Goal: Task Accomplishment & Management: Manage account settings

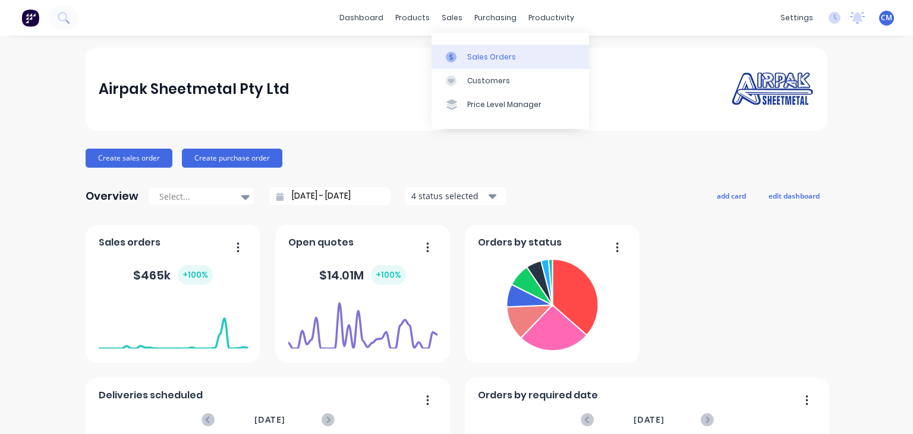
click at [462, 59] on div at bounding box center [455, 57] width 18 height 11
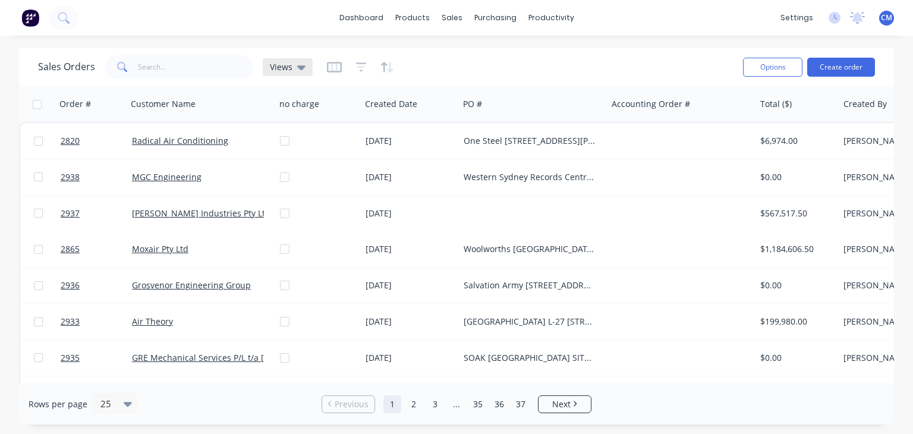
click at [295, 68] on div "Views" at bounding box center [288, 67] width 36 height 11
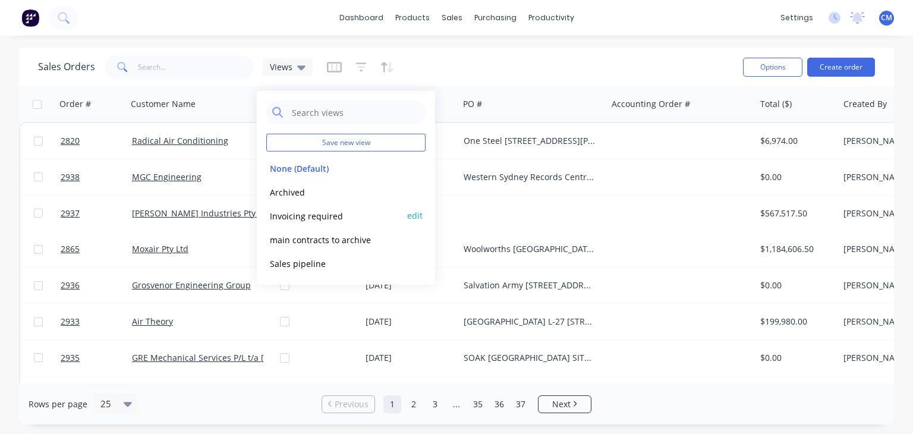
click at [331, 215] on button "Invoicing required" at bounding box center [334, 216] width 136 height 14
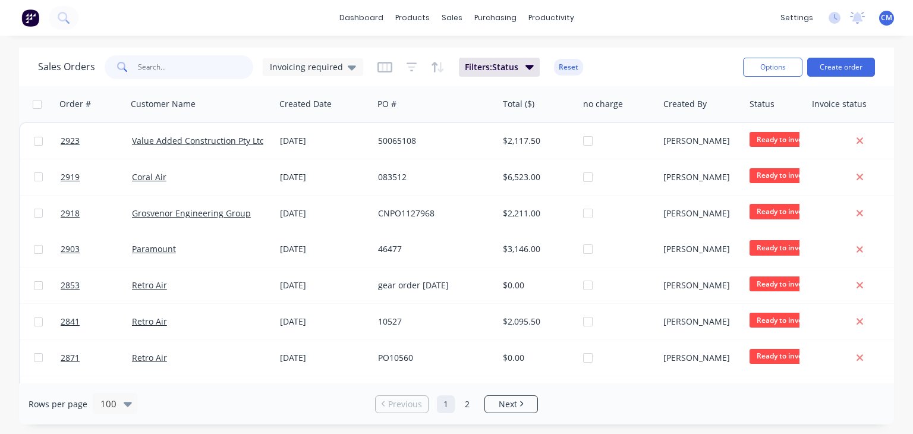
click at [158, 74] on input "text" at bounding box center [196, 67] width 116 height 24
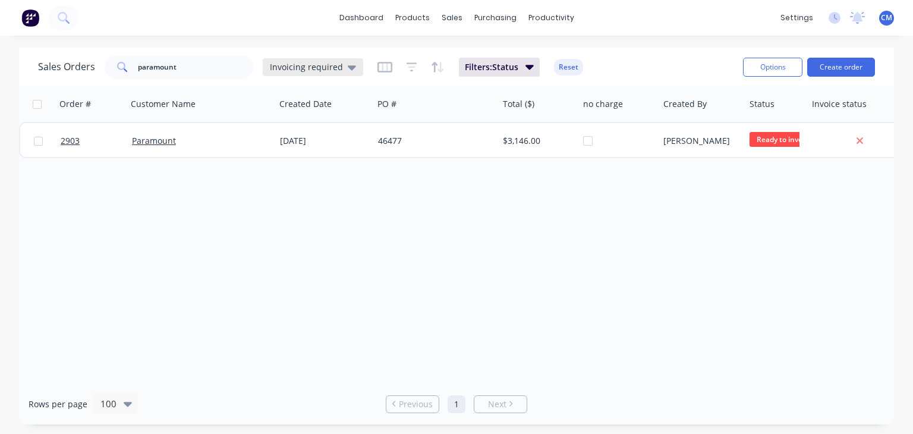
click at [348, 67] on icon at bounding box center [352, 67] width 8 height 5
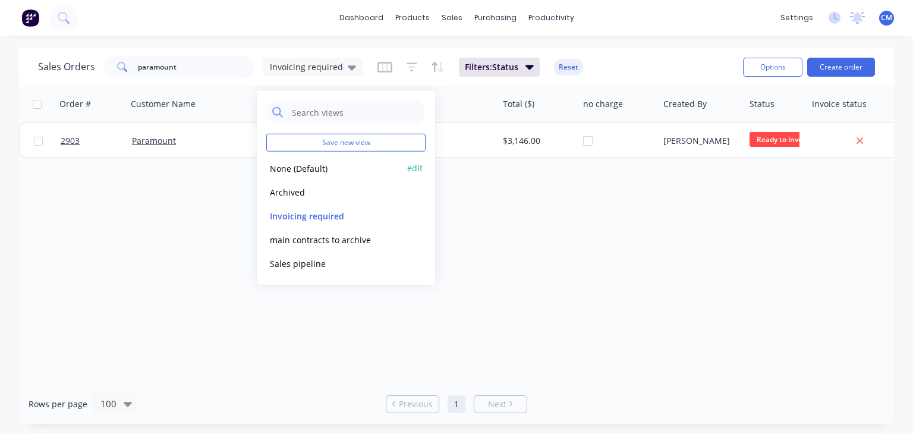
click at [309, 174] on button "None (Default)" at bounding box center [334, 168] width 136 height 14
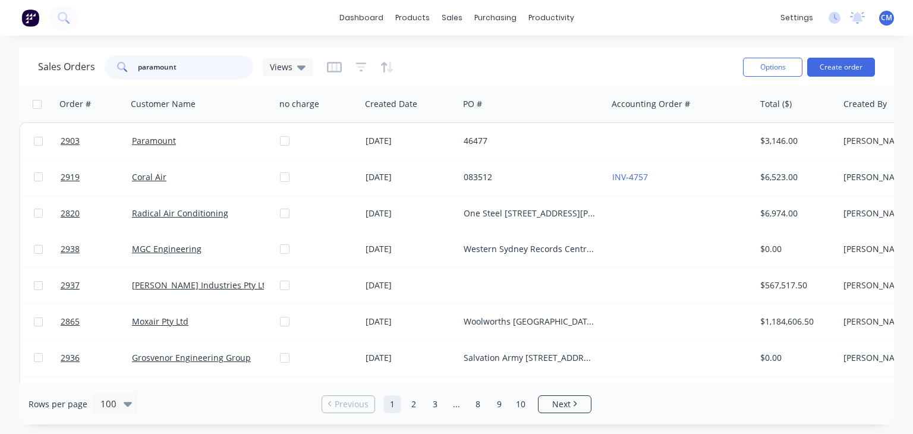
click at [202, 70] on input "paramount" at bounding box center [196, 67] width 116 height 24
type input "paramount"
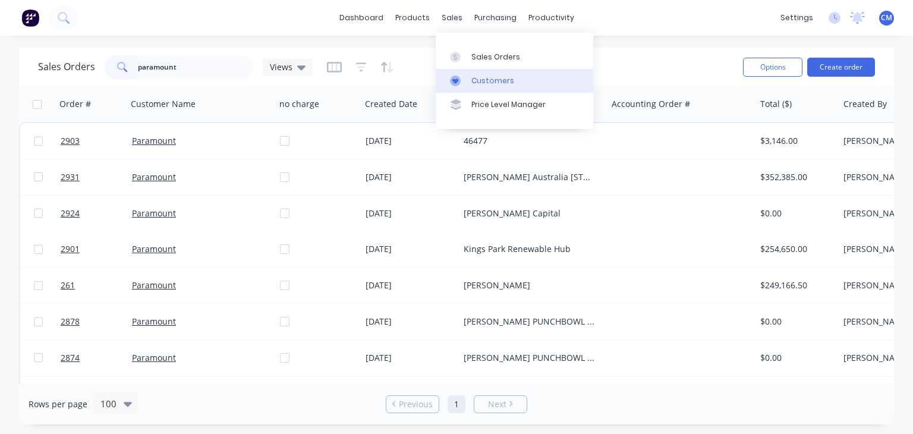
click at [476, 79] on div "Customers" at bounding box center [492, 80] width 43 height 11
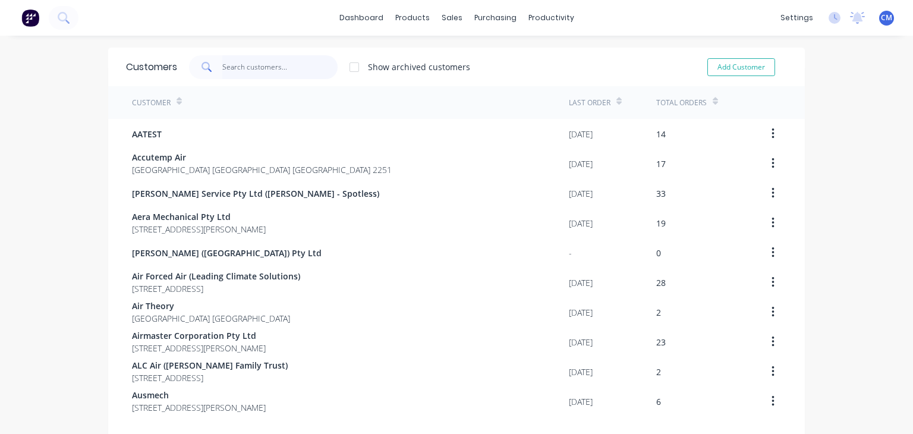
click at [271, 71] on input "text" at bounding box center [280, 67] width 116 height 24
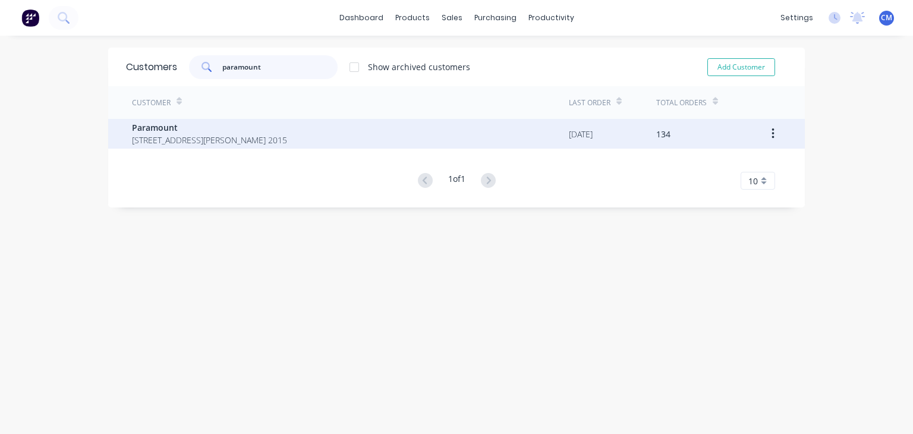
type input "paramount"
click at [162, 125] on span "Paramount" at bounding box center [209, 127] width 155 height 12
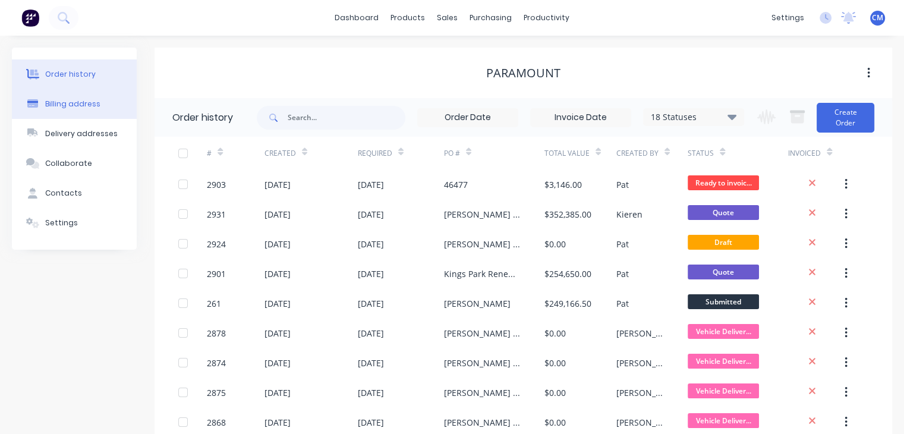
click at [88, 109] on button "Billing address" at bounding box center [74, 104] width 125 height 30
select select "AU"
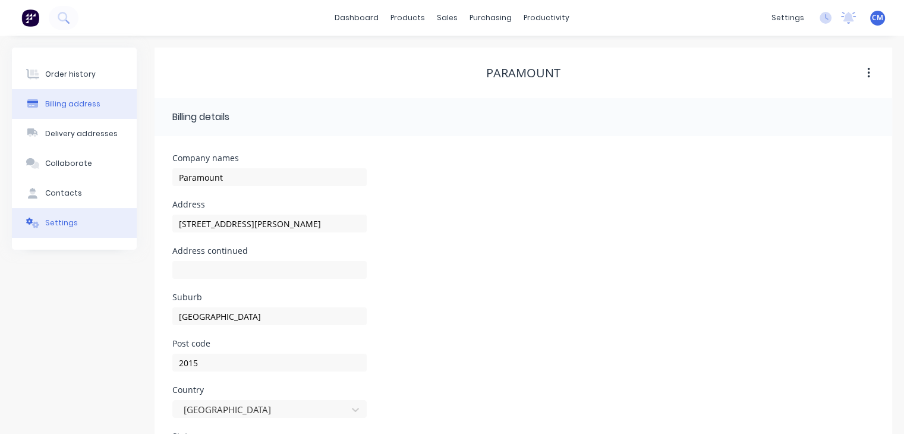
click at [95, 232] on button "Settings" at bounding box center [74, 223] width 125 height 30
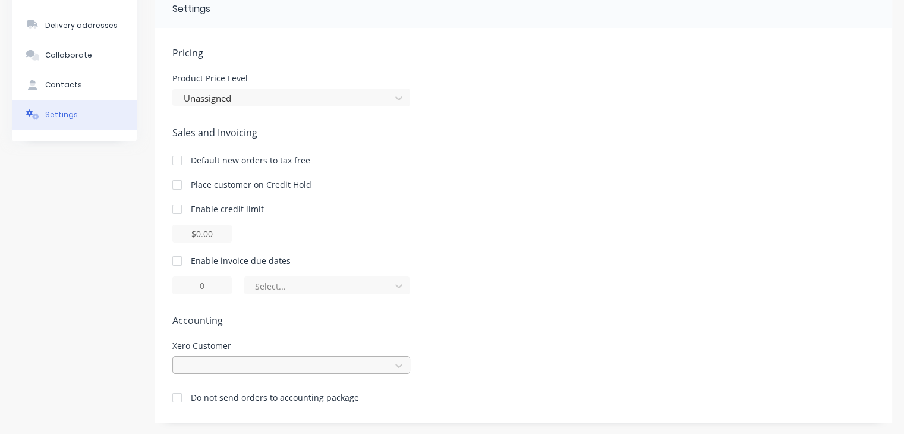
scroll to position [231, 0]
click at [330, 367] on div at bounding box center [291, 364] width 238 height 18
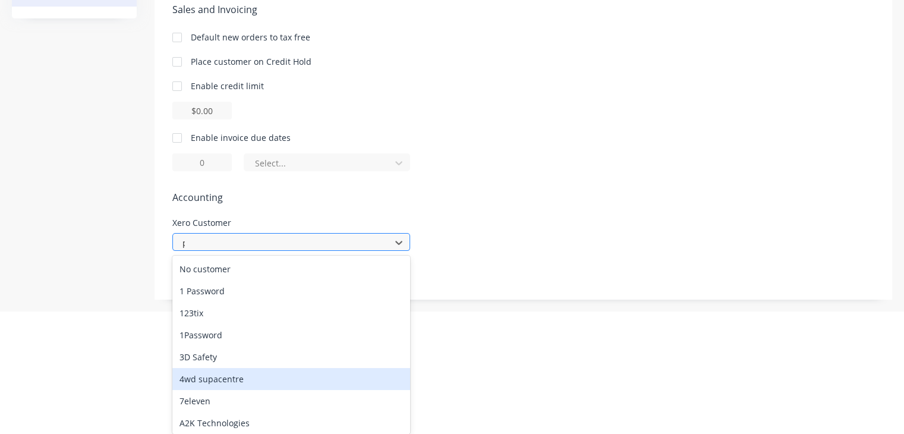
scroll to position [109, 0]
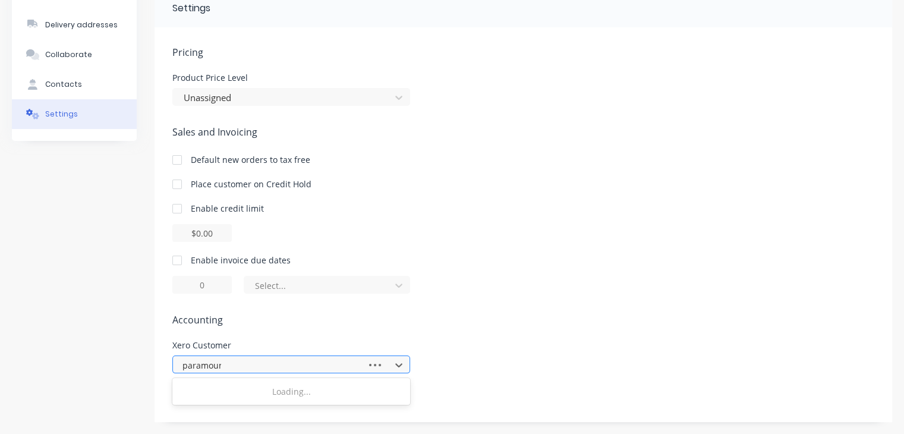
type input "paramount"
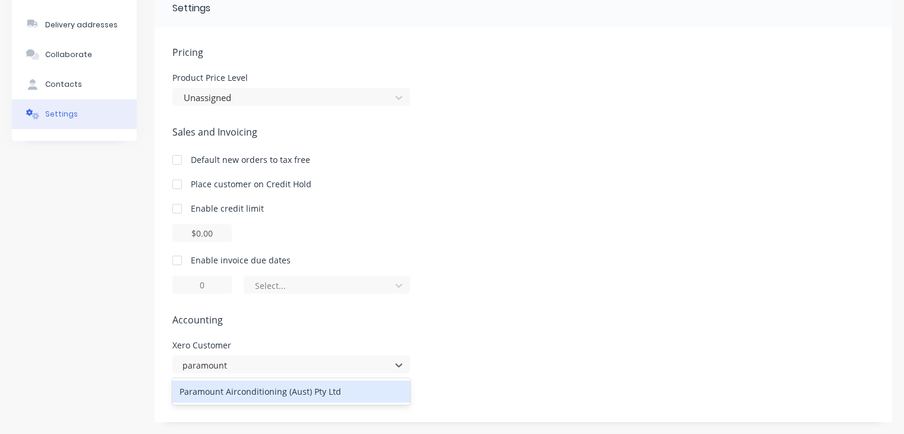
click at [307, 389] on div "Paramount Airconditioning (Aust) Pty Ltd" at bounding box center [291, 391] width 238 height 22
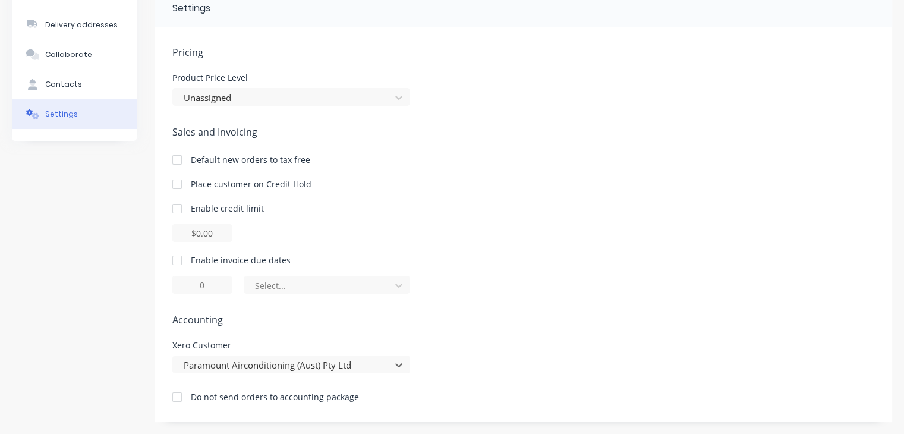
scroll to position [0, 0]
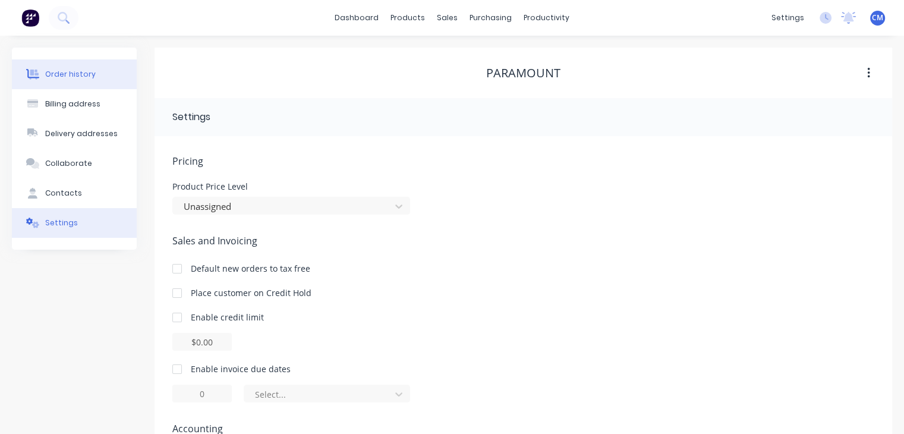
click at [70, 65] on button "Order history" at bounding box center [74, 74] width 125 height 30
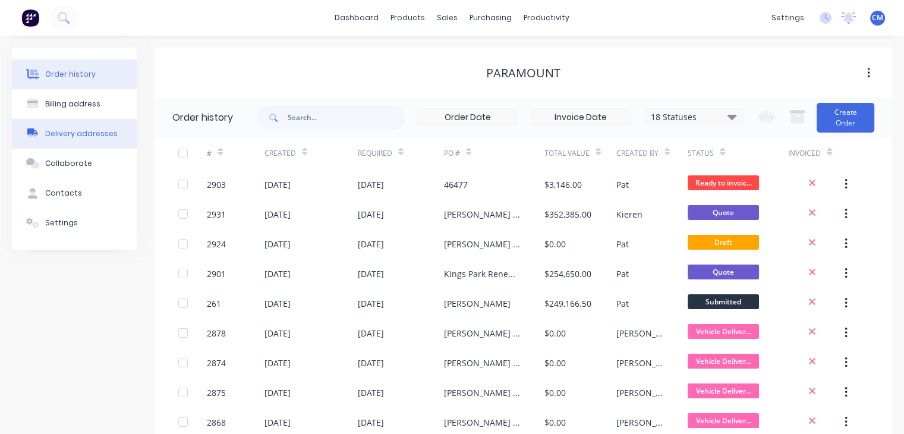
click at [91, 129] on div "Delivery addresses" at bounding box center [81, 133] width 73 height 11
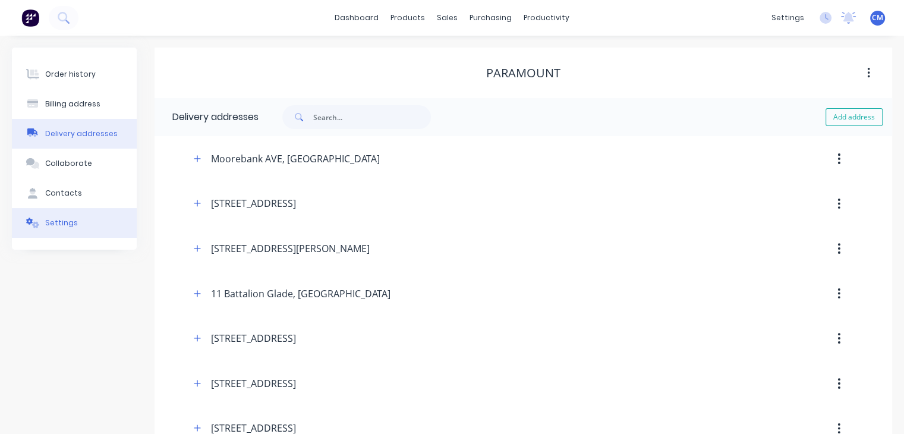
click at [75, 222] on button "Settings" at bounding box center [74, 223] width 125 height 30
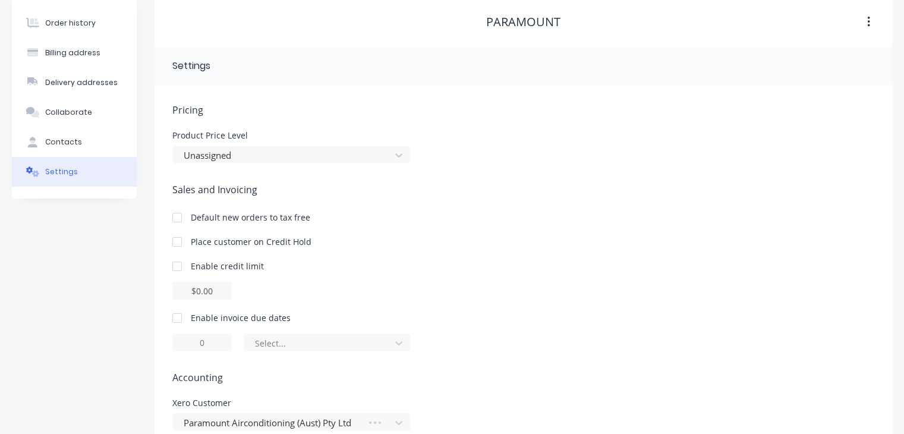
scroll to position [109, 0]
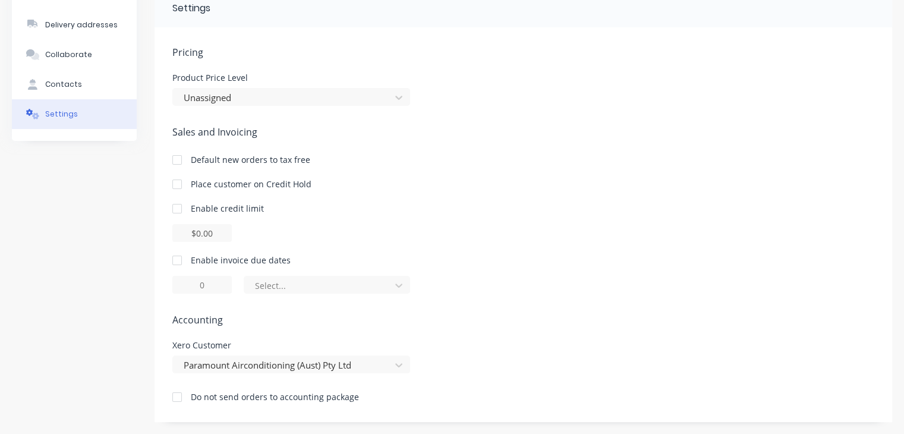
click at [242, 259] on div "Enable invoice due dates" at bounding box center [241, 260] width 100 height 12
click at [178, 259] on div at bounding box center [177, 260] width 24 height 24
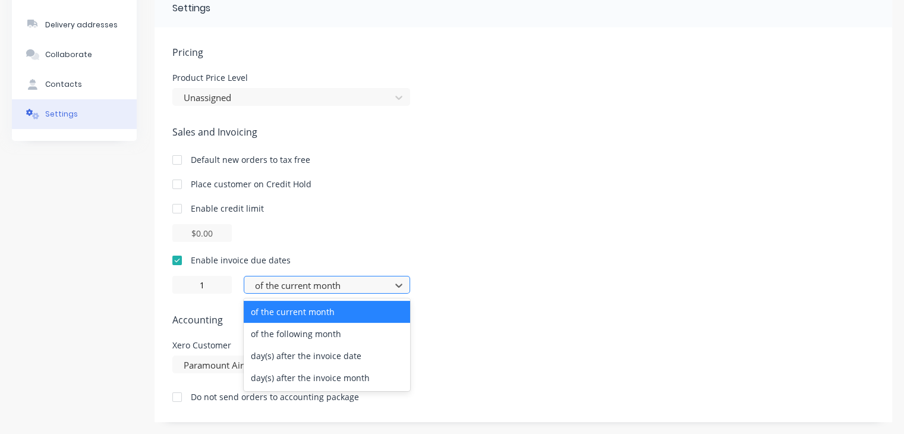
click at [351, 285] on div at bounding box center [319, 285] width 131 height 15
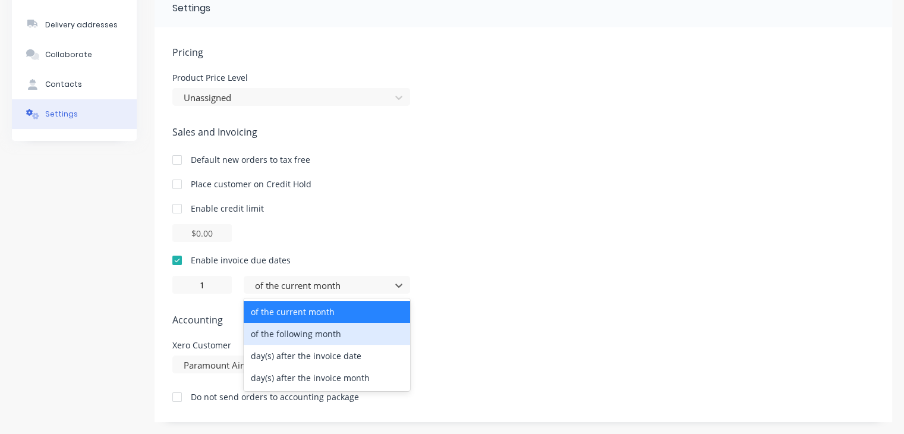
click at [338, 336] on div "of the following month" at bounding box center [327, 334] width 166 height 22
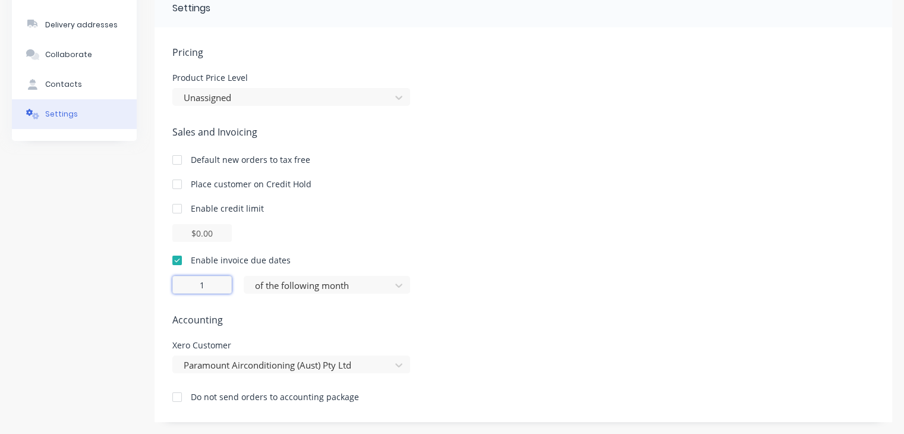
click at [210, 278] on input "1" at bounding box center [201, 285] width 59 height 18
type input "30"
click at [53, 81] on div "Contacts" at bounding box center [63, 84] width 37 height 11
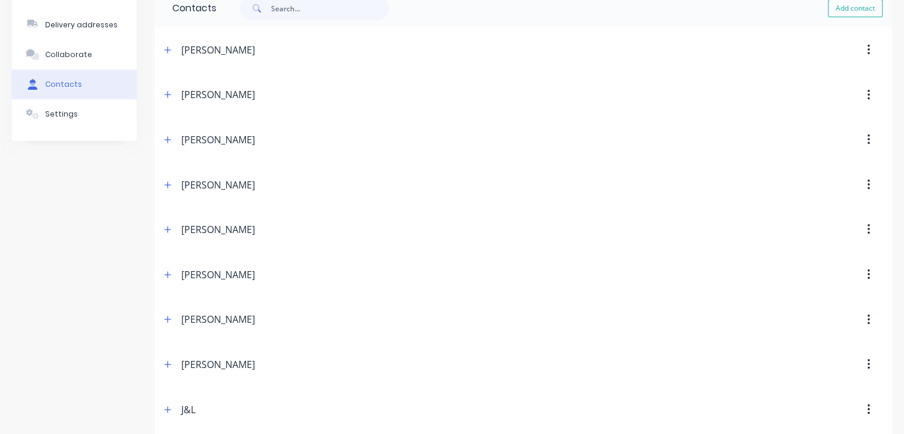
click at [868, 274] on icon "button" at bounding box center [868, 274] width 3 height 13
click at [215, 274] on div "Cammeron Bradly" at bounding box center [218, 274] width 74 height 14
drag, startPoint x: 215, startPoint y: 274, endPoint x: 167, endPoint y: 272, distance: 47.6
click at [167, 272] on div "Cammeron Bradly" at bounding box center [434, 274] width 549 height 21
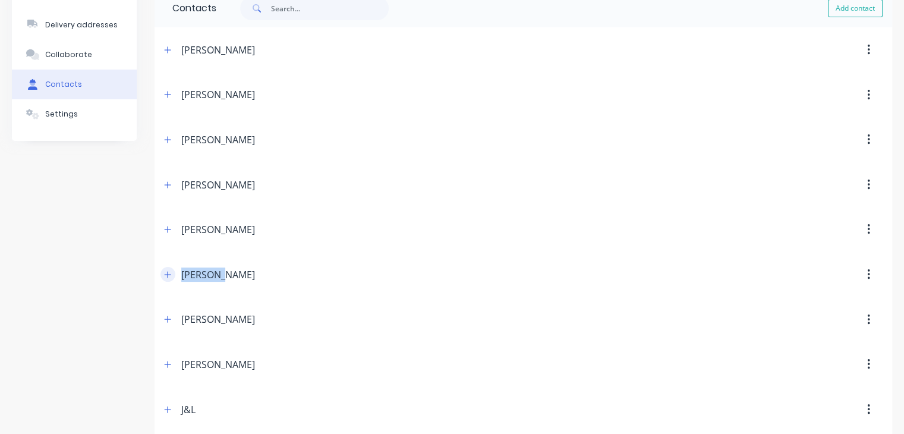
click at [167, 272] on icon "button" at bounding box center [167, 274] width 7 height 8
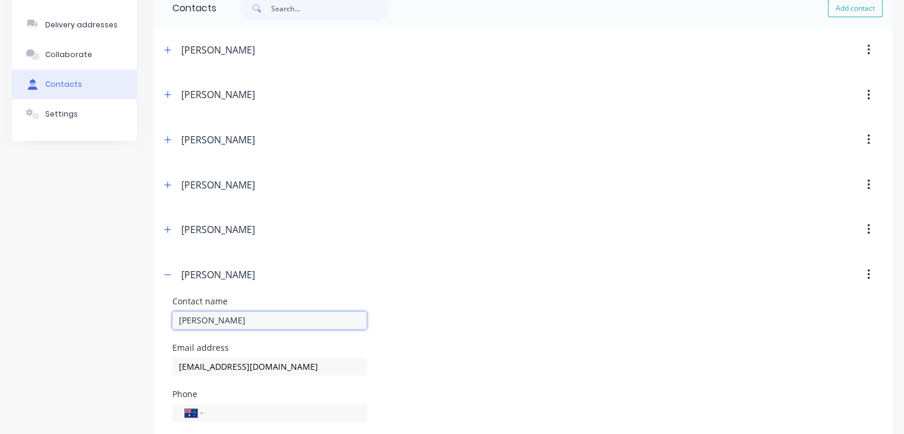
click at [197, 321] on input "Cammeron Bradly" at bounding box center [269, 320] width 194 height 18
click at [235, 321] on input "Cameron Bradly" at bounding box center [269, 320] width 194 height 18
type input "Cameron Bradley"
click at [166, 226] on icon "button" at bounding box center [167, 229] width 7 height 8
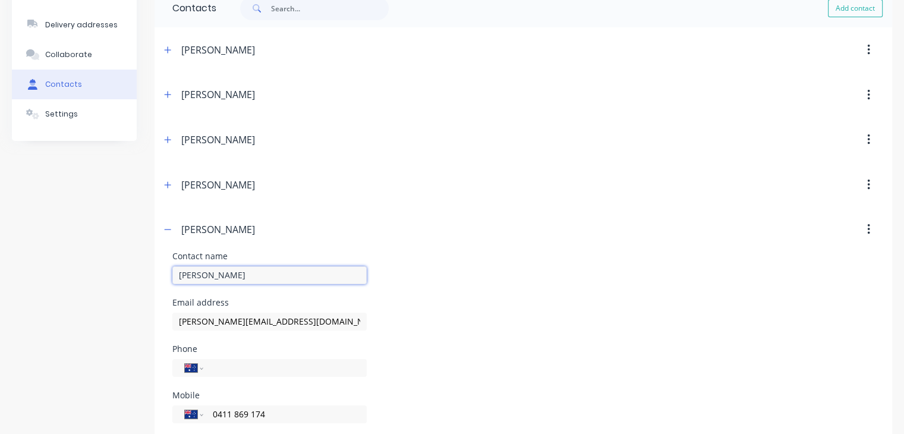
click at [219, 273] on input "Darren Becroft" at bounding box center [269, 275] width 194 height 18
type input "Darren Beecroft"
click at [333, 234] on div "Darren Becroft" at bounding box center [434, 229] width 549 height 21
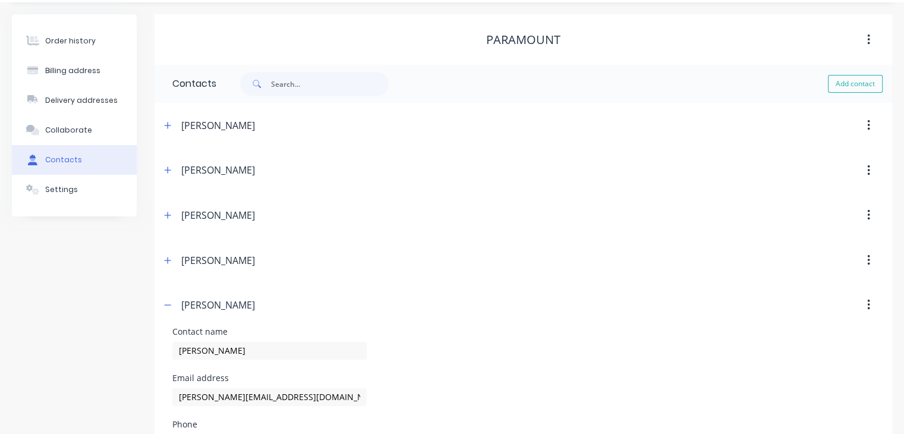
scroll to position [31, 0]
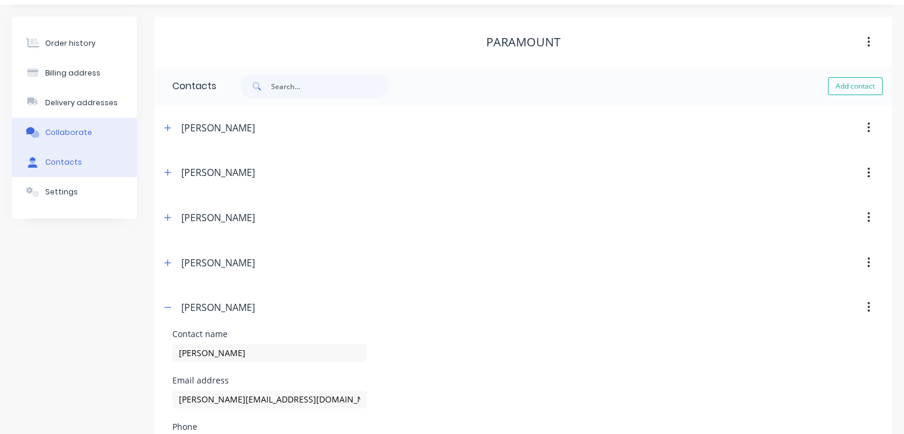
click at [73, 136] on div "Collaborate" at bounding box center [68, 132] width 47 height 11
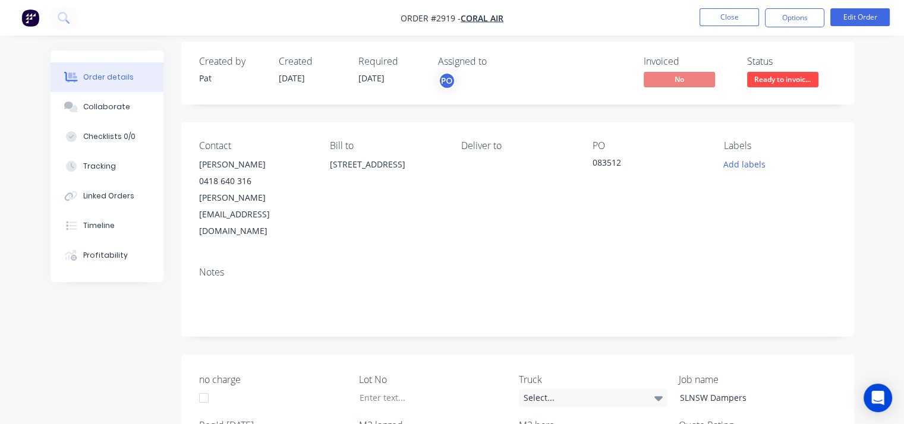
scroll to position [6, 0]
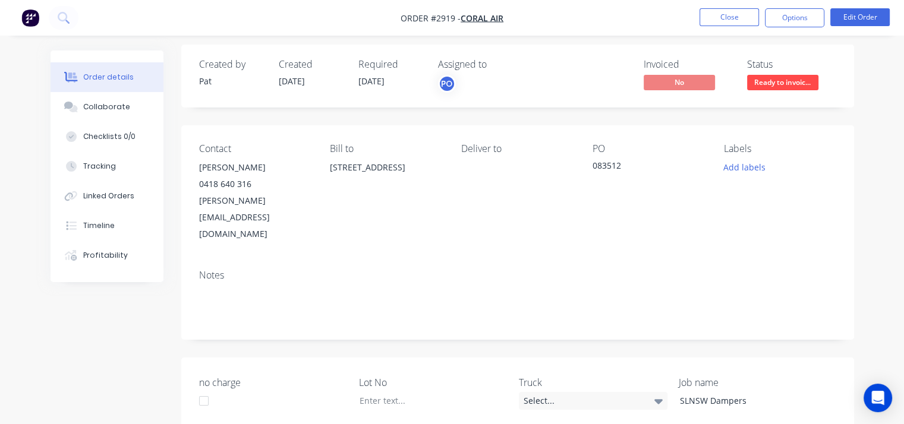
drag, startPoint x: 383, startPoint y: 184, endPoint x: 327, endPoint y: 169, distance: 58.4
click at [327, 169] on div "Contact Joel Billet 0418 640 316 joel.b@coralair.com.au Bill to 172 Bond Road R…" at bounding box center [517, 192] width 673 height 135
click at [788, 21] on button "Options" at bounding box center [794, 17] width 59 height 19
click at [859, 17] on button "Edit Order" at bounding box center [859, 17] width 59 height 18
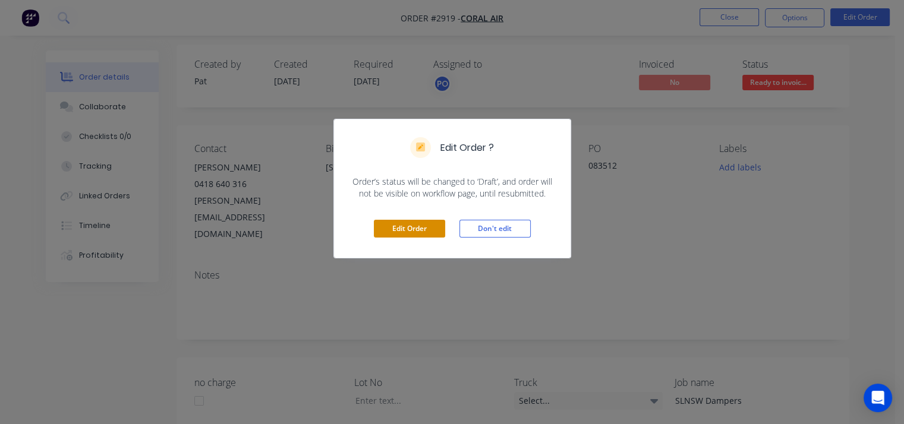
click at [424, 226] on button "Edit Order" at bounding box center [409, 229] width 71 height 18
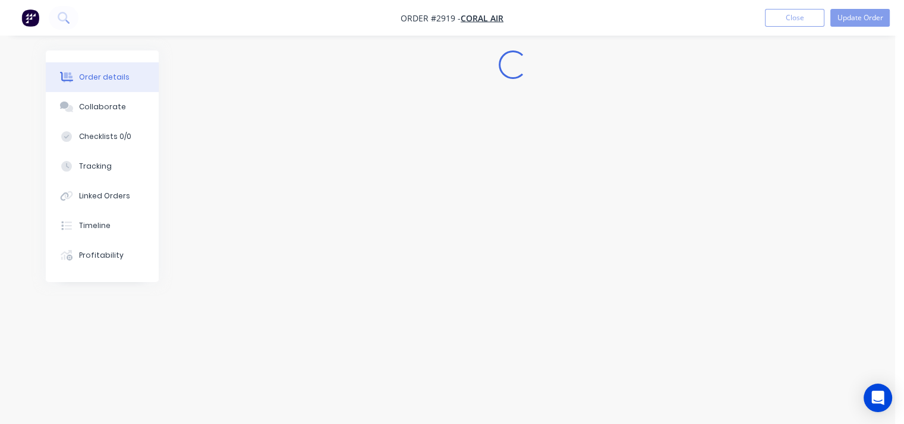
scroll to position [0, 0]
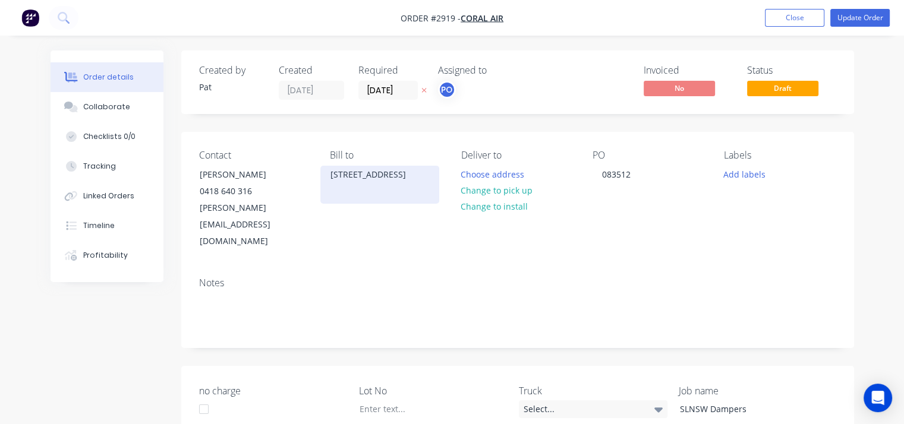
drag, startPoint x: 415, startPoint y: 192, endPoint x: 332, endPoint y: 176, distance: 84.8
click at [332, 176] on div "172 Bond Road Riverwood NSW 2210" at bounding box center [379, 174] width 99 height 17
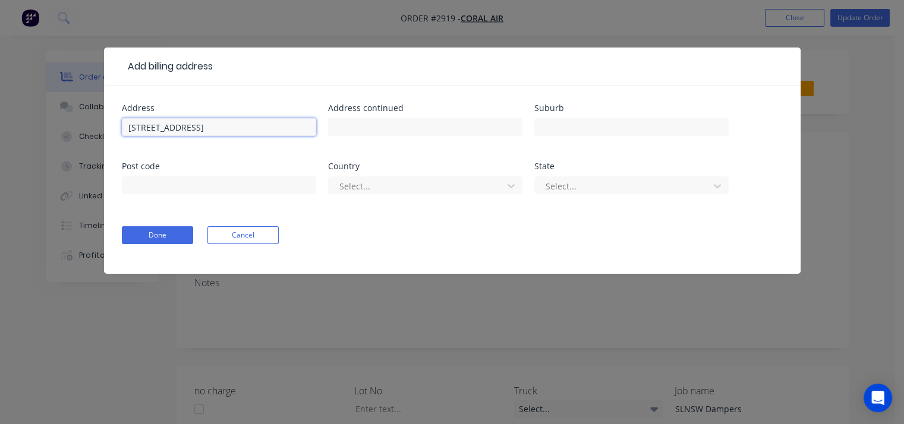
drag, startPoint x: 280, startPoint y: 127, endPoint x: 105, endPoint y: 124, distance: 174.8
click at [105, 124] on div "Address 172 Bond Road Riverwood NSW 2210 Address continued Suburb Post code Cou…" at bounding box center [452, 180] width 697 height 188
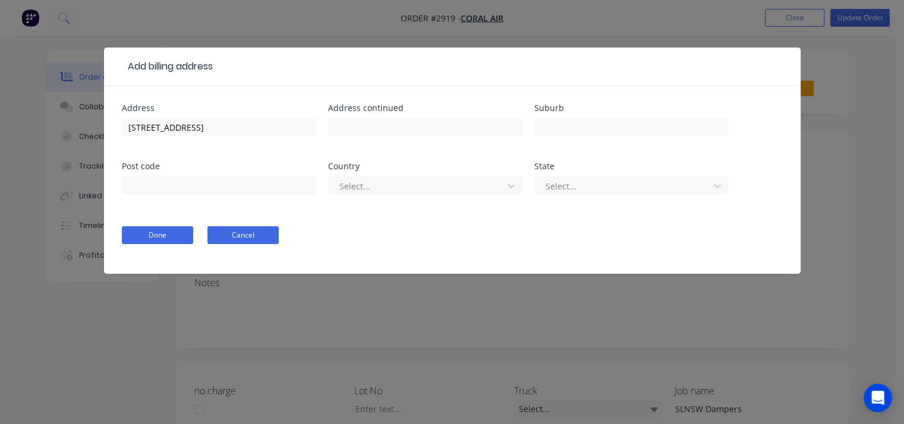
click at [240, 235] on button "Cancel" at bounding box center [242, 235] width 71 height 18
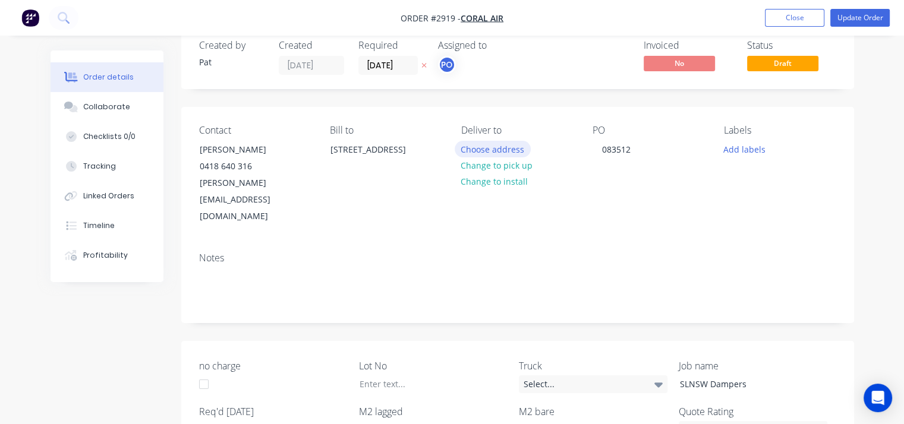
scroll to position [24, 0]
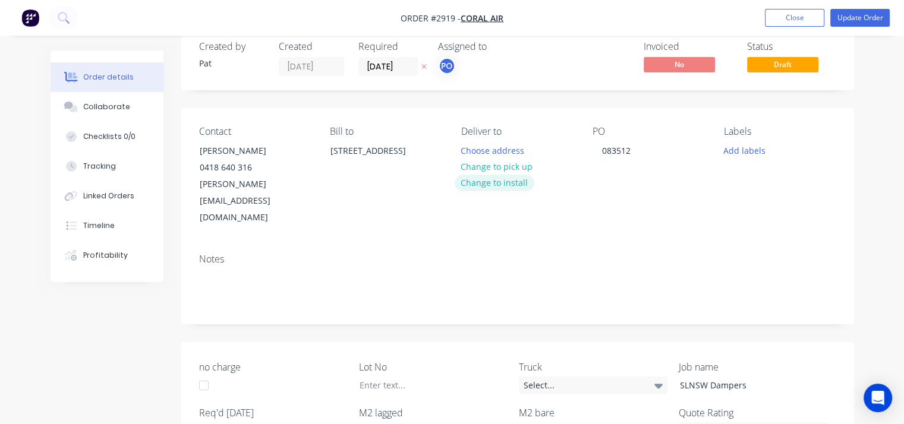
click at [493, 185] on button "Change to install" at bounding box center [495, 183] width 80 height 16
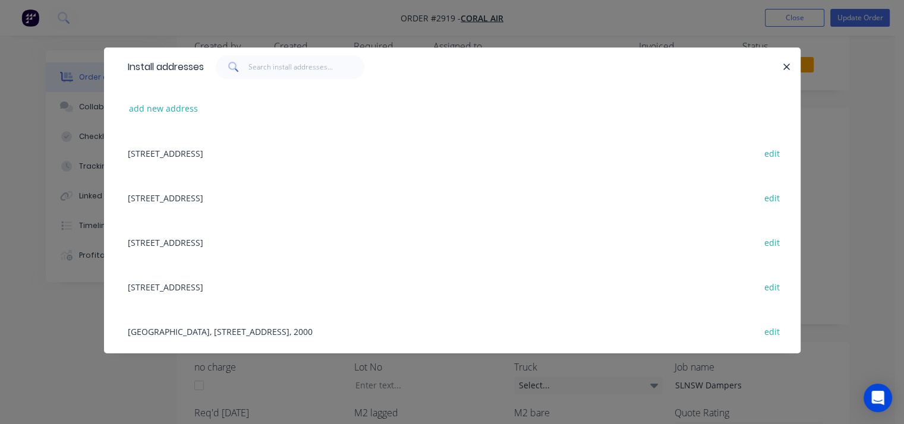
click at [254, 158] on div "172 Bond Road Riverwood NSW 2210 edit" at bounding box center [452, 153] width 661 height 45
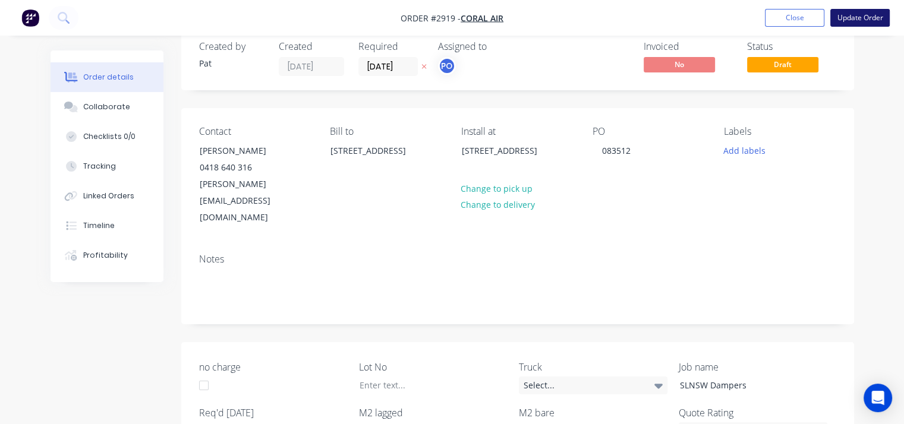
click at [868, 20] on button "Update Order" at bounding box center [859, 18] width 59 height 18
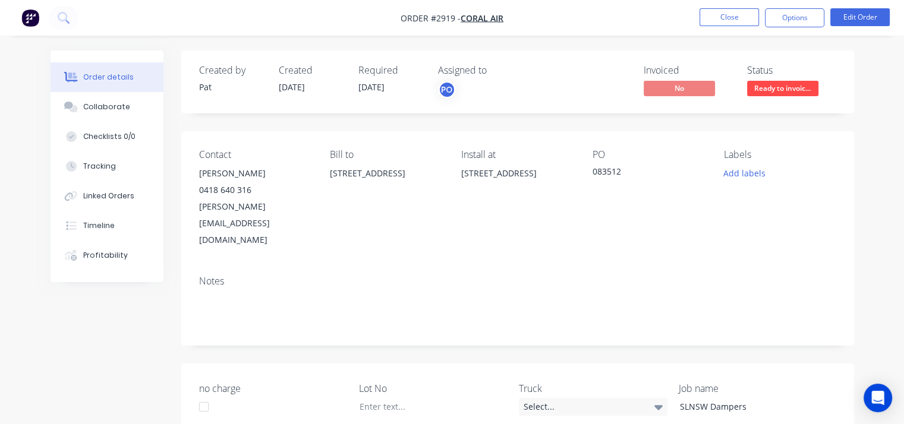
click at [366, 172] on div "172 Bond Road Riverwood NSW 2210" at bounding box center [386, 173] width 112 height 17
click at [860, 20] on button "Edit Order" at bounding box center [859, 17] width 59 height 18
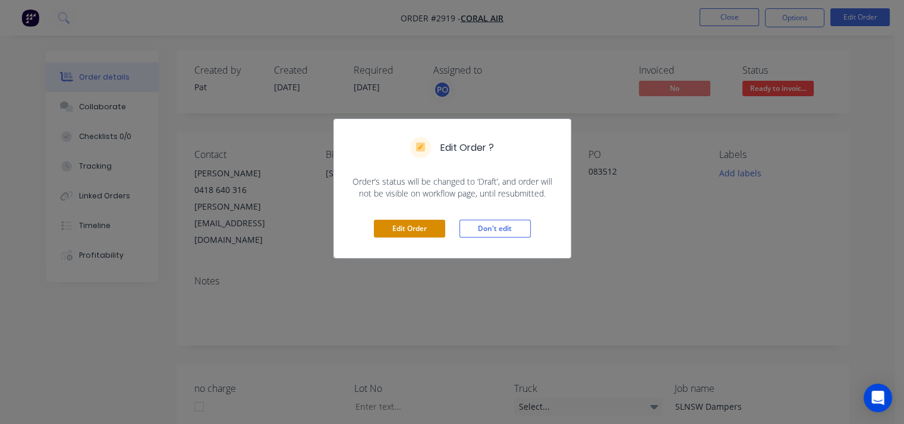
click at [424, 225] on button "Edit Order" at bounding box center [409, 229] width 71 height 18
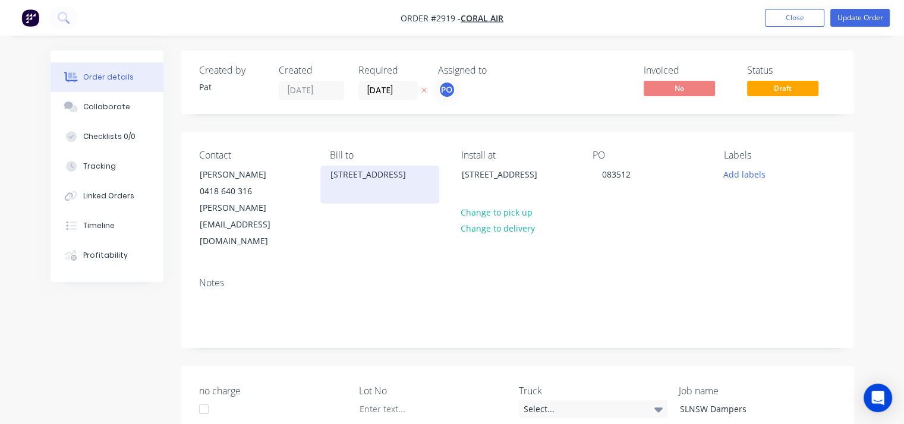
drag, startPoint x: 416, startPoint y: 191, endPoint x: 322, endPoint y: 174, distance: 96.1
click at [322, 174] on div "172 Bond Road Riverwood NSW 2210" at bounding box center [379, 185] width 119 height 38
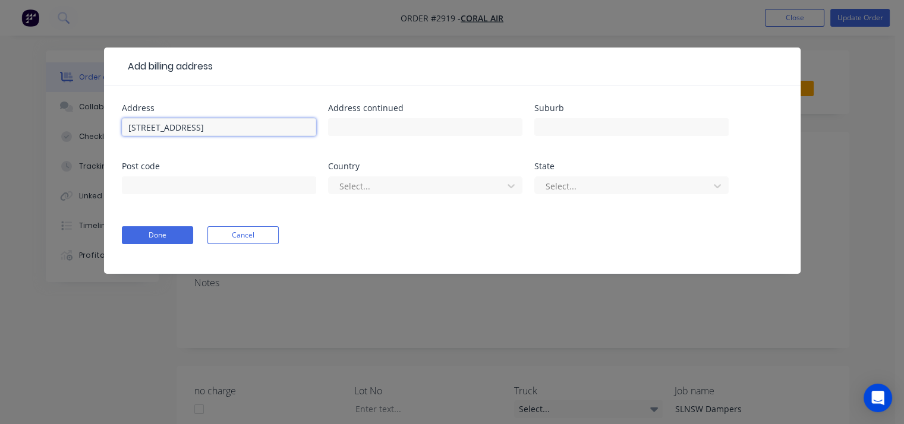
click at [272, 119] on input "172 Bond Road Riverwood NSW 2210" at bounding box center [219, 127] width 194 height 18
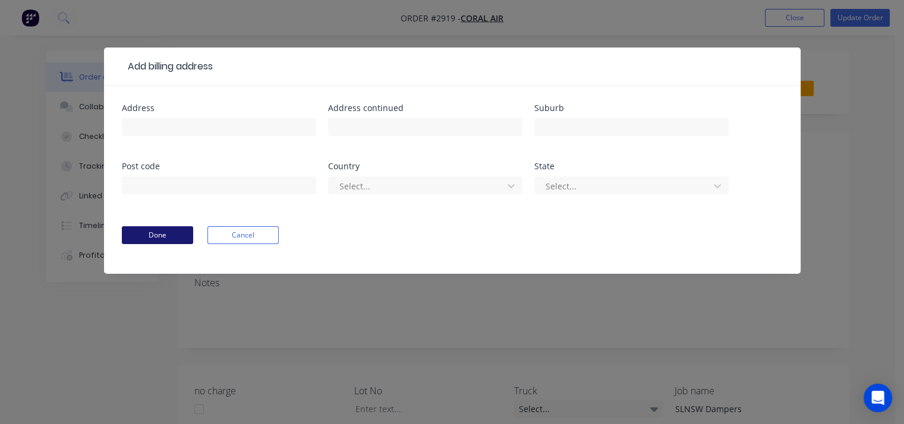
click at [164, 237] on button "Done" at bounding box center [157, 235] width 71 height 18
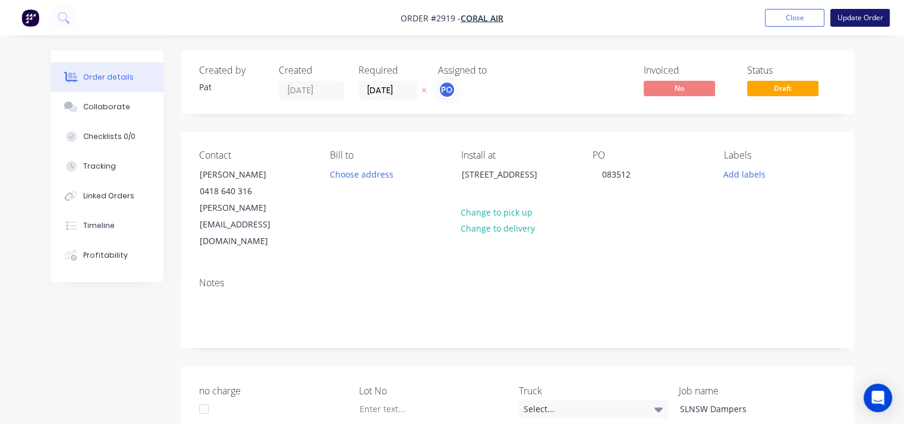
click at [864, 17] on button "Update Order" at bounding box center [859, 18] width 59 height 18
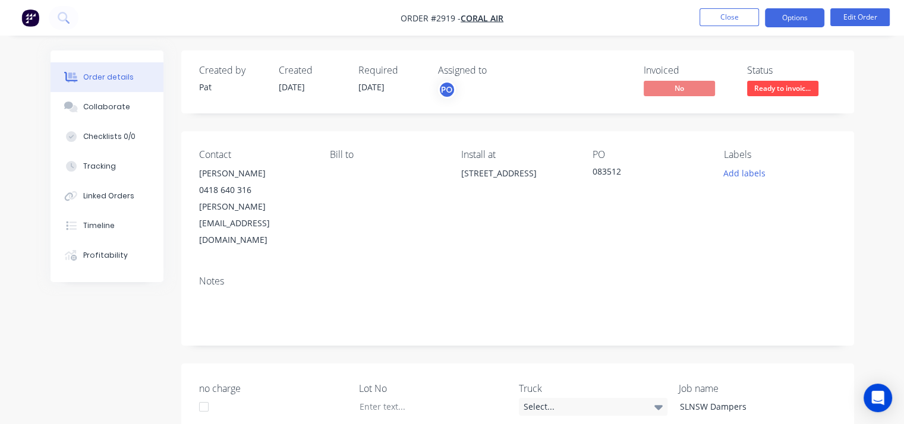
click at [792, 20] on button "Options" at bounding box center [794, 17] width 59 height 19
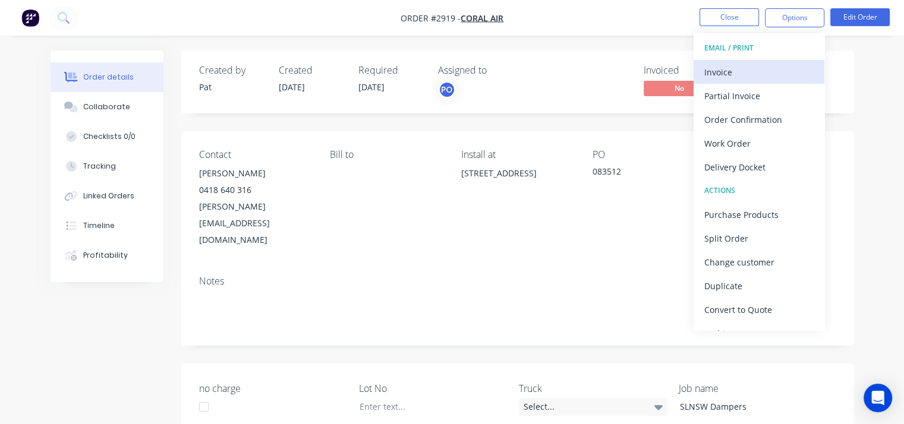
click at [754, 70] on div "Invoice" at bounding box center [758, 72] width 109 height 17
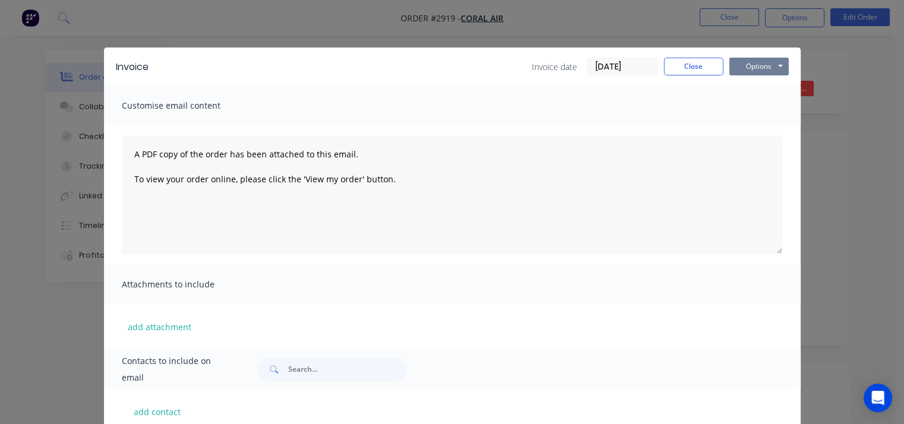
click at [770, 65] on button "Options" at bounding box center [758, 67] width 59 height 18
click at [760, 110] on button "Print" at bounding box center [767, 107] width 76 height 20
click at [697, 64] on button "Close" at bounding box center [693, 67] width 59 height 18
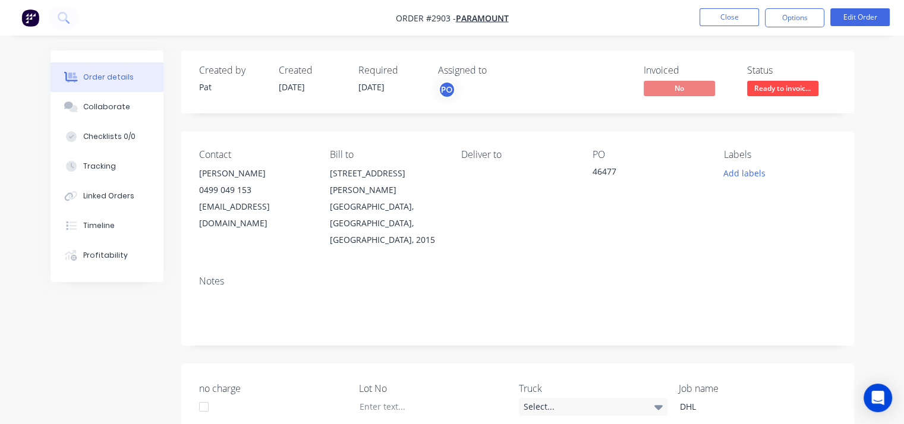
click at [385, 169] on div "46/34-36 Ralph Street" at bounding box center [386, 181] width 112 height 33
click at [852, 21] on button "Edit Order" at bounding box center [859, 17] width 59 height 18
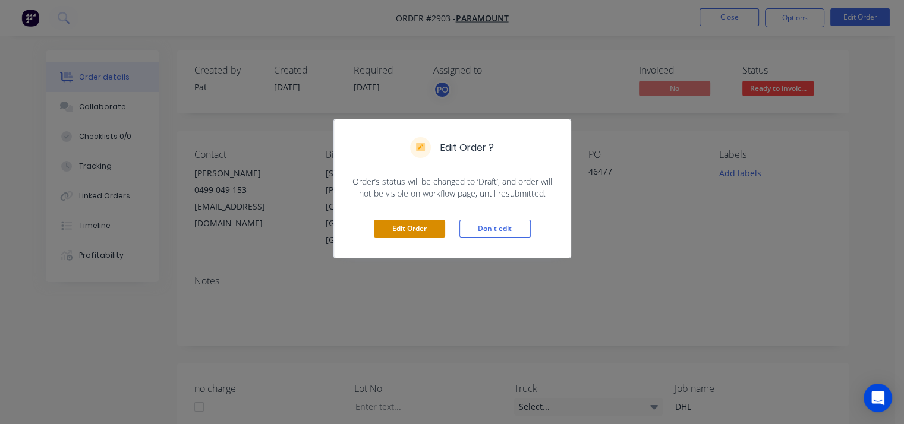
click at [412, 228] on button "Edit Order" at bounding box center [409, 229] width 71 height 18
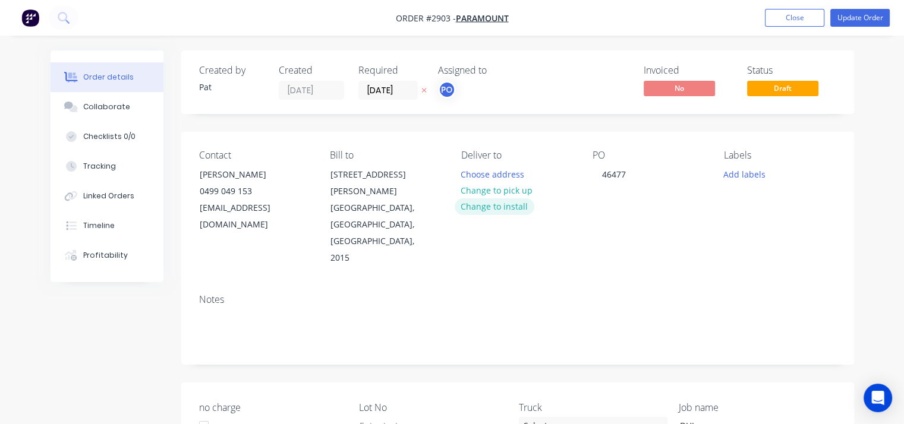
click at [491, 203] on button "Change to install" at bounding box center [495, 207] width 80 height 16
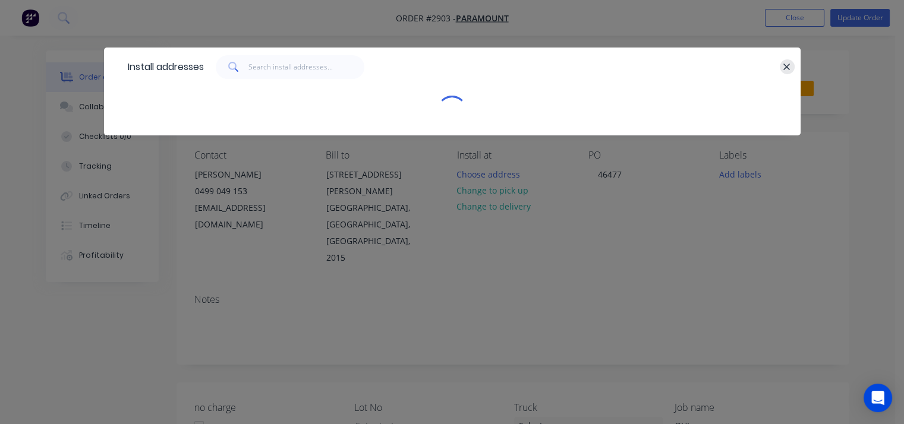
click at [785, 67] on icon "button" at bounding box center [787, 67] width 8 height 11
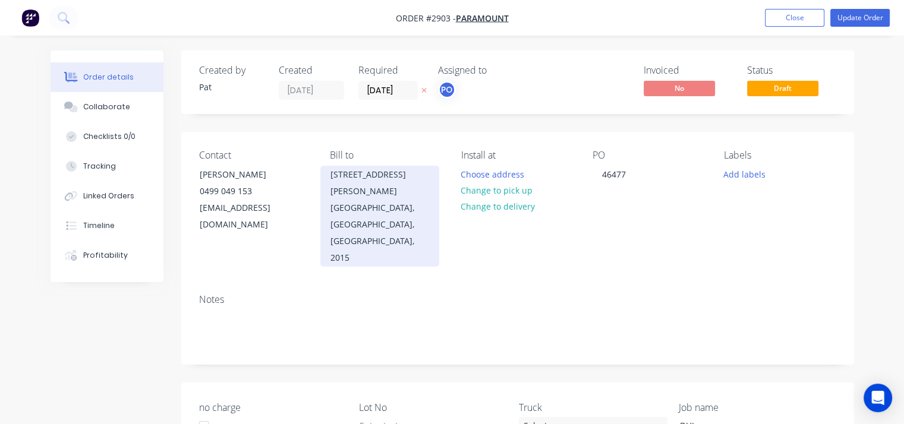
click at [371, 200] on div "Alexandria, New South Wales, Australia, 2015" at bounding box center [379, 233] width 99 height 67
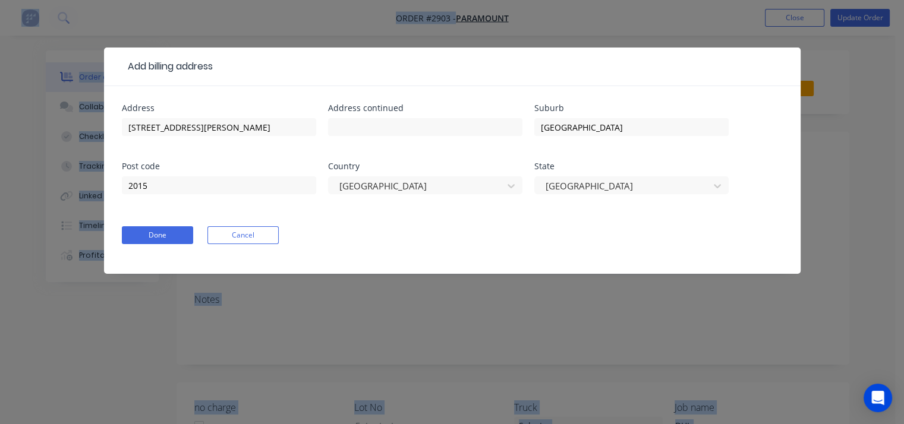
click at [371, 196] on div "Australia" at bounding box center [425, 191] width 194 height 35
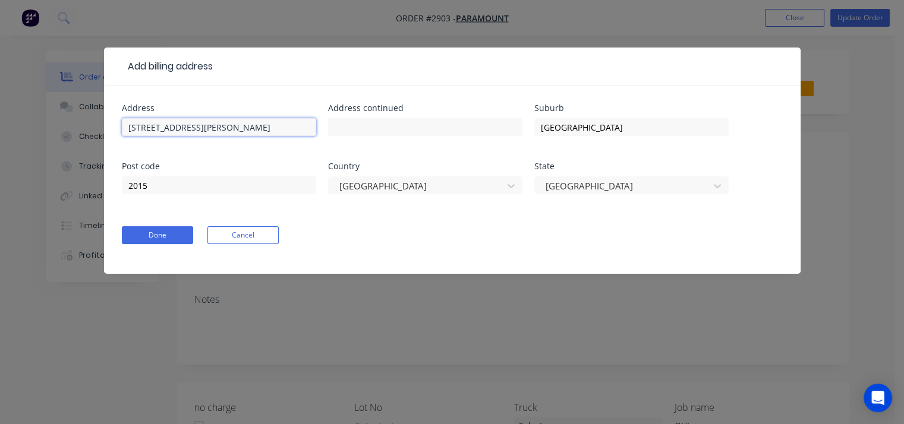
drag, startPoint x: 239, startPoint y: 131, endPoint x: 80, endPoint y: 127, distance: 158.8
click at [80, 127] on div "Add billing address Address 46/34-36 Ralph Street Address continued Suburb Alex…" at bounding box center [452, 212] width 904 height 424
click at [229, 127] on input "46/34-36 Ralph Street" at bounding box center [219, 127] width 194 height 18
type input "46/34-36 Ralph Street Alexandria"
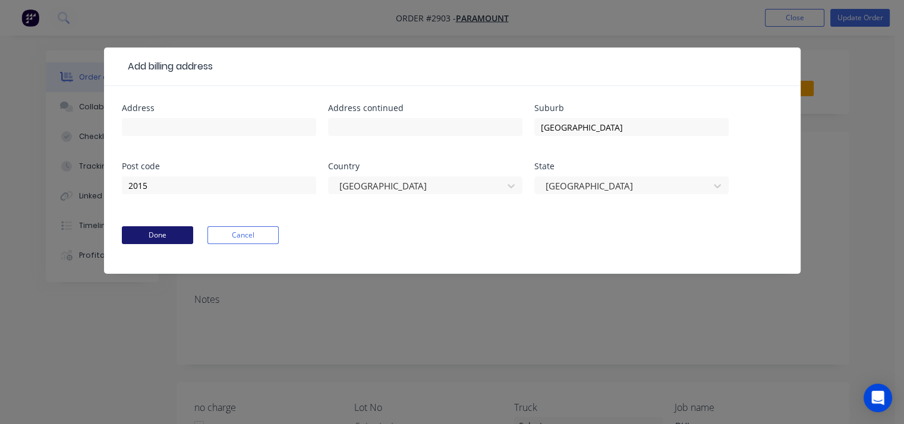
click at [157, 240] on button "Done" at bounding box center [157, 235] width 71 height 18
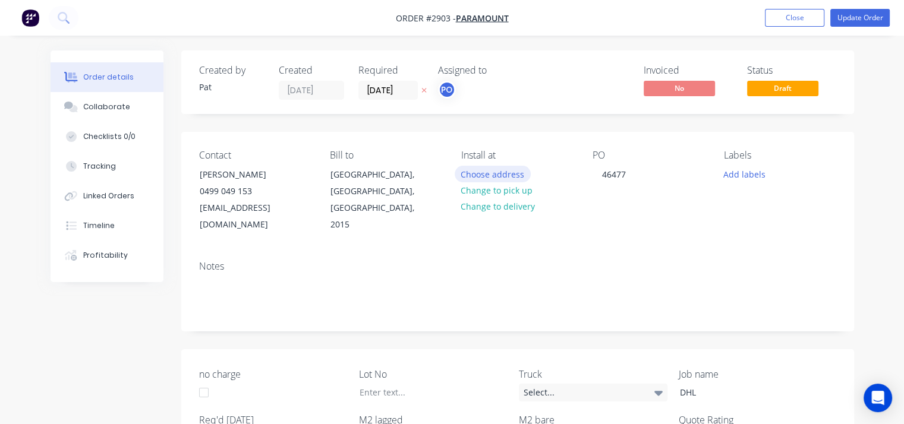
click at [507, 178] on button "Choose address" at bounding box center [493, 174] width 76 height 16
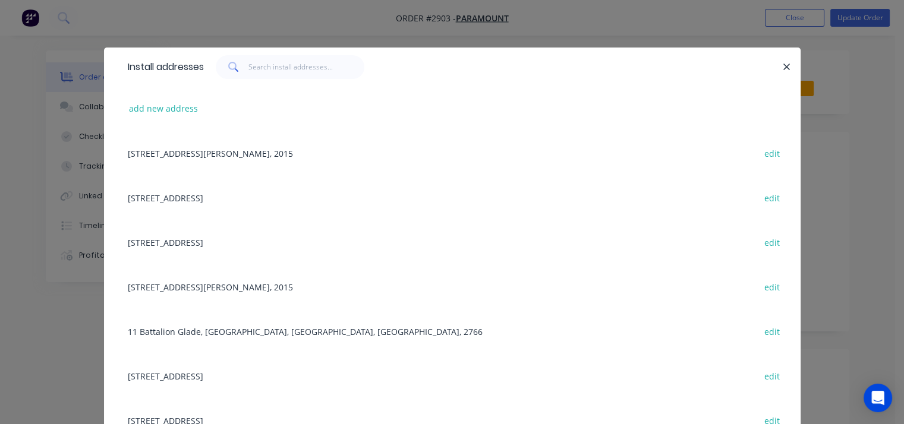
click at [342, 154] on div "46/34-36 Ralph Street, Alexandria, New South Wales, Australia, 2015 edit" at bounding box center [452, 153] width 661 height 45
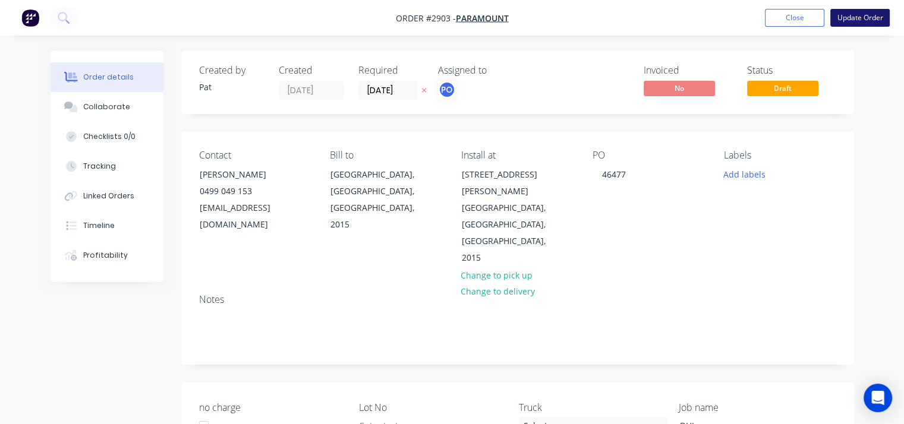
click at [867, 19] on button "Update Order" at bounding box center [859, 18] width 59 height 18
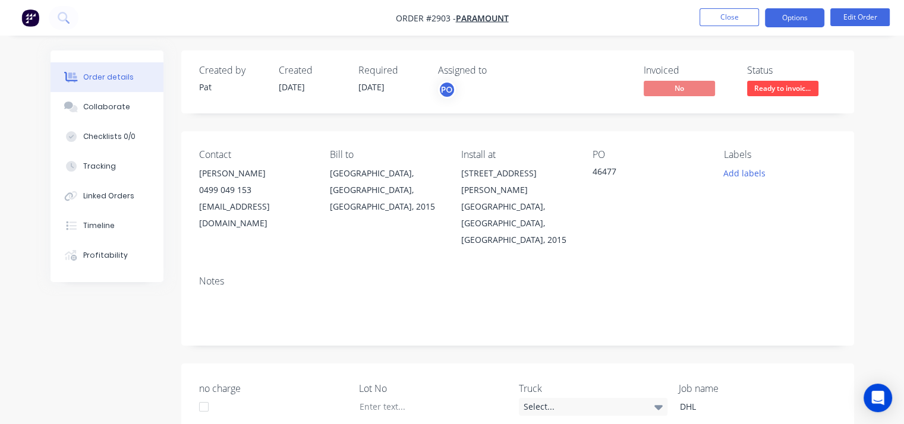
click at [794, 16] on button "Options" at bounding box center [794, 17] width 59 height 19
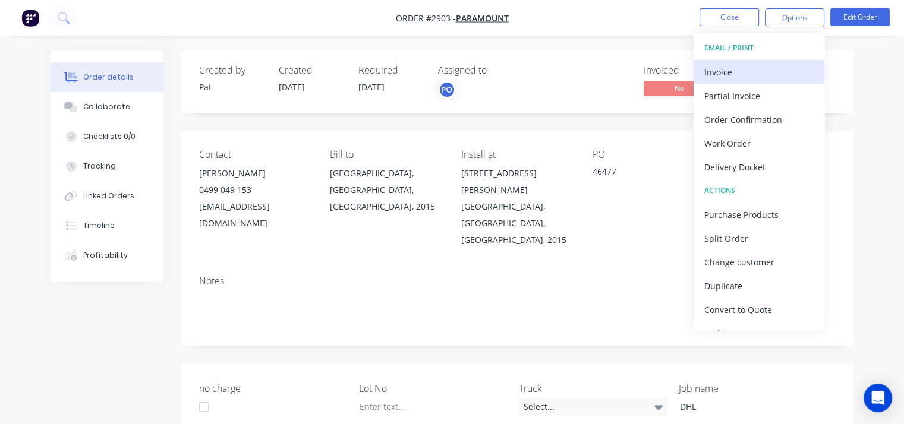
click at [735, 68] on div "Invoice" at bounding box center [758, 72] width 109 height 17
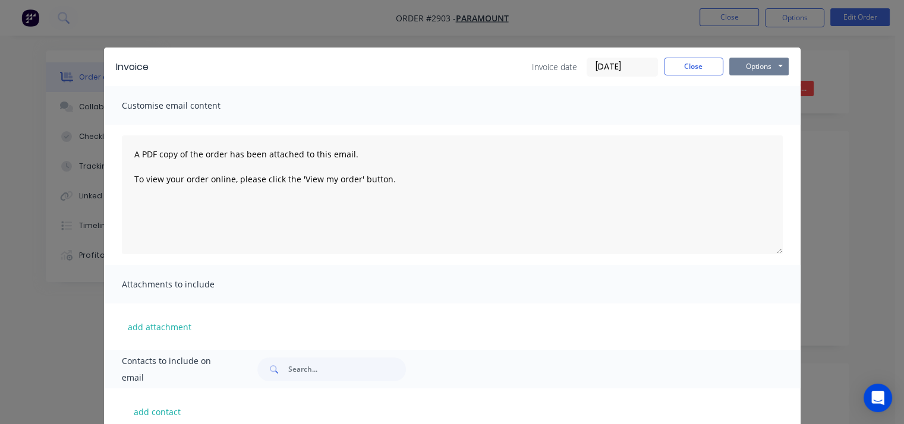
click at [758, 64] on button "Options" at bounding box center [758, 67] width 59 height 18
click at [760, 108] on button "Print" at bounding box center [767, 107] width 76 height 20
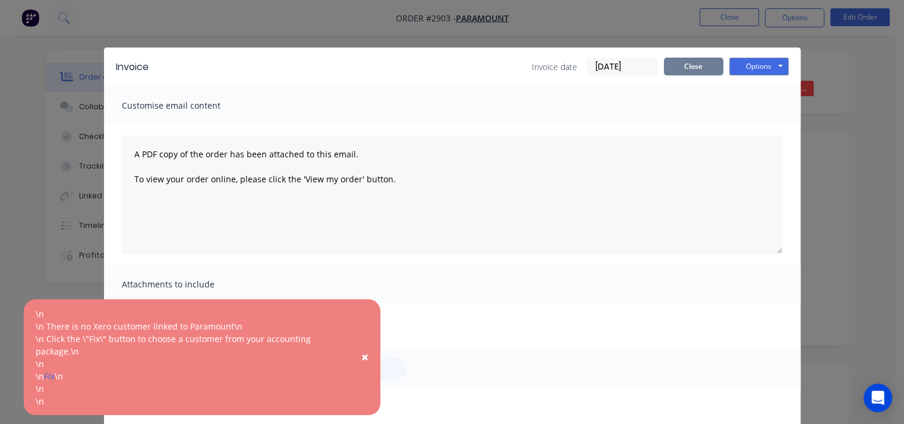
click at [690, 69] on button "Close" at bounding box center [693, 67] width 59 height 18
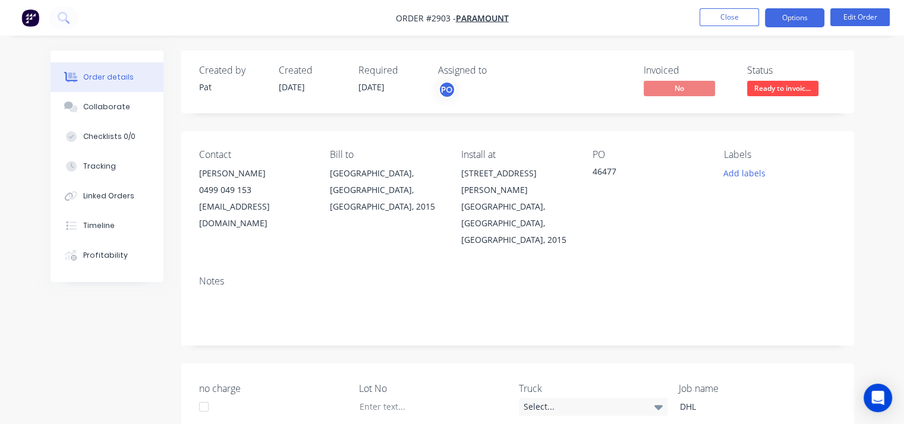
click at [803, 22] on button "Options" at bounding box center [794, 17] width 59 height 19
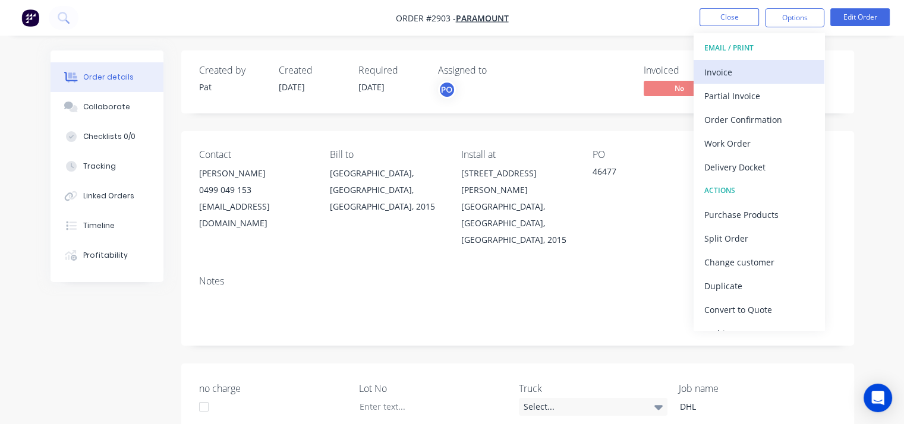
click at [772, 75] on div "Invoice" at bounding box center [758, 72] width 109 height 17
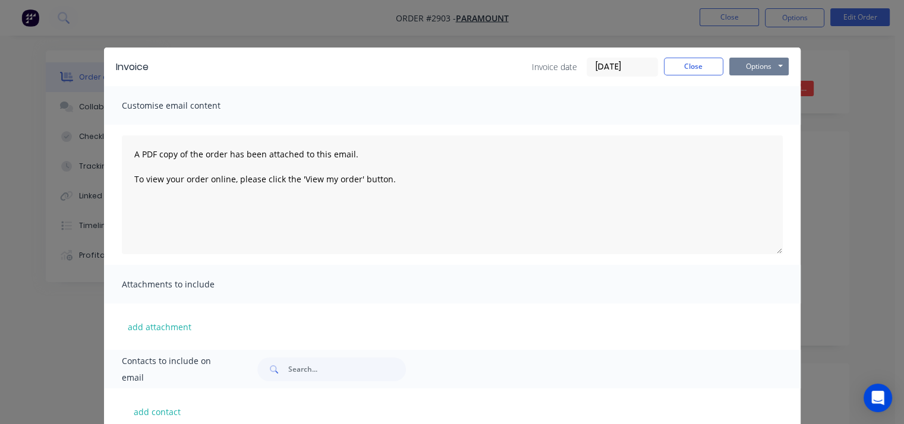
click at [747, 67] on button "Options" at bounding box center [758, 67] width 59 height 18
click at [753, 110] on button "Print" at bounding box center [767, 107] width 76 height 20
click at [701, 65] on button "Close" at bounding box center [693, 67] width 59 height 18
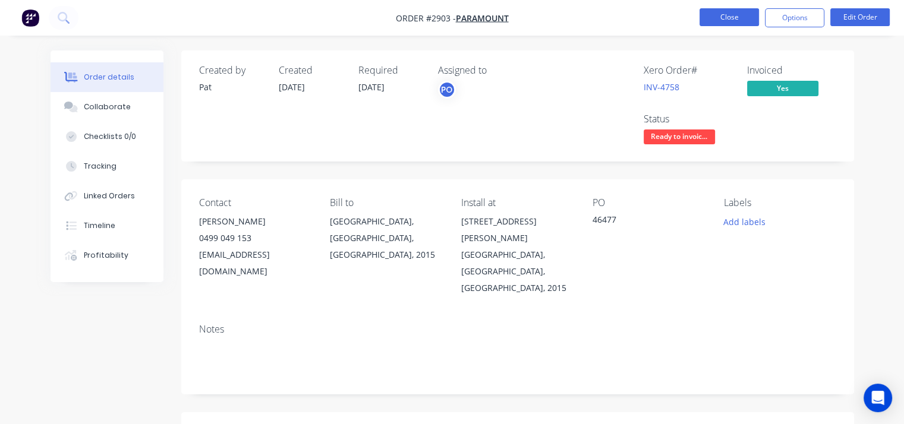
click at [725, 14] on button "Close" at bounding box center [729, 17] width 59 height 18
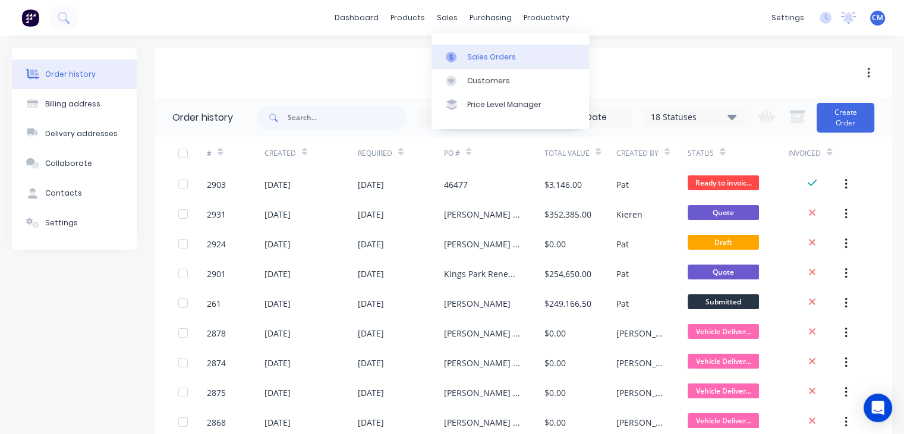
click at [456, 56] on icon at bounding box center [451, 57] width 11 height 11
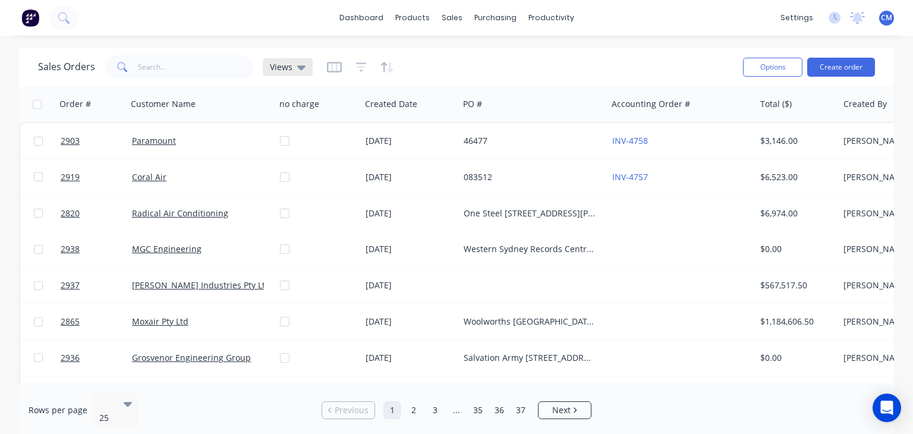
click at [281, 64] on span "Views" at bounding box center [281, 67] width 23 height 12
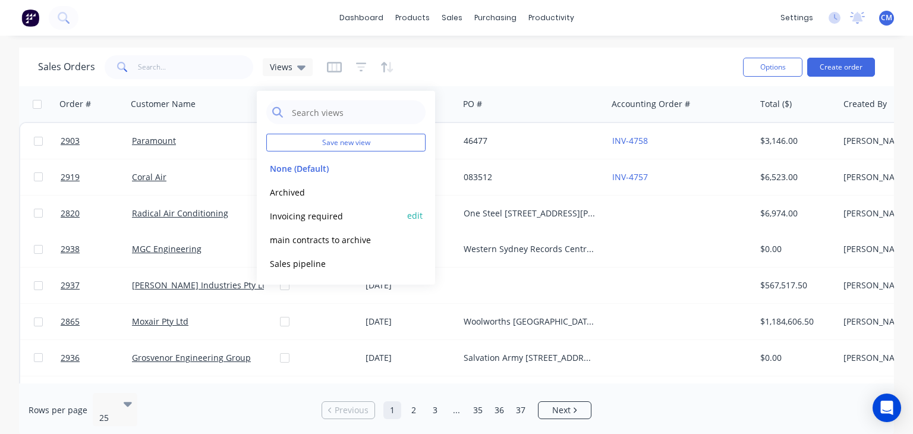
click at [319, 218] on button "Invoicing required" at bounding box center [334, 216] width 136 height 14
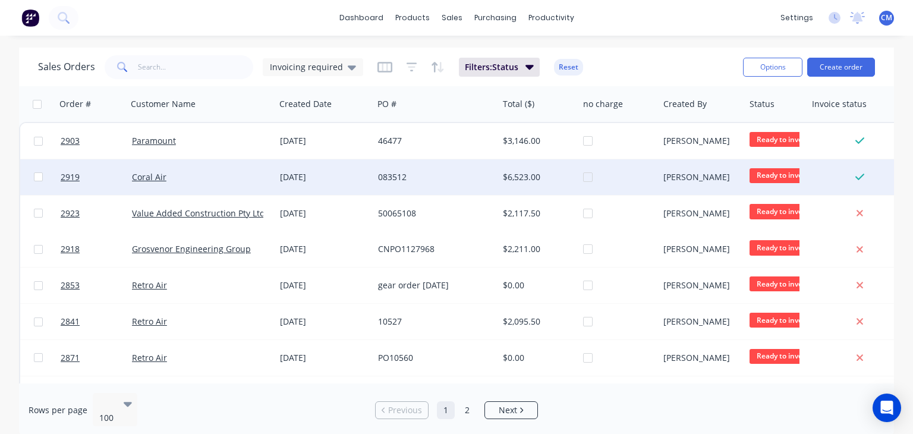
click at [36, 175] on input "checkbox" at bounding box center [38, 176] width 9 height 9
checkbox input "true"
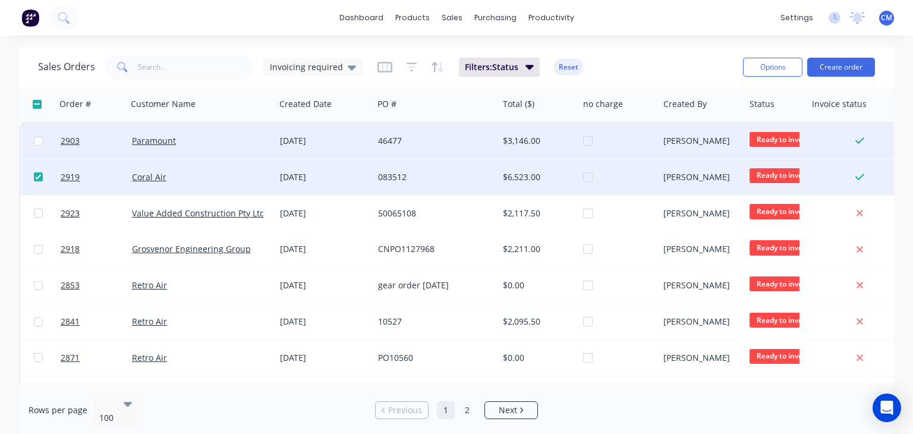
click at [40, 141] on input "checkbox" at bounding box center [38, 141] width 9 height 9
checkbox input "true"
click at [757, 67] on button "Options" at bounding box center [772, 67] width 59 height 19
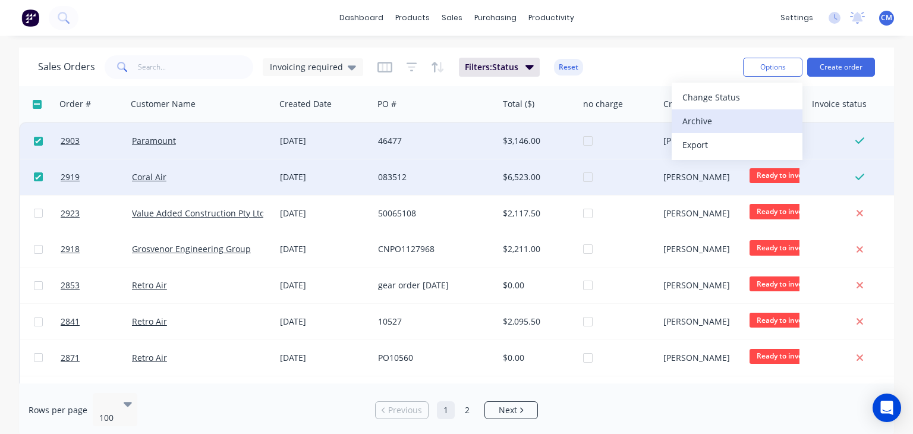
click at [709, 119] on div "Archive" at bounding box center [736, 120] width 109 height 17
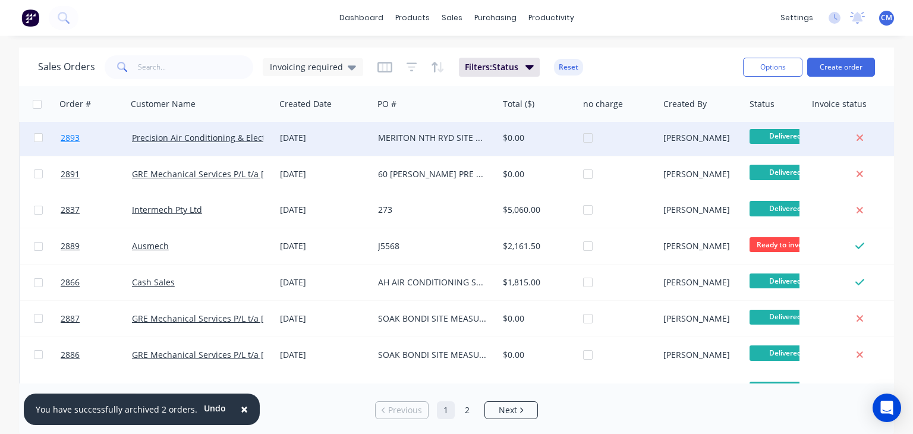
scroll to position [404, 0]
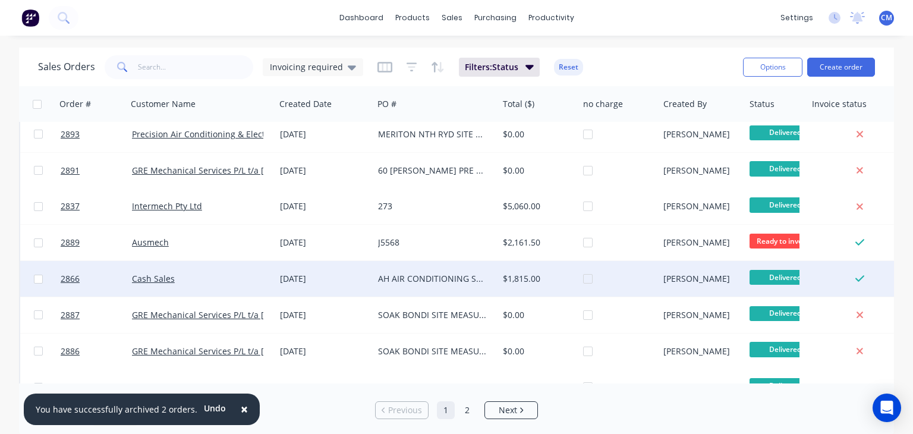
click at [36, 275] on input "checkbox" at bounding box center [38, 279] width 9 height 9
checkbox input "true"
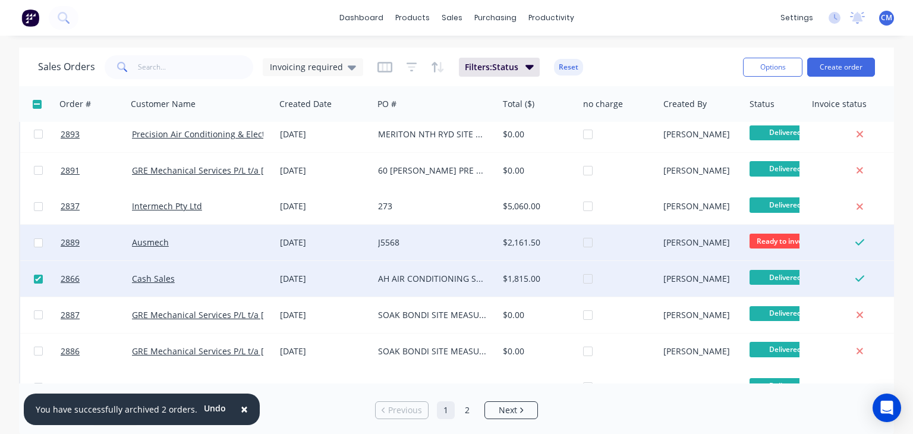
click at [37, 243] on input "checkbox" at bounding box center [38, 242] width 9 height 9
checkbox input "true"
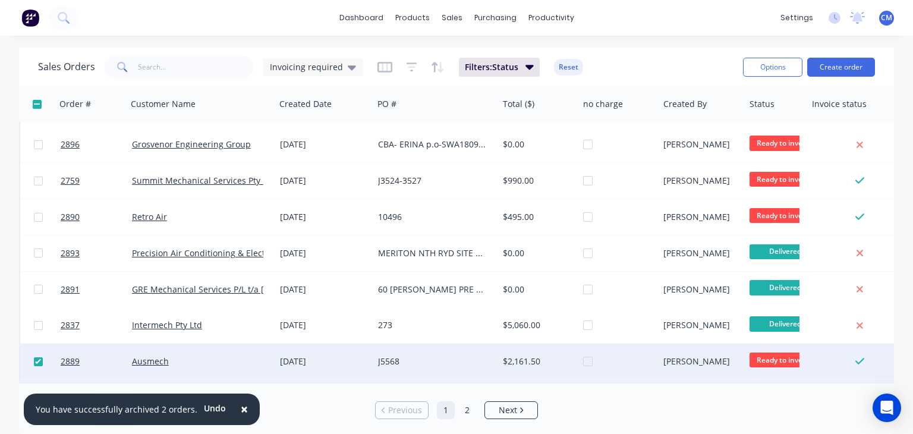
scroll to position [285, 0]
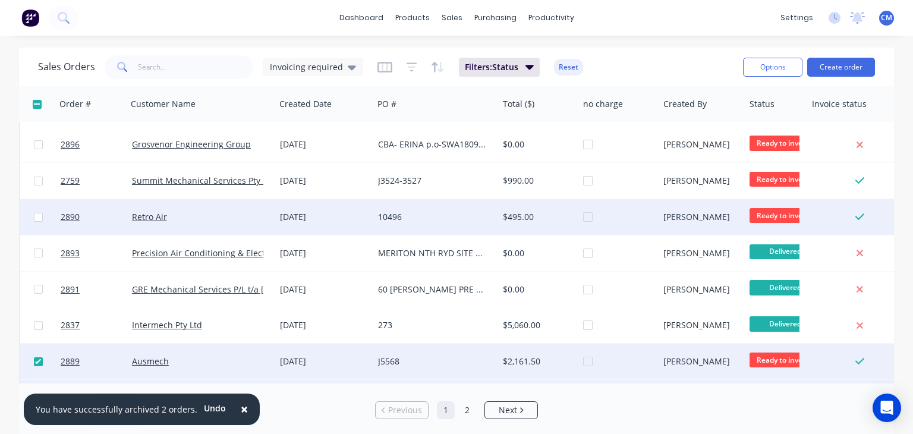
click at [40, 219] on input "checkbox" at bounding box center [38, 217] width 9 height 9
checkbox input "true"
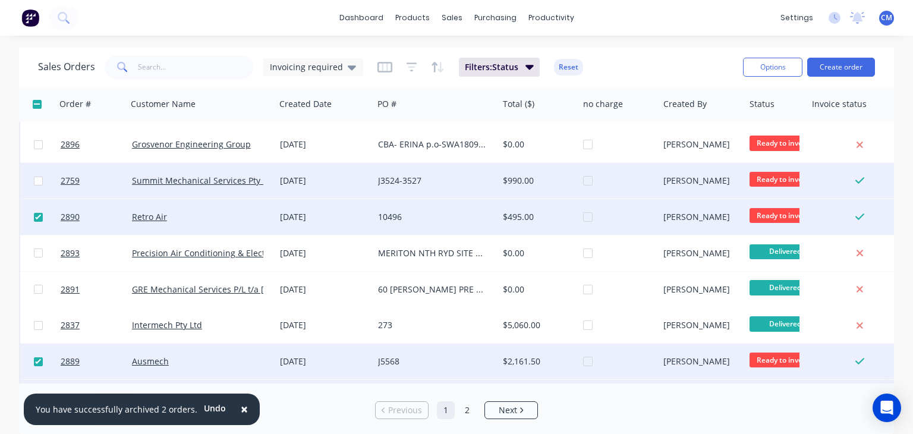
click at [38, 177] on input "checkbox" at bounding box center [38, 181] width 9 height 9
checkbox input "true"
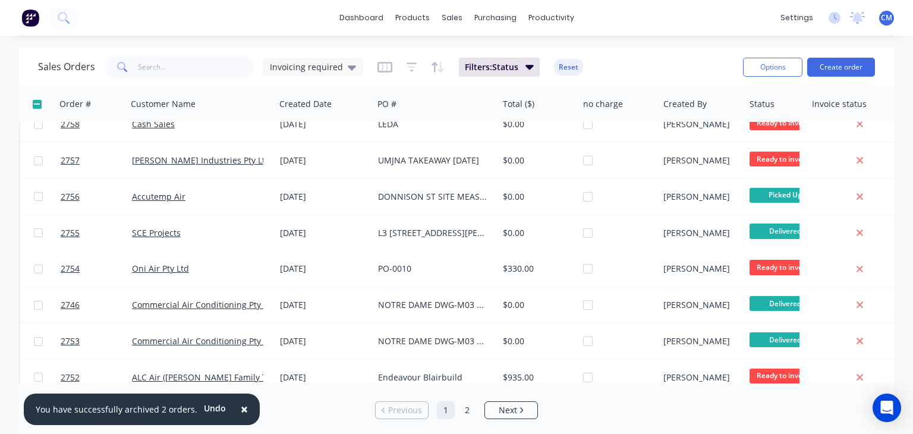
scroll to position [3358, 0]
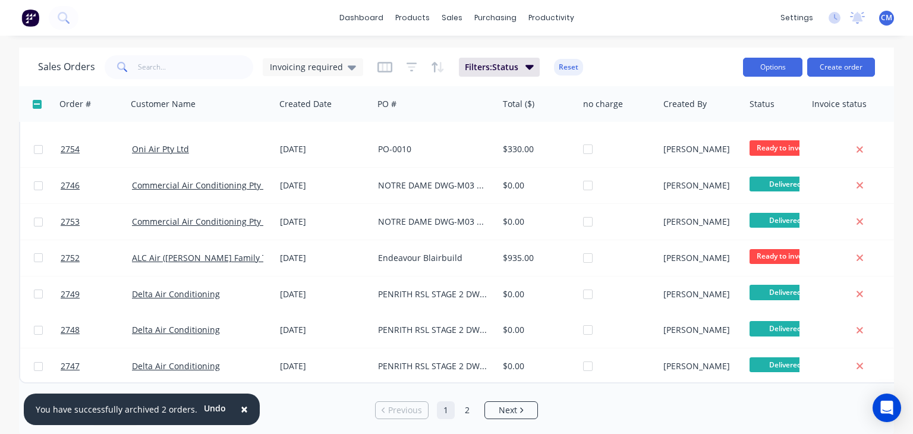
click at [770, 73] on button "Options" at bounding box center [772, 67] width 59 height 19
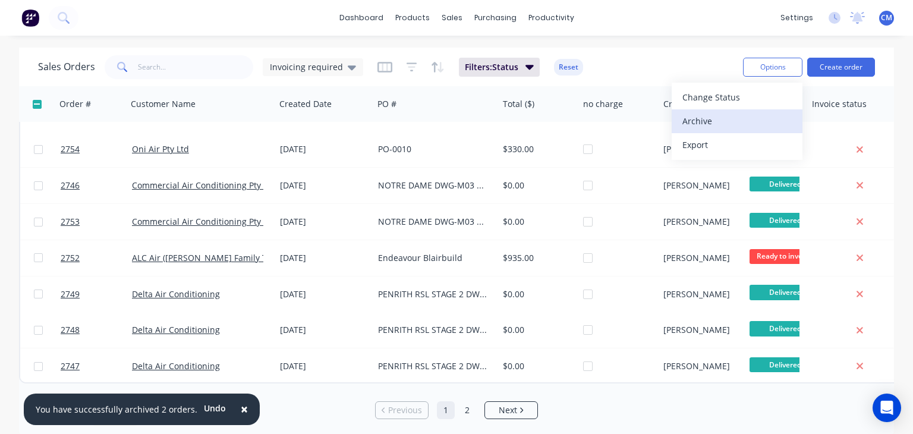
click at [703, 124] on div "Archive" at bounding box center [736, 120] width 109 height 17
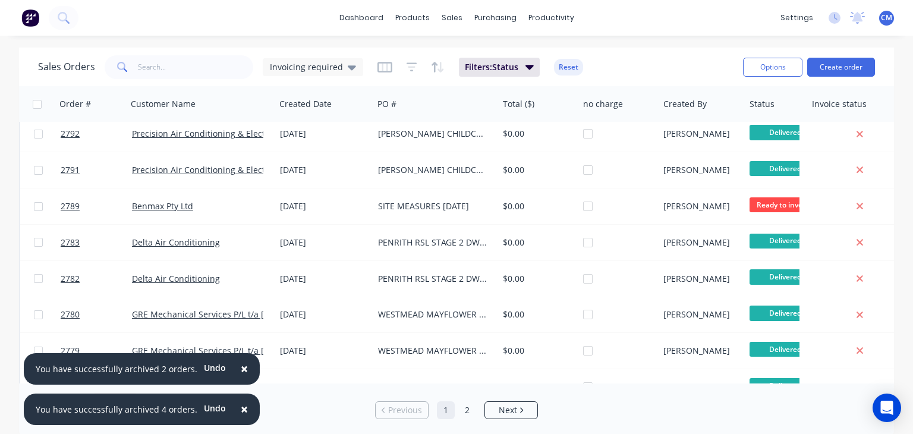
scroll to position [2290, 0]
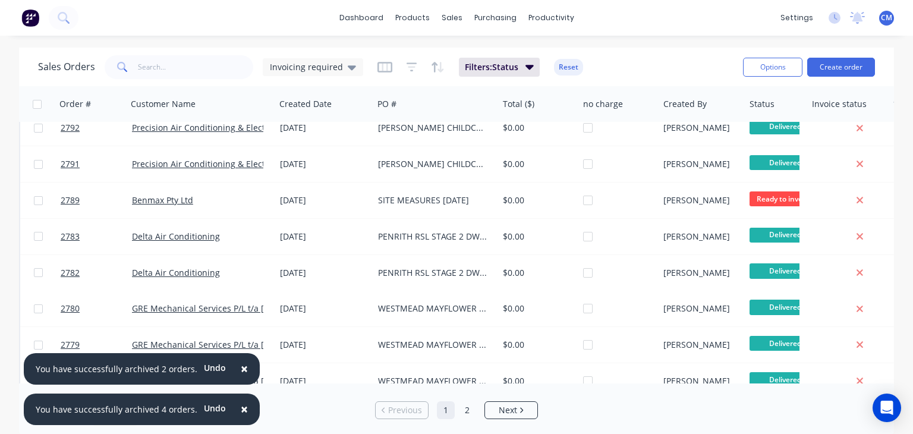
click at [856, 108] on div at bounding box center [860, 104] width 96 height 24
click at [241, 370] on span "×" at bounding box center [244, 368] width 7 height 17
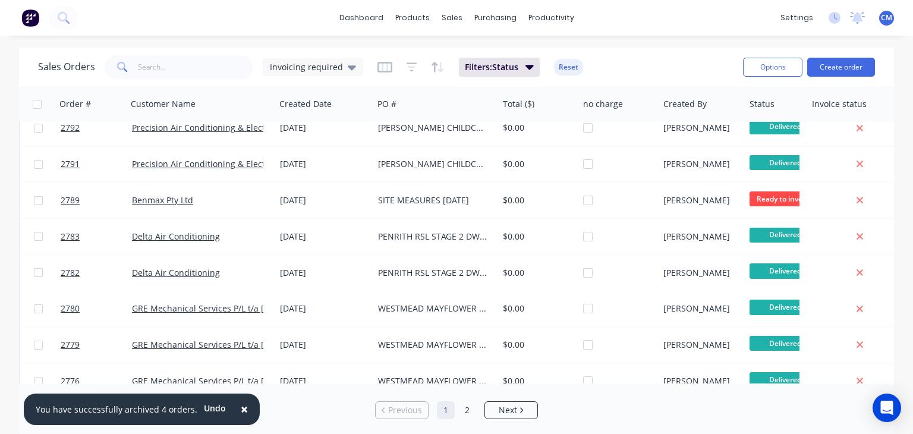
click at [241, 411] on span "×" at bounding box center [244, 409] width 7 height 17
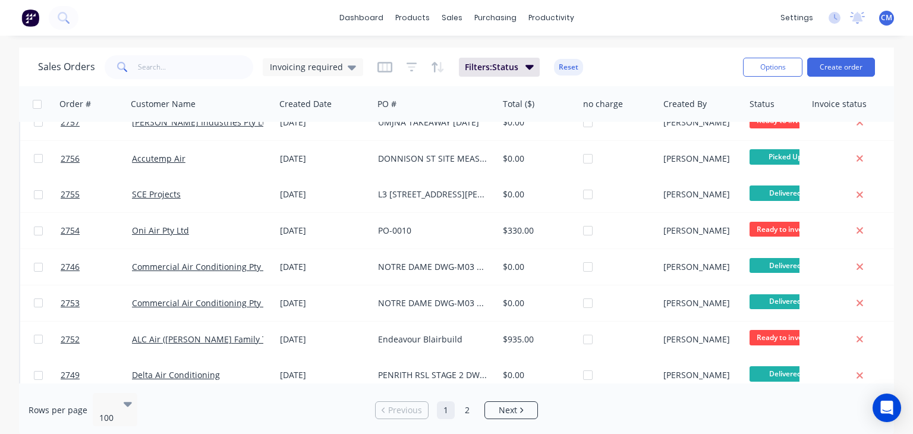
scroll to position [3155, 0]
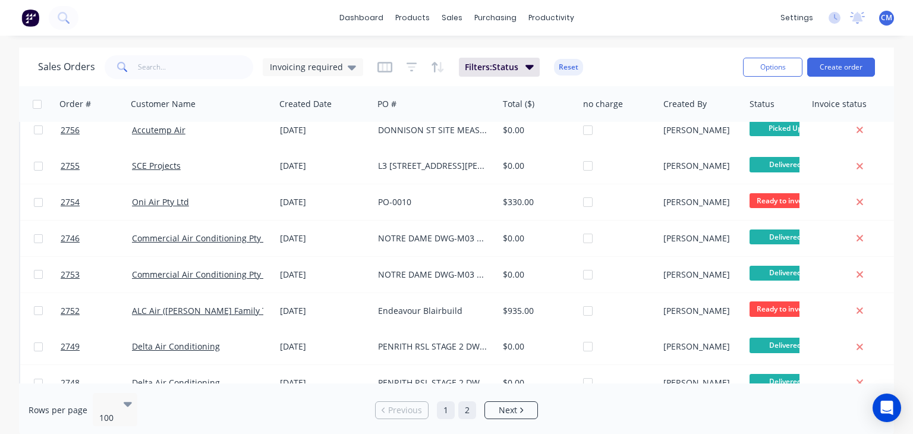
click at [467, 410] on link "2" at bounding box center [467, 410] width 18 height 18
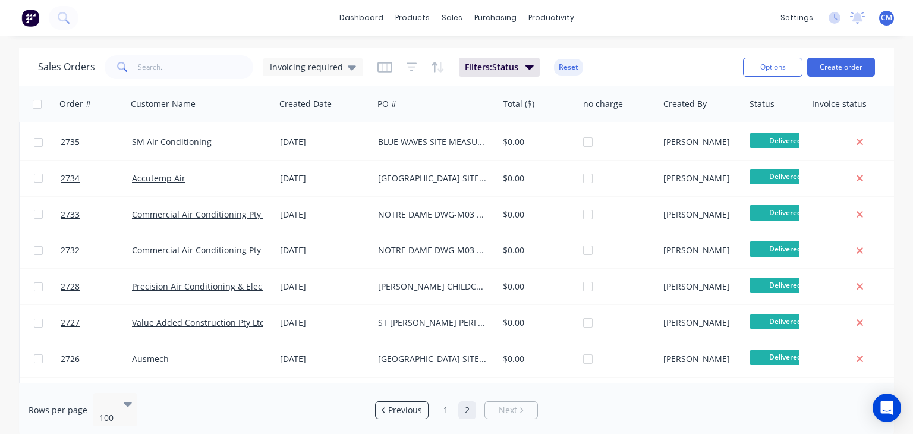
scroll to position [0, 0]
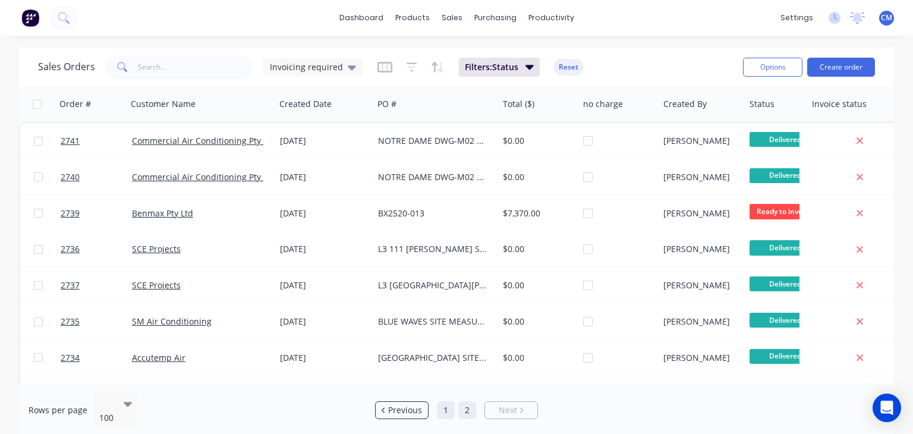
click at [442, 405] on link "1" at bounding box center [446, 410] width 18 height 18
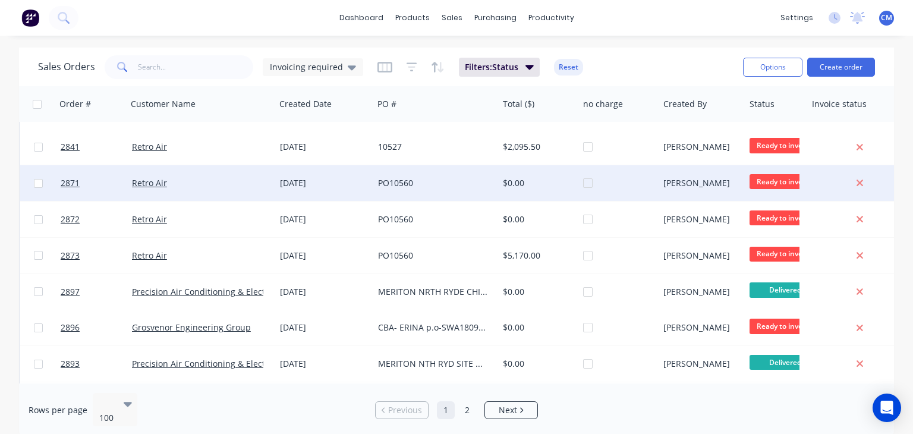
scroll to position [103, 0]
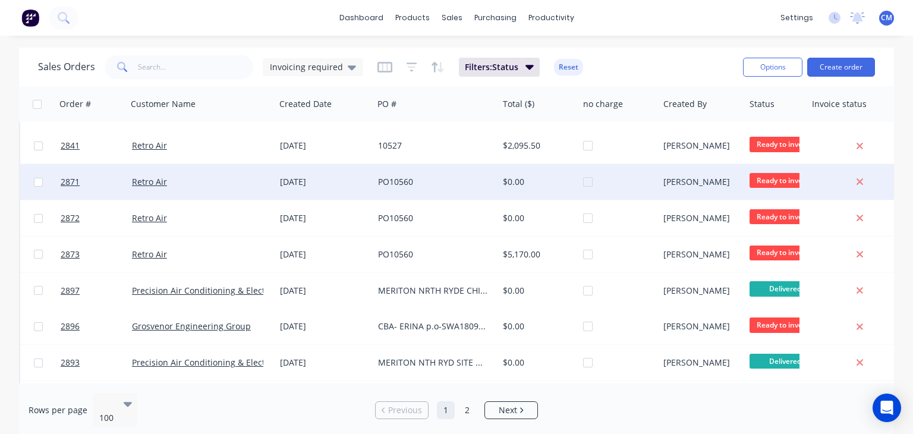
click at [38, 180] on input "checkbox" at bounding box center [38, 182] width 9 height 9
checkbox input "true"
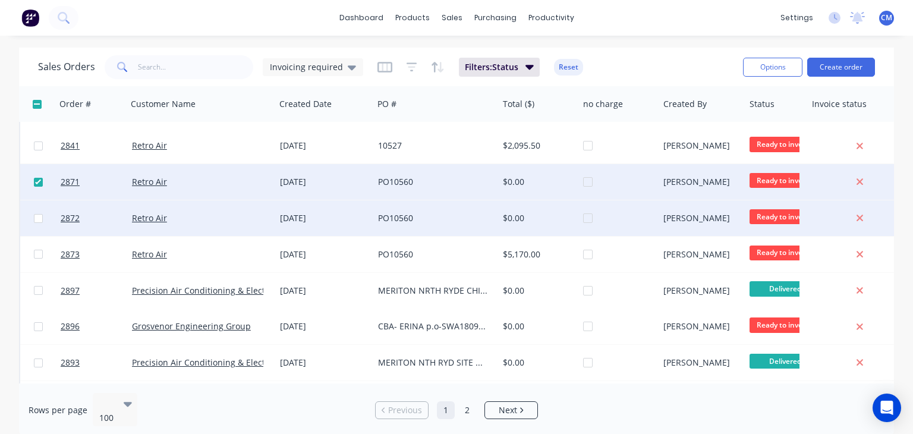
click at [36, 218] on input "checkbox" at bounding box center [38, 218] width 9 height 9
checkbox input "true"
click at [775, 70] on button "Options" at bounding box center [772, 67] width 59 height 19
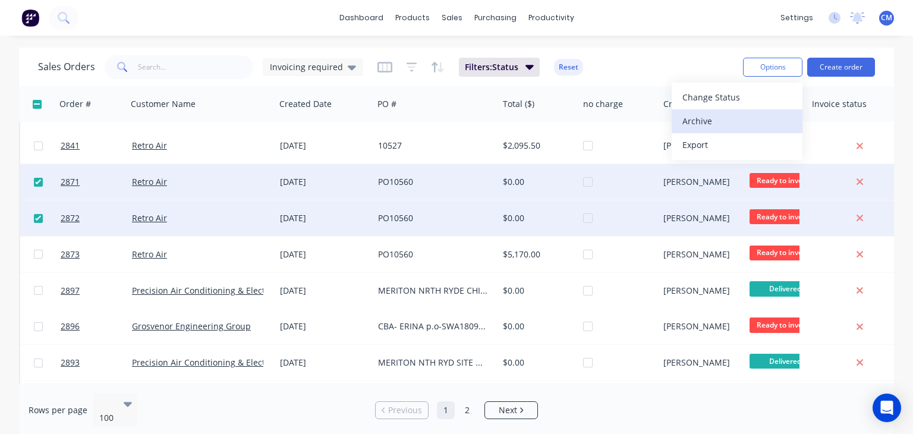
click at [716, 120] on div "Archive" at bounding box center [736, 120] width 109 height 17
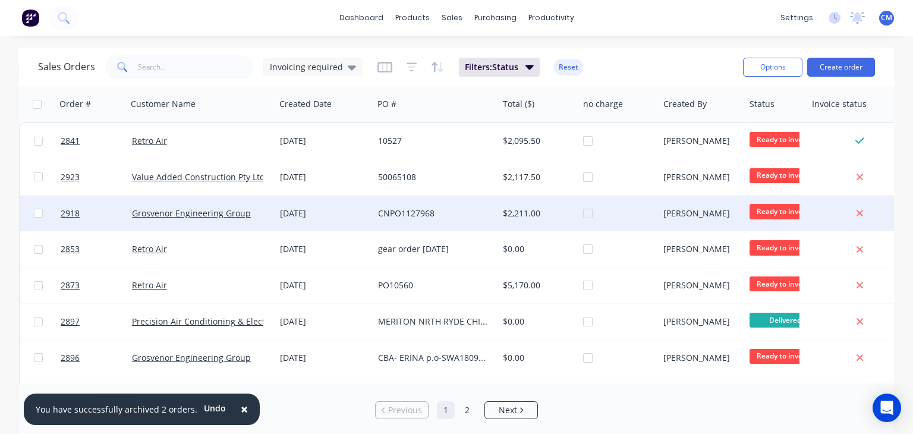
scroll to position [0, 0]
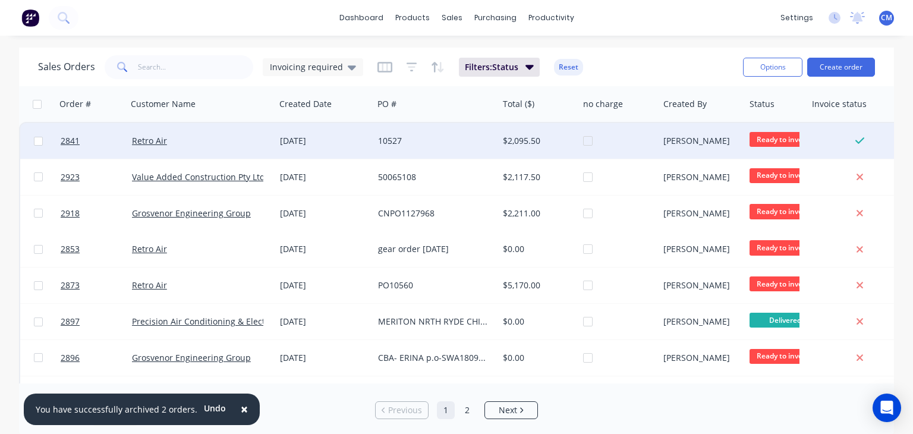
click at [38, 140] on input "checkbox" at bounding box center [38, 141] width 9 height 9
checkbox input "true"
click at [767, 70] on button "Options" at bounding box center [772, 67] width 59 height 19
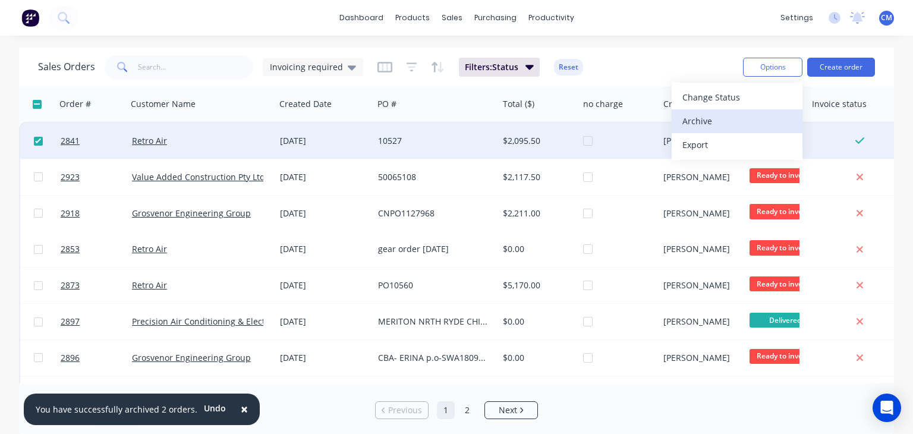
click at [712, 118] on div "Archive" at bounding box center [736, 120] width 109 height 17
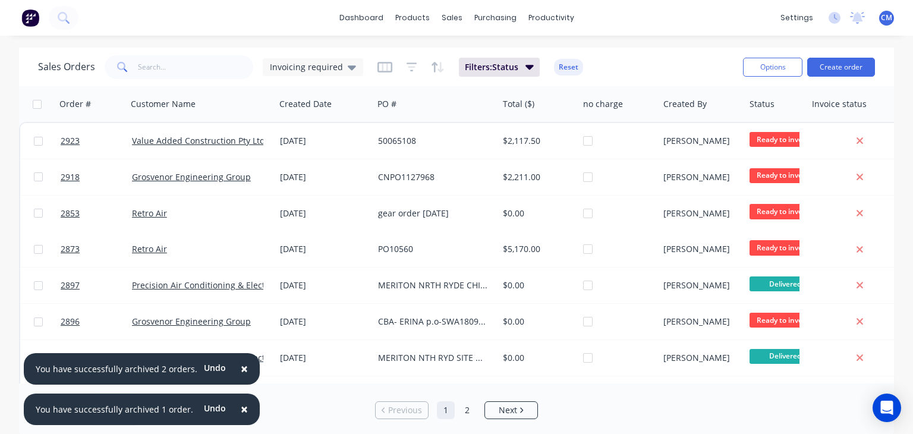
click at [241, 372] on span "×" at bounding box center [244, 368] width 7 height 17
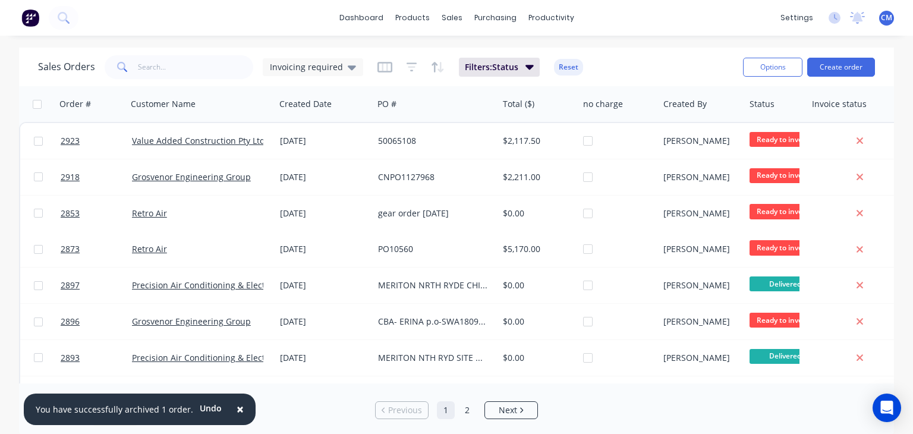
click at [237, 412] on span "×" at bounding box center [240, 409] width 7 height 17
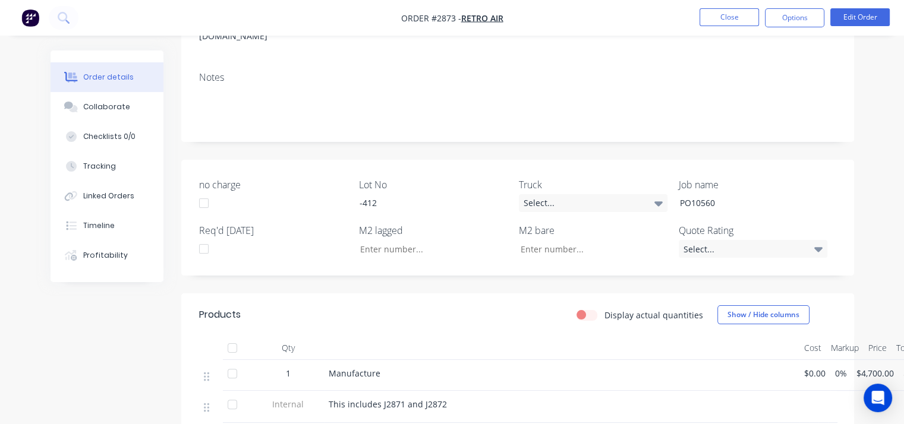
scroll to position [204, 0]
click at [852, 18] on button "Edit Order" at bounding box center [859, 17] width 59 height 18
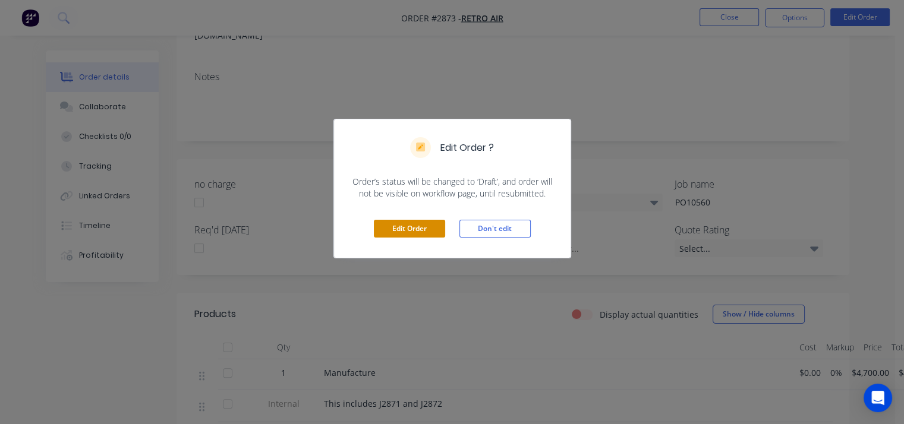
click at [411, 232] on button "Edit Order" at bounding box center [409, 229] width 71 height 18
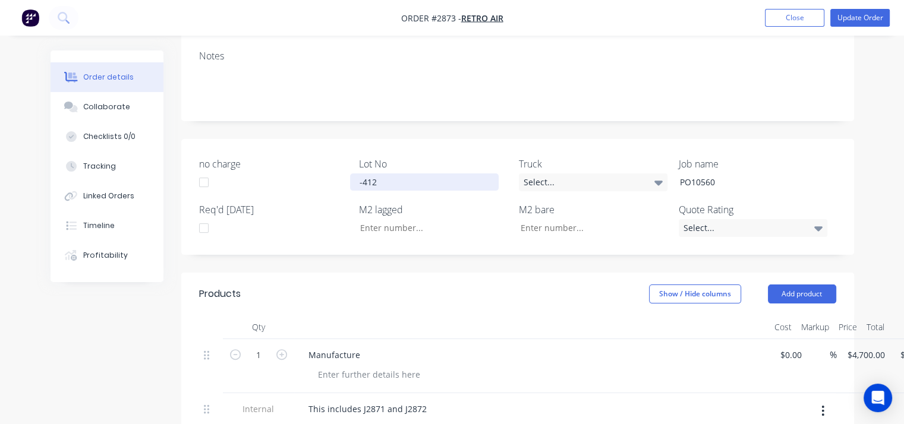
scroll to position [228, 0]
click at [368, 346] on div "Manufacture" at bounding box center [532, 354] width 466 height 17
click at [358, 346] on div "Manufacture" at bounding box center [334, 354] width 71 height 17
click at [791, 20] on button "Close" at bounding box center [794, 18] width 59 height 18
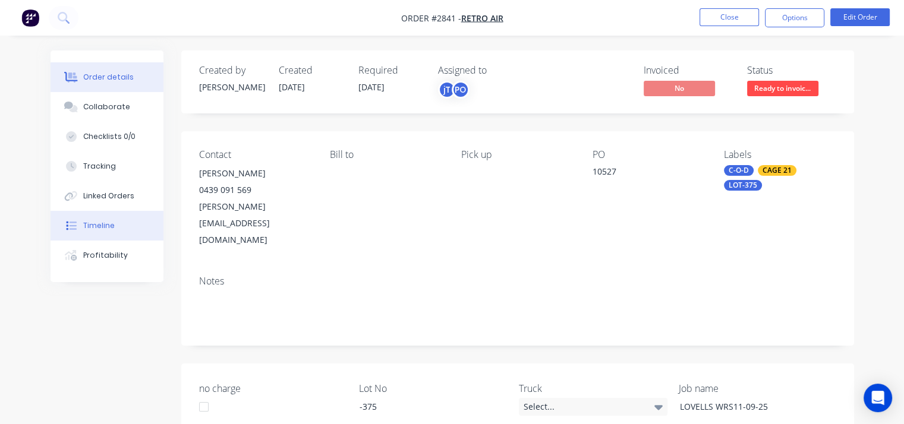
click at [103, 229] on div "Timeline" at bounding box center [99, 226] width 32 height 11
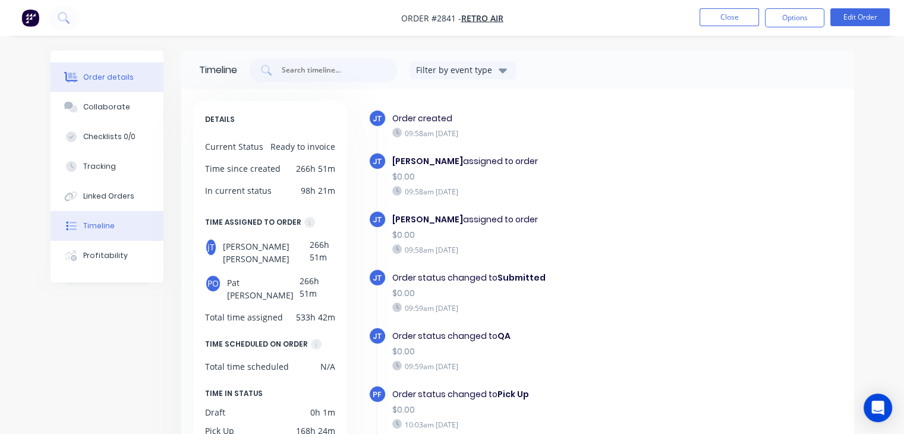
click at [111, 79] on div "Order details" at bounding box center [108, 77] width 51 height 11
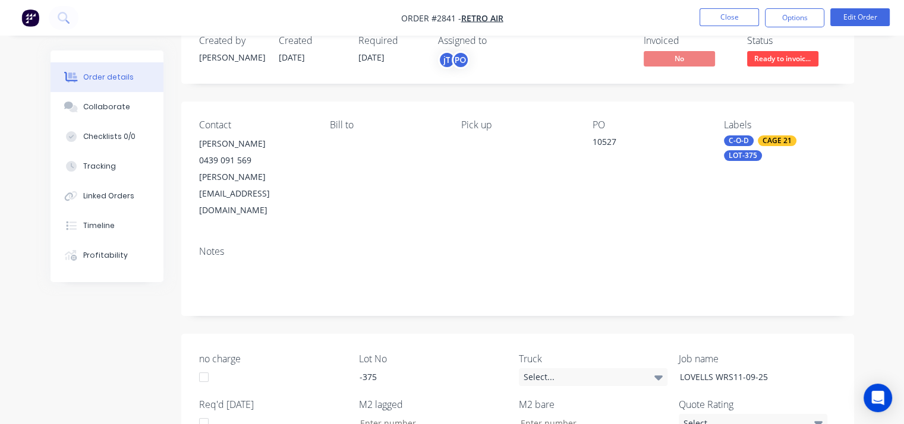
scroll to position [29, 0]
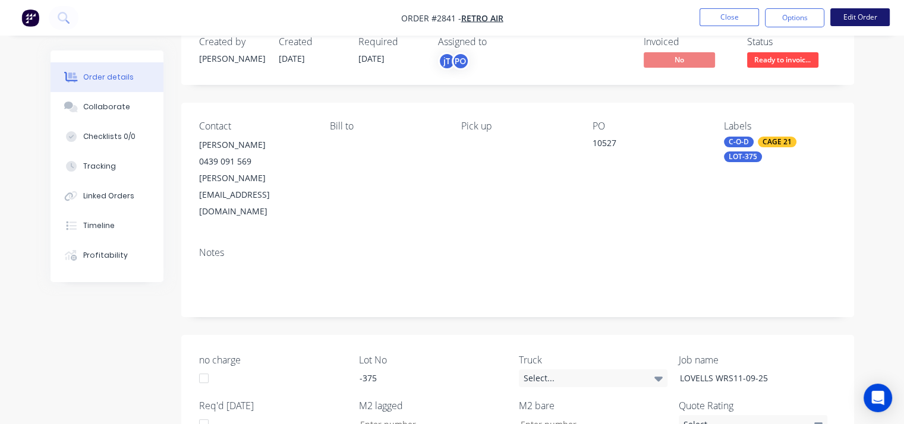
click at [861, 23] on button "Edit Order" at bounding box center [859, 17] width 59 height 18
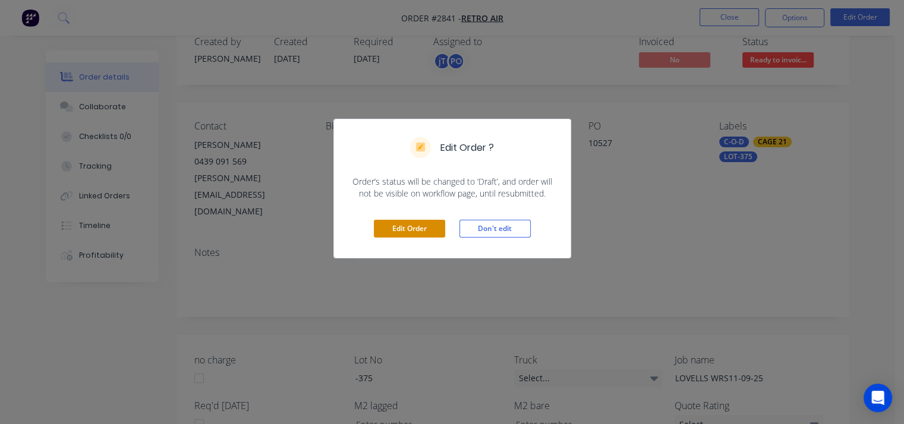
click at [413, 221] on button "Edit Order" at bounding box center [409, 229] width 71 height 18
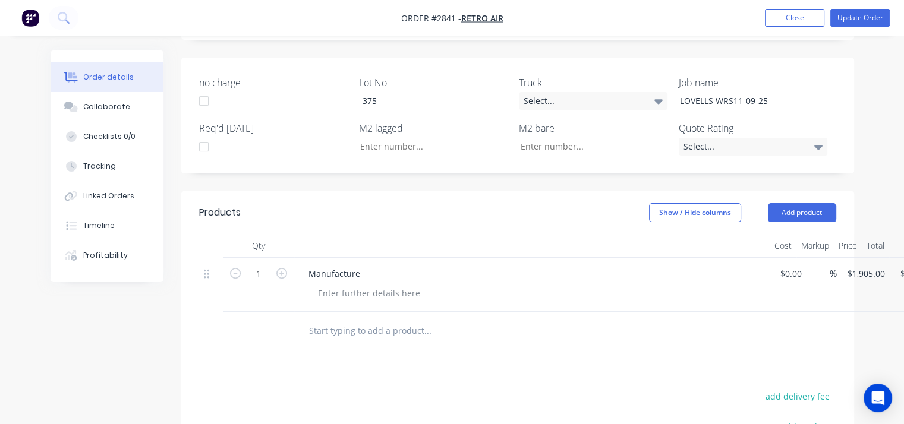
scroll to position [313, 0]
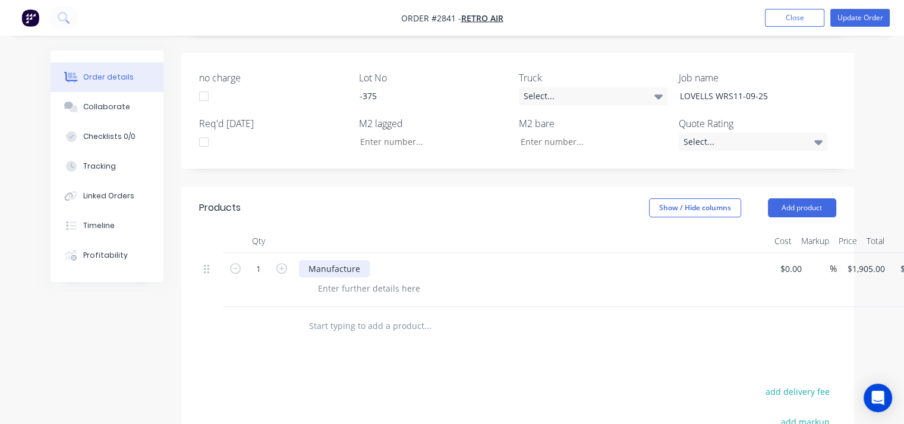
click at [358, 260] on div "Manufacture" at bounding box center [334, 268] width 71 height 17
click at [861, 19] on button "Update Order" at bounding box center [859, 18] width 59 height 18
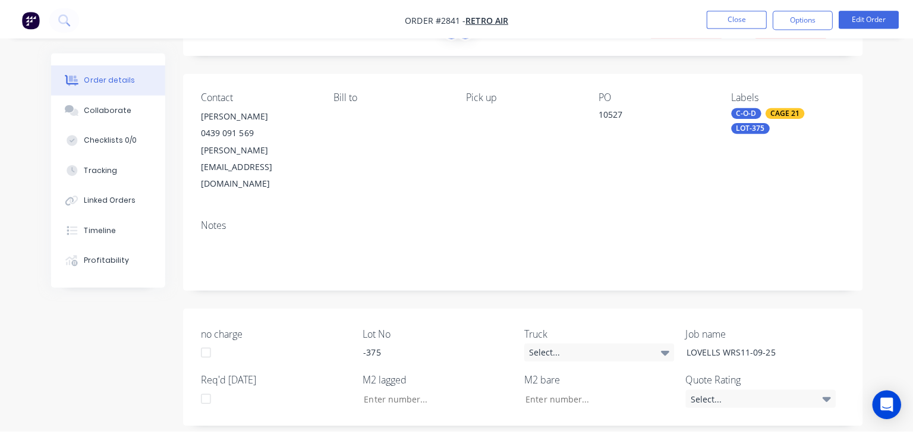
scroll to position [0, 0]
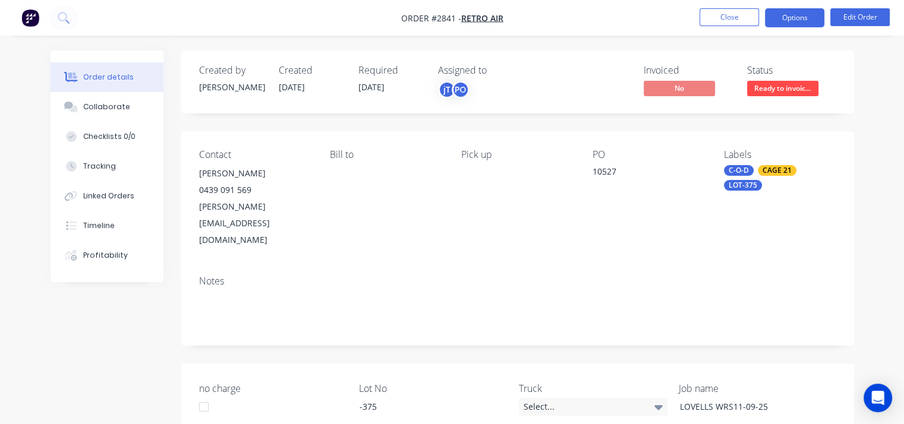
click at [798, 14] on button "Options" at bounding box center [794, 17] width 59 height 19
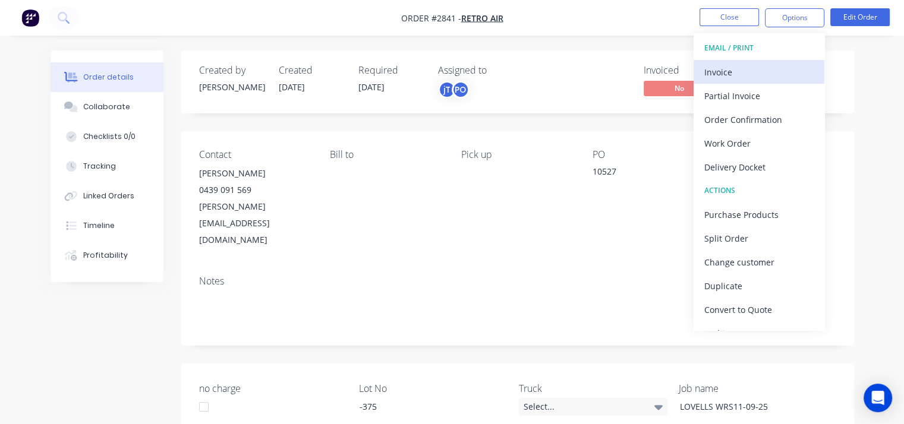
click at [744, 75] on div "Invoice" at bounding box center [758, 72] width 109 height 17
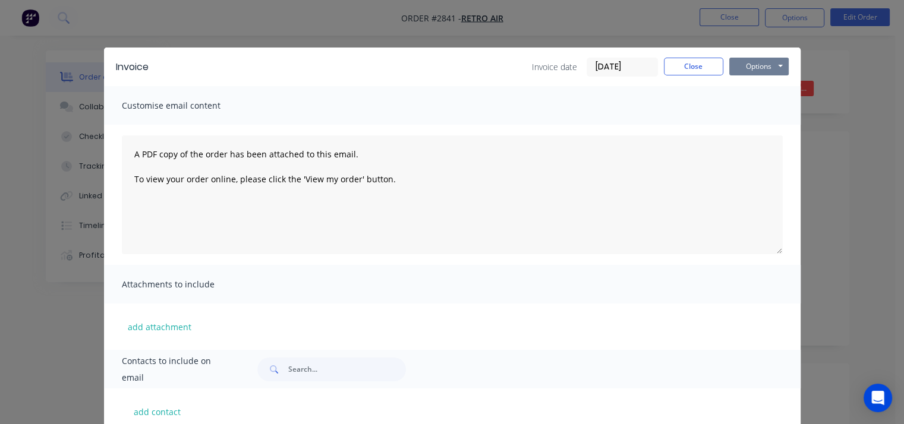
click at [753, 65] on button "Options" at bounding box center [758, 67] width 59 height 18
click at [754, 111] on button "Print" at bounding box center [767, 107] width 76 height 20
click at [690, 64] on button "Close" at bounding box center [693, 67] width 59 height 18
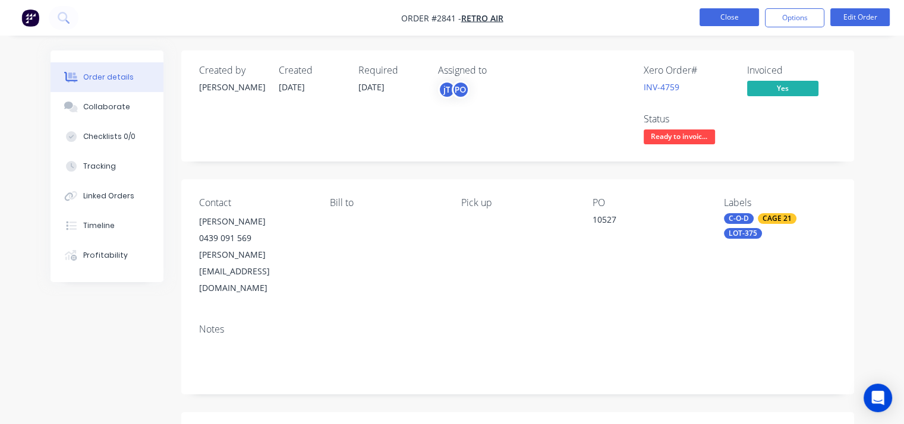
click at [726, 21] on button "Close" at bounding box center [729, 17] width 59 height 18
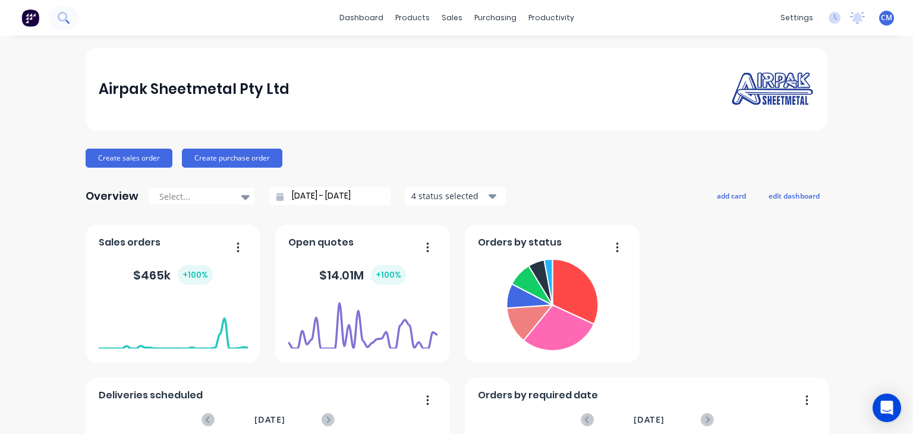
click at [73, 20] on button at bounding box center [64, 18] width 30 height 24
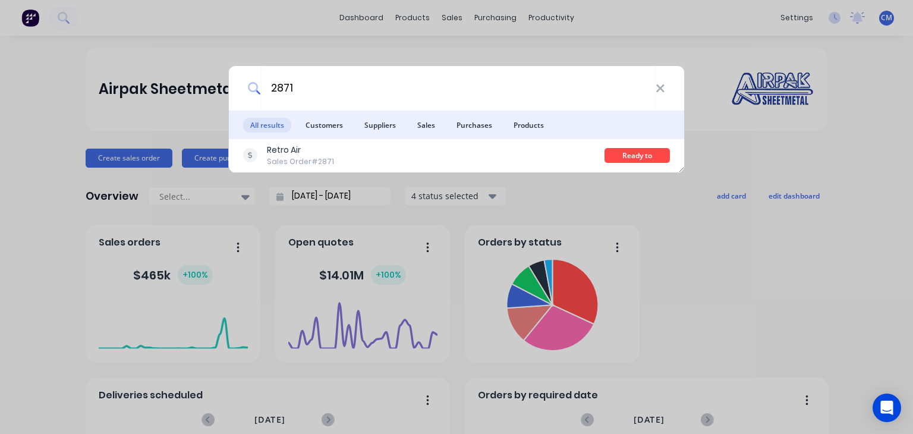
type input "2871"
click at [665, 88] on div "2871" at bounding box center [456, 88] width 455 height 45
click at [663, 89] on icon at bounding box center [660, 88] width 8 height 8
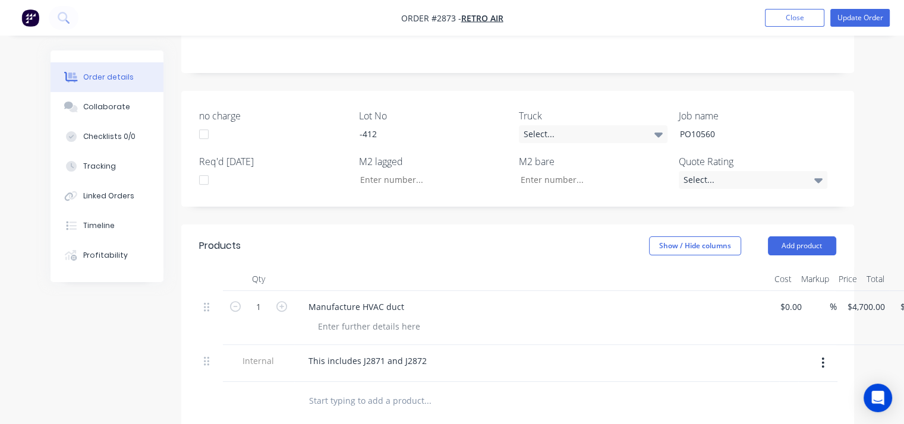
scroll to position [276, 0]
click at [872, 18] on button "Update Order" at bounding box center [859, 18] width 59 height 18
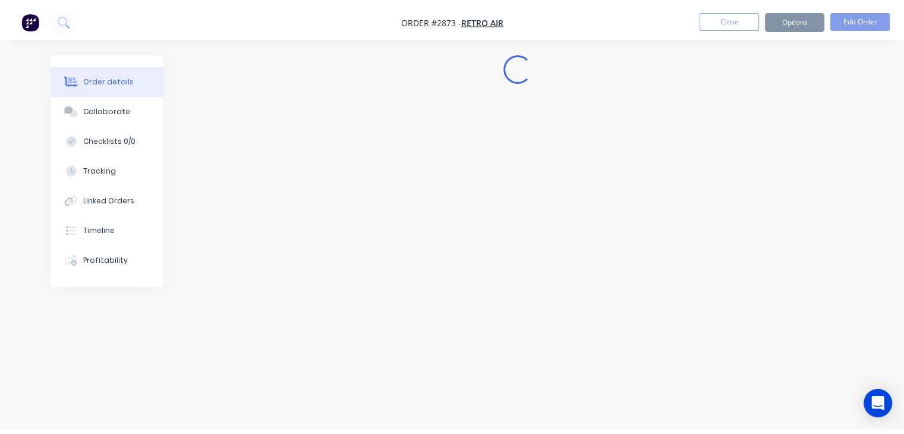
scroll to position [0, 0]
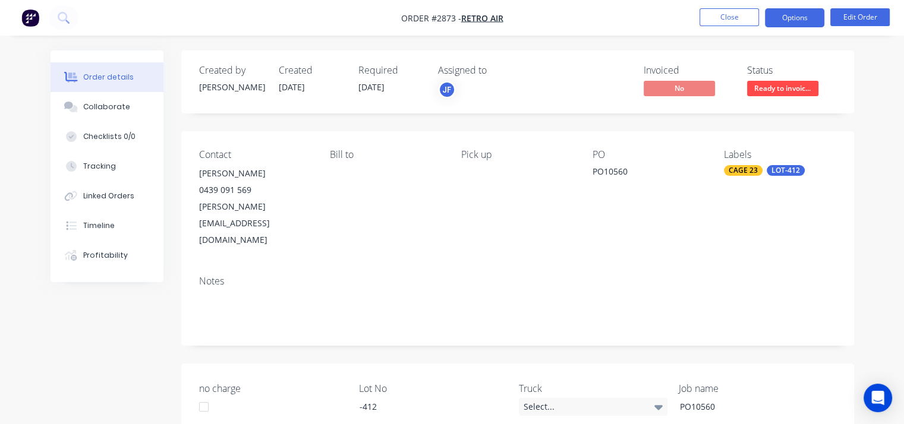
click at [799, 13] on button "Options" at bounding box center [794, 17] width 59 height 19
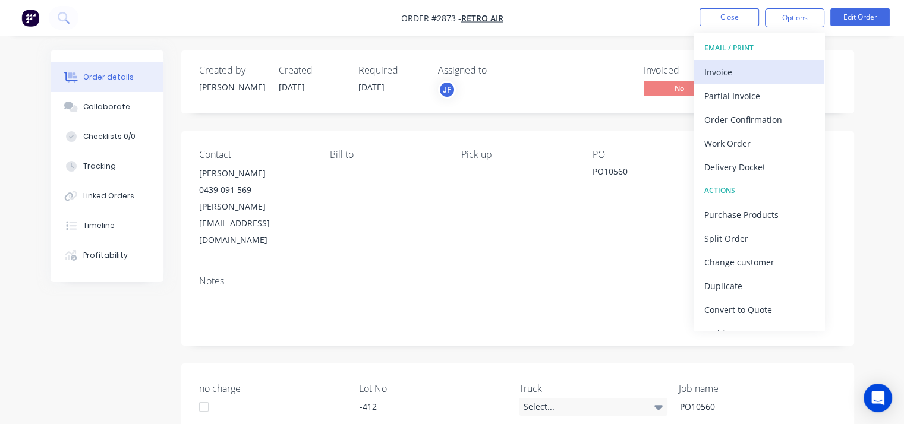
click at [728, 69] on div "Invoice" at bounding box center [758, 72] width 109 height 17
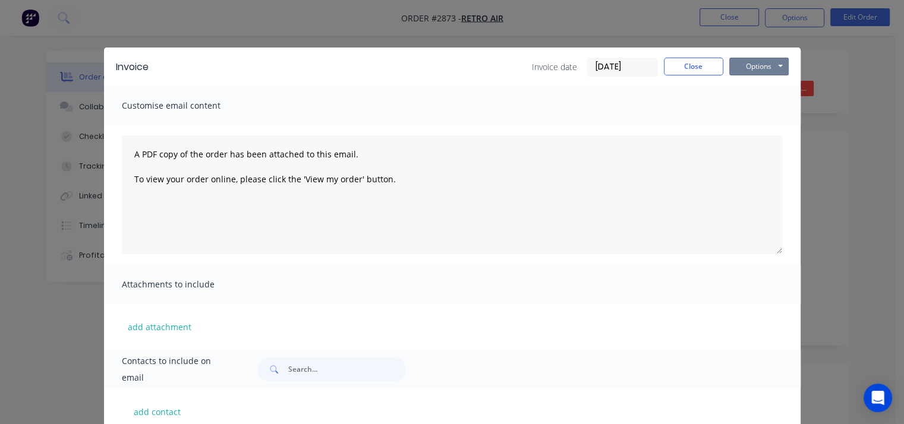
click at [729, 69] on button "Options" at bounding box center [758, 67] width 59 height 18
click at [755, 110] on button "Print" at bounding box center [767, 107] width 76 height 20
click at [687, 71] on button "Close" at bounding box center [693, 67] width 59 height 18
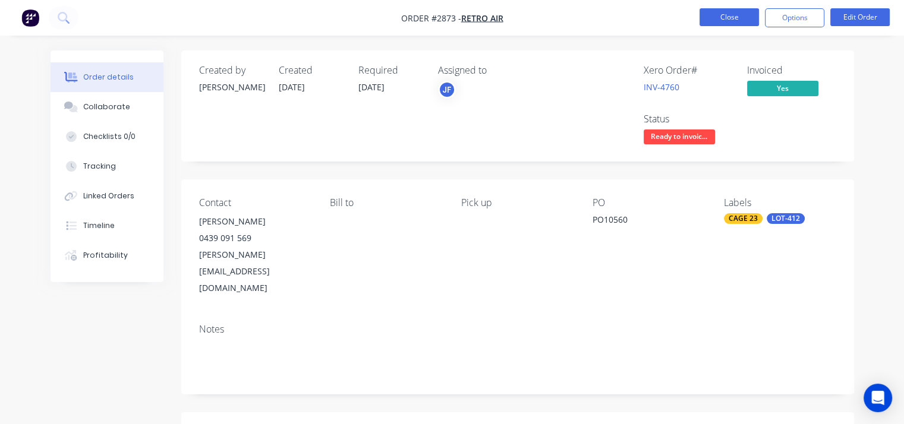
click at [723, 20] on button "Close" at bounding box center [729, 17] width 59 height 18
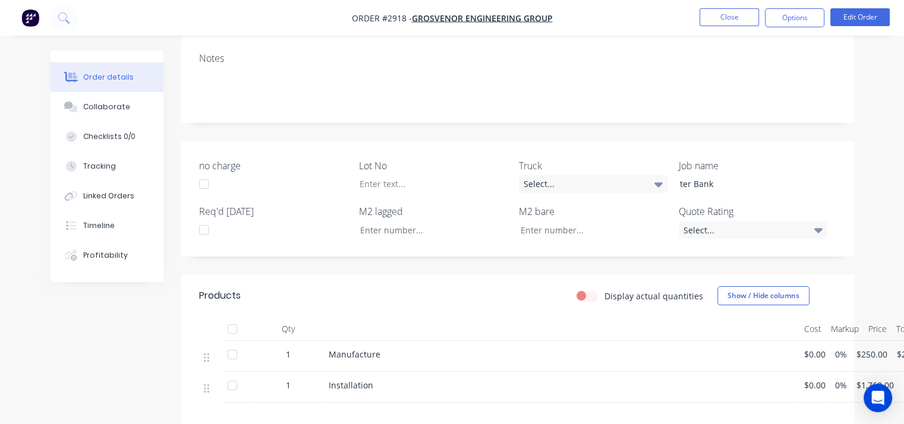
scroll to position [204, 0]
click at [845, 17] on button "Edit Order" at bounding box center [859, 17] width 59 height 18
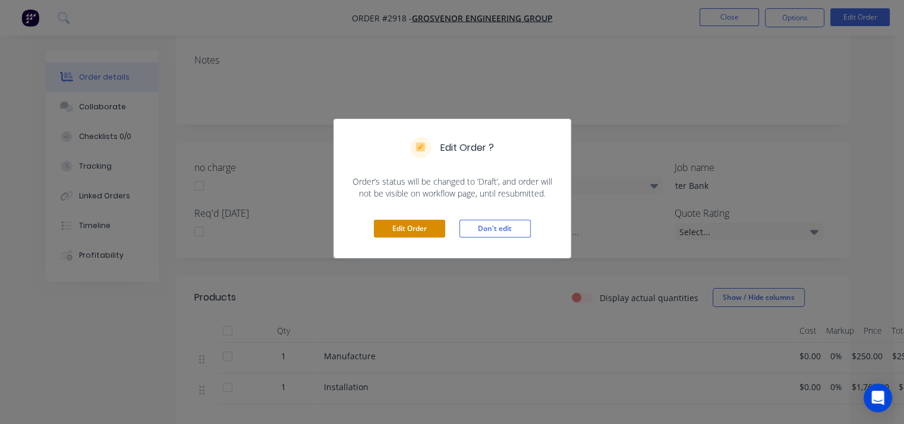
click at [415, 231] on button "Edit Order" at bounding box center [409, 229] width 71 height 18
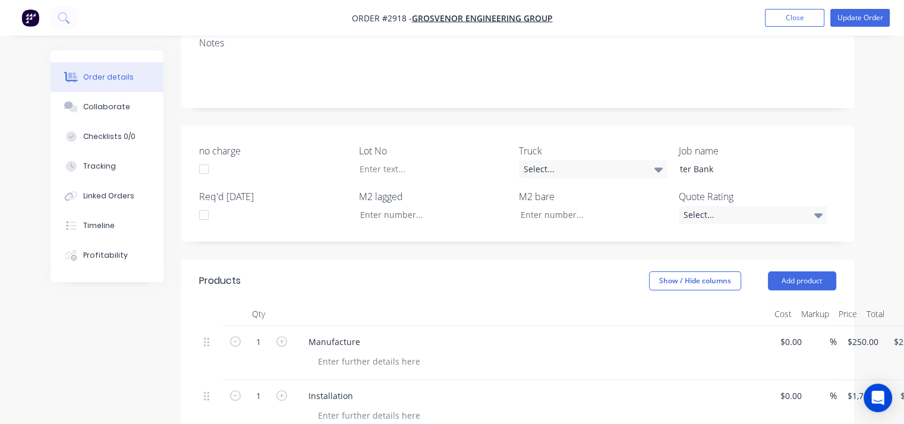
scroll to position [242, 0]
click at [359, 332] on div "Manufacture" at bounding box center [334, 340] width 71 height 17
click at [861, 18] on button "Update Order" at bounding box center [859, 18] width 59 height 18
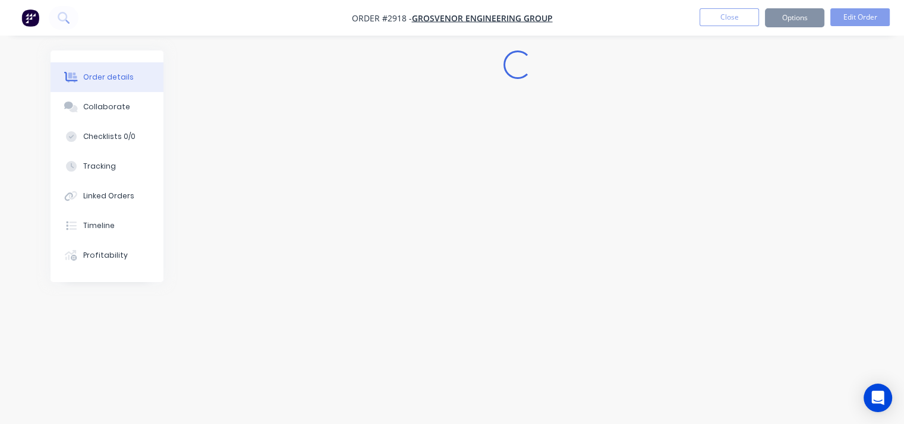
scroll to position [0, 0]
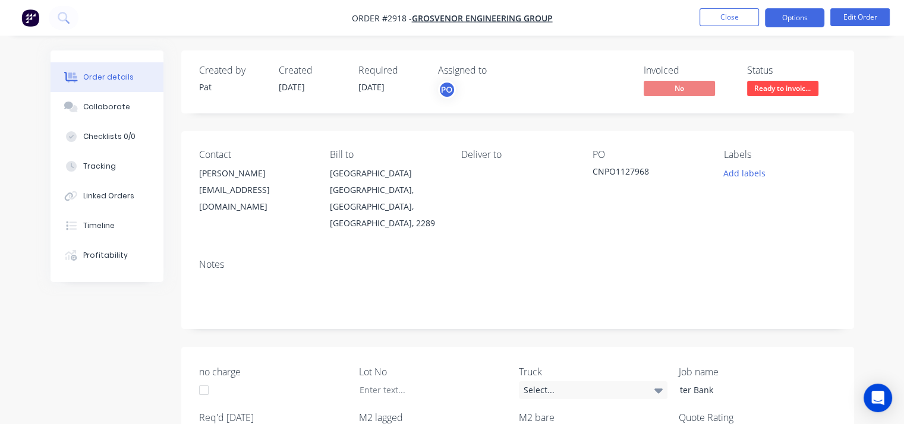
click at [807, 22] on button "Options" at bounding box center [794, 17] width 59 height 19
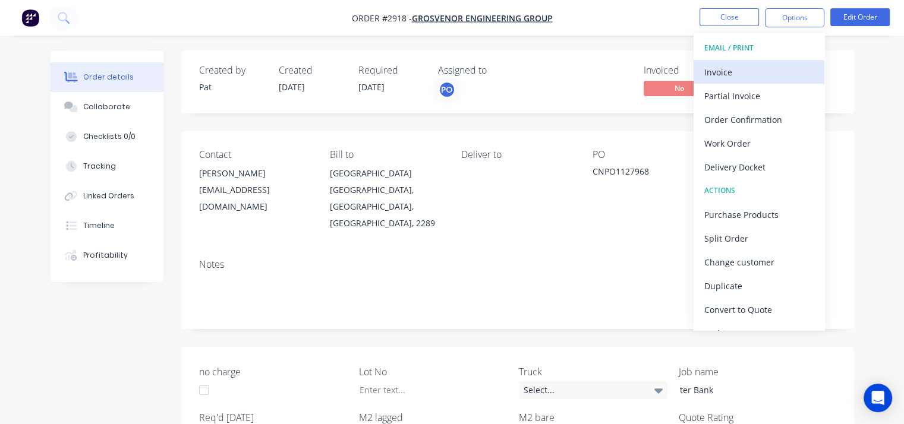
click at [719, 75] on div "Invoice" at bounding box center [758, 72] width 109 height 17
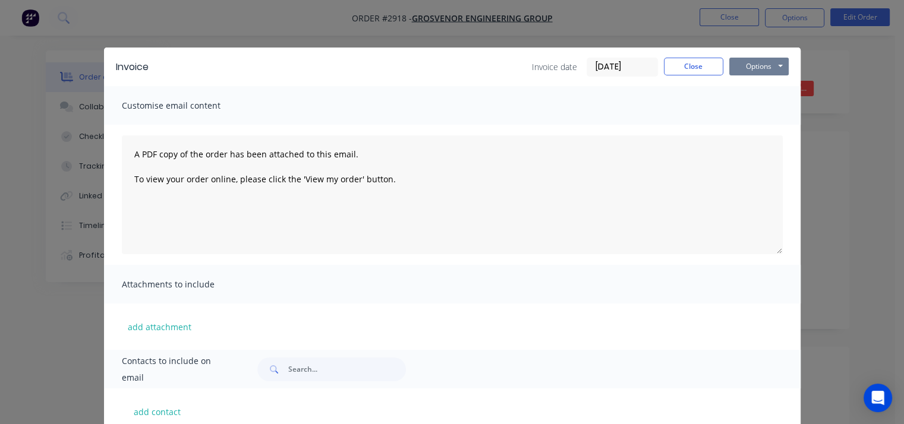
click at [756, 67] on button "Options" at bounding box center [758, 67] width 59 height 18
click at [754, 109] on button "Print" at bounding box center [767, 107] width 76 height 20
click at [694, 67] on button "Close" at bounding box center [693, 67] width 59 height 18
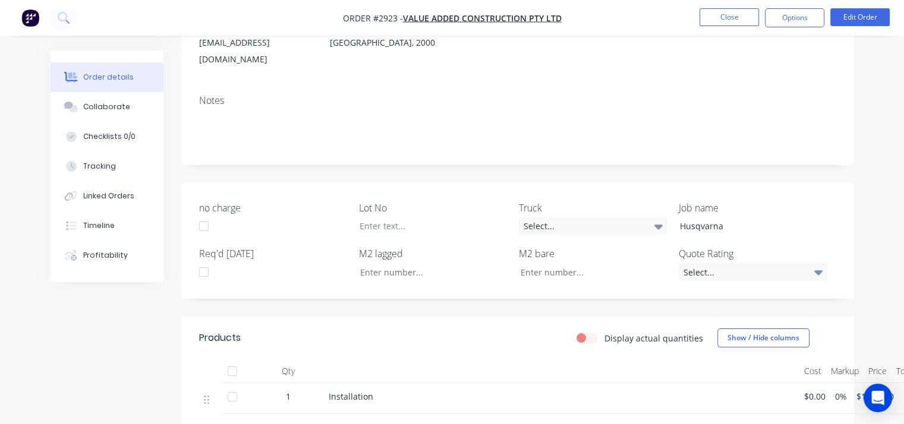
scroll to position [180, 0]
click at [865, 15] on button "Edit Order" at bounding box center [859, 17] width 59 height 18
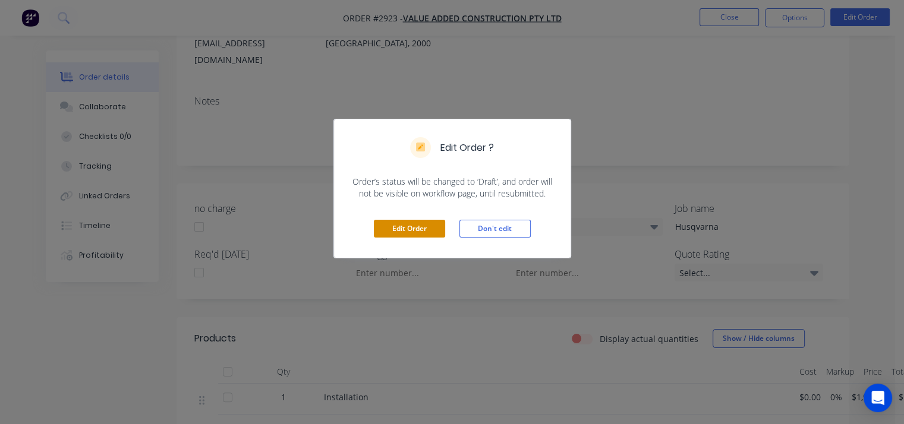
click at [418, 230] on button "Edit Order" at bounding box center [409, 229] width 71 height 18
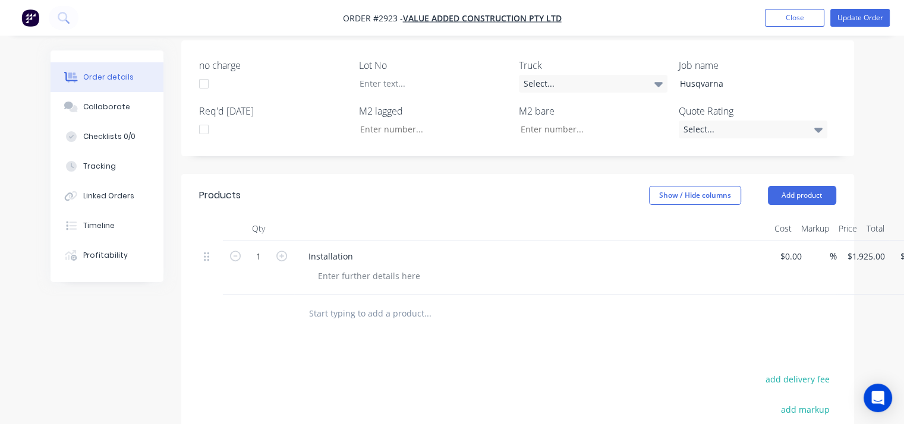
scroll to position [327, 0]
click at [355, 247] on div "Installation" at bounding box center [331, 255] width 64 height 17
click at [858, 17] on button "Update Order" at bounding box center [859, 18] width 59 height 18
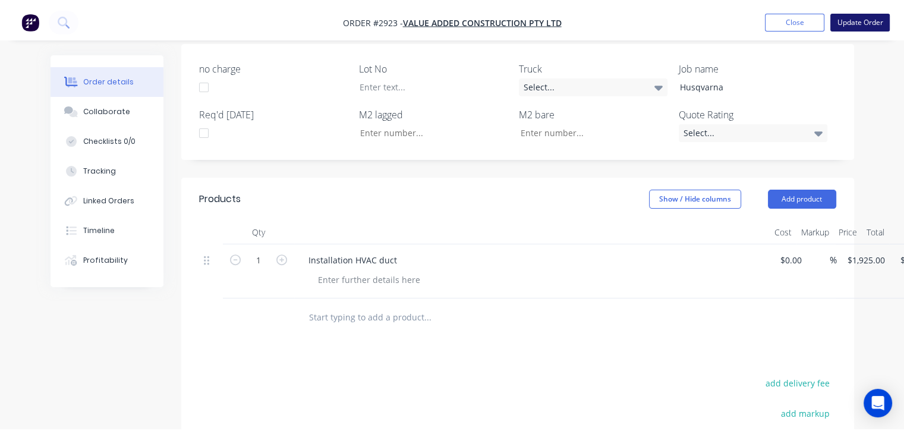
scroll to position [0, 0]
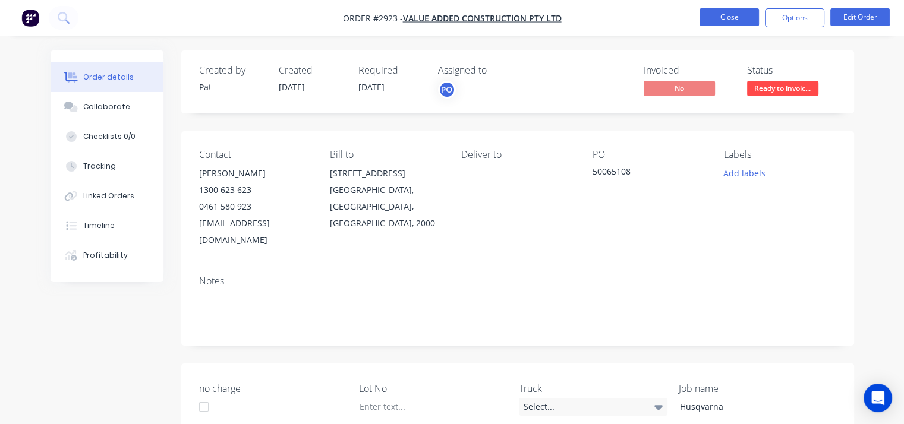
click at [736, 15] on button "Close" at bounding box center [729, 17] width 59 height 18
click at [797, 18] on button "Options" at bounding box center [794, 17] width 59 height 19
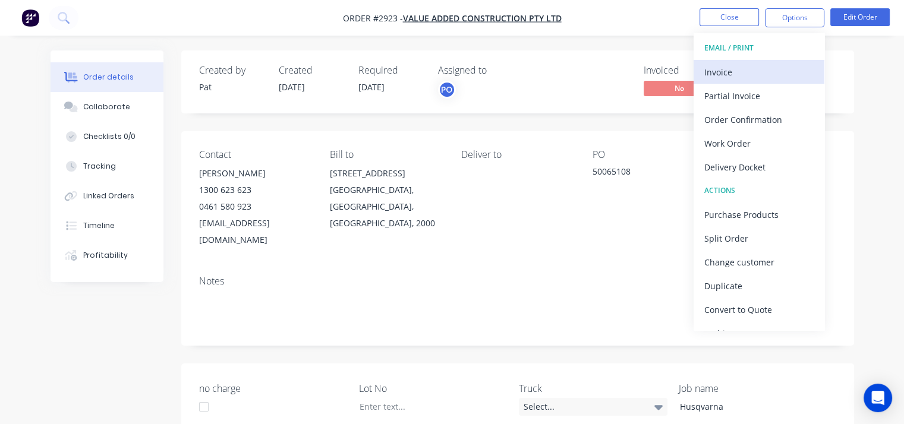
click at [720, 71] on div "Invoice" at bounding box center [758, 72] width 109 height 17
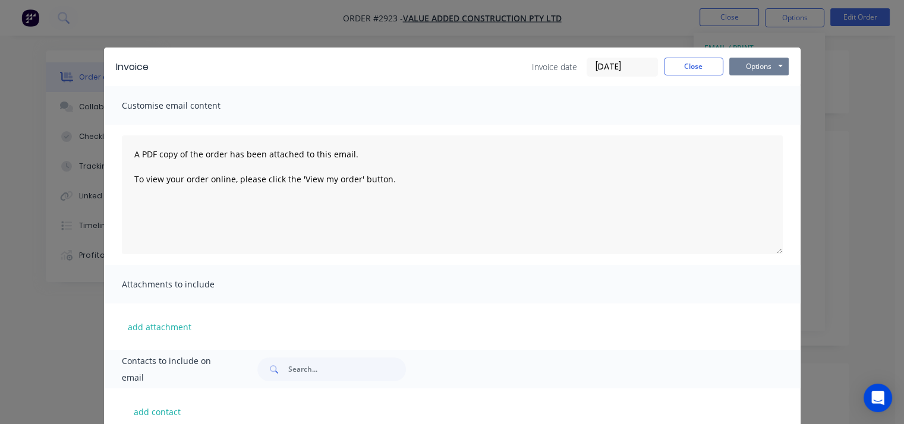
click at [747, 67] on button "Options" at bounding box center [758, 67] width 59 height 18
click at [754, 103] on button "Print" at bounding box center [767, 107] width 76 height 20
click at [698, 65] on button "Close" at bounding box center [693, 67] width 59 height 18
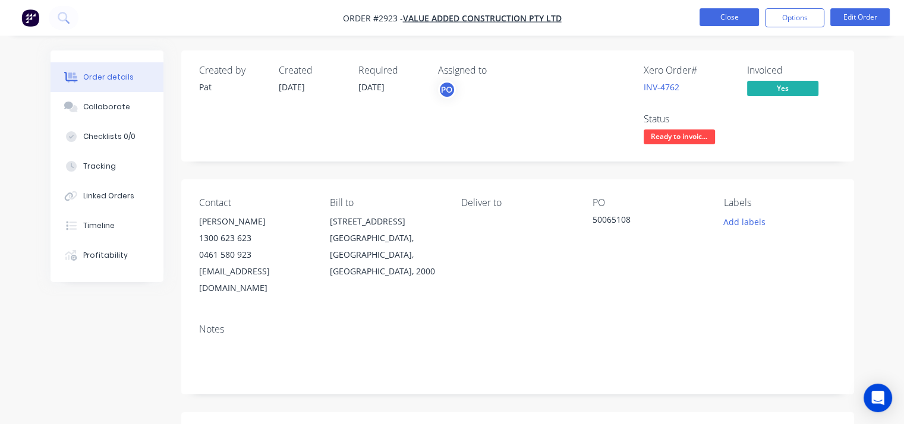
click at [739, 21] on button "Close" at bounding box center [729, 17] width 59 height 18
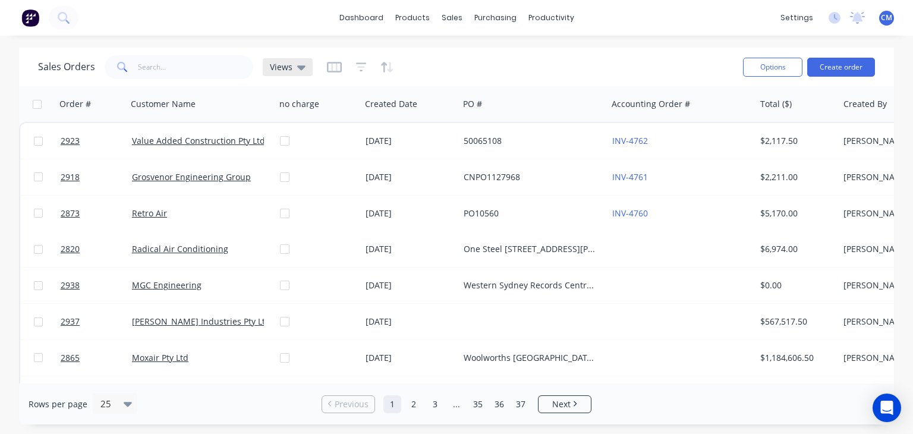
click at [289, 71] on span "Views" at bounding box center [281, 67] width 23 height 12
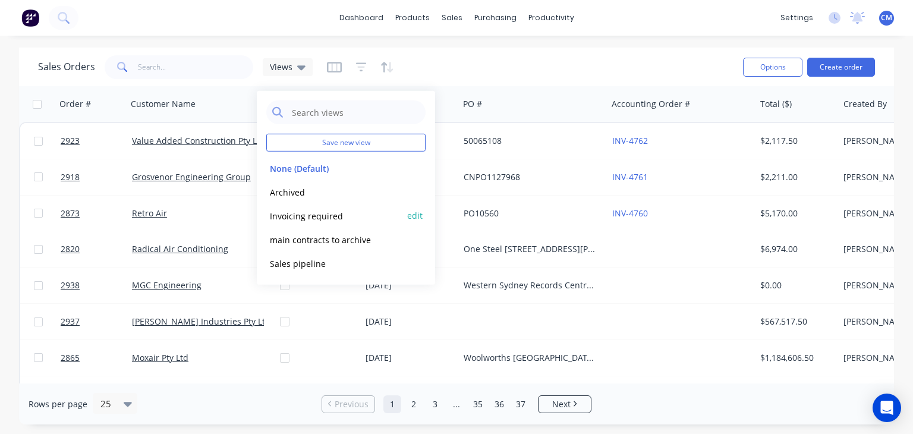
click at [319, 219] on button "Invoicing required" at bounding box center [334, 216] width 136 height 14
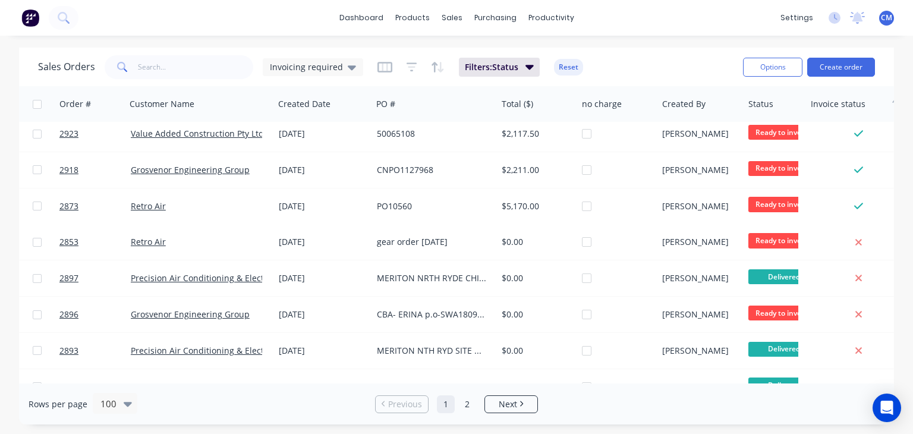
scroll to position [7, 0]
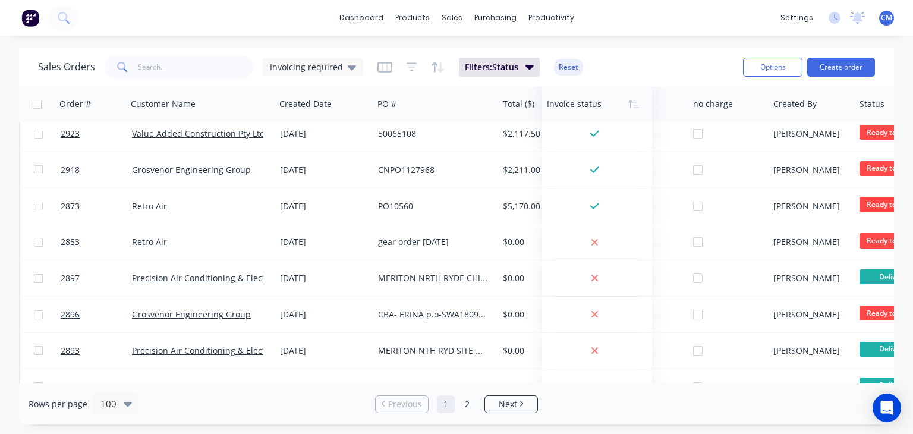
drag, startPoint x: 845, startPoint y: 106, endPoint x: 580, endPoint y: 115, distance: 265.2
click at [580, 115] on div at bounding box center [595, 104] width 96 height 24
click at [348, 68] on icon at bounding box center [352, 67] width 8 height 5
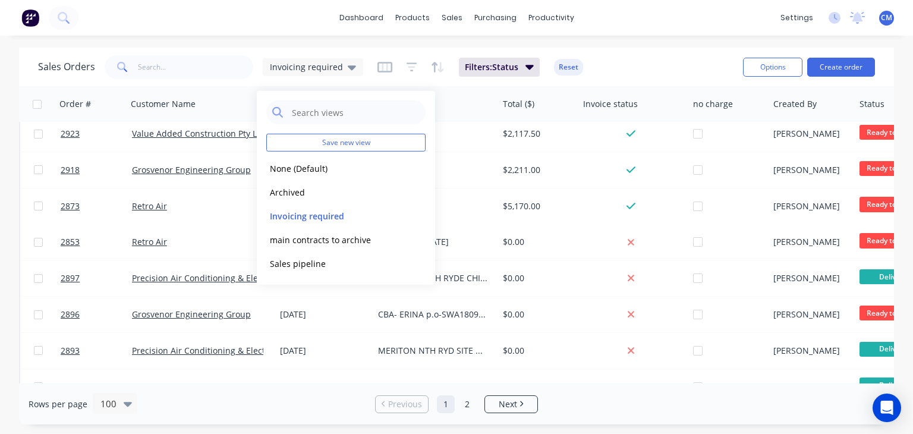
click at [426, 215] on div "Save new view None (Default) edit Archived edit Invoicing required edit main co…" at bounding box center [346, 188] width 178 height 194
click at [414, 215] on button "edit" at bounding box center [414, 215] width 15 height 12
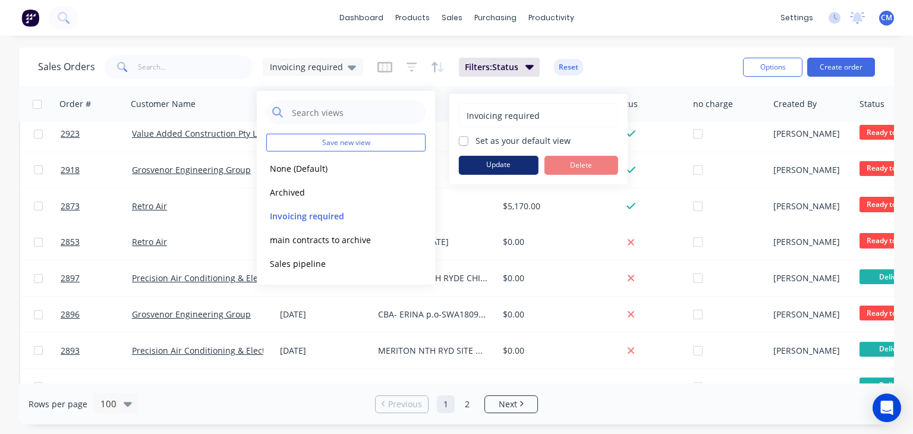
click at [517, 167] on button "Update" at bounding box center [499, 165] width 80 height 19
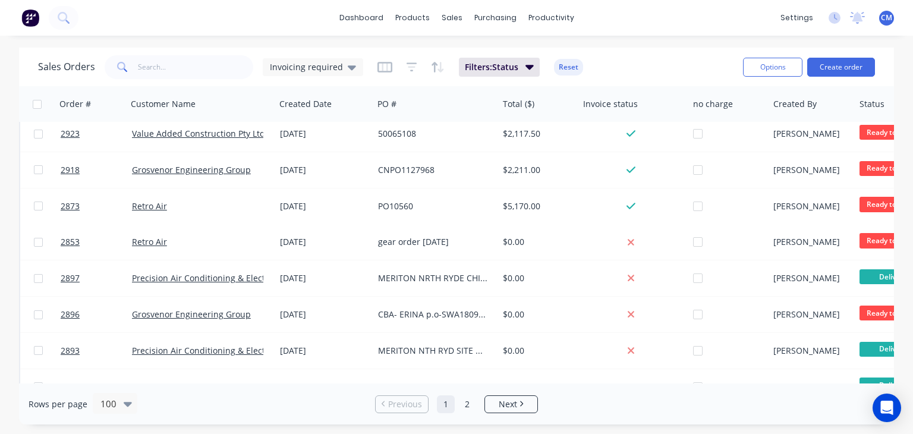
click at [665, 65] on div "Sales Orders Invoicing required Filters: Status Reset" at bounding box center [385, 66] width 695 height 29
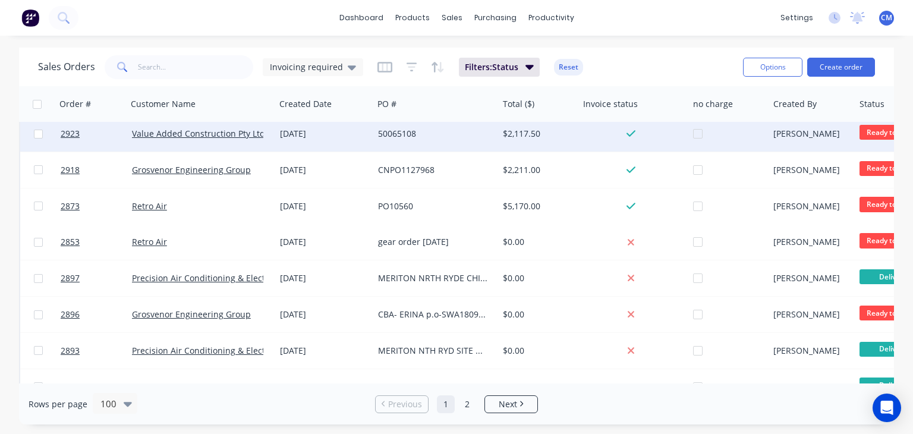
click at [38, 133] on input "checkbox" at bounding box center [38, 134] width 9 height 9
checkbox input "true"
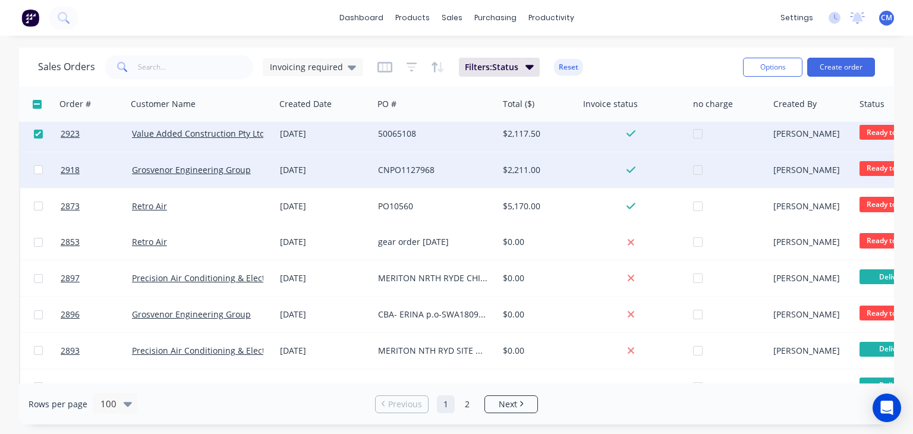
click at [39, 168] on input "checkbox" at bounding box center [38, 169] width 9 height 9
checkbox input "true"
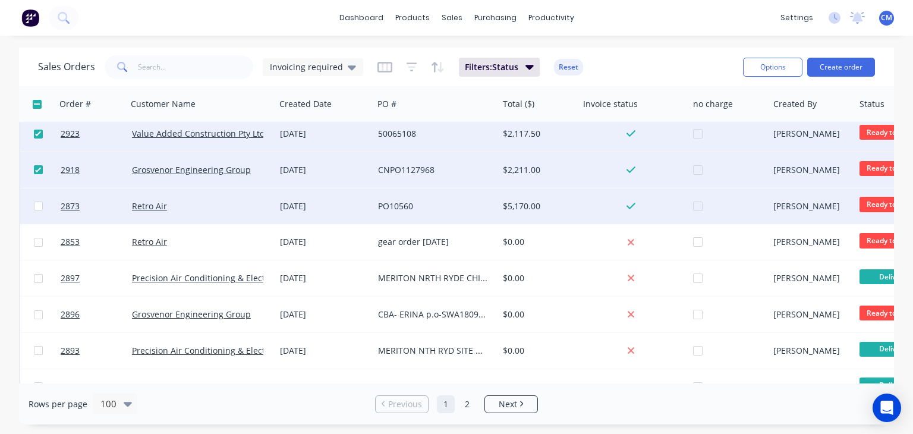
click at [37, 206] on input "checkbox" at bounding box center [38, 206] width 9 height 9
checkbox input "true"
click at [788, 67] on button "Options" at bounding box center [772, 67] width 59 height 19
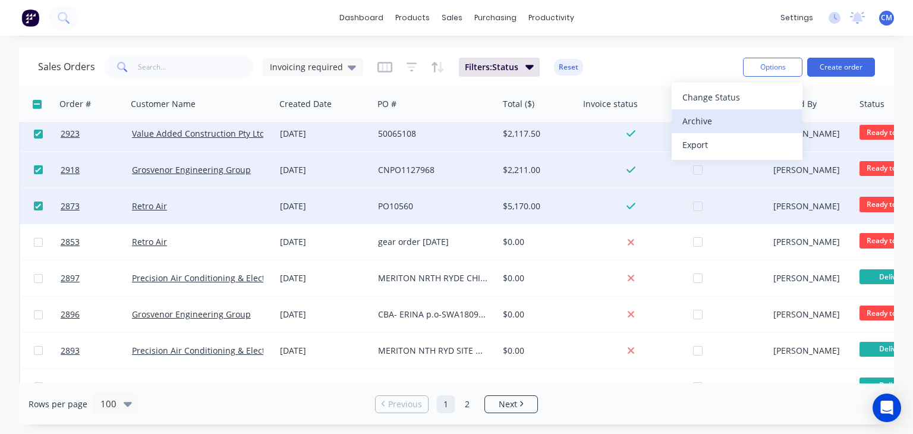
click at [707, 123] on div "Archive" at bounding box center [736, 120] width 109 height 17
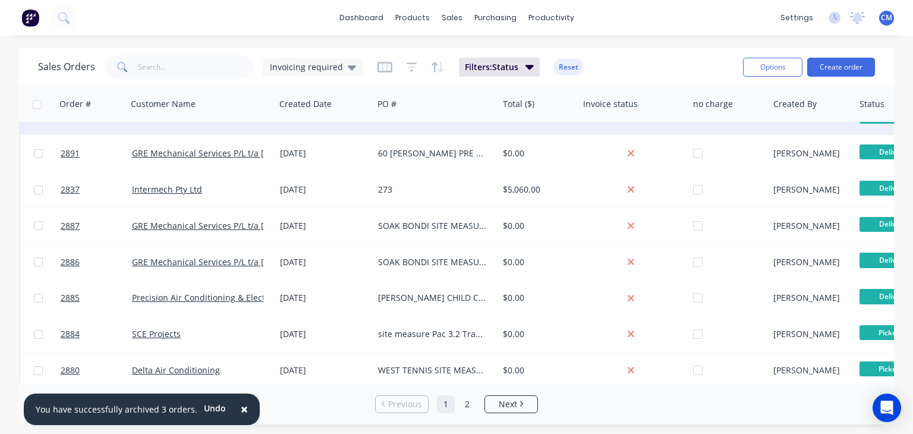
scroll to position [139, 0]
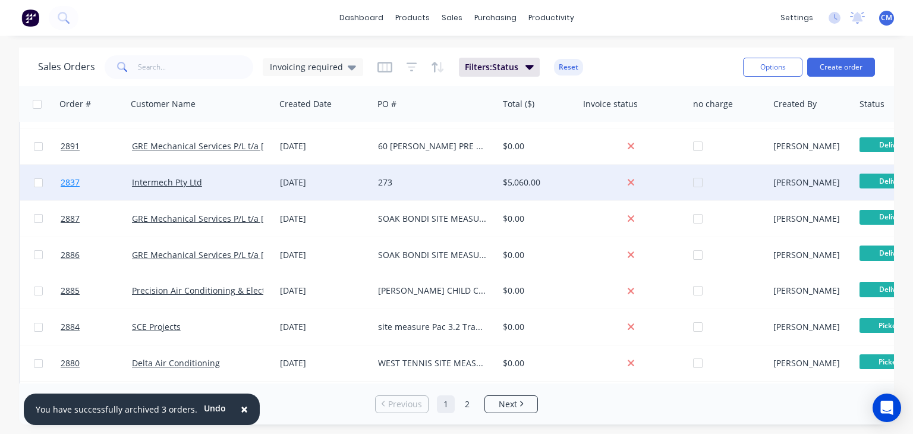
drag, startPoint x: 67, startPoint y: 181, endPoint x: 83, endPoint y: 177, distance: 16.6
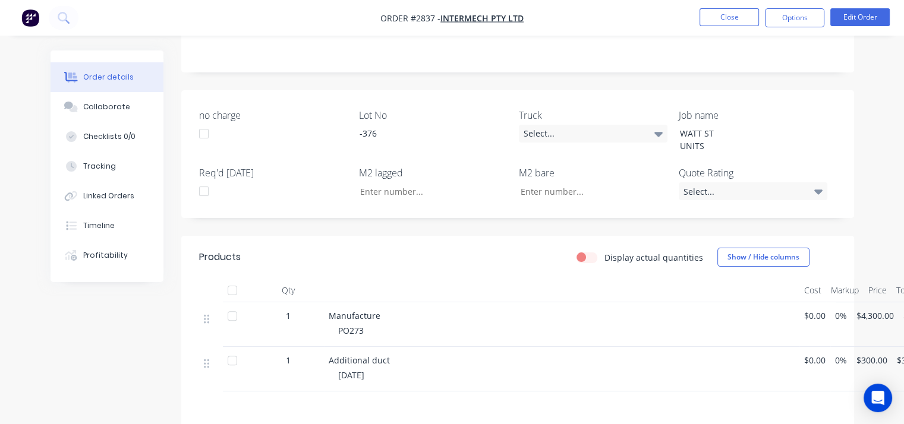
scroll to position [258, 0]
click at [108, 218] on button "Timeline" at bounding box center [107, 226] width 113 height 30
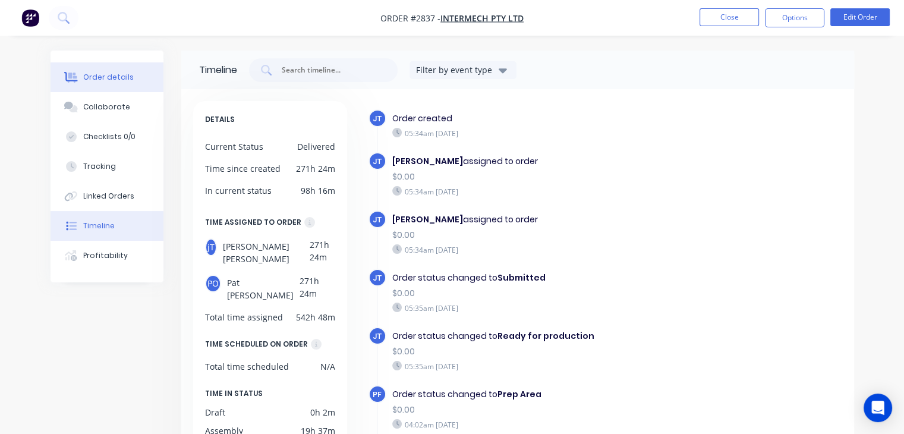
click at [113, 79] on div "Order details" at bounding box center [108, 77] width 51 height 11
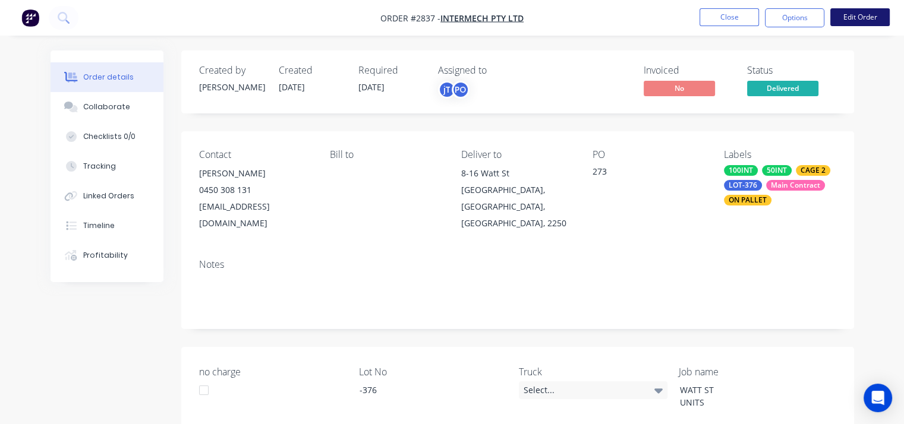
click at [870, 18] on button "Edit Order" at bounding box center [859, 17] width 59 height 18
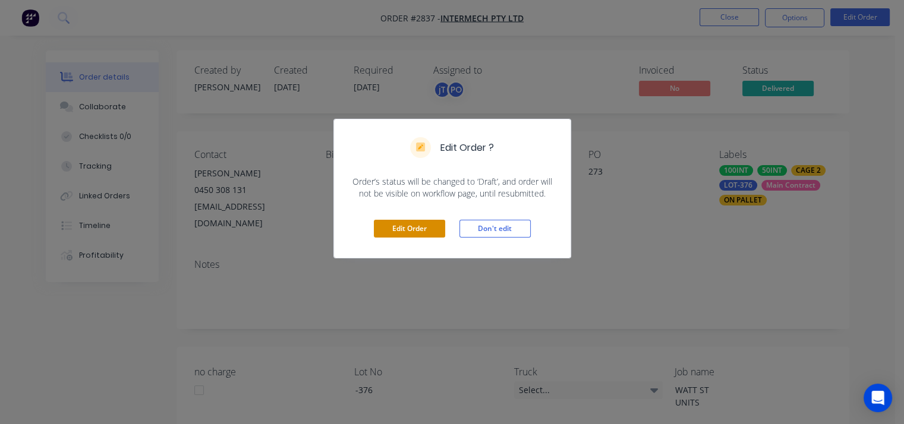
click at [417, 229] on button "Edit Order" at bounding box center [409, 229] width 71 height 18
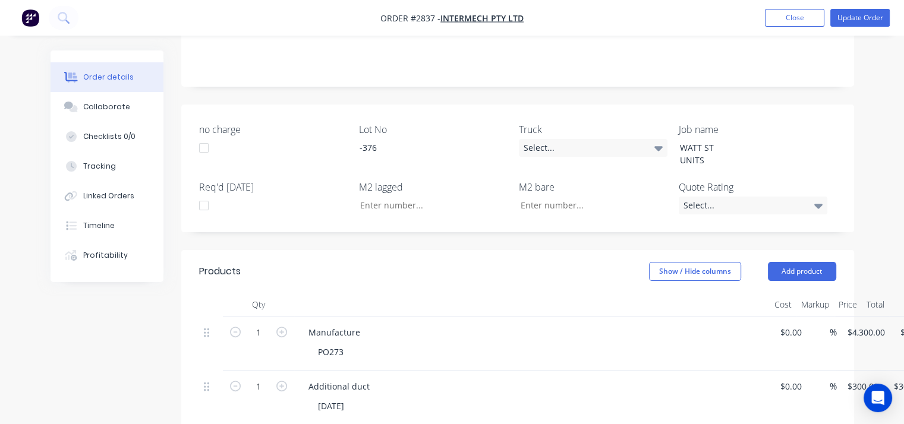
scroll to position [319, 0]
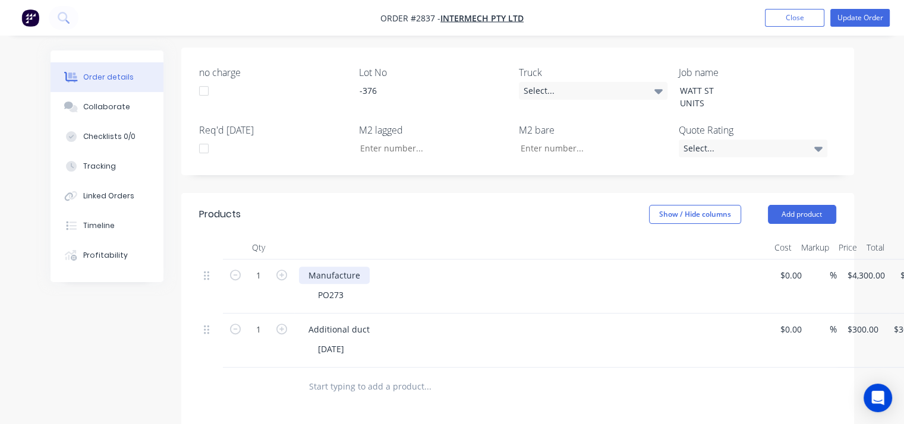
click at [363, 267] on div "Manufacture" at bounding box center [334, 275] width 71 height 17
click at [862, 18] on button "Update Order" at bounding box center [859, 18] width 59 height 18
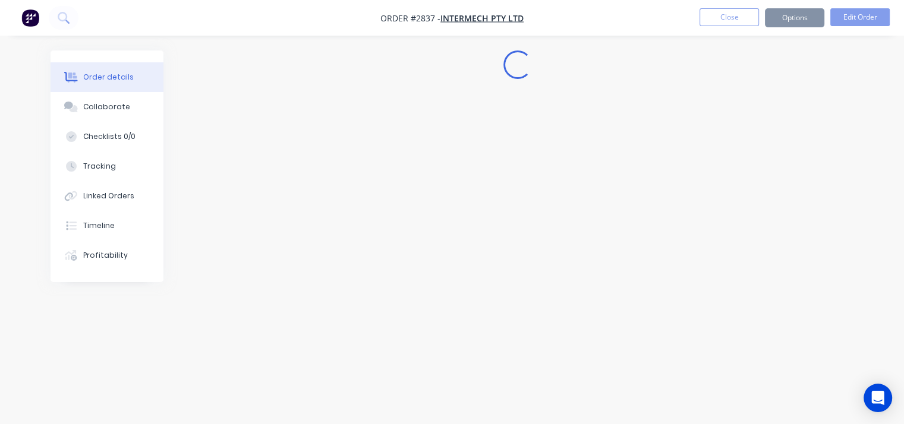
scroll to position [0, 0]
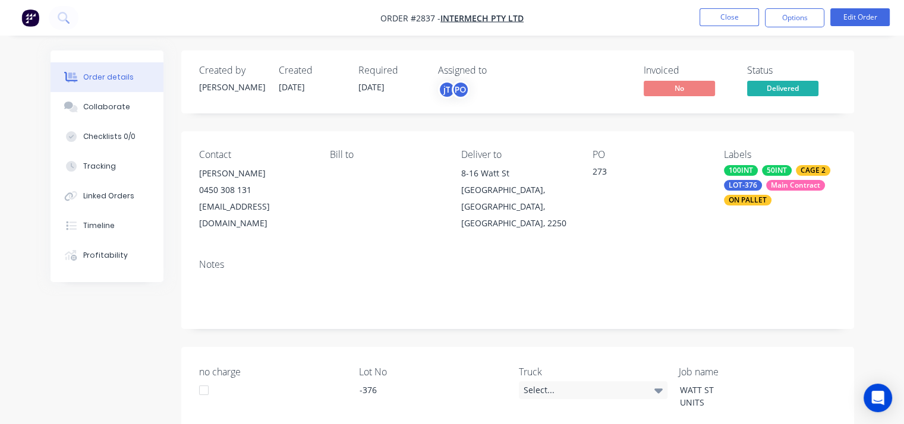
click at [862, 18] on button "Edit Order" at bounding box center [859, 17] width 59 height 18
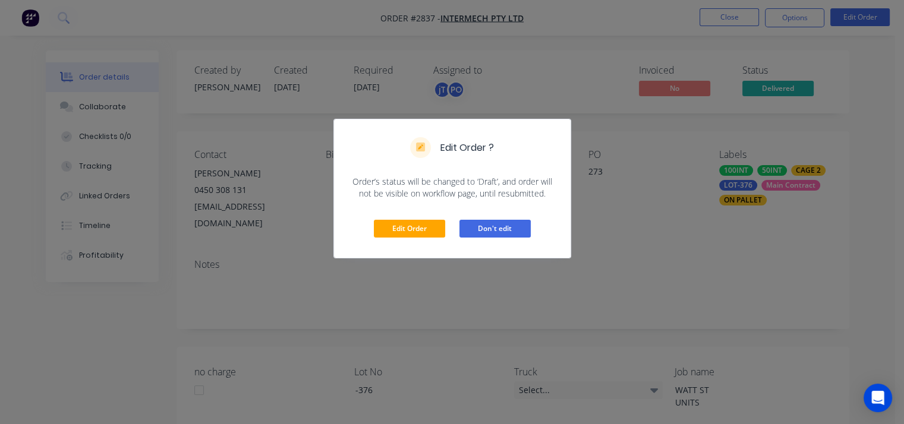
click at [504, 226] on button "Don't edit" at bounding box center [494, 229] width 71 height 18
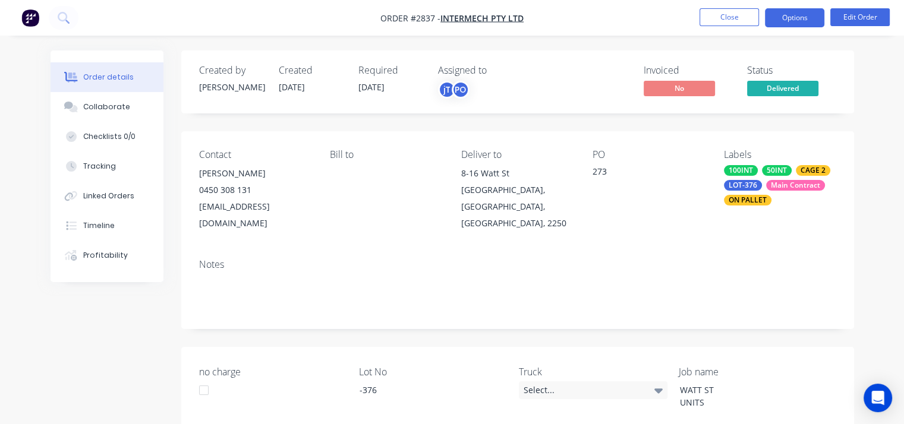
click at [789, 21] on button "Options" at bounding box center [794, 17] width 59 height 19
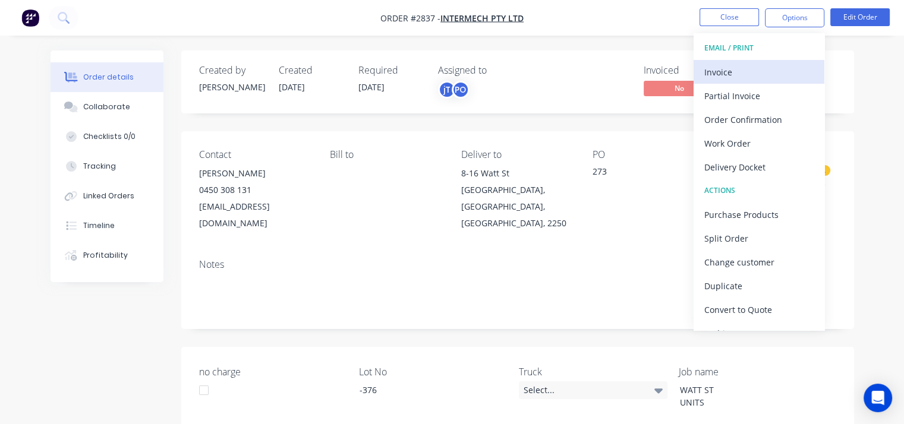
click at [725, 74] on div "Invoice" at bounding box center [758, 72] width 109 height 17
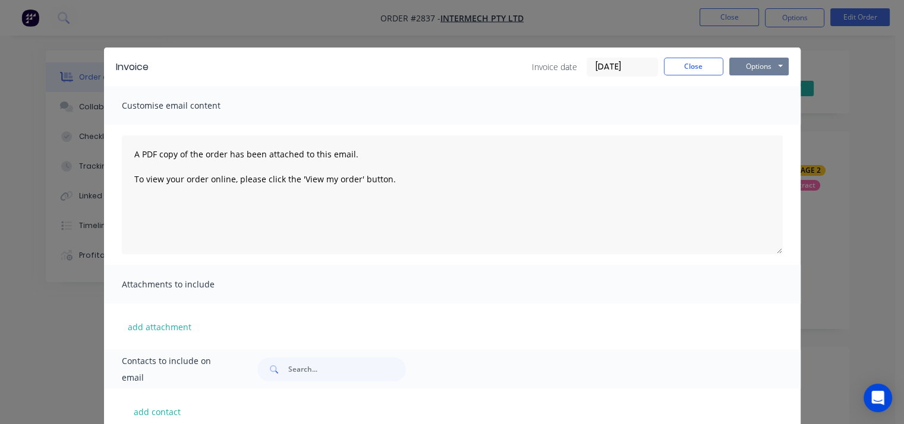
click at [748, 68] on button "Options" at bounding box center [758, 67] width 59 height 18
click at [762, 105] on button "Print" at bounding box center [767, 107] width 76 height 20
click at [691, 67] on button "Close" at bounding box center [693, 67] width 59 height 18
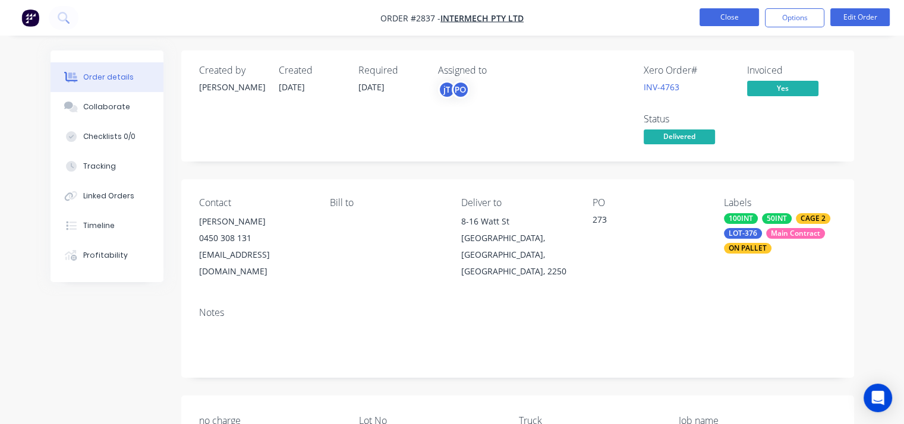
click at [734, 19] on button "Close" at bounding box center [729, 17] width 59 height 18
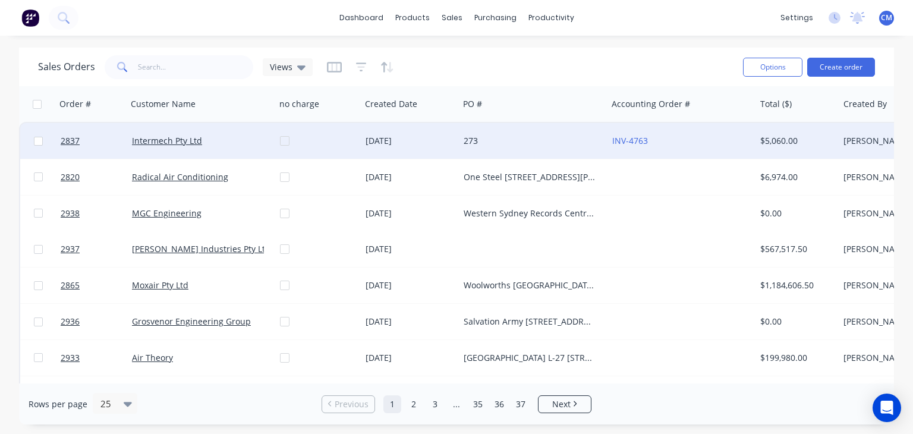
click at [38, 141] on input "checkbox" at bounding box center [38, 141] width 9 height 9
checkbox input "true"
click at [781, 67] on button "Options" at bounding box center [772, 67] width 59 height 19
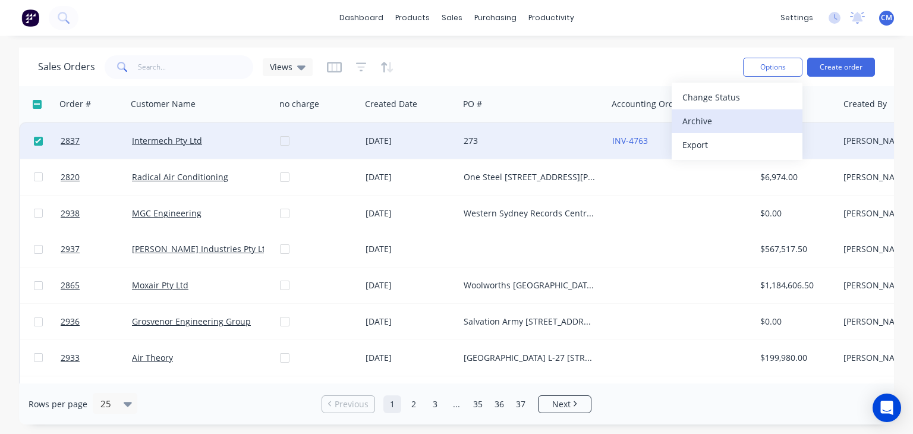
click at [716, 126] on div "Archive" at bounding box center [736, 120] width 109 height 17
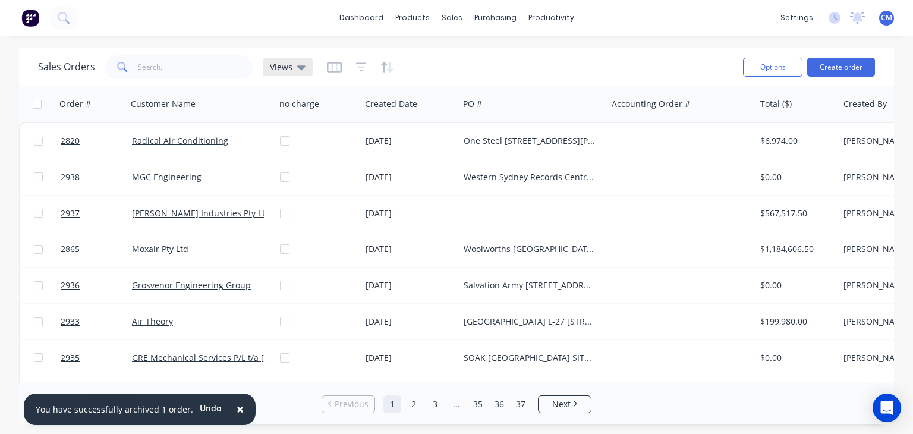
click at [292, 65] on div "Views" at bounding box center [288, 67] width 36 height 11
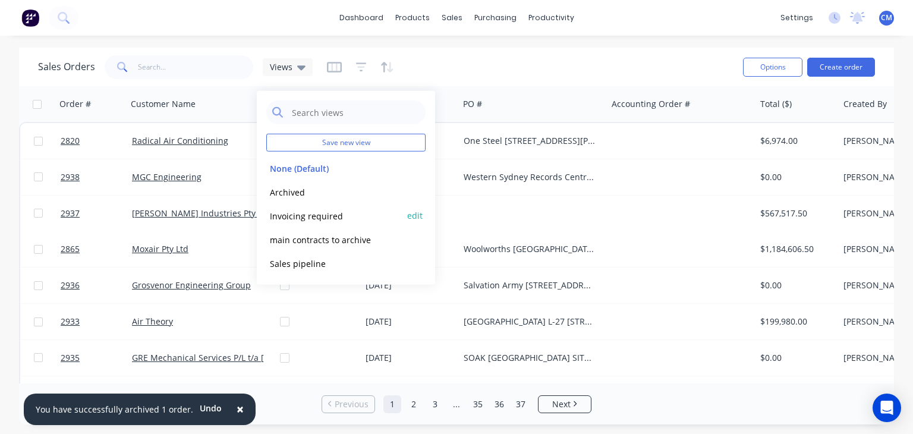
click at [348, 213] on button "Invoicing required" at bounding box center [334, 216] width 136 height 14
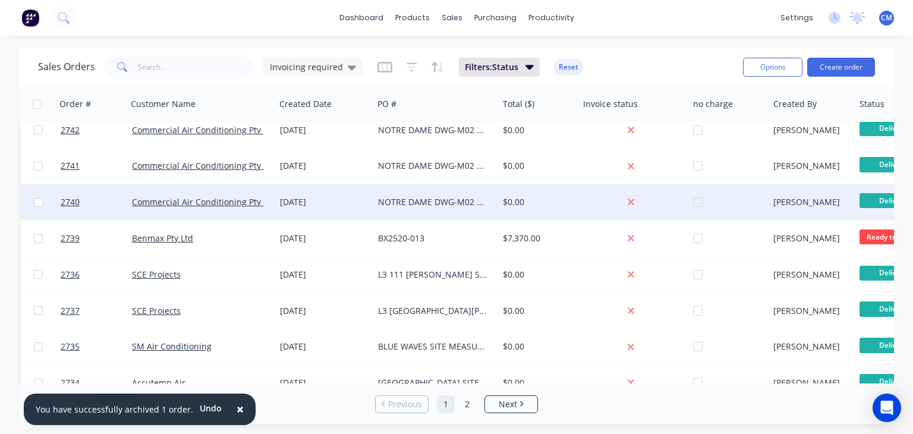
scroll to position [3358, 0]
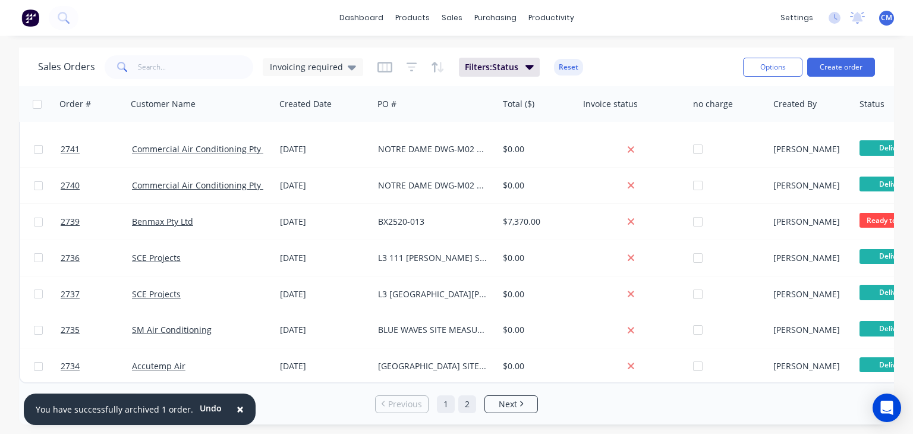
click at [468, 405] on link "2" at bounding box center [467, 404] width 18 height 18
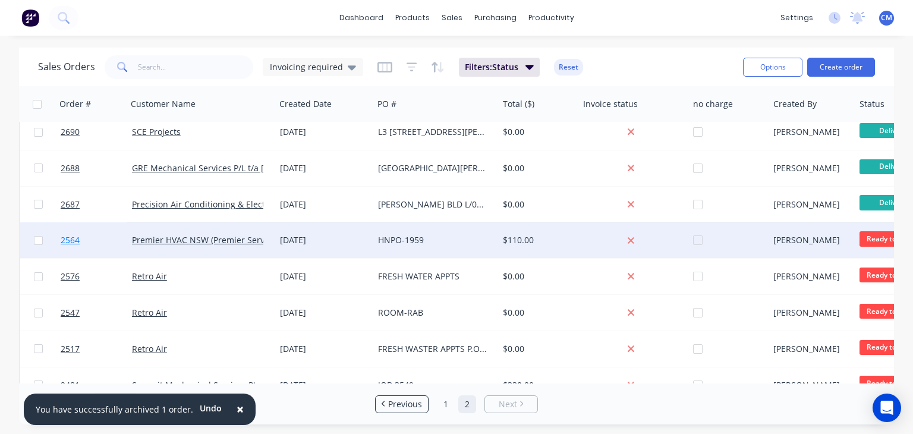
scroll to position [756, 0]
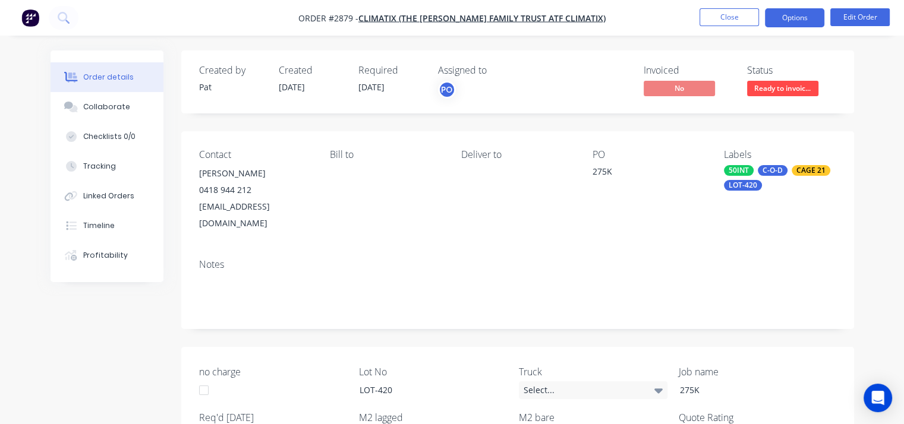
click at [800, 18] on button "Options" at bounding box center [794, 17] width 59 height 19
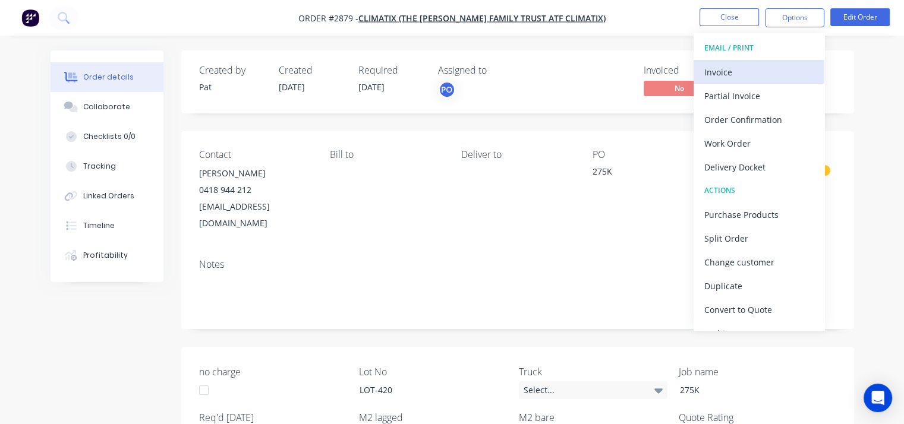
click at [729, 74] on div "Invoice" at bounding box center [758, 72] width 109 height 17
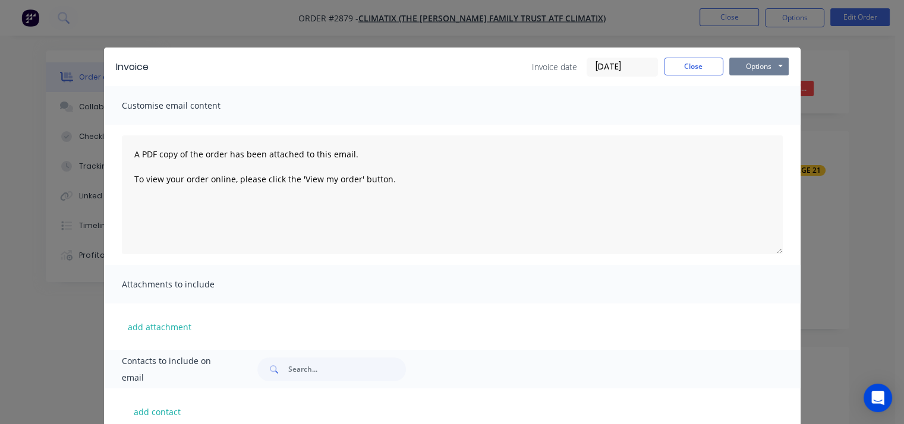
click at [742, 70] on button "Options" at bounding box center [758, 67] width 59 height 18
click at [762, 114] on button "Print" at bounding box center [767, 107] width 76 height 20
click at [691, 71] on button "Close" at bounding box center [693, 67] width 59 height 18
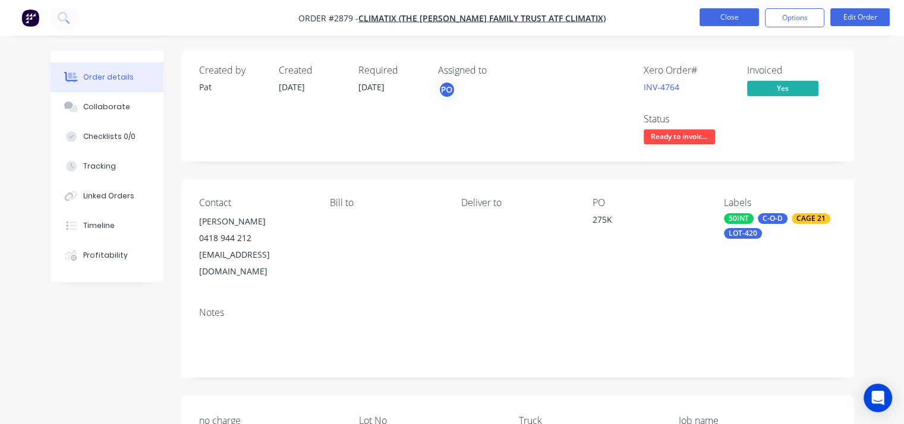
click at [735, 19] on button "Close" at bounding box center [729, 17] width 59 height 18
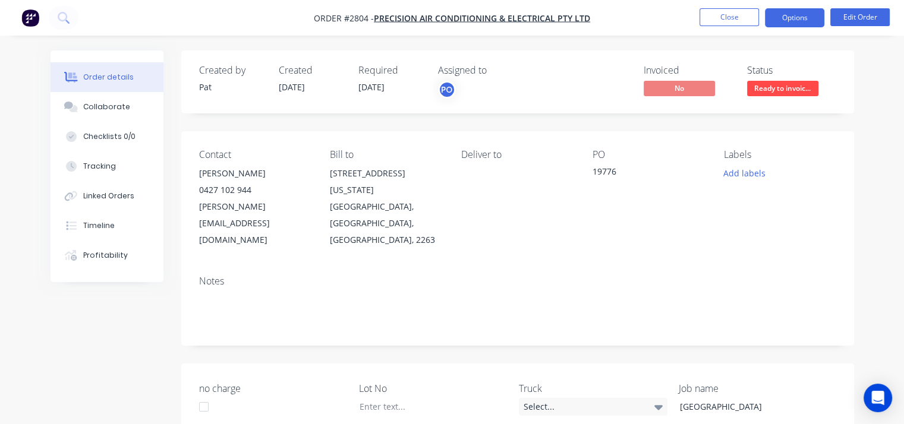
click at [796, 19] on button "Options" at bounding box center [794, 17] width 59 height 19
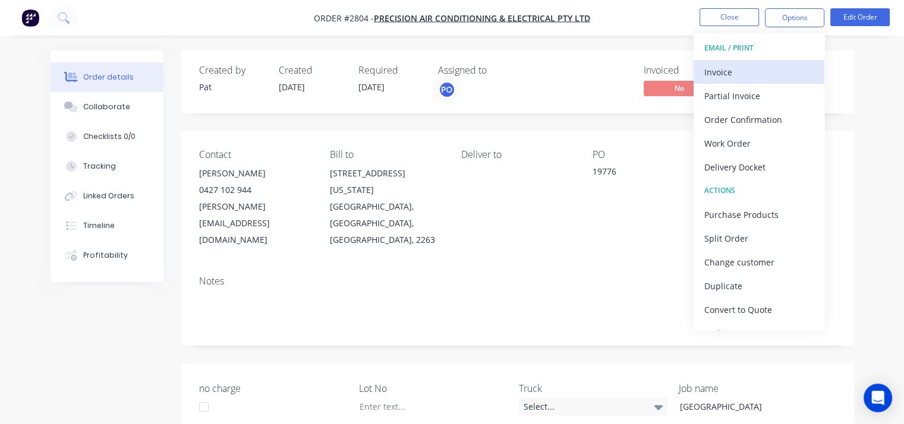
click at [739, 73] on div "Invoice" at bounding box center [758, 72] width 109 height 17
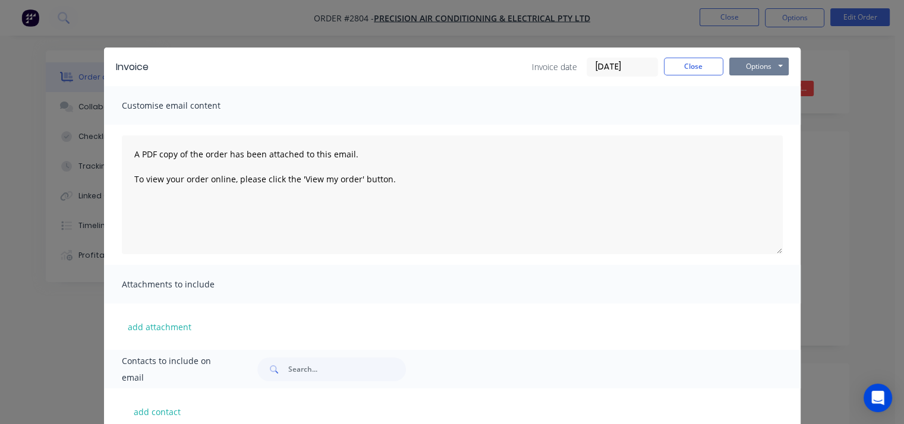
click at [739, 73] on button "Options" at bounding box center [758, 67] width 59 height 18
click at [749, 104] on button "Print" at bounding box center [767, 107] width 76 height 20
click at [692, 69] on button "Close" at bounding box center [693, 67] width 59 height 18
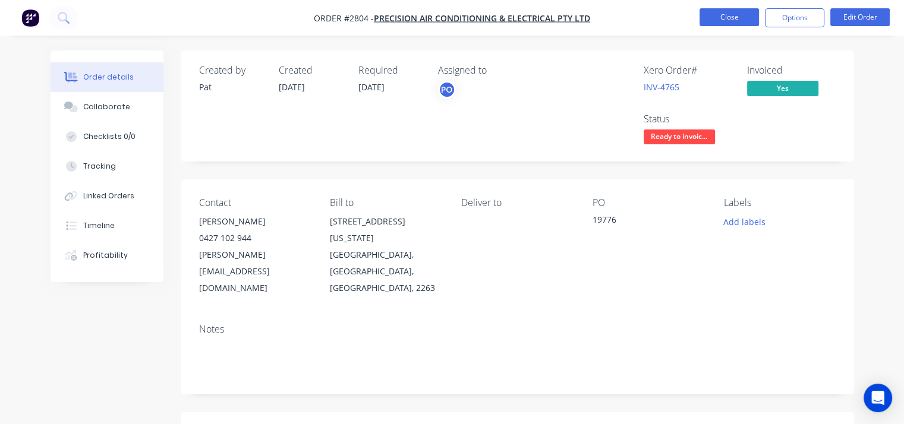
click at [722, 15] on button "Close" at bounding box center [729, 17] width 59 height 18
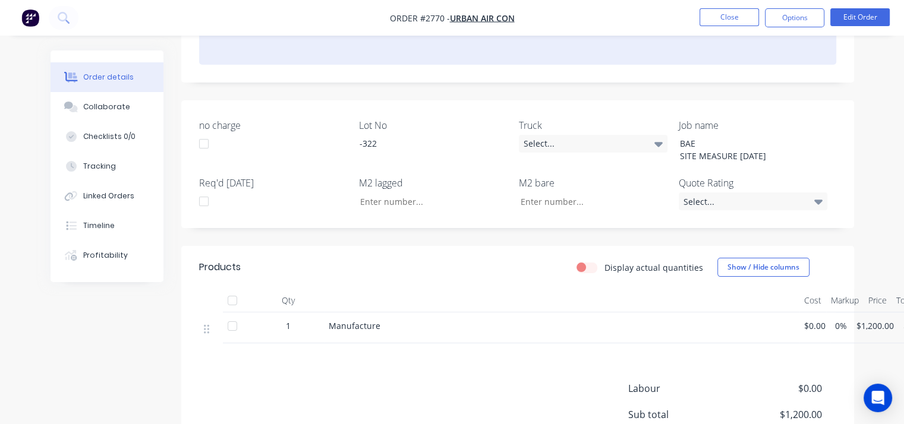
scroll to position [219, 0]
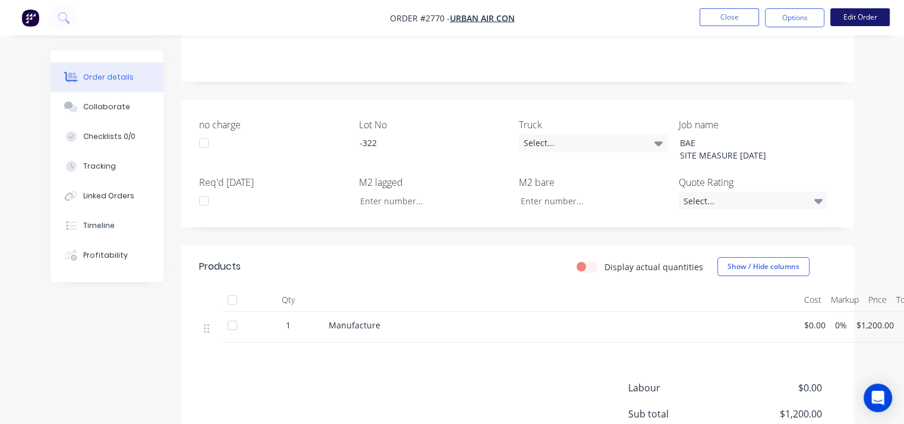
click at [868, 12] on button "Edit Order" at bounding box center [859, 17] width 59 height 18
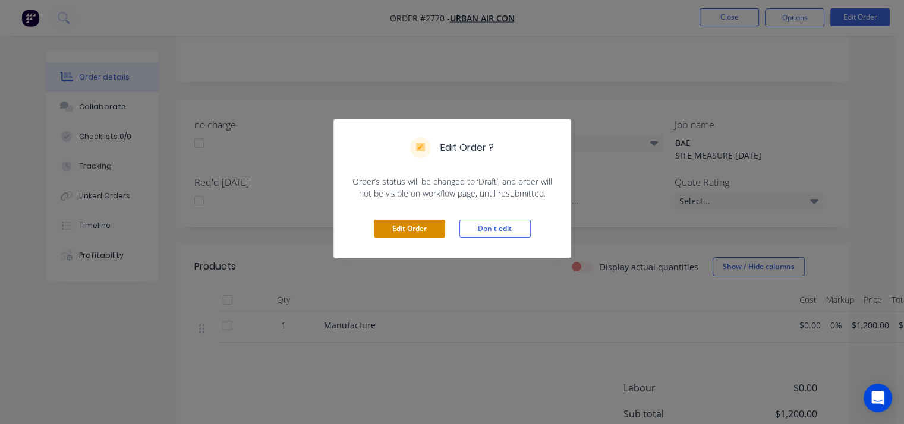
click at [413, 229] on button "Edit Order" at bounding box center [409, 229] width 71 height 18
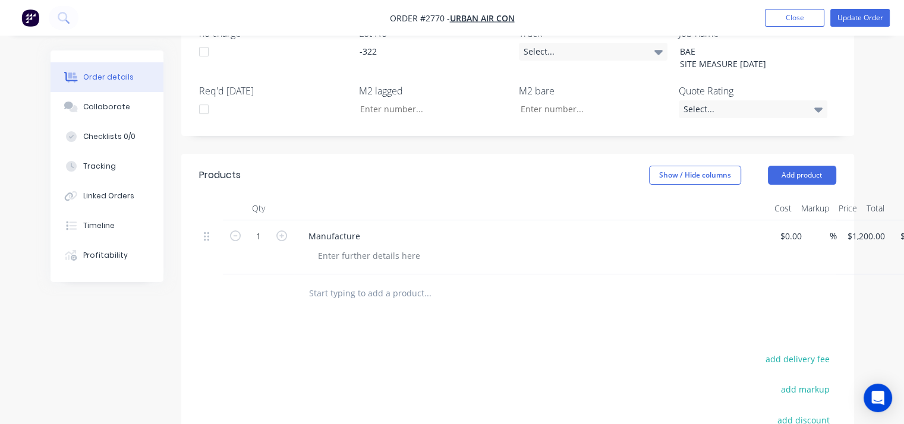
scroll to position [313, 0]
click at [363, 231] on div "Manufacture" at bounding box center [334, 234] width 71 height 17
click at [846, 24] on button "Update Order" at bounding box center [859, 18] width 59 height 18
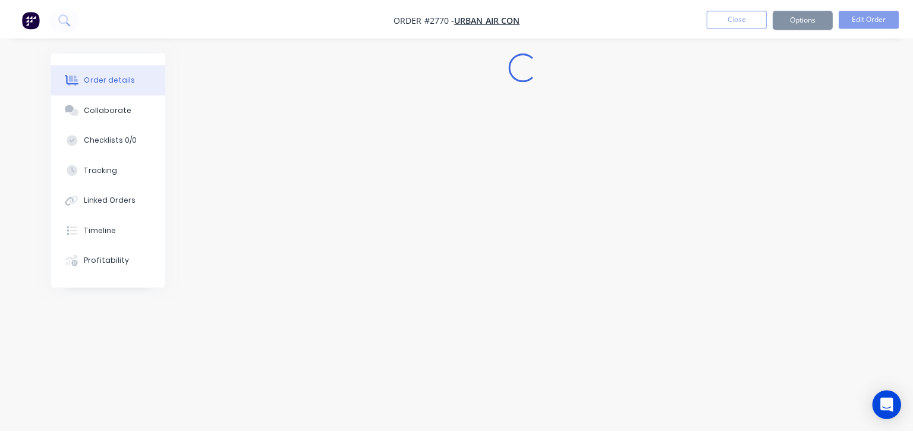
scroll to position [0, 0]
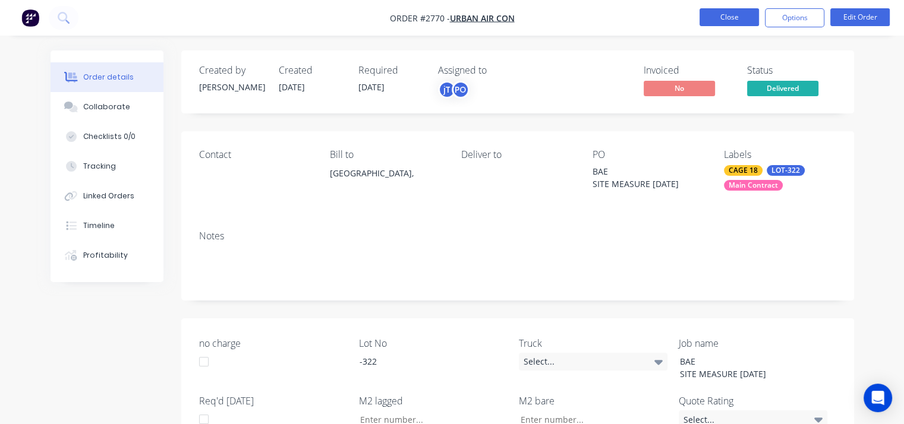
click at [731, 14] on button "Close" at bounding box center [729, 17] width 59 height 18
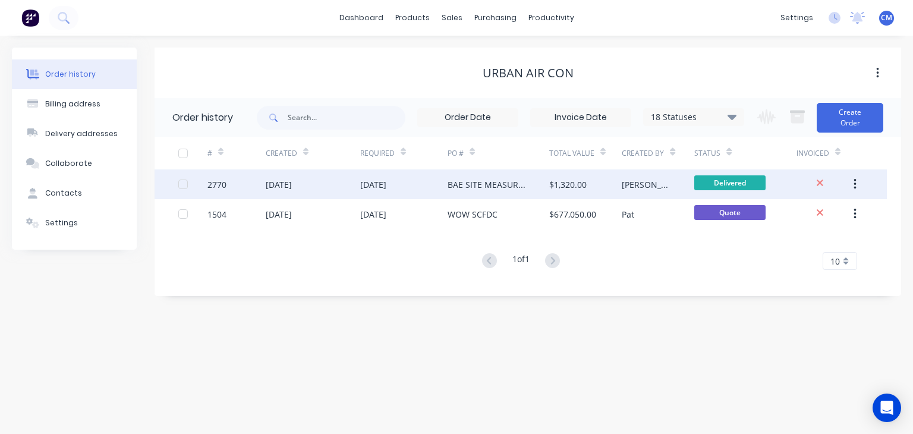
click at [219, 185] on div "2770" at bounding box center [216, 184] width 19 height 12
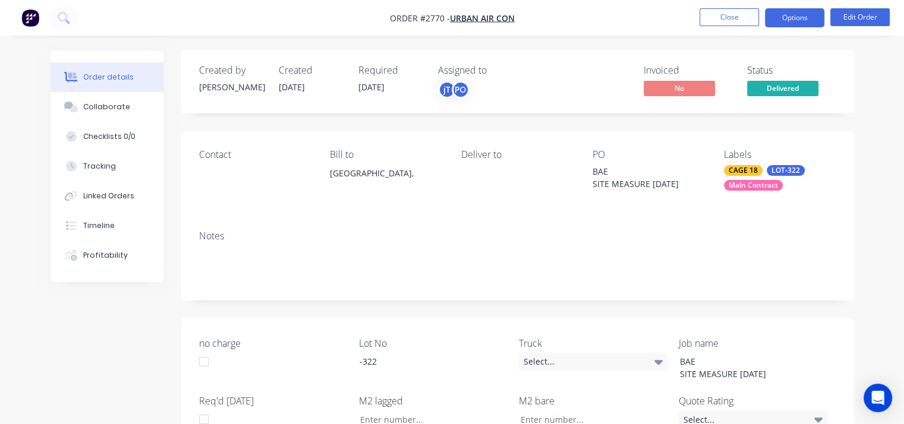
click at [803, 23] on button "Options" at bounding box center [794, 17] width 59 height 19
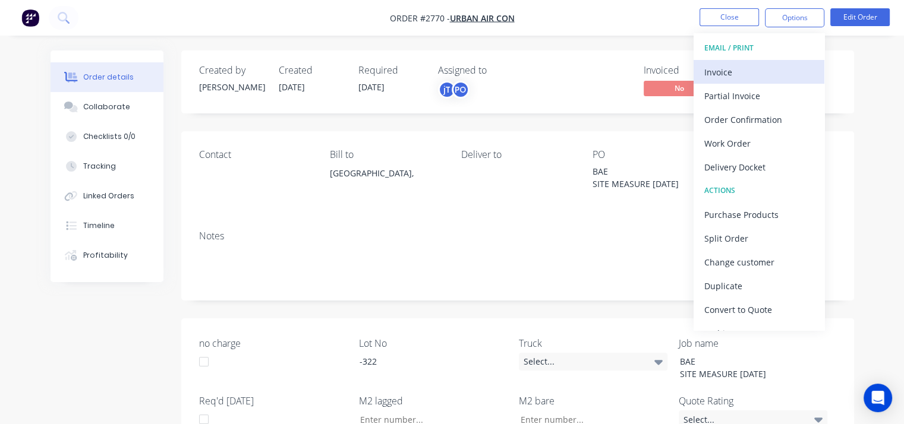
click at [722, 73] on div "Invoice" at bounding box center [758, 72] width 109 height 17
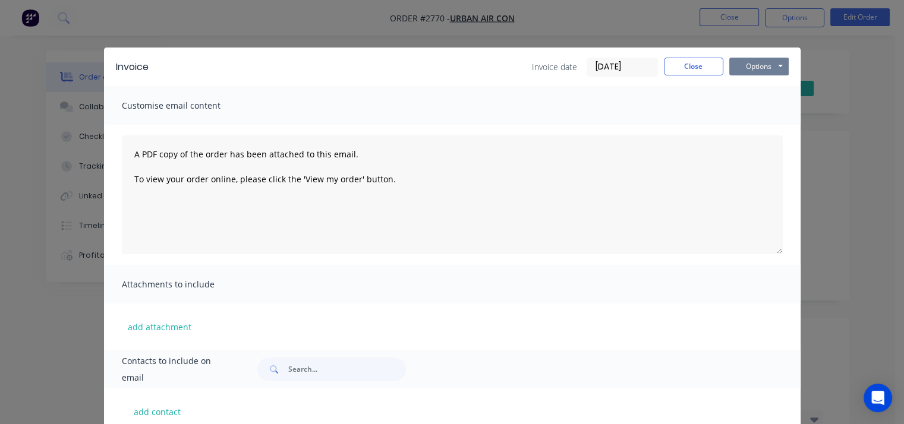
click at [742, 68] on button "Options" at bounding box center [758, 67] width 59 height 18
click at [757, 106] on button "Print" at bounding box center [767, 107] width 76 height 20
click at [693, 68] on button "Close" at bounding box center [693, 67] width 59 height 18
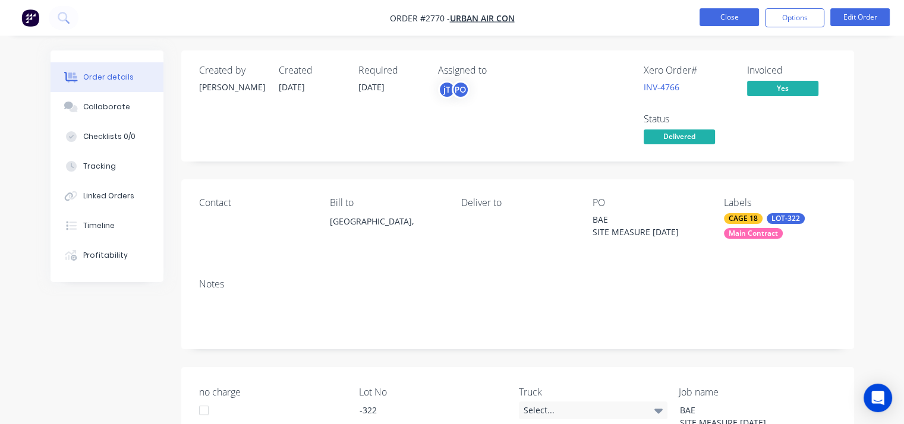
click at [735, 16] on button "Close" at bounding box center [729, 17] width 59 height 18
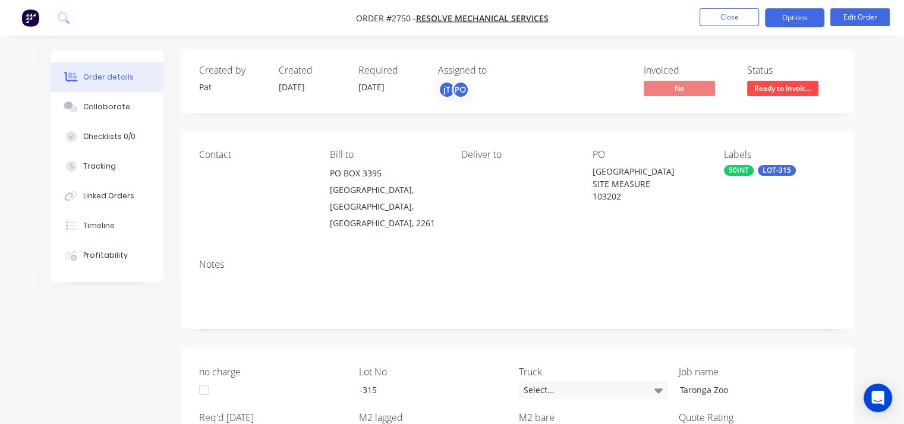
click at [796, 15] on button "Options" at bounding box center [794, 17] width 59 height 19
click at [876, 13] on button "Edit Order" at bounding box center [859, 17] width 59 height 18
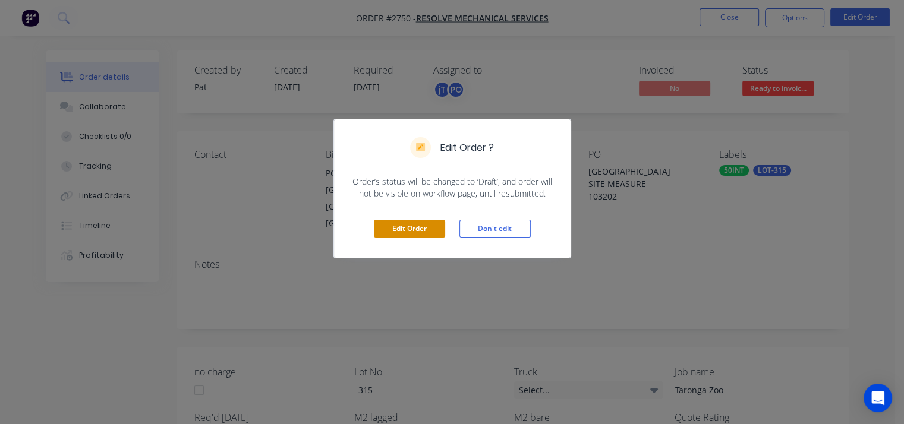
click at [425, 229] on button "Edit Order" at bounding box center [409, 229] width 71 height 18
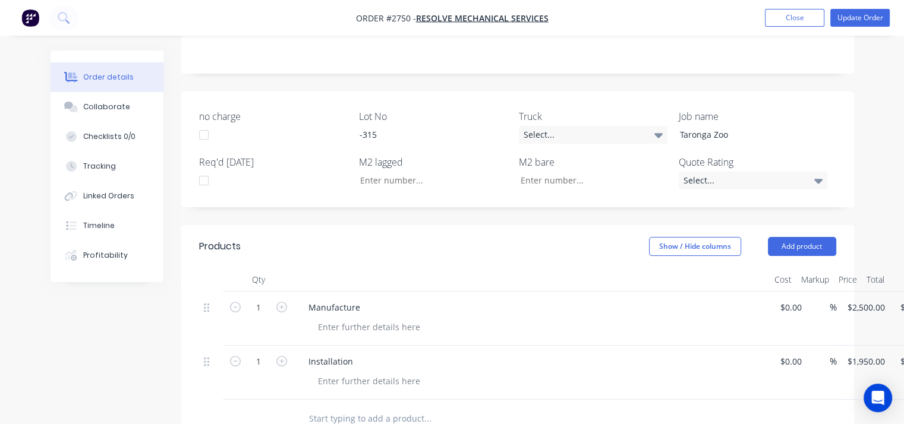
scroll to position [275, 0]
click at [355, 298] on div "Manufacture" at bounding box center [334, 306] width 71 height 17
click at [855, 20] on button "Update Order" at bounding box center [859, 18] width 59 height 18
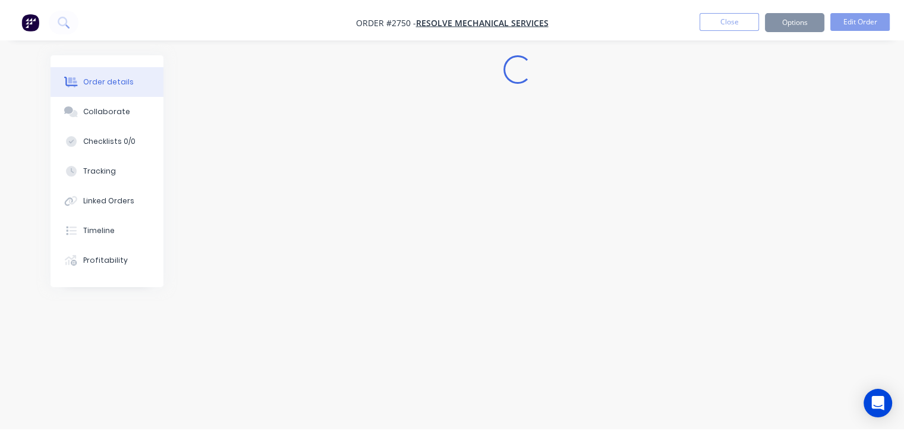
scroll to position [0, 0]
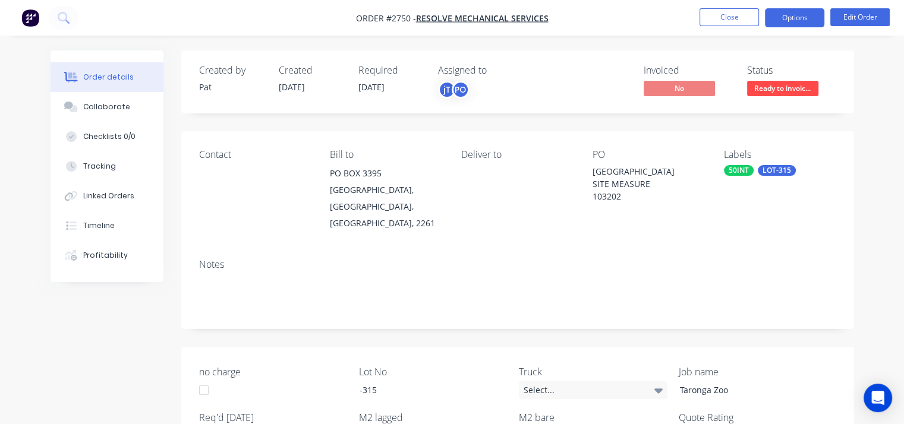
click at [806, 14] on button "Options" at bounding box center [794, 17] width 59 height 19
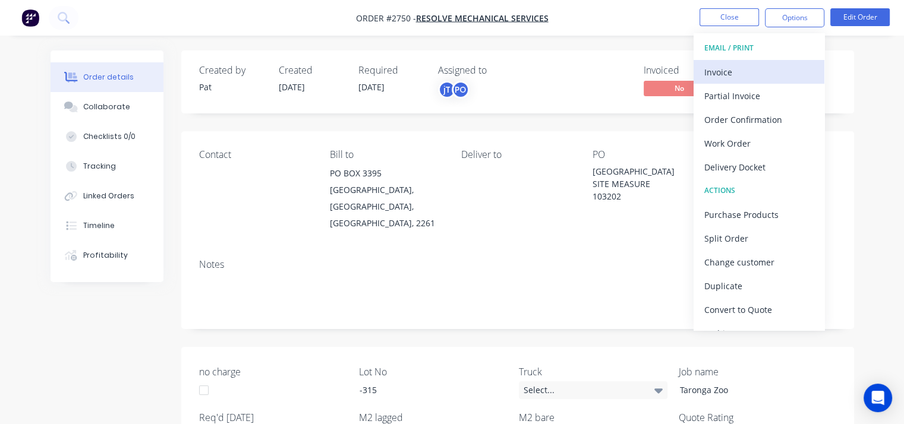
click at [757, 73] on div "Invoice" at bounding box center [758, 72] width 109 height 17
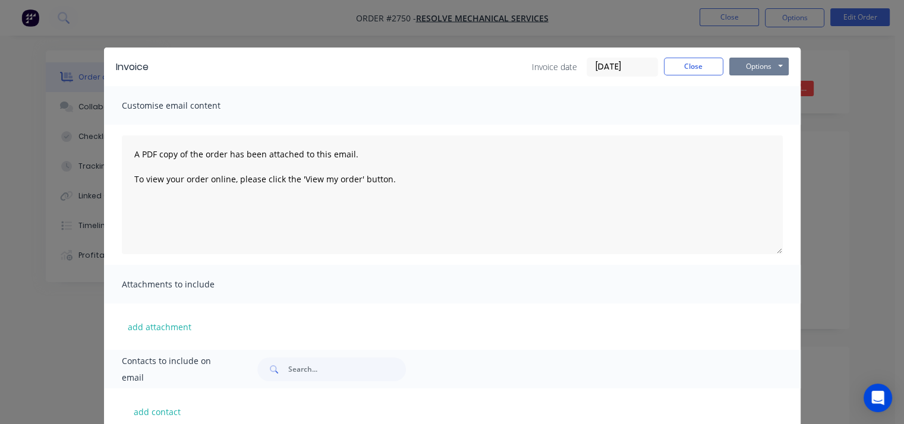
click at [757, 73] on button "Options" at bounding box center [758, 67] width 59 height 18
click at [762, 115] on button "Print" at bounding box center [767, 107] width 76 height 20
click at [706, 69] on button "Close" at bounding box center [693, 67] width 59 height 18
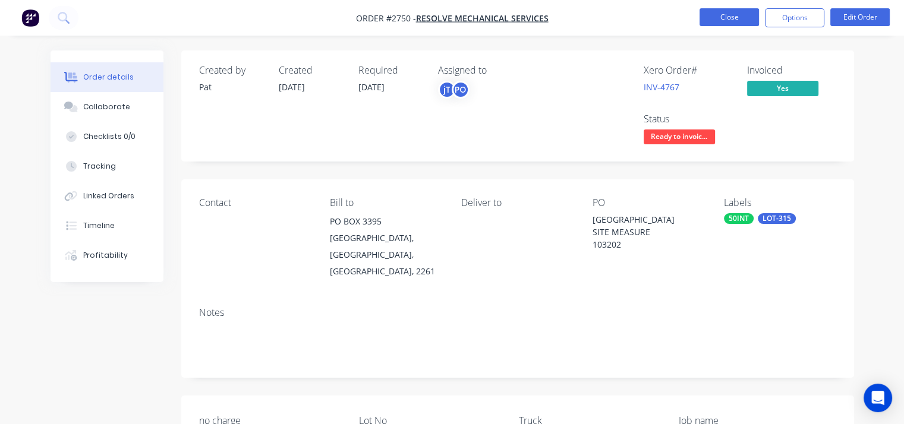
click at [747, 12] on button "Close" at bounding box center [729, 17] width 59 height 18
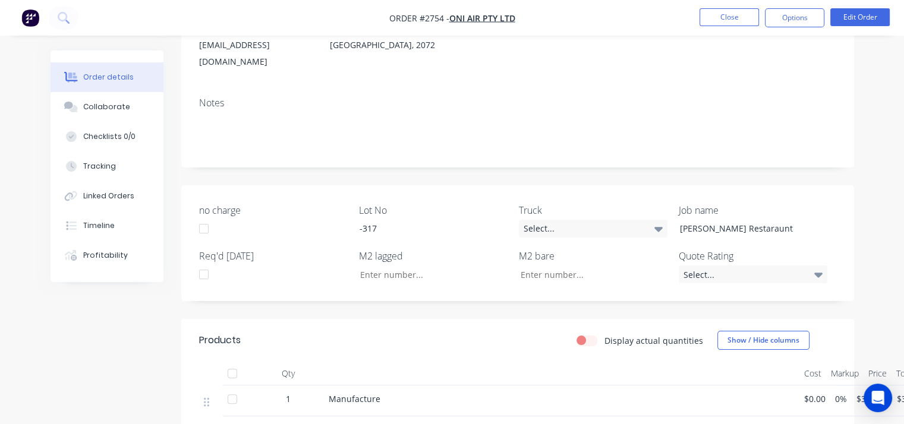
scroll to position [238, 0]
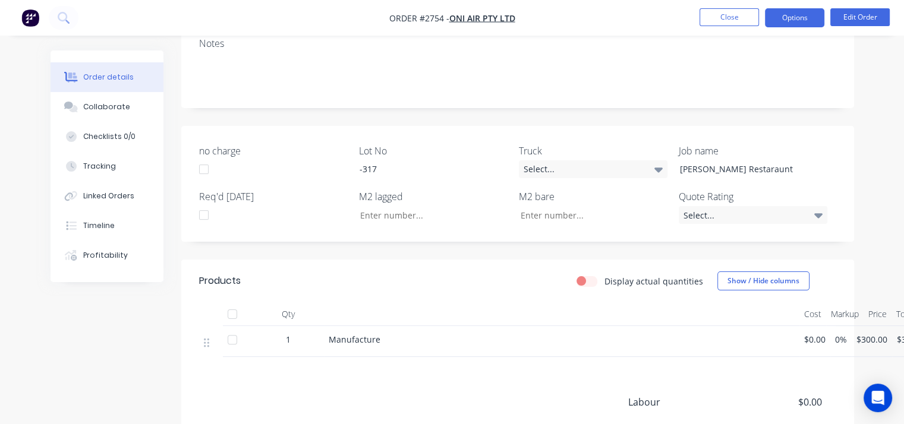
click at [803, 12] on button "Options" at bounding box center [794, 17] width 59 height 19
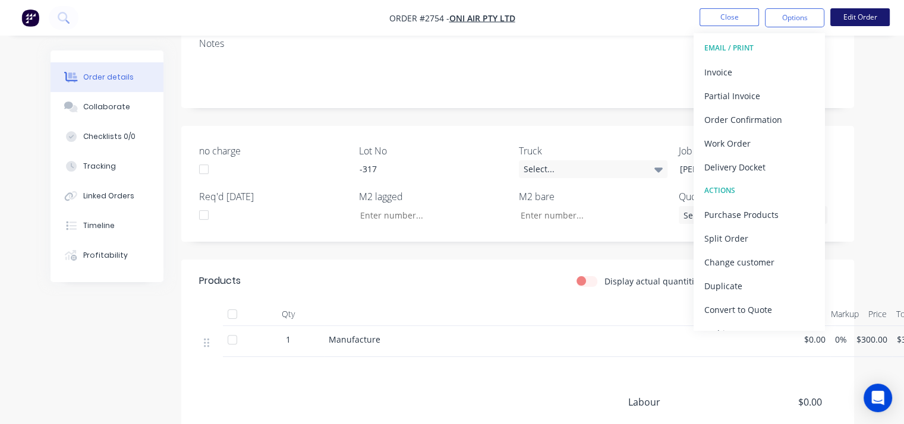
click at [869, 20] on button "Edit Order" at bounding box center [859, 17] width 59 height 18
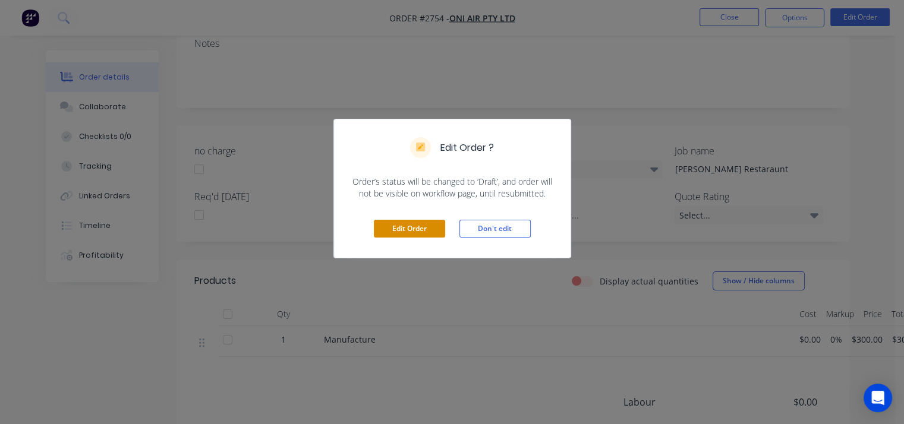
click at [422, 230] on button "Edit Order" at bounding box center [409, 229] width 71 height 18
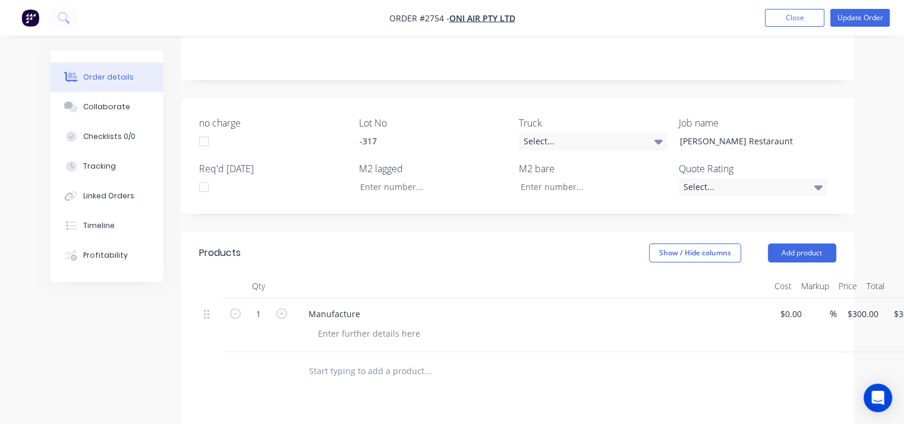
scroll to position [297, 0]
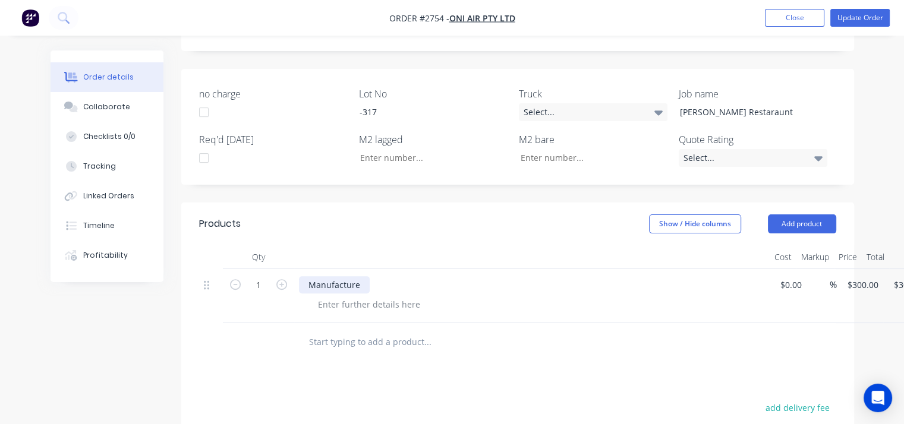
click at [360, 276] on div "Manufacture" at bounding box center [334, 284] width 71 height 17
click at [862, 24] on button "Update Order" at bounding box center [859, 18] width 59 height 18
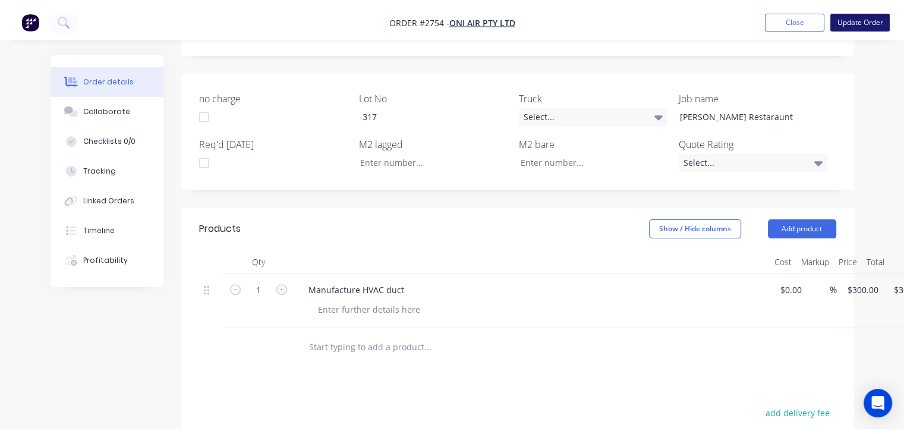
scroll to position [0, 0]
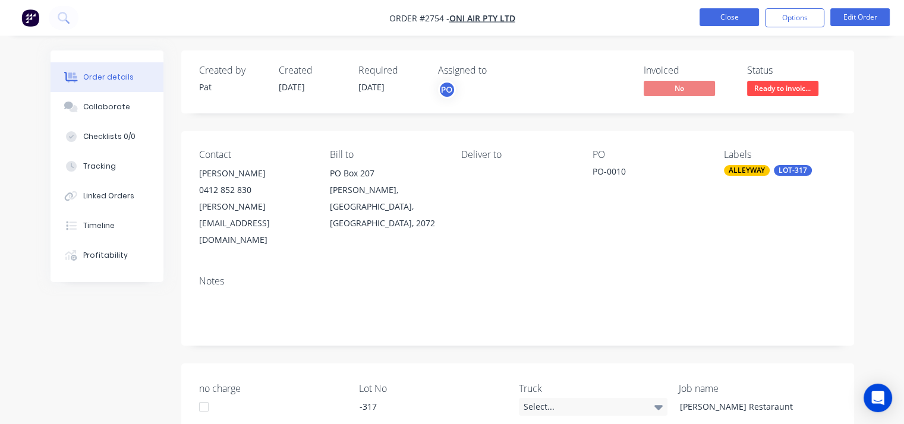
click at [741, 20] on button "Close" at bounding box center [729, 17] width 59 height 18
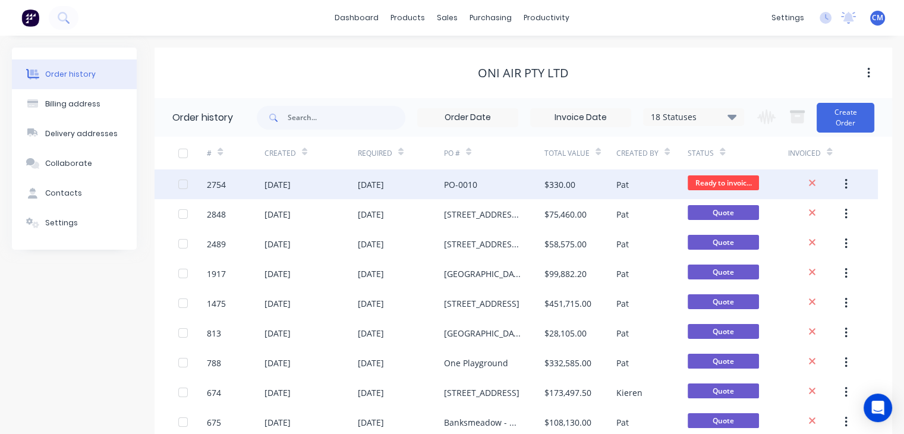
click at [214, 181] on div "2754" at bounding box center [216, 184] width 19 height 12
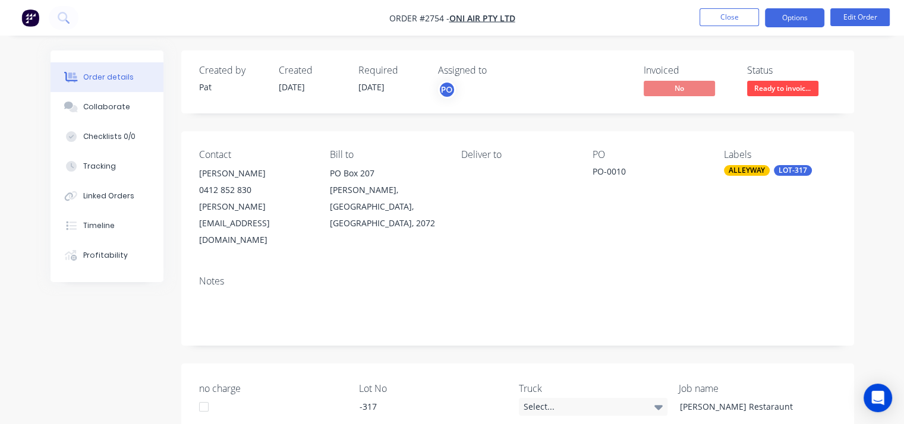
click at [792, 19] on button "Options" at bounding box center [794, 17] width 59 height 19
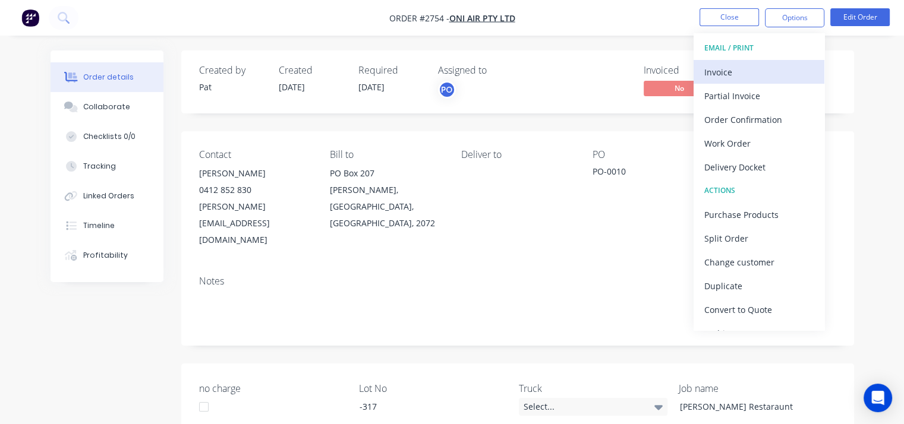
click at [716, 74] on div "Invoice" at bounding box center [758, 72] width 109 height 17
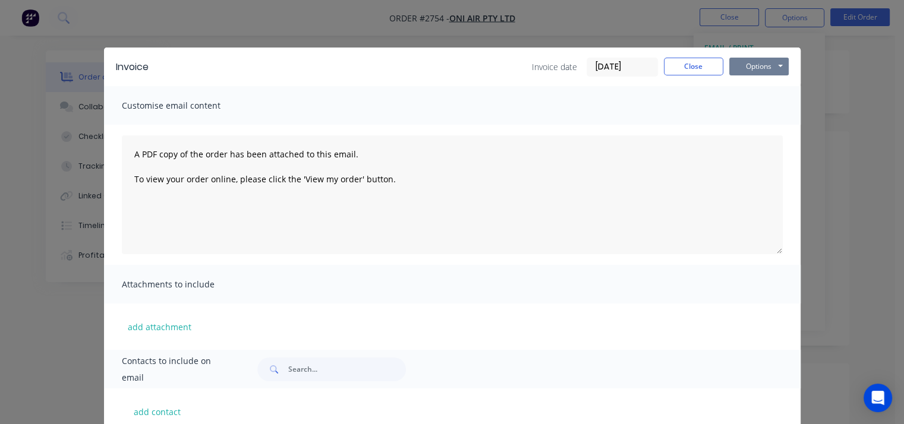
click at [744, 64] on button "Options" at bounding box center [758, 67] width 59 height 18
click at [763, 109] on button "Print" at bounding box center [767, 107] width 76 height 20
click at [683, 68] on button "Close" at bounding box center [693, 67] width 59 height 18
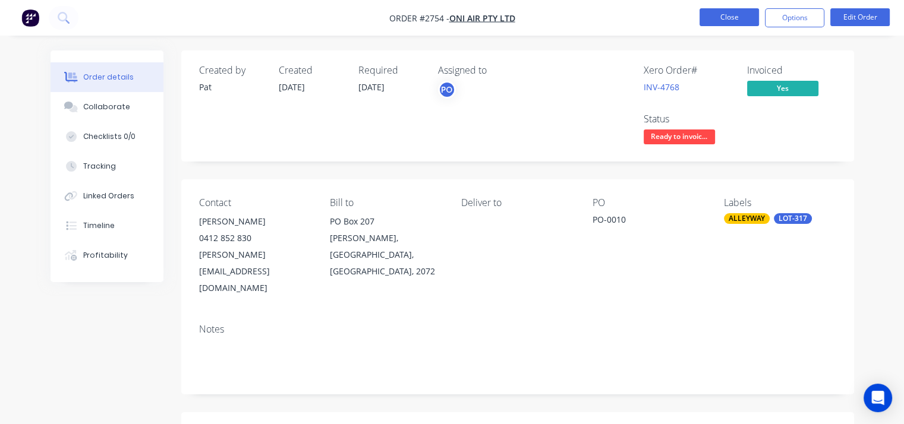
click at [737, 21] on button "Close" at bounding box center [729, 17] width 59 height 18
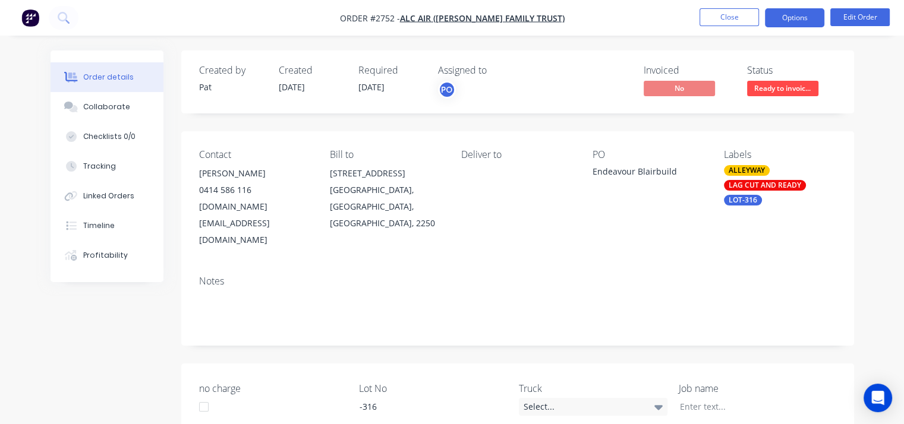
click at [788, 17] on button "Options" at bounding box center [794, 17] width 59 height 19
click at [469, 229] on div "Contact [PERSON_NAME] [PHONE_NUMBER] [DOMAIN_NAME][EMAIL_ADDRESS][DOMAIN_NAME] …" at bounding box center [517, 198] width 673 height 135
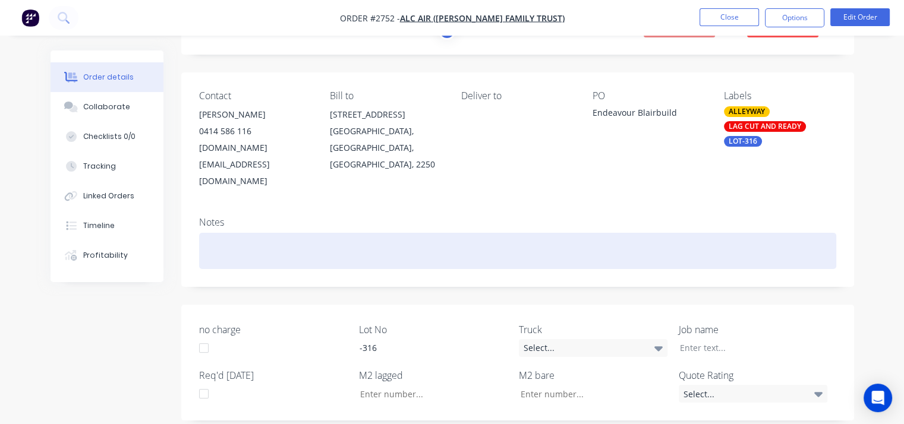
scroll to position [59, 0]
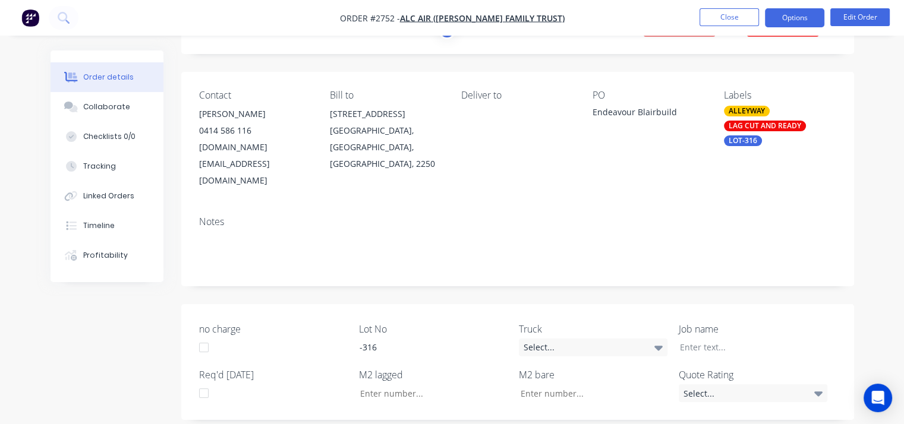
click at [799, 17] on button "Options" at bounding box center [794, 17] width 59 height 19
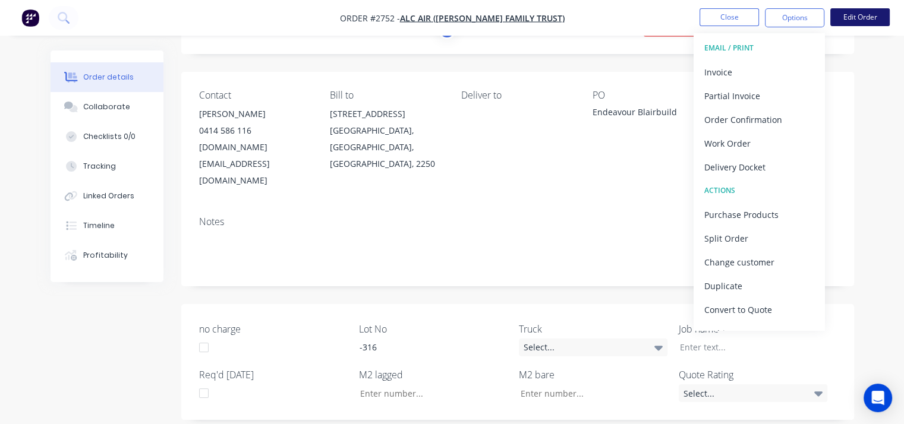
click at [847, 14] on button "Edit Order" at bounding box center [859, 17] width 59 height 18
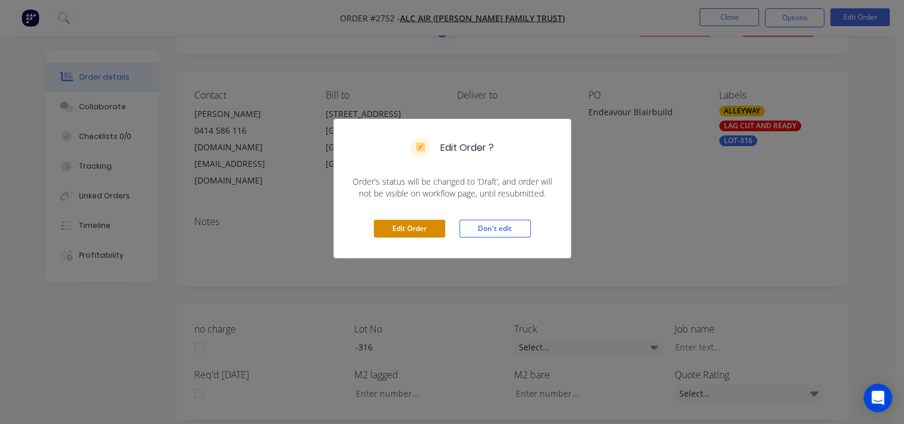
click at [407, 228] on button "Edit Order" at bounding box center [409, 229] width 71 height 18
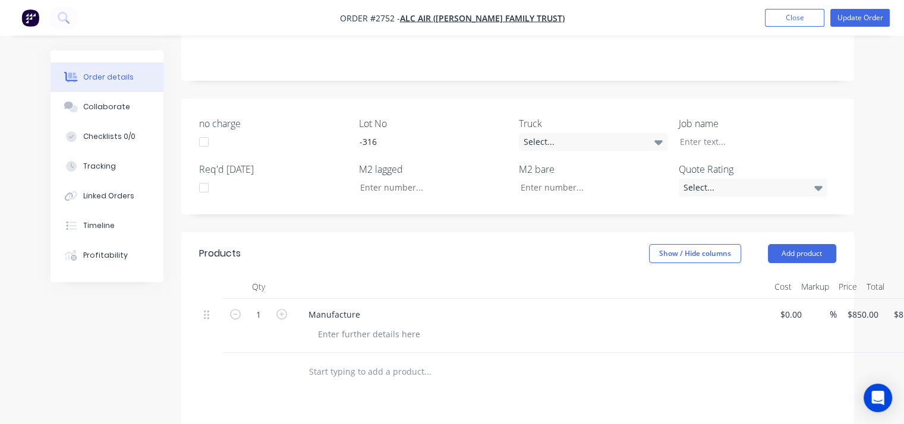
scroll to position [297, 0]
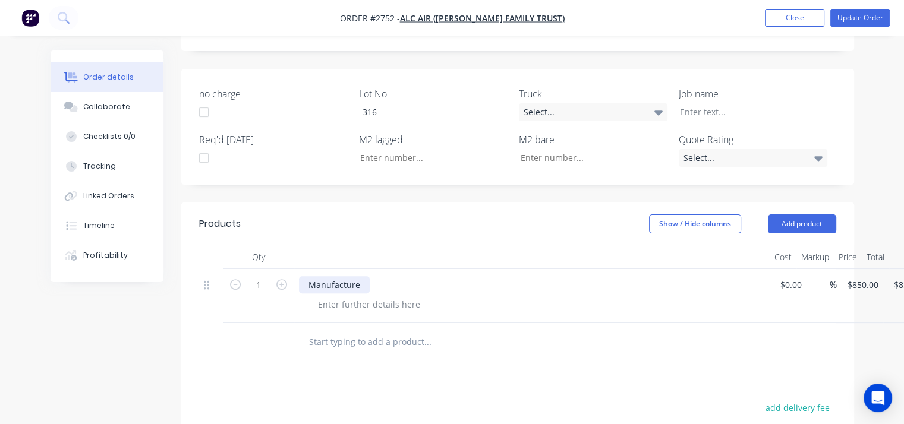
click at [361, 276] on div "Manufacture" at bounding box center [334, 284] width 71 height 17
copy div "HVAC duct"
click at [812, 22] on button "Close" at bounding box center [794, 18] width 59 height 18
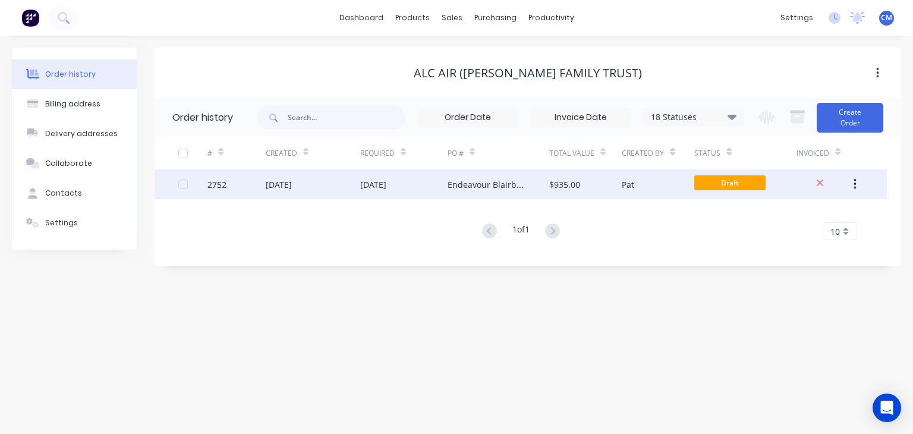
click at [214, 187] on div "2752" at bounding box center [216, 184] width 19 height 12
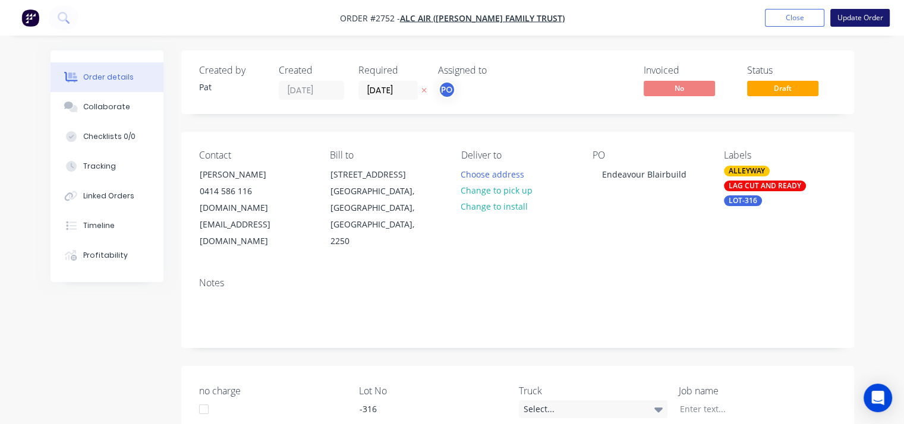
click at [861, 17] on button "Update Order" at bounding box center [859, 18] width 59 height 18
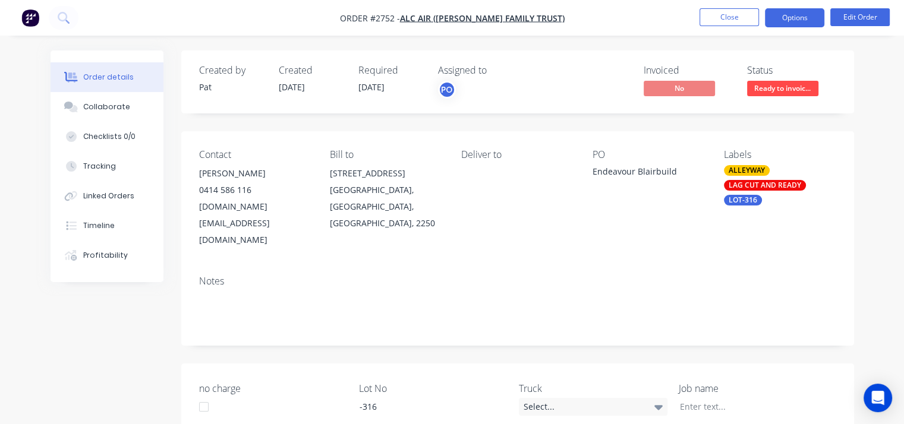
click at [808, 20] on button "Options" at bounding box center [794, 17] width 59 height 19
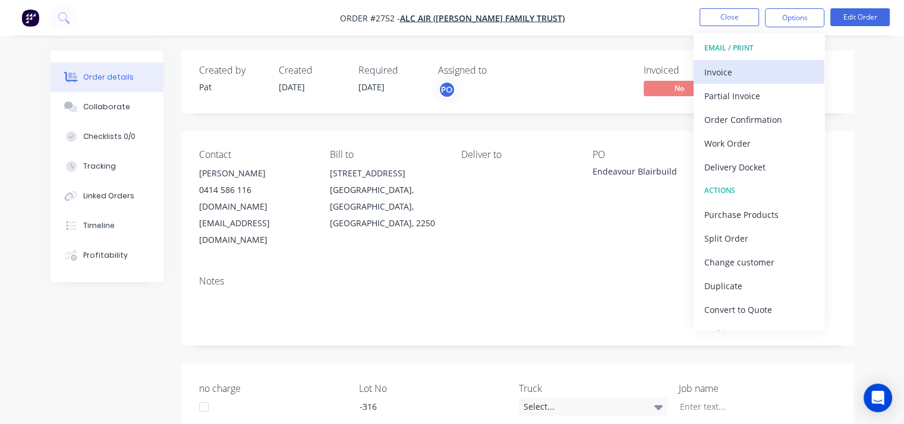
click at [736, 74] on div "Invoice" at bounding box center [758, 72] width 109 height 17
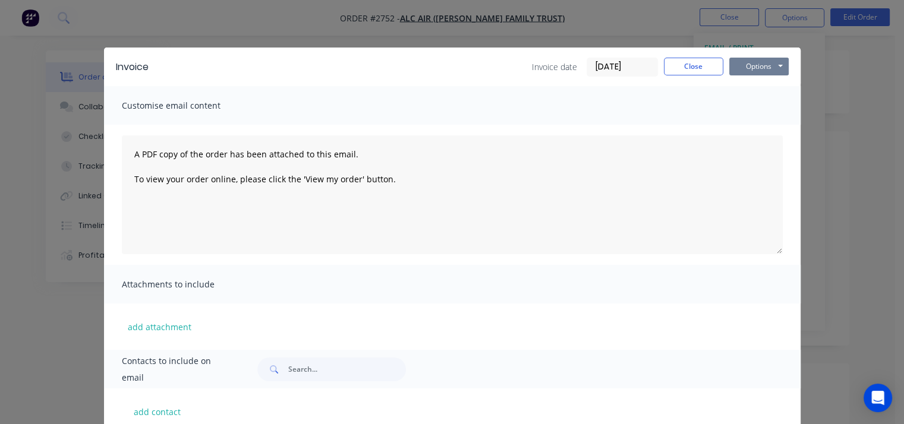
click at [742, 66] on button "Options" at bounding box center [758, 67] width 59 height 18
click at [750, 108] on button "Print" at bounding box center [767, 107] width 76 height 20
click at [707, 70] on button "Close" at bounding box center [693, 67] width 59 height 18
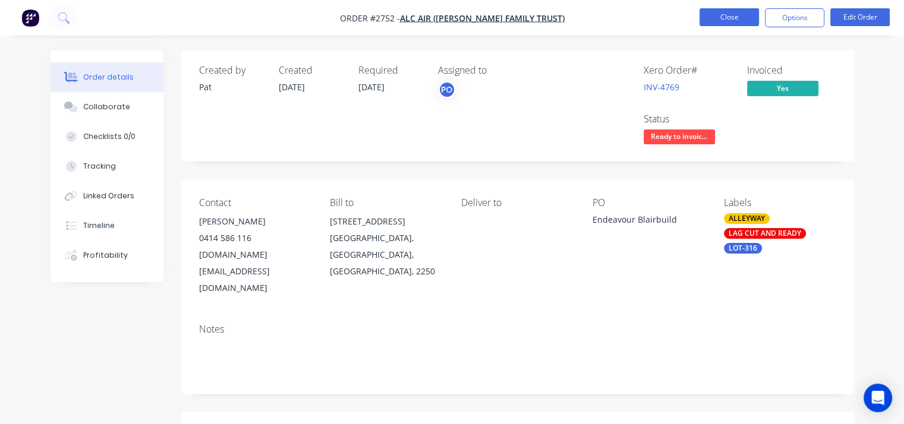
click at [732, 15] on button "Close" at bounding box center [729, 17] width 59 height 18
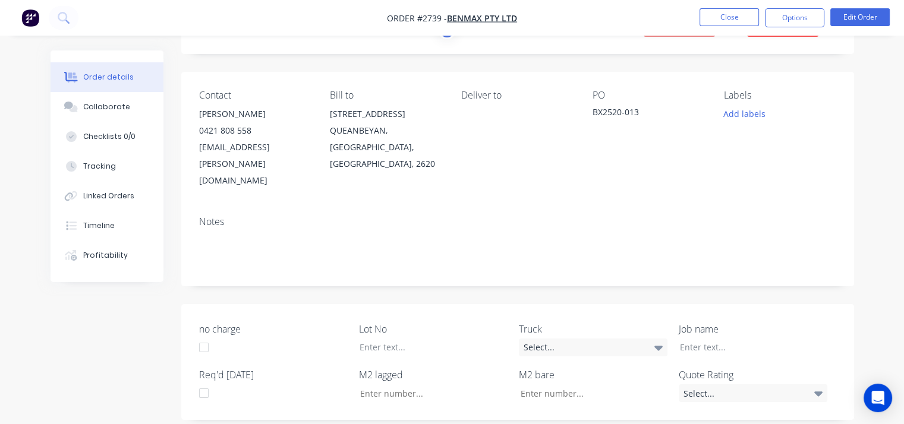
scroll to position [51, 0]
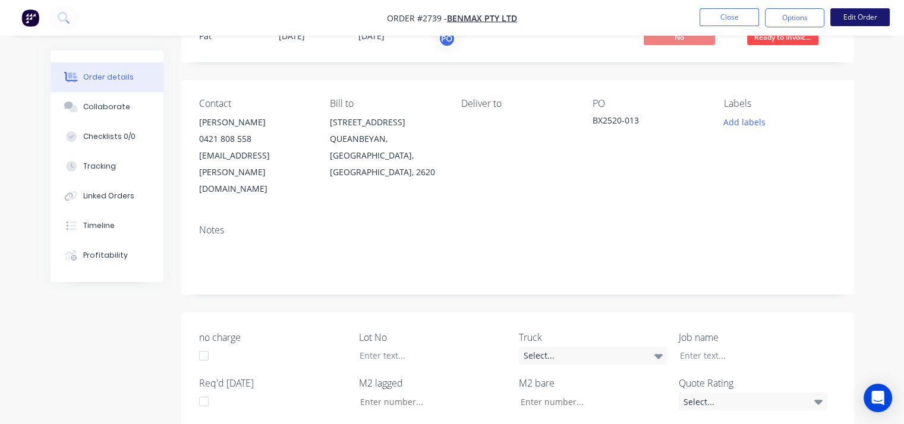
click at [864, 18] on button "Edit Order" at bounding box center [859, 17] width 59 height 18
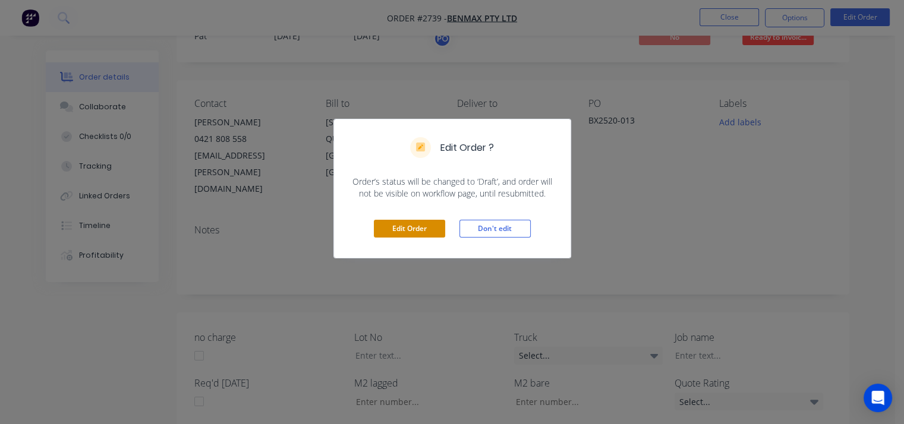
click at [409, 224] on button "Edit Order" at bounding box center [409, 229] width 71 height 18
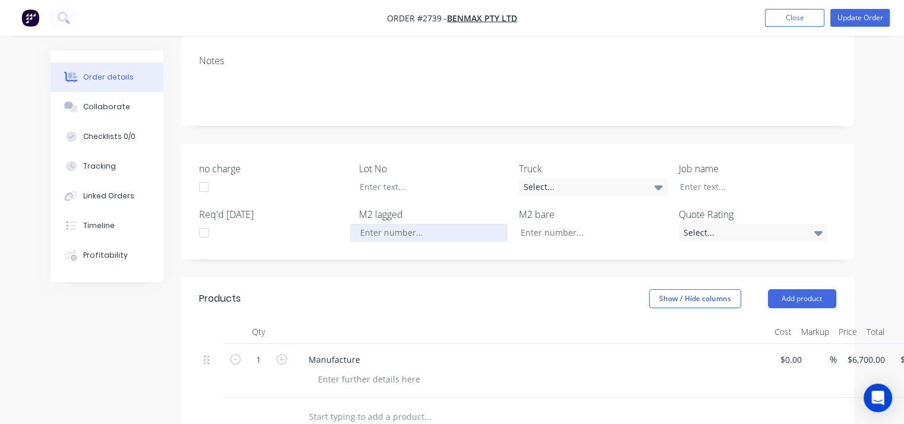
scroll to position [238, 0]
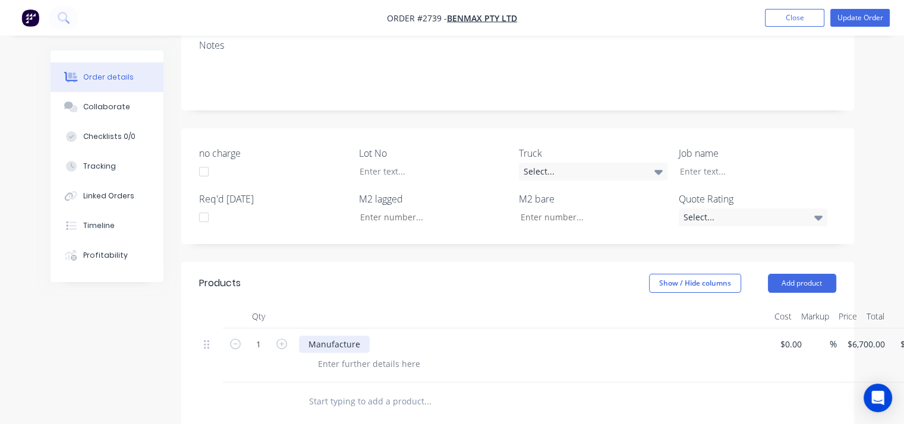
click at [361, 336] on div "Manufacture" at bounding box center [334, 344] width 71 height 17
paste div
click at [356, 336] on div "ManufactureHVAC duct" at bounding box center [355, 344] width 112 height 17
click at [873, 20] on button "Update Order" at bounding box center [859, 18] width 59 height 18
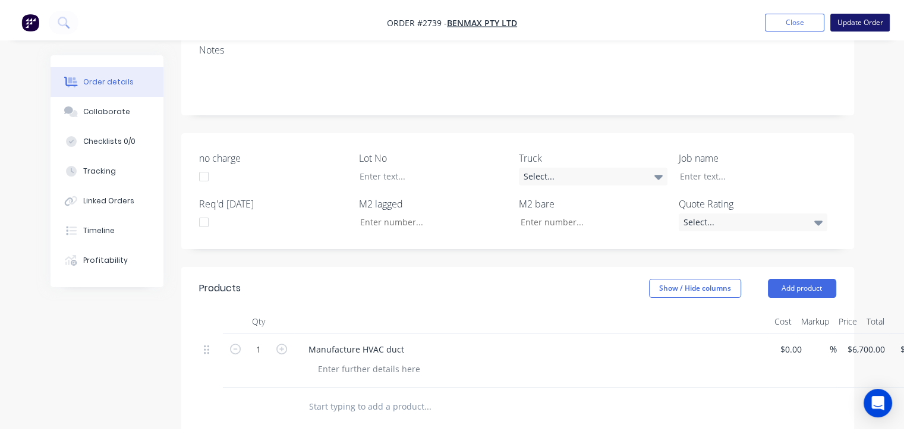
scroll to position [0, 0]
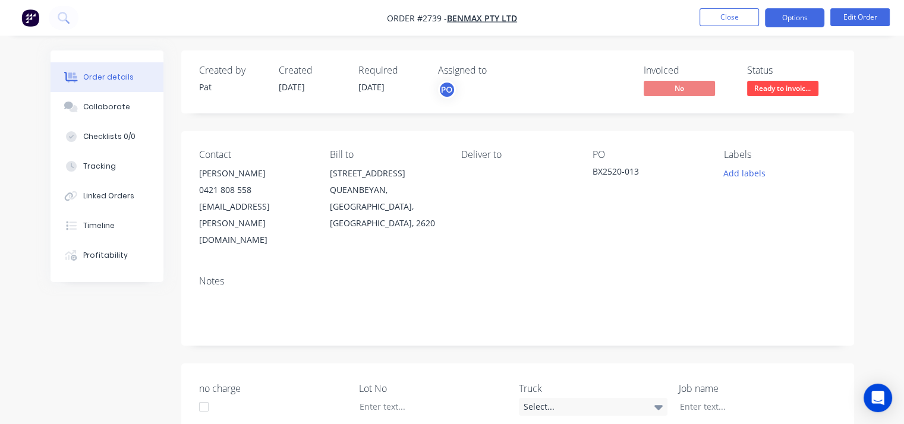
click at [784, 17] on button "Options" at bounding box center [794, 17] width 59 height 19
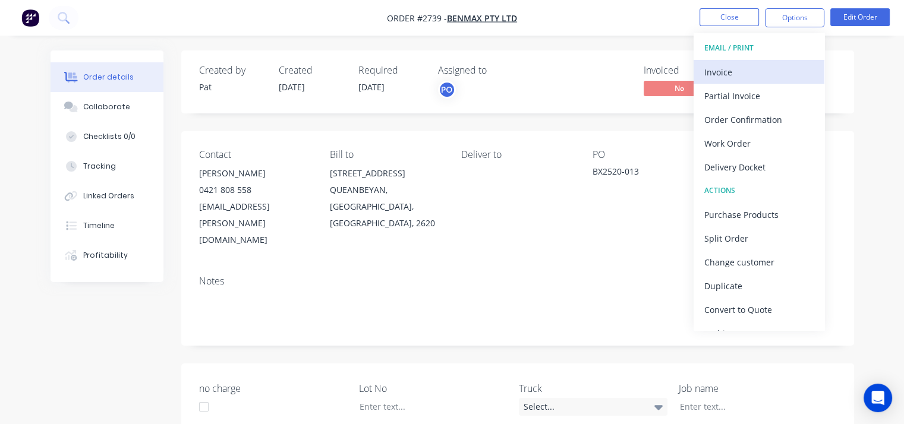
click at [728, 71] on div "Invoice" at bounding box center [758, 72] width 109 height 17
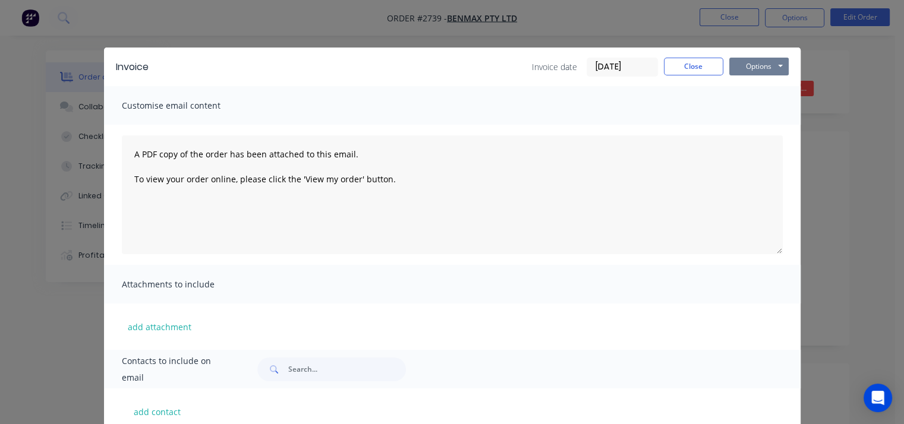
click at [754, 67] on button "Options" at bounding box center [758, 67] width 59 height 18
click at [757, 110] on button "Print" at bounding box center [767, 107] width 76 height 20
click at [694, 70] on button "Close" at bounding box center [693, 67] width 59 height 18
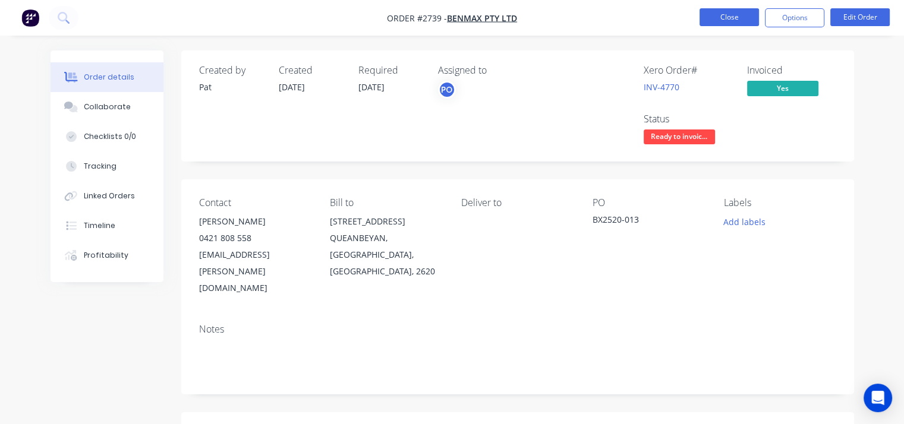
click at [735, 18] on button "Close" at bounding box center [729, 17] width 59 height 18
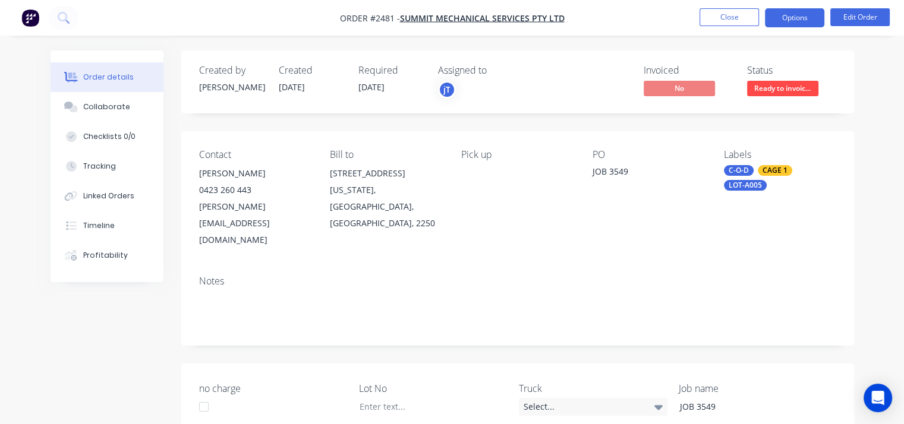
click at [798, 13] on button "Options" at bounding box center [794, 17] width 59 height 19
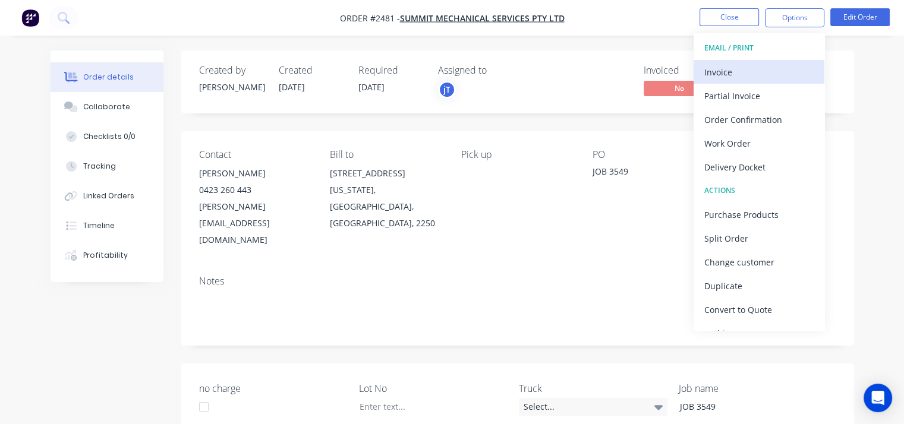
click at [732, 72] on div "Invoice" at bounding box center [758, 72] width 109 height 17
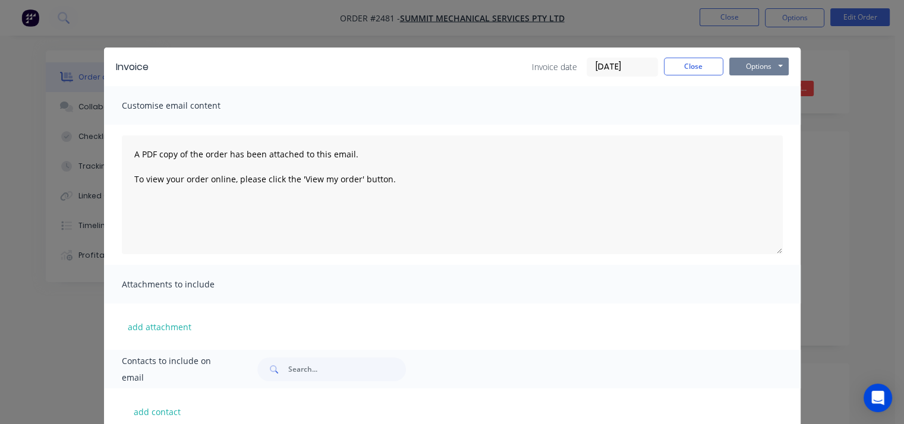
click at [751, 65] on button "Options" at bounding box center [758, 67] width 59 height 18
click at [755, 104] on button "Print" at bounding box center [767, 107] width 76 height 20
click at [703, 68] on button "Close" at bounding box center [693, 67] width 59 height 18
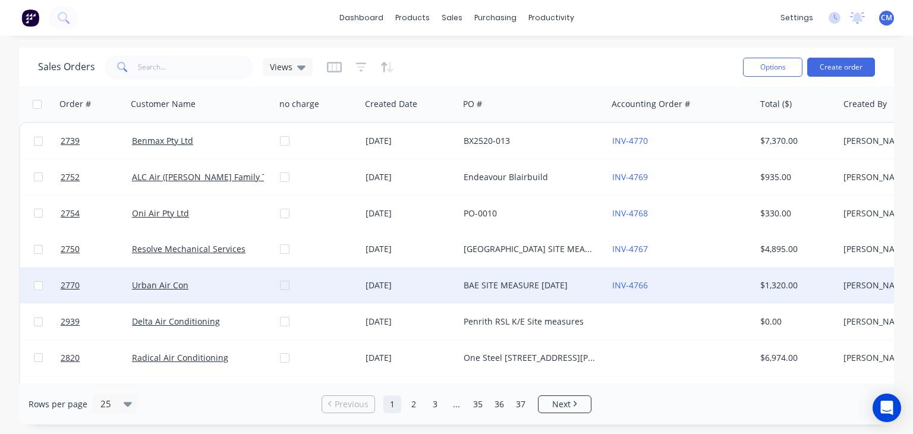
click at [36, 287] on input "checkbox" at bounding box center [38, 285] width 9 height 9
checkbox input "true"
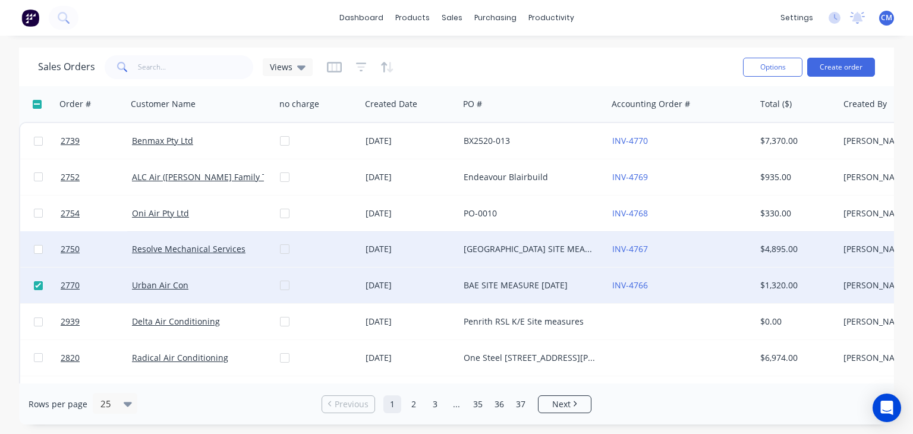
click at [36, 249] on input "checkbox" at bounding box center [38, 249] width 9 height 9
checkbox input "true"
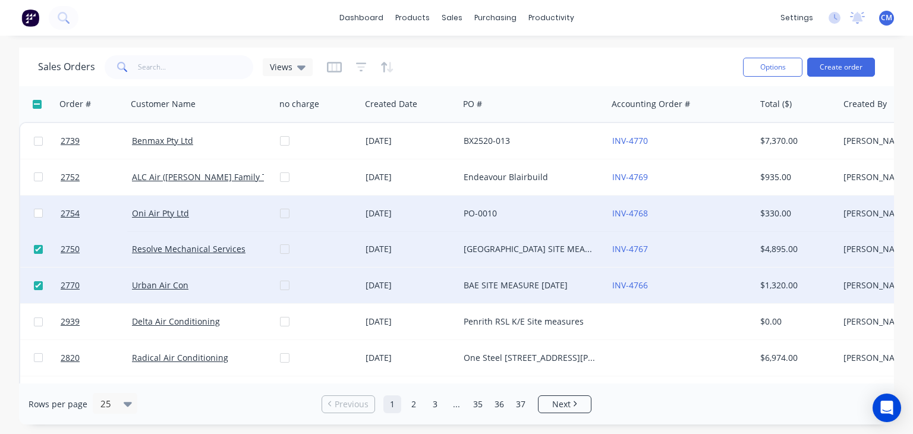
click at [36, 214] on input "checkbox" at bounding box center [38, 213] width 9 height 9
checkbox input "true"
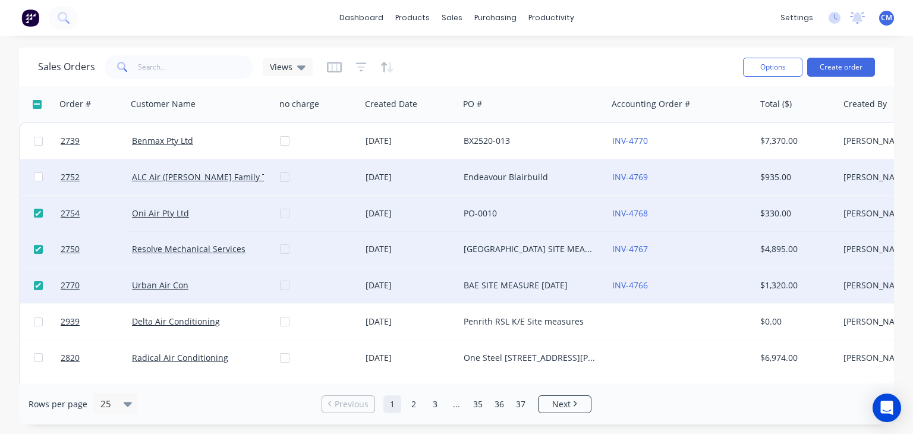
click at [37, 176] on input "checkbox" at bounding box center [38, 176] width 9 height 9
checkbox input "true"
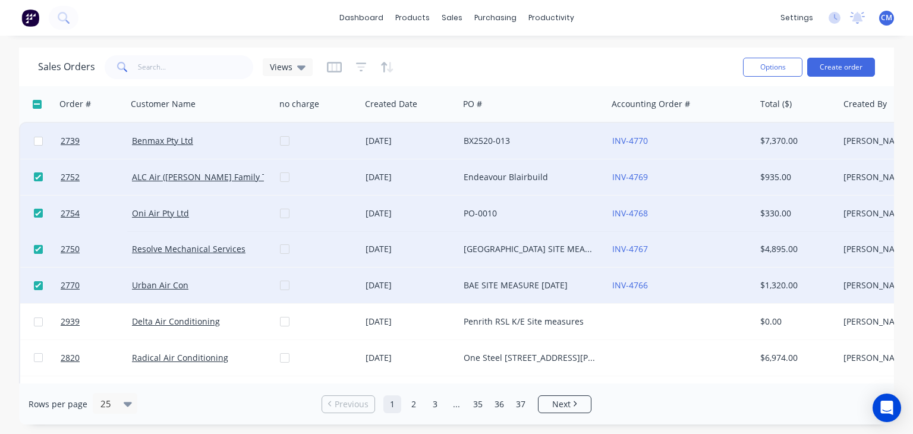
click at [39, 140] on input "checkbox" at bounding box center [38, 141] width 9 height 9
checkbox input "true"
click at [779, 68] on button "Options" at bounding box center [772, 67] width 59 height 19
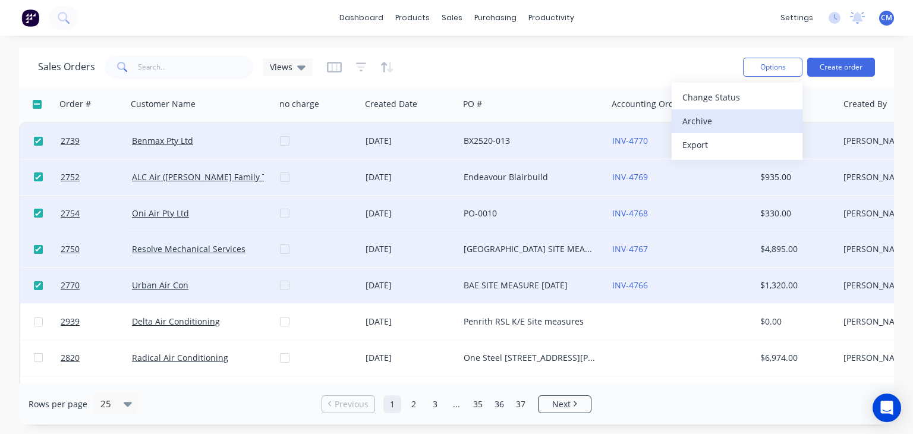
click at [713, 118] on div "Archive" at bounding box center [736, 120] width 109 height 17
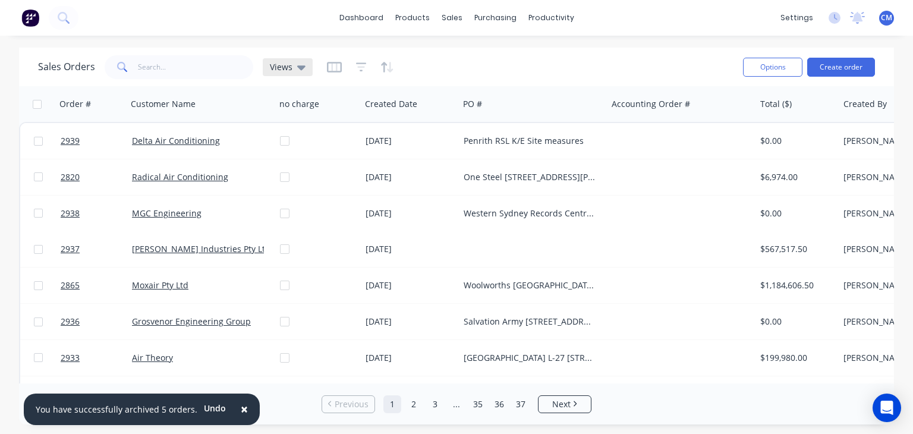
click at [294, 65] on div "Views" at bounding box center [288, 67] width 36 height 11
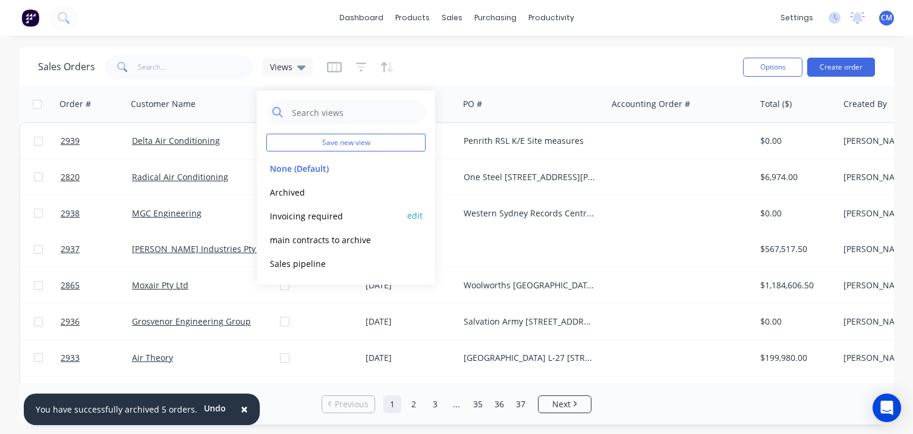
click at [297, 217] on button "Invoicing required" at bounding box center [334, 216] width 136 height 14
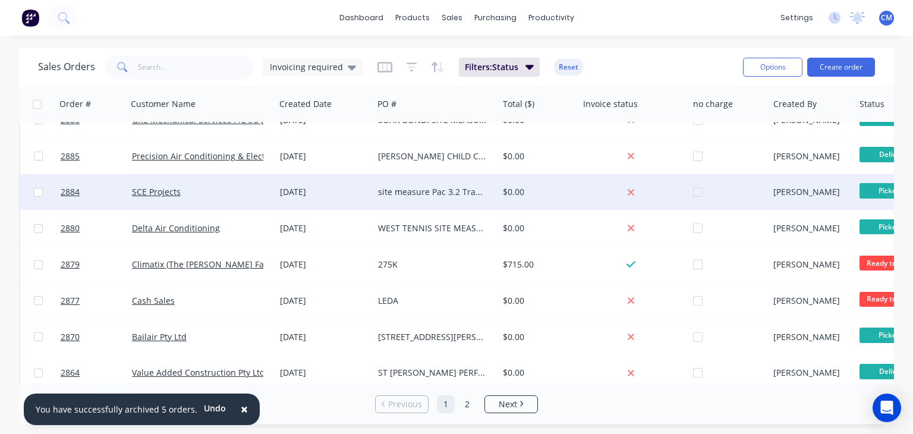
scroll to position [297, 0]
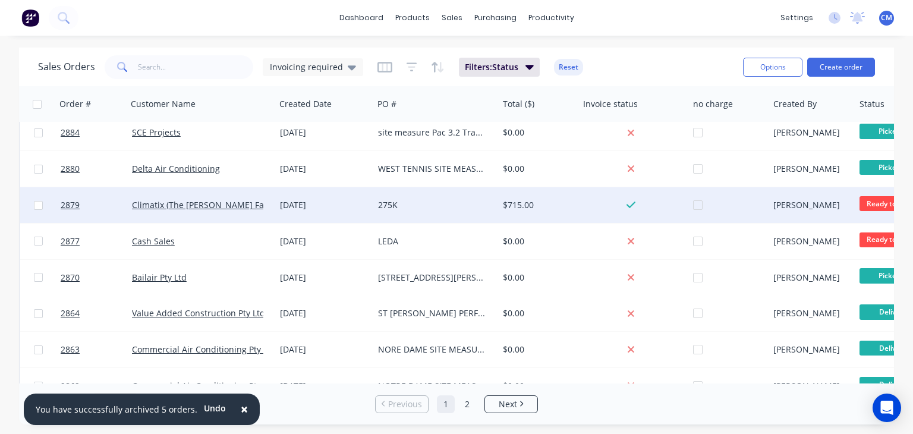
click at [39, 203] on input "checkbox" at bounding box center [38, 205] width 9 height 9
checkbox input "true"
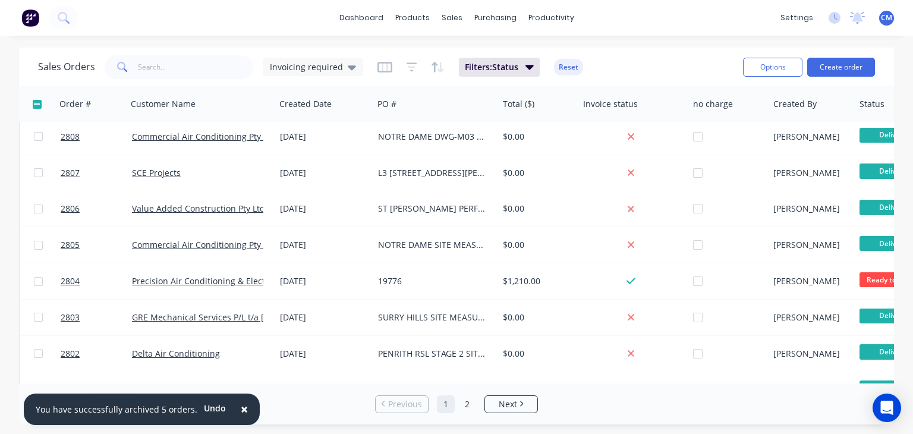
scroll to position [1605, 0]
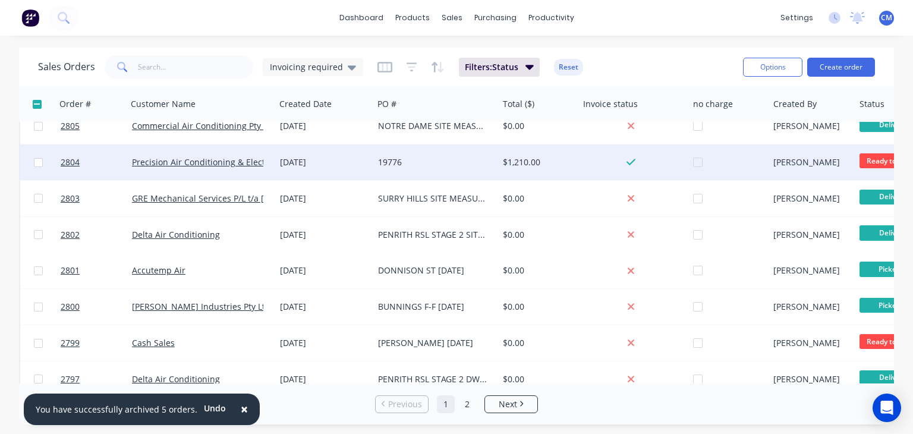
click at [37, 160] on input "checkbox" at bounding box center [38, 162] width 9 height 9
checkbox input "true"
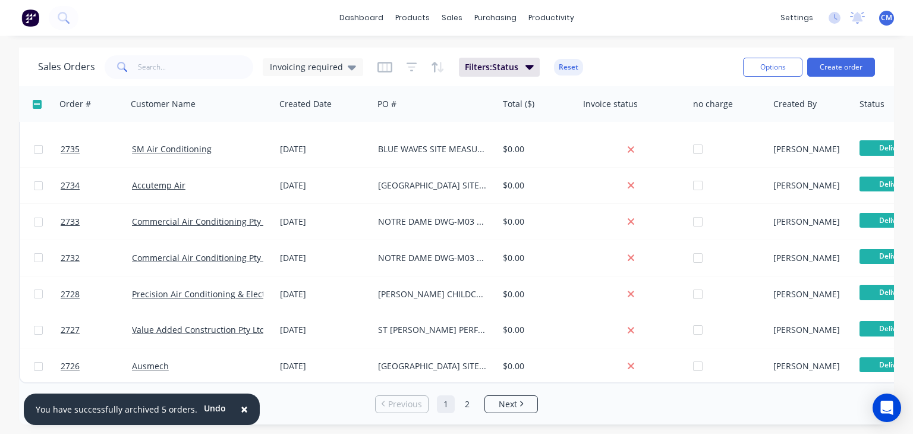
scroll to position [3358, 0]
click at [771, 60] on button "Options" at bounding box center [772, 67] width 59 height 19
click at [682, 118] on button "Archive" at bounding box center [737, 121] width 131 height 24
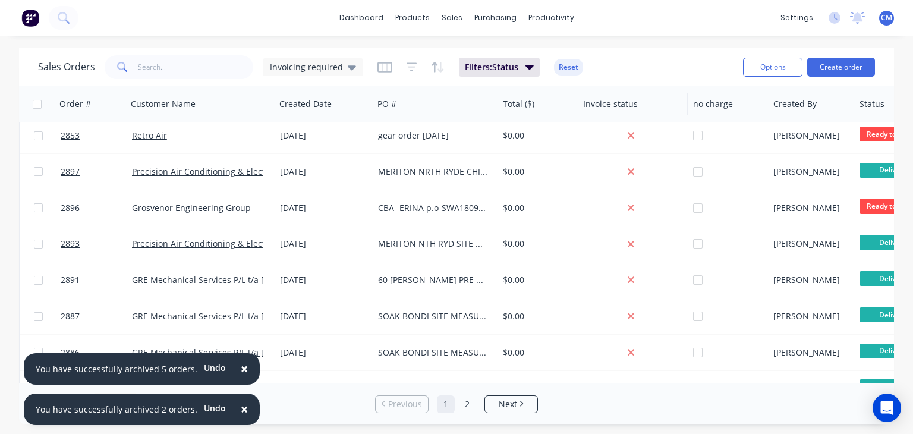
scroll to position [0, 0]
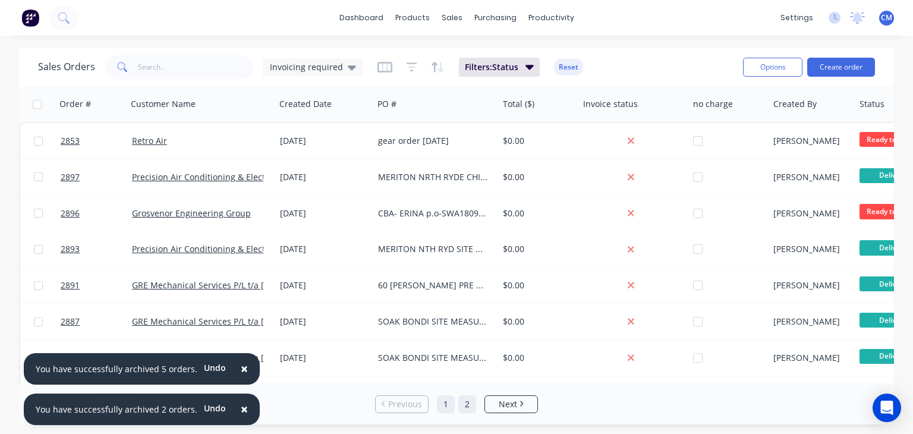
click at [467, 402] on link "2" at bounding box center [467, 404] width 18 height 18
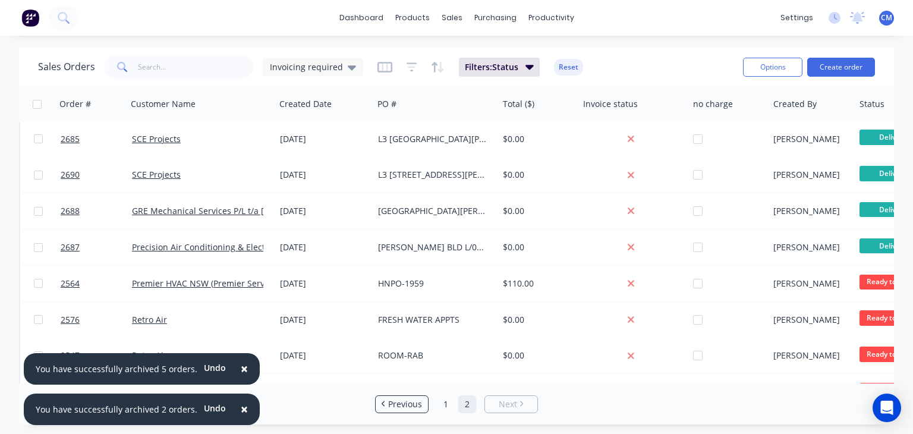
scroll to position [476, 0]
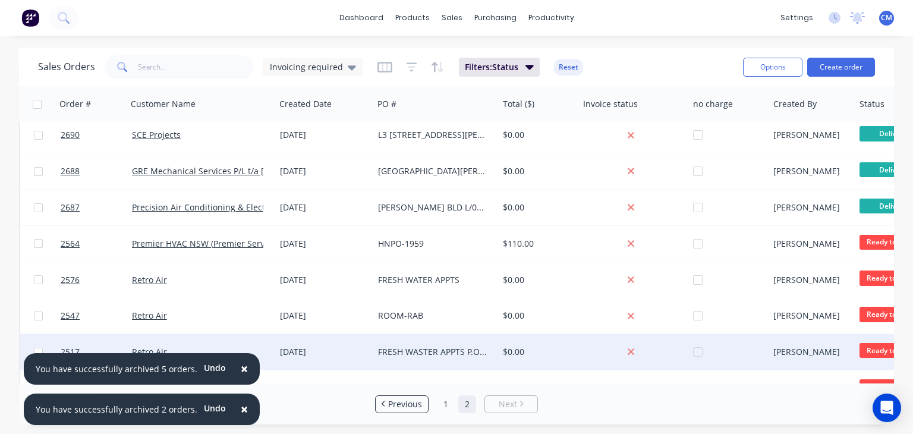
click at [241, 367] on span "×" at bounding box center [244, 368] width 7 height 17
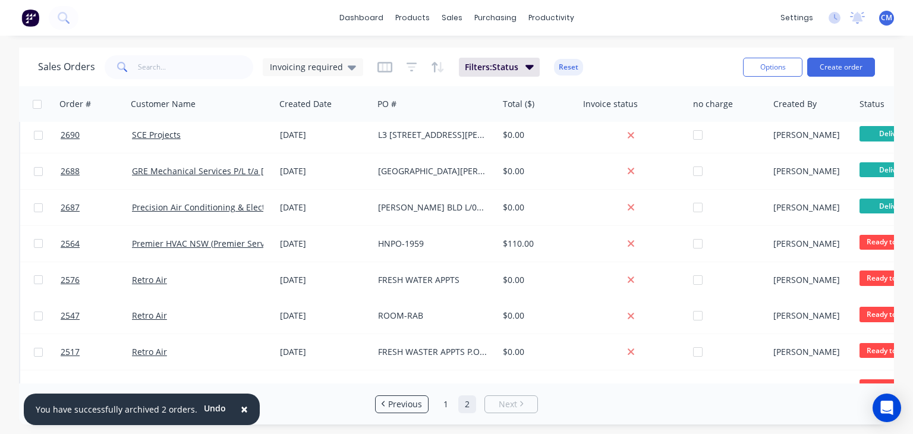
drag, startPoint x: 237, startPoint y: 408, endPoint x: 231, endPoint y: 404, distance: 7.4
click at [241, 408] on span "×" at bounding box center [244, 409] width 7 height 17
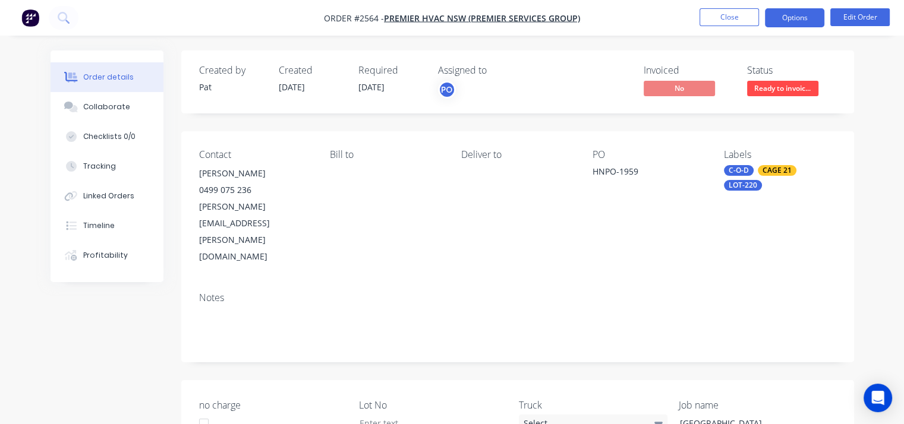
click at [799, 20] on button "Options" at bounding box center [794, 17] width 59 height 19
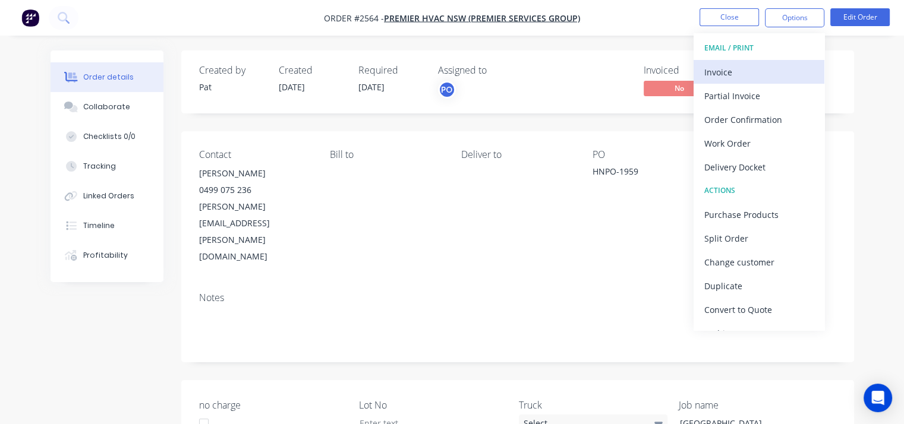
click at [731, 72] on div "Invoice" at bounding box center [758, 72] width 109 height 17
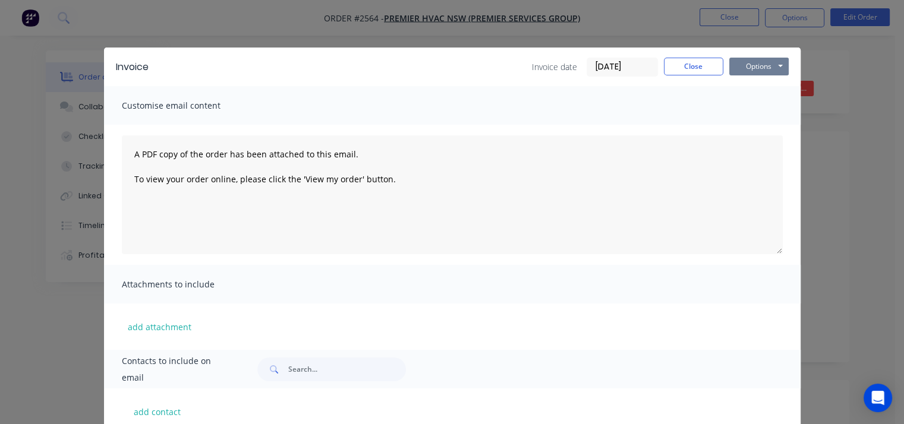
click at [751, 67] on button "Options" at bounding box center [758, 67] width 59 height 18
click at [761, 109] on button "Print" at bounding box center [767, 107] width 76 height 20
click at [670, 72] on button "Close" at bounding box center [693, 67] width 59 height 18
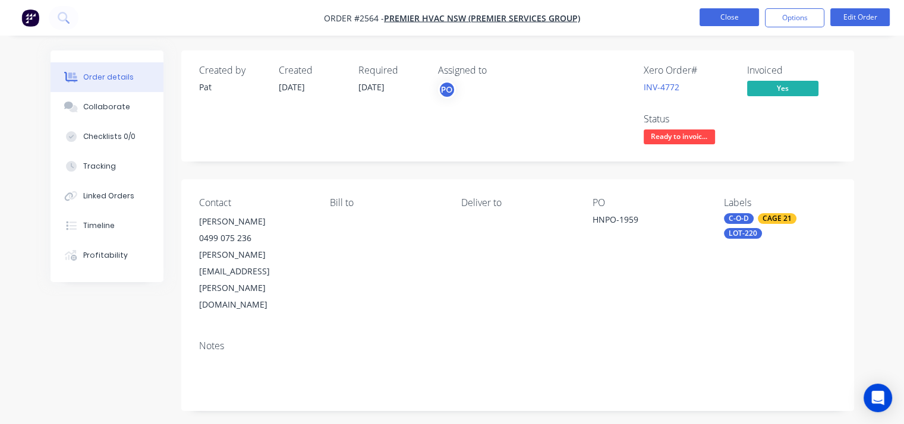
click at [738, 20] on button "Close" at bounding box center [729, 17] width 59 height 18
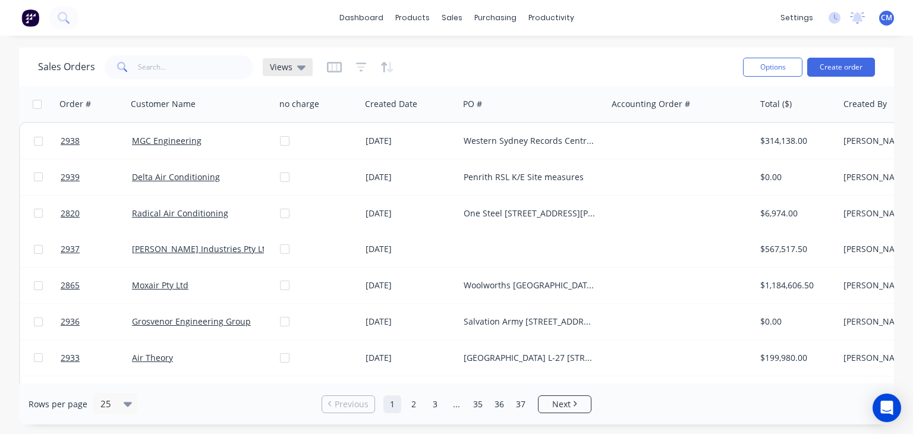
click at [297, 65] on icon at bounding box center [301, 67] width 8 height 13
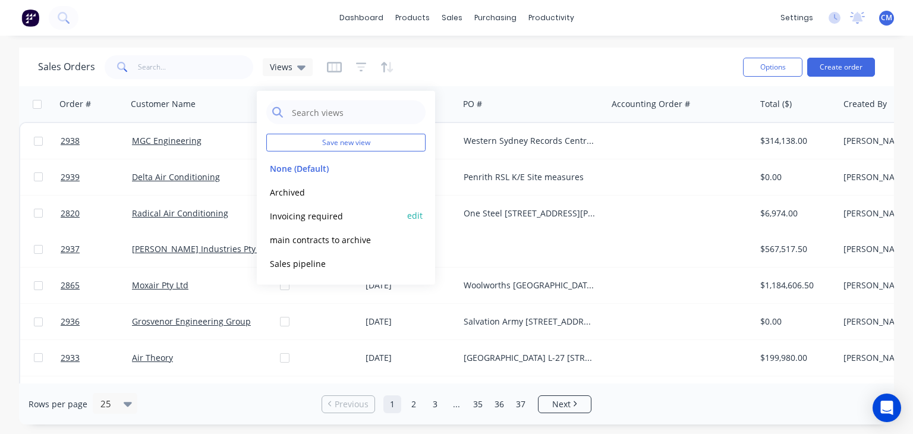
click at [314, 215] on button "Invoicing required" at bounding box center [334, 216] width 136 height 14
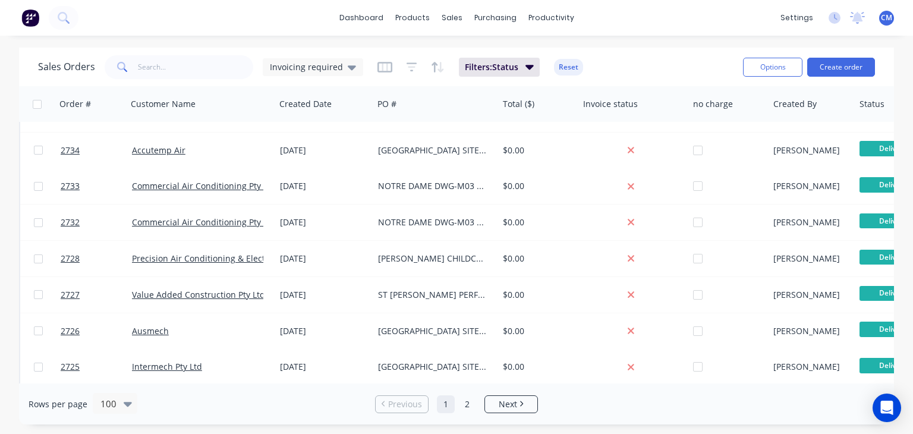
scroll to position [3358, 0]
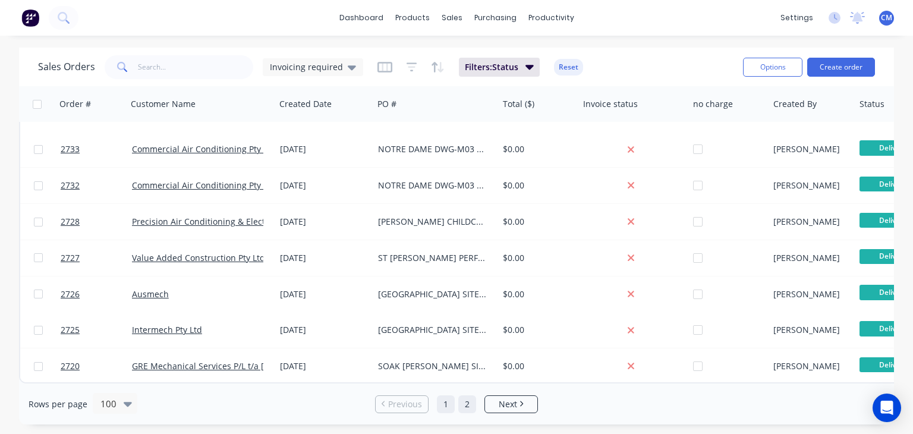
click at [467, 407] on link "2" at bounding box center [467, 404] width 18 height 18
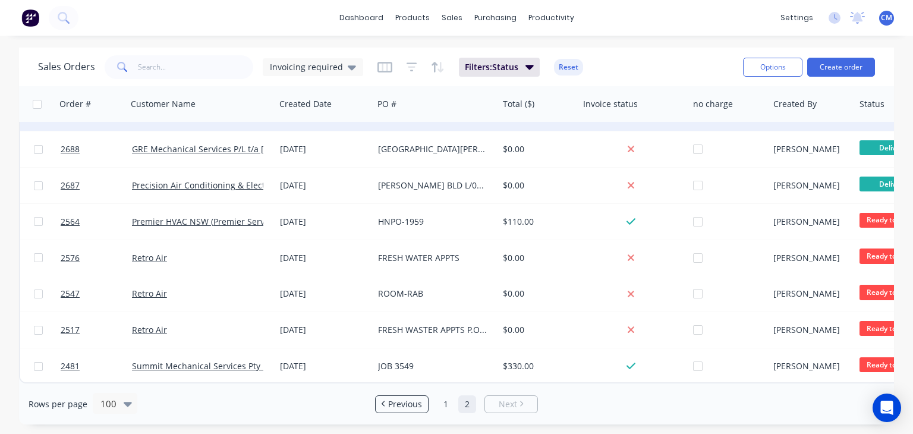
scroll to position [503, 0]
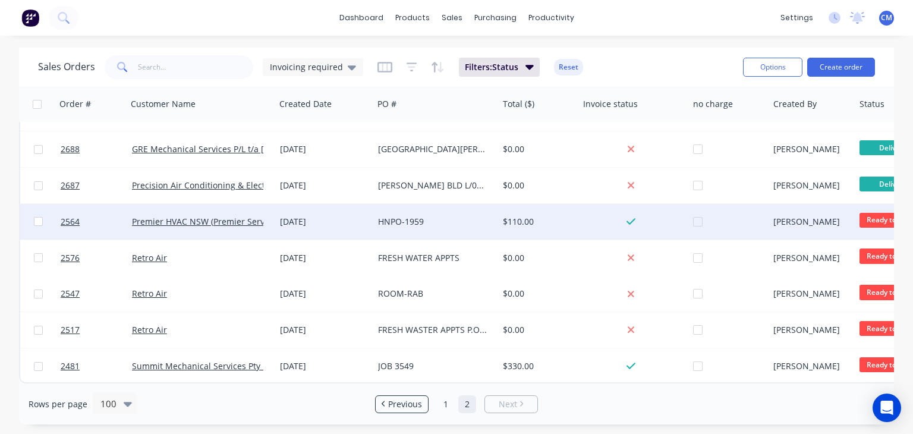
click at [35, 217] on input "checkbox" at bounding box center [38, 221] width 9 height 9
checkbox input "true"
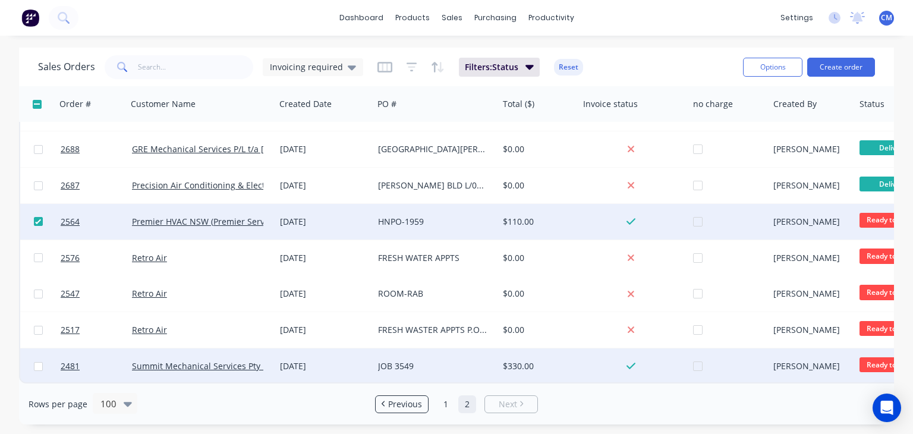
click at [39, 362] on input "checkbox" at bounding box center [38, 366] width 9 height 9
checkbox input "true"
click at [758, 65] on button "Options" at bounding box center [772, 67] width 59 height 19
click at [700, 124] on div "Archive" at bounding box center [736, 120] width 109 height 17
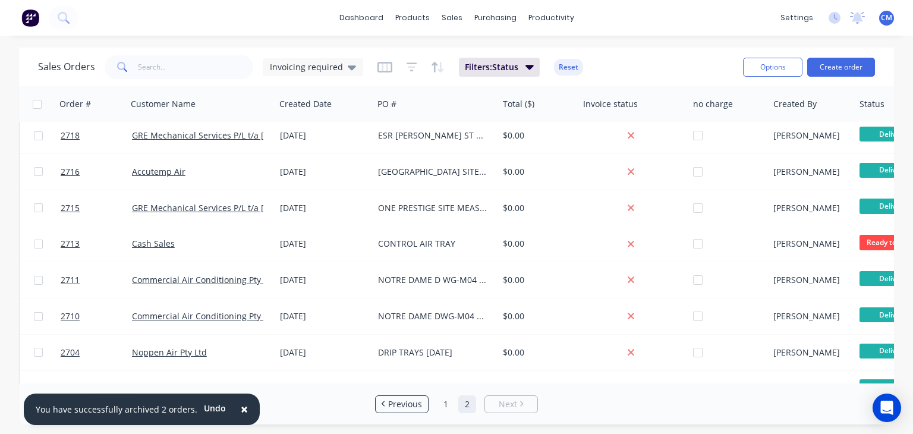
scroll to position [0, 0]
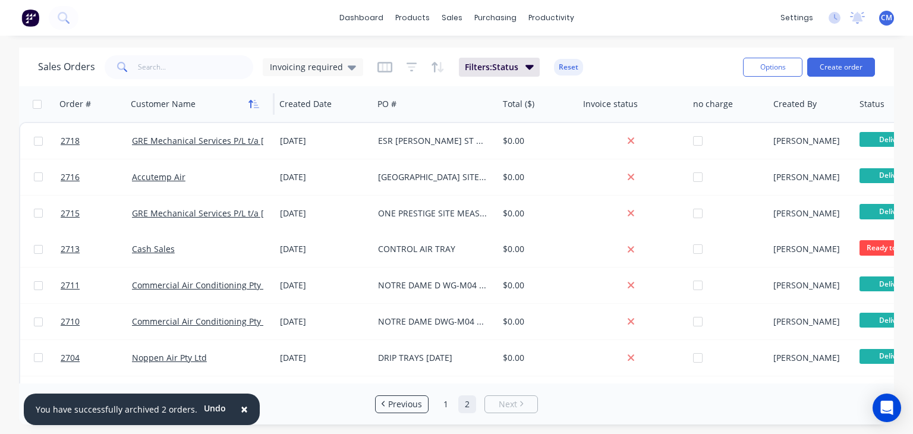
click at [254, 102] on icon "button" at bounding box center [256, 104] width 5 height 8
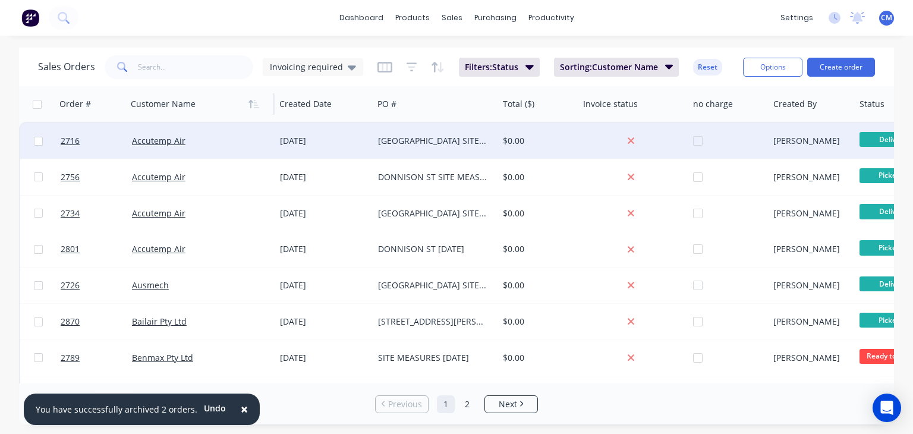
click at [37, 139] on input "checkbox" at bounding box center [38, 141] width 9 height 9
checkbox input "true"
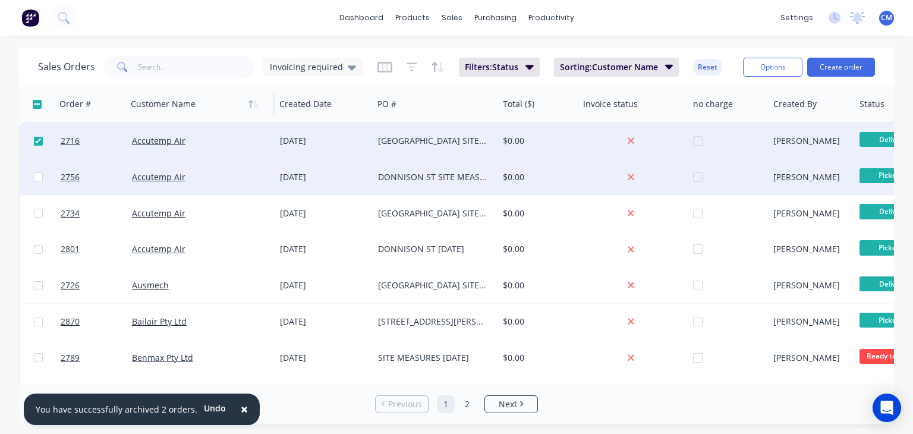
click at [36, 177] on input "checkbox" at bounding box center [38, 176] width 9 height 9
checkbox input "true"
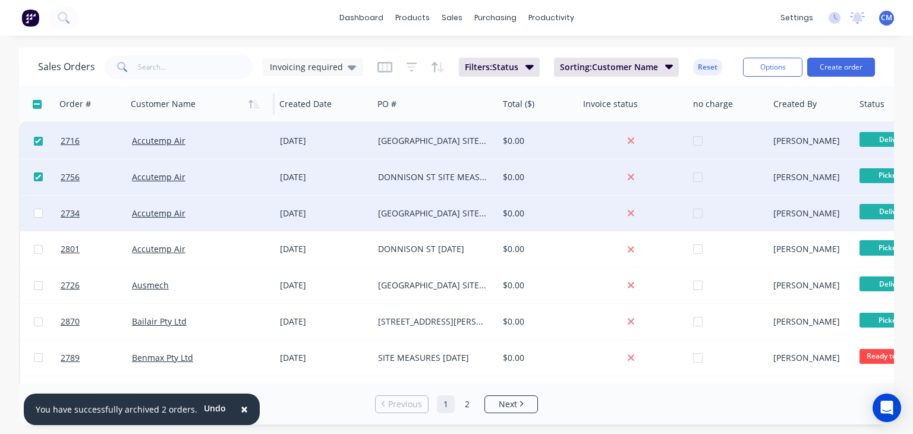
click at [38, 215] on input "checkbox" at bounding box center [38, 213] width 9 height 9
checkbox input "true"
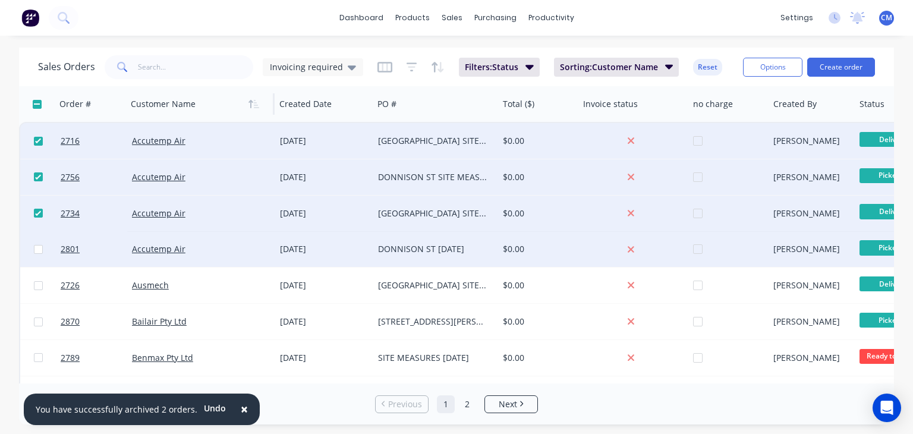
click at [37, 250] on input "checkbox" at bounding box center [38, 249] width 9 height 9
checkbox input "true"
click at [785, 71] on button "Options" at bounding box center [772, 67] width 59 height 19
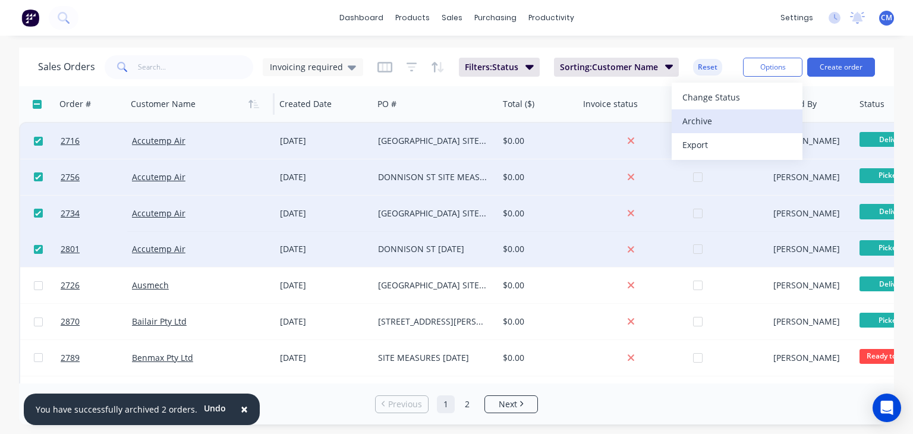
click at [717, 121] on div "Archive" at bounding box center [736, 120] width 109 height 17
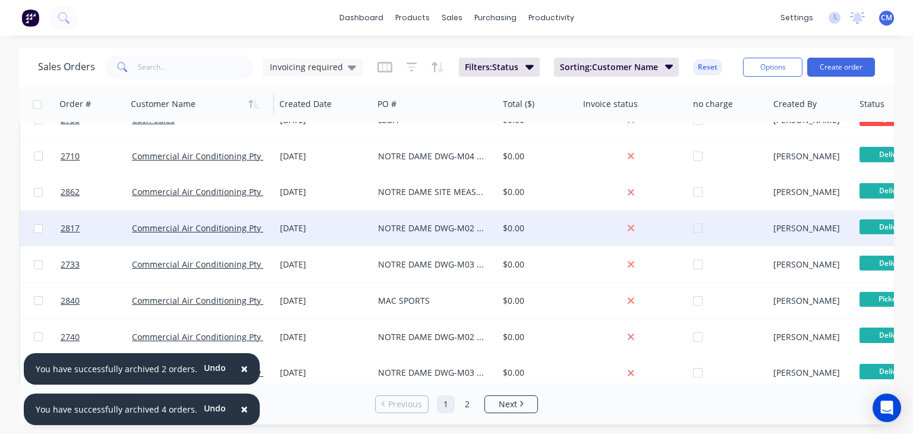
scroll to position [178, 0]
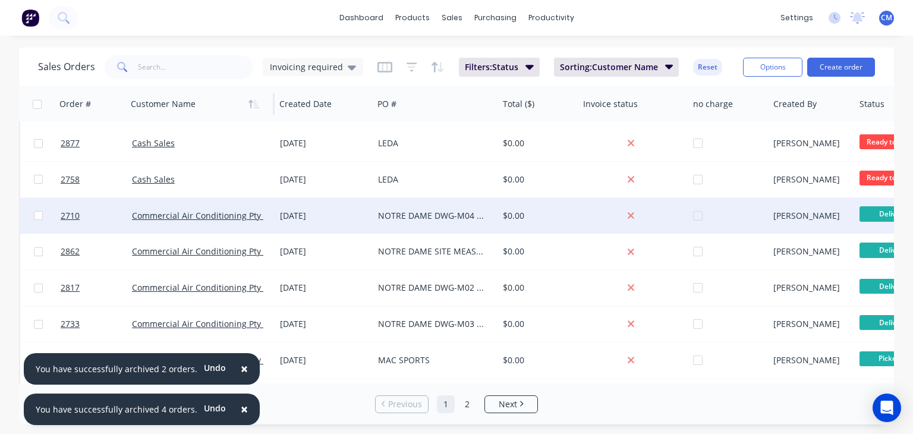
click at [39, 217] on input "checkbox" at bounding box center [38, 215] width 9 height 9
checkbox input "true"
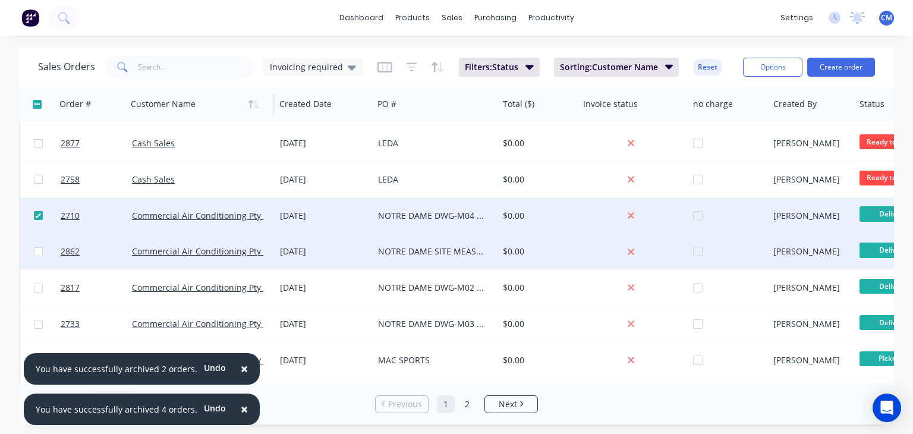
click at [38, 253] on input "checkbox" at bounding box center [38, 251] width 9 height 9
checkbox input "true"
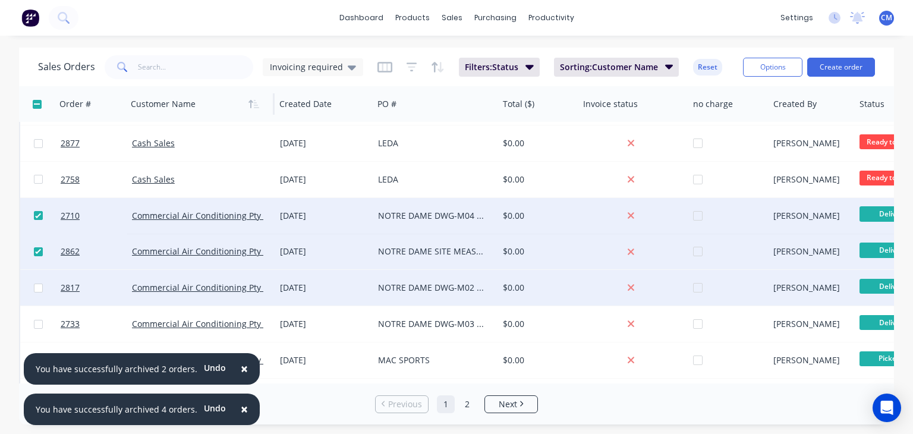
click at [38, 288] on input "checkbox" at bounding box center [38, 288] width 9 height 9
checkbox input "true"
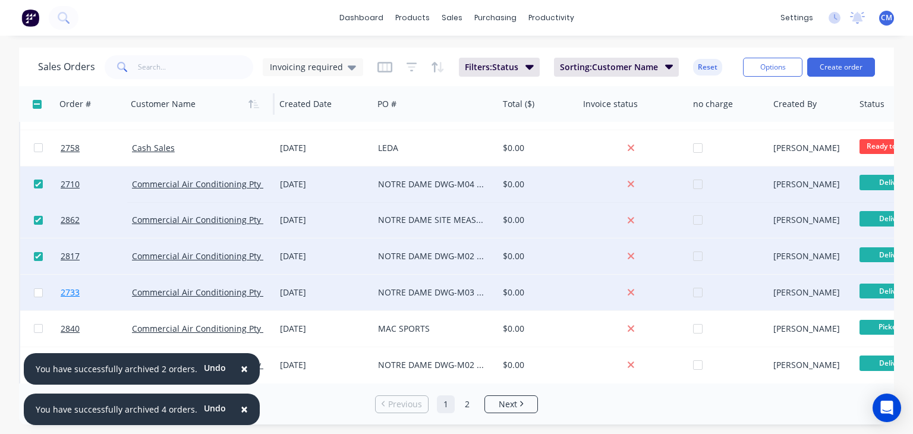
scroll to position [238, 0]
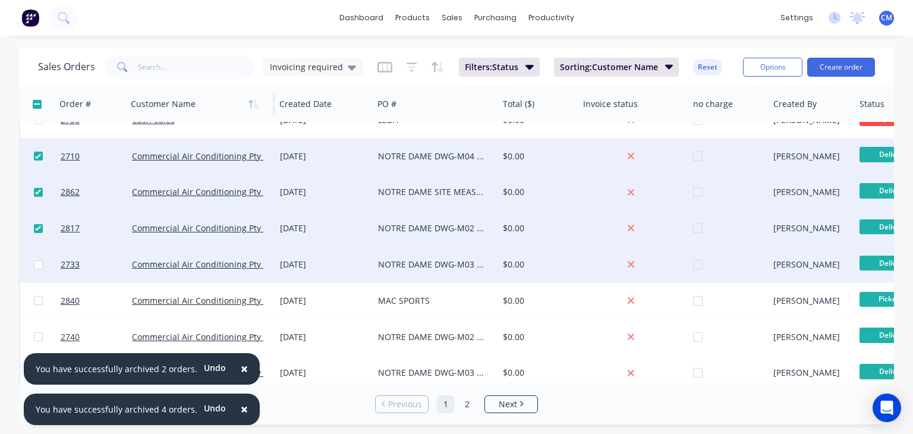
click at [36, 267] on input "checkbox" at bounding box center [38, 264] width 9 height 9
checkbox input "true"
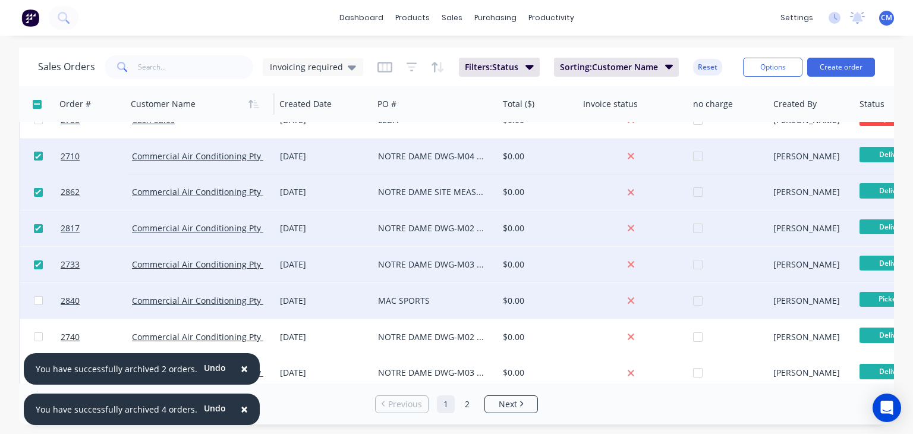
click at [35, 304] on input "checkbox" at bounding box center [38, 300] width 9 height 9
checkbox input "true"
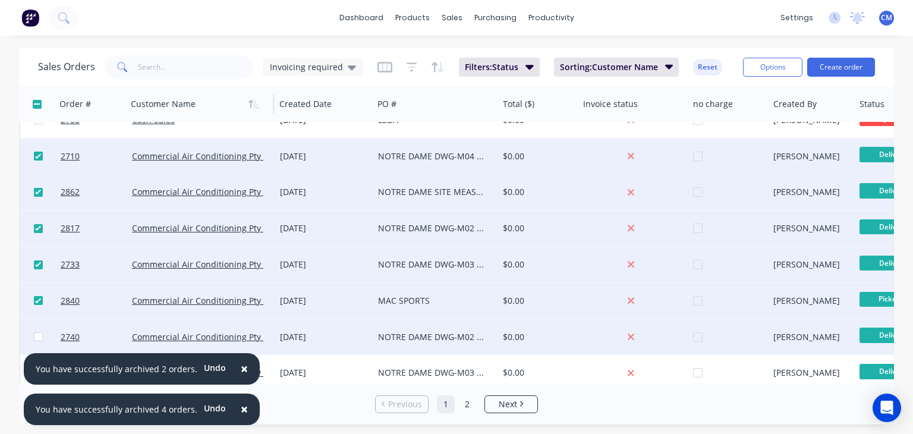
click at [40, 336] on input "checkbox" at bounding box center [38, 336] width 9 height 9
checkbox input "true"
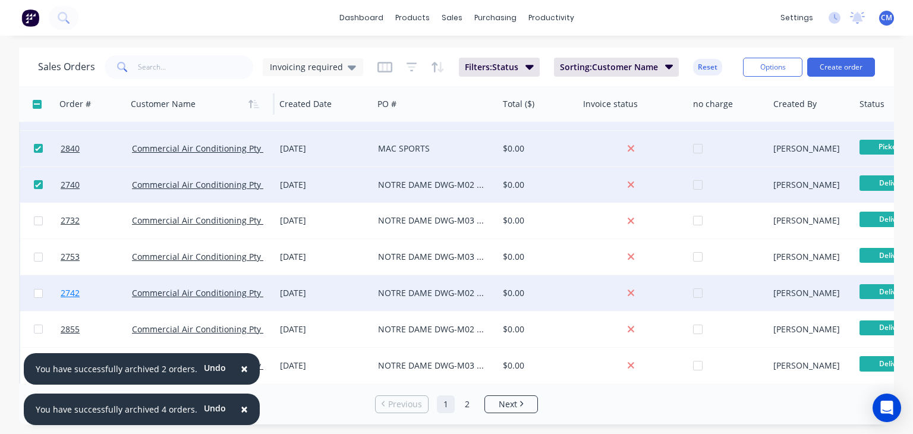
scroll to position [416, 0]
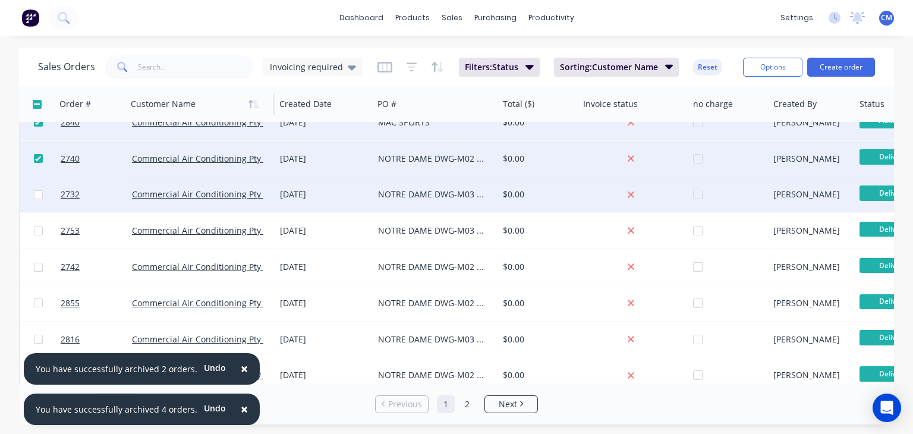
click at [38, 196] on input "checkbox" at bounding box center [38, 194] width 9 height 9
checkbox input "true"
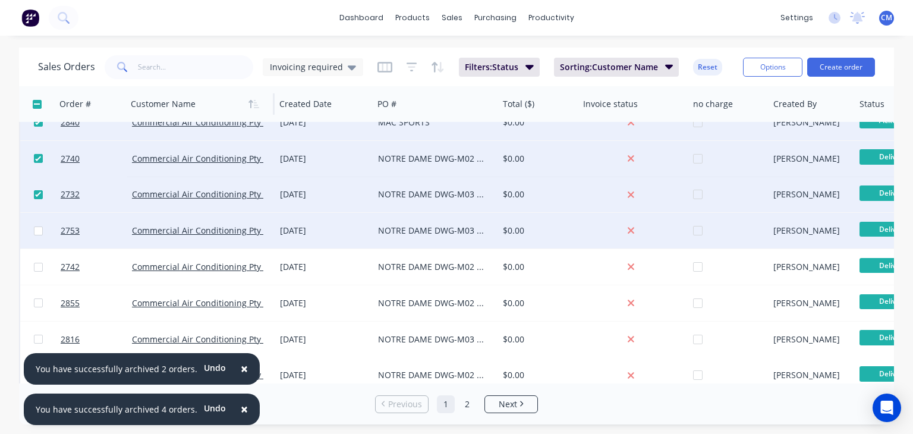
click at [36, 230] on input "checkbox" at bounding box center [38, 230] width 9 height 9
checkbox input "true"
click at [169, 62] on input "text" at bounding box center [196, 67] width 116 height 24
type input "commercial"
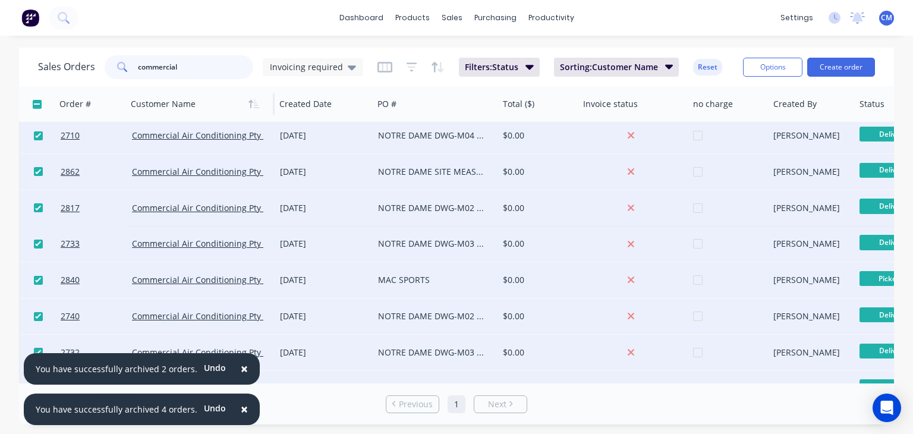
scroll to position [0, 0]
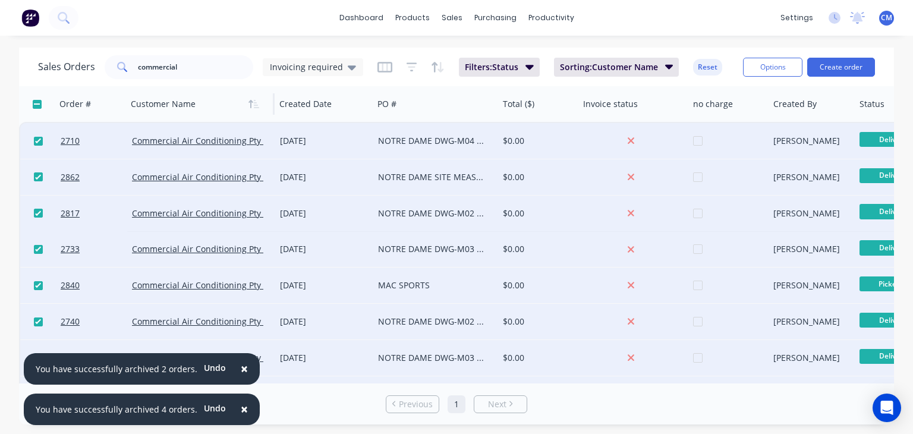
click at [241, 368] on span "×" at bounding box center [244, 368] width 7 height 17
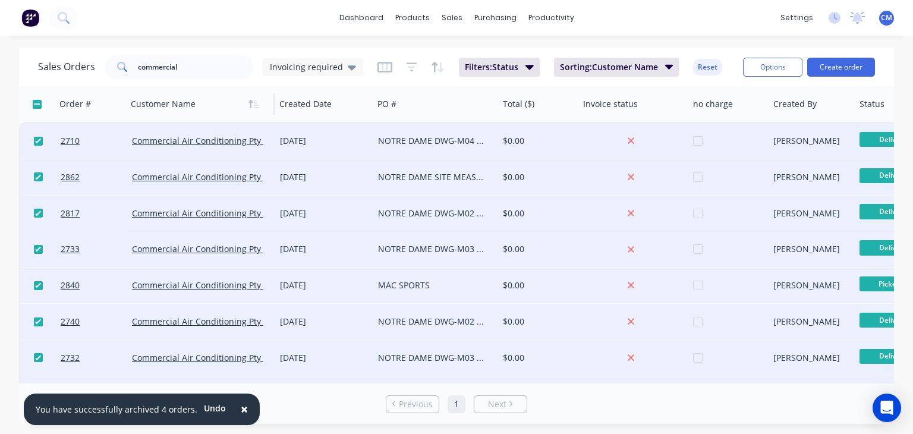
click at [241, 409] on span "×" at bounding box center [244, 409] width 7 height 17
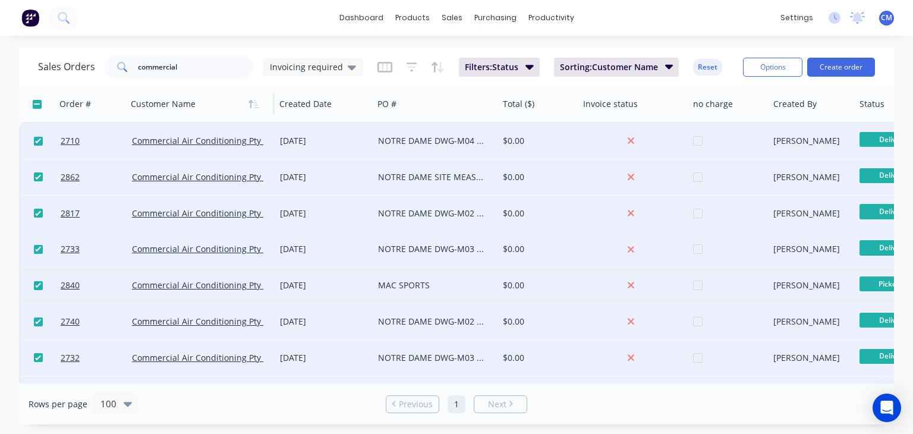
click at [38, 105] on input "checkbox" at bounding box center [37, 104] width 9 height 9
checkbox input "true"
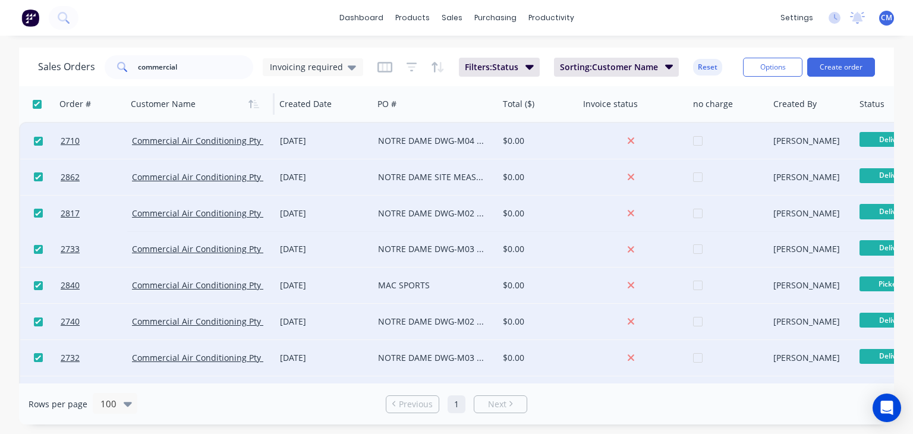
checkbox input "true"
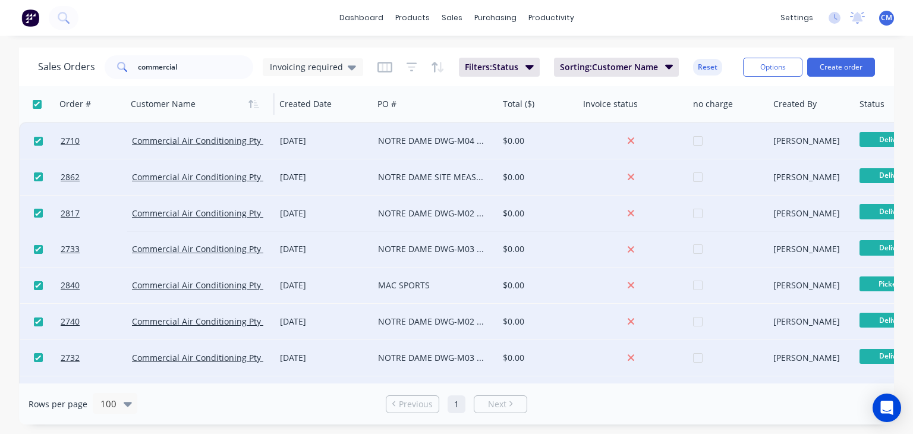
checkbox input "true"
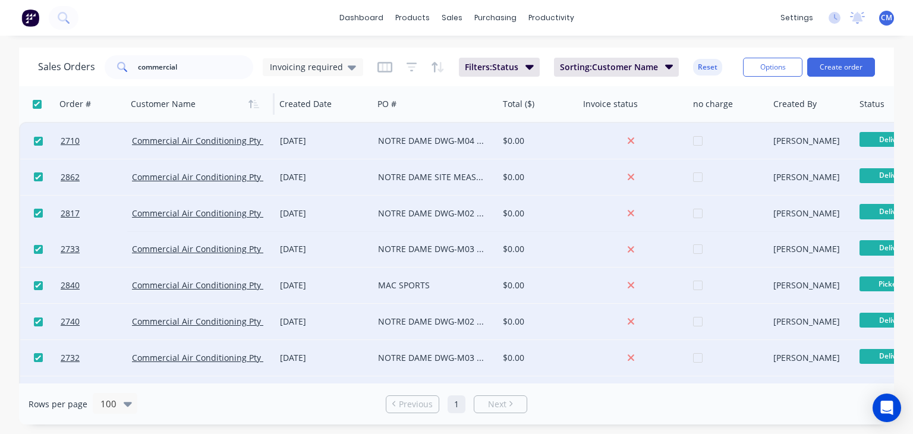
click at [38, 105] on input "checkbox" at bounding box center [37, 104] width 9 height 9
checkbox input "false"
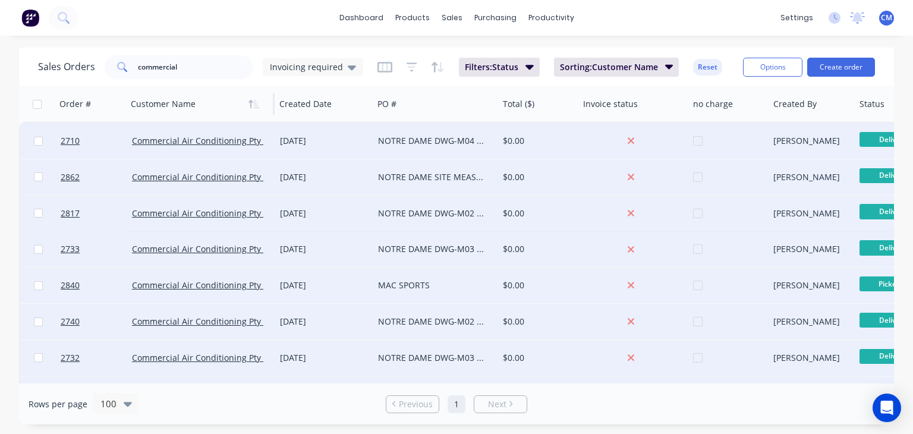
checkbox input "false"
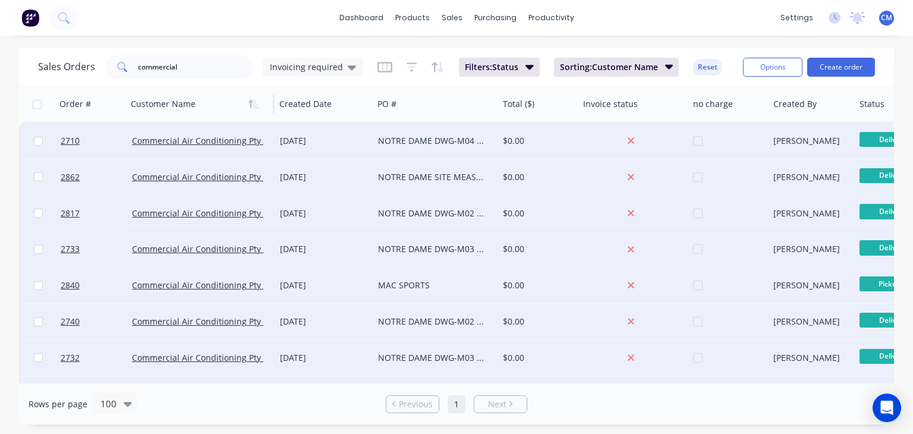
checkbox input "false"
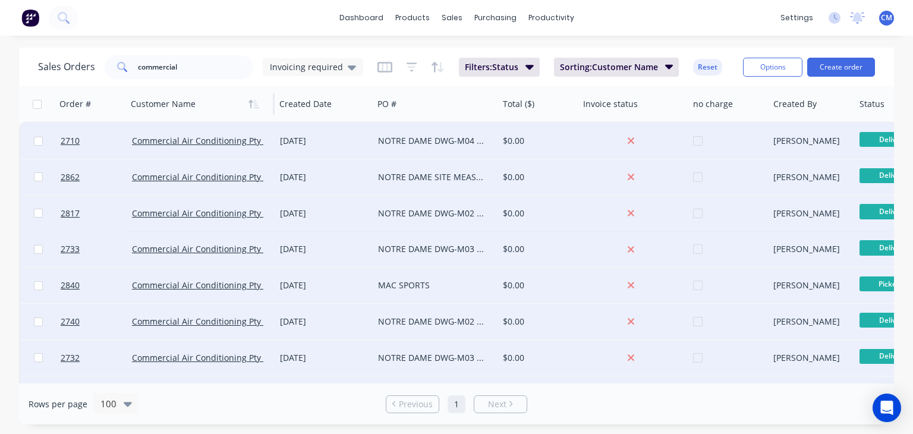
checkbox input "false"
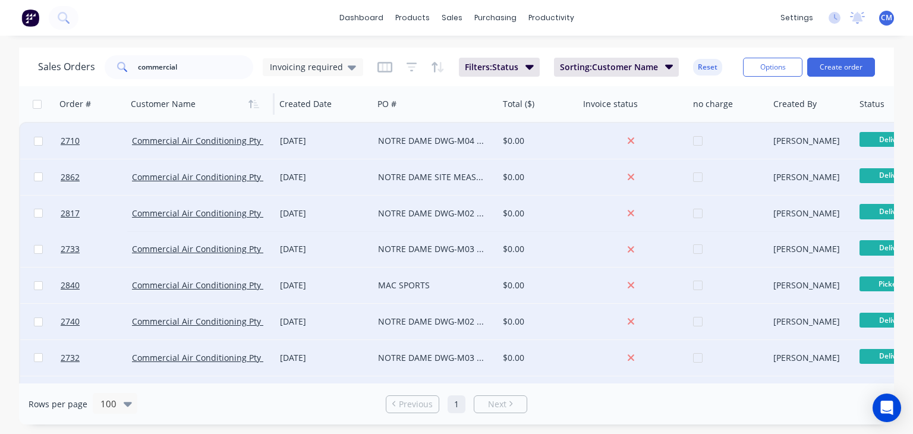
checkbox input "false"
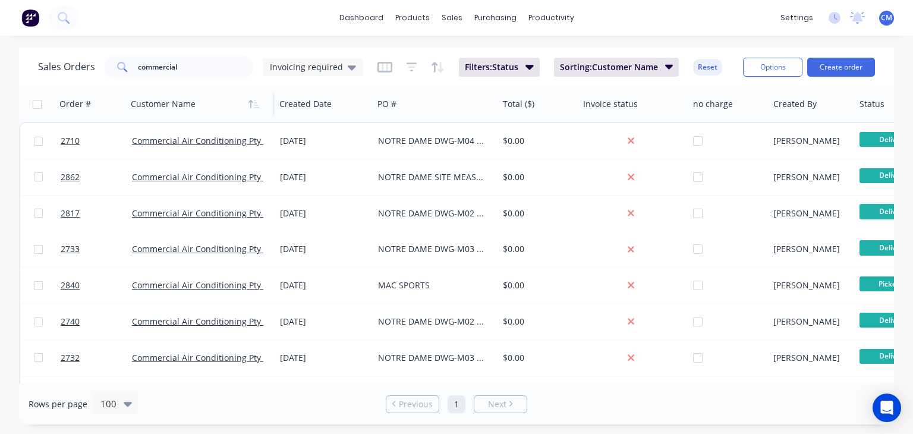
click at [38, 105] on input "checkbox" at bounding box center [37, 104] width 9 height 9
checkbox input "true"
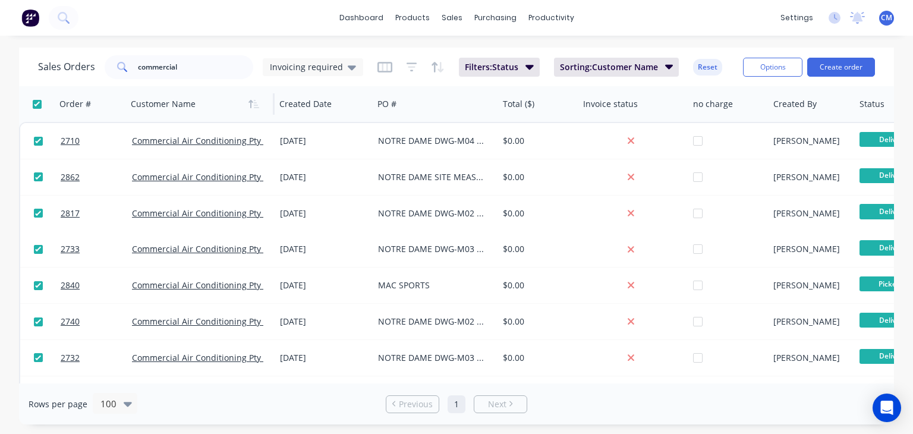
checkbox input "true"
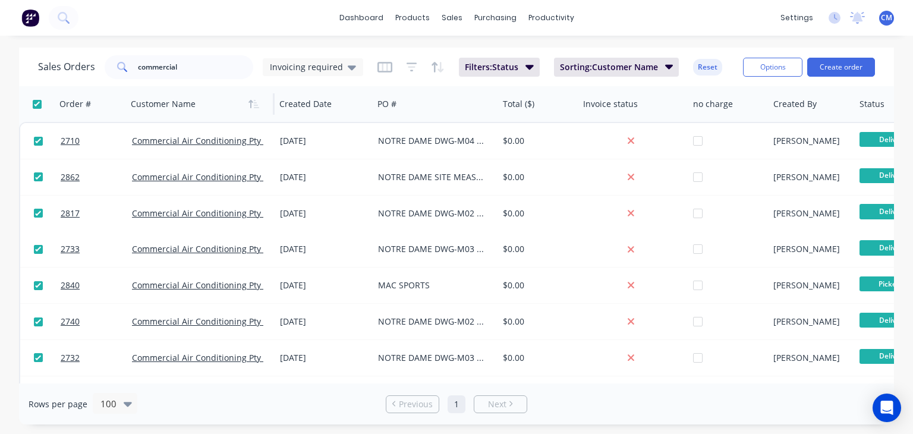
checkbox input "true"
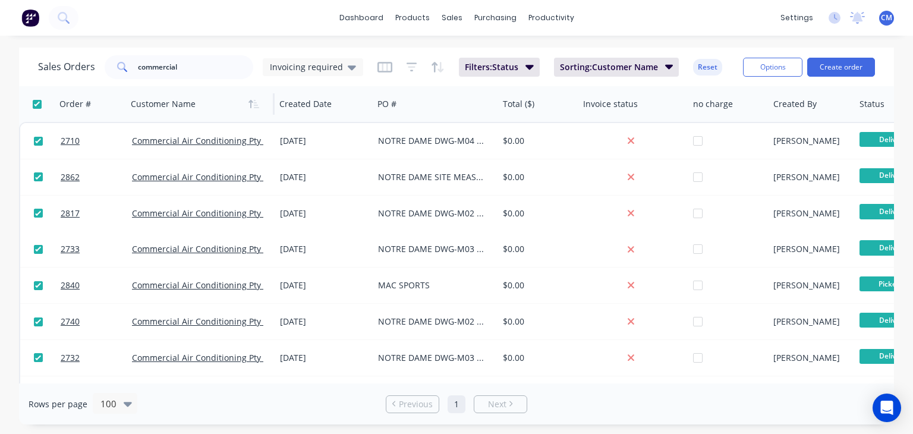
checkbox input "true"
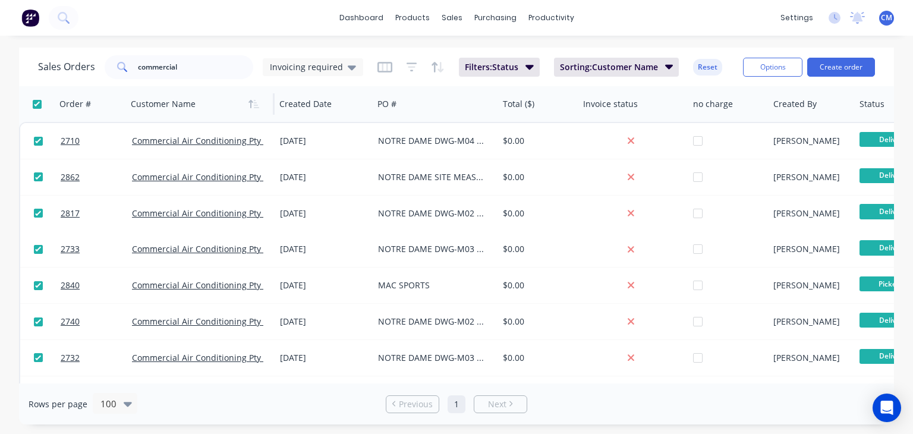
checkbox input "true"
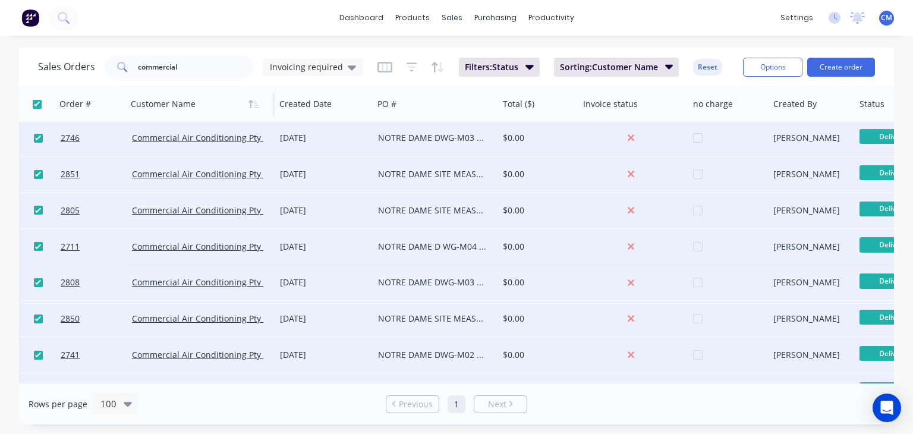
scroll to position [539, 0]
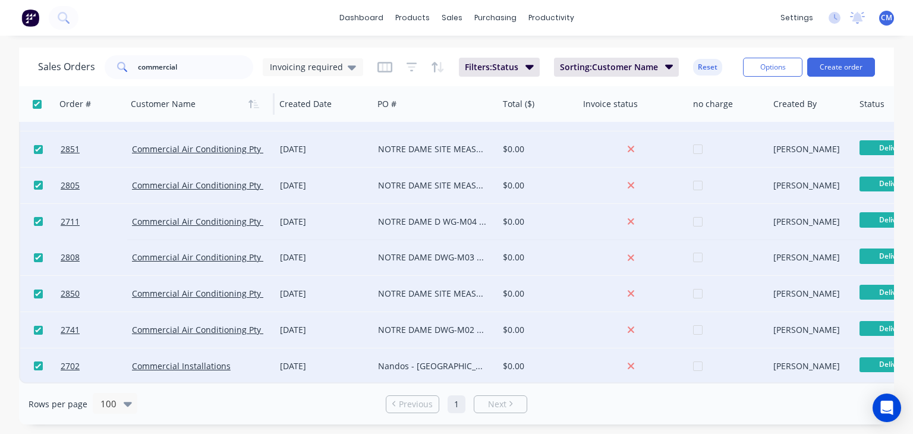
click at [39, 361] on input "checkbox" at bounding box center [38, 365] width 9 height 9
checkbox input "false"
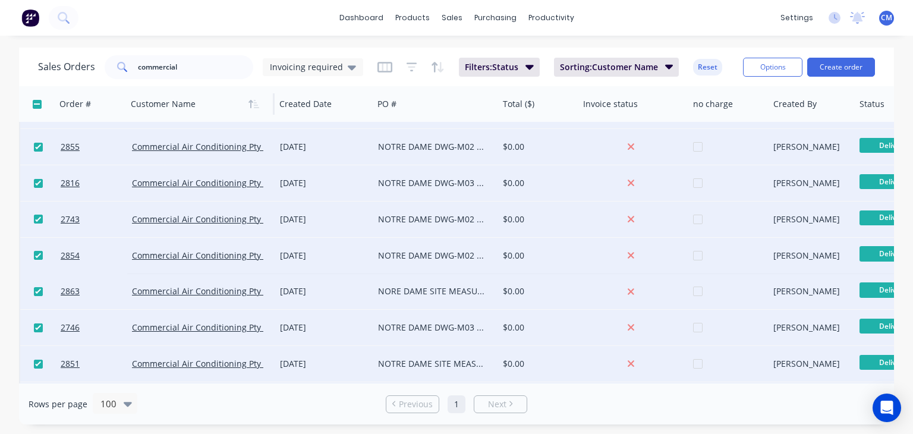
scroll to position [301, 0]
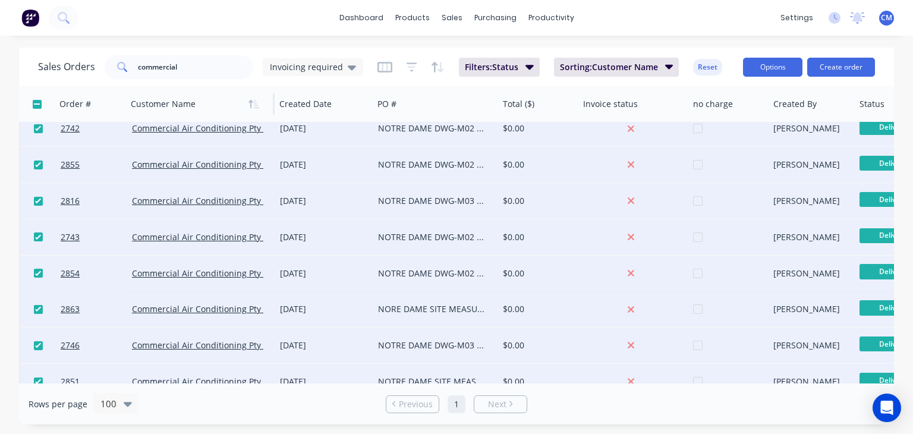
click at [769, 64] on button "Options" at bounding box center [772, 67] width 59 height 19
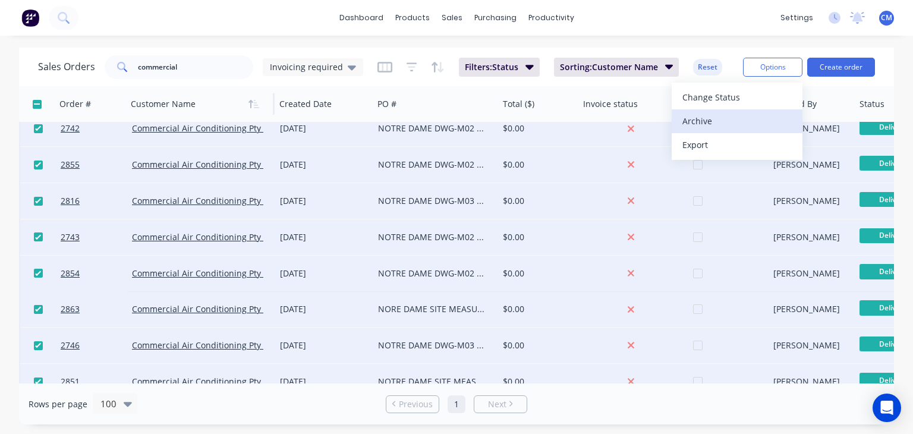
click at [717, 121] on div "Archive" at bounding box center [736, 120] width 109 height 17
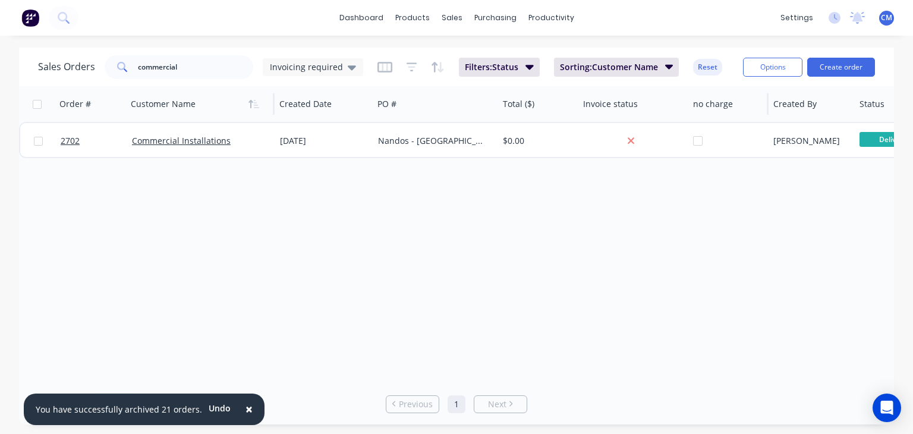
scroll to position [0, 0]
click at [169, 62] on input "commercial" at bounding box center [196, 67] width 116 height 24
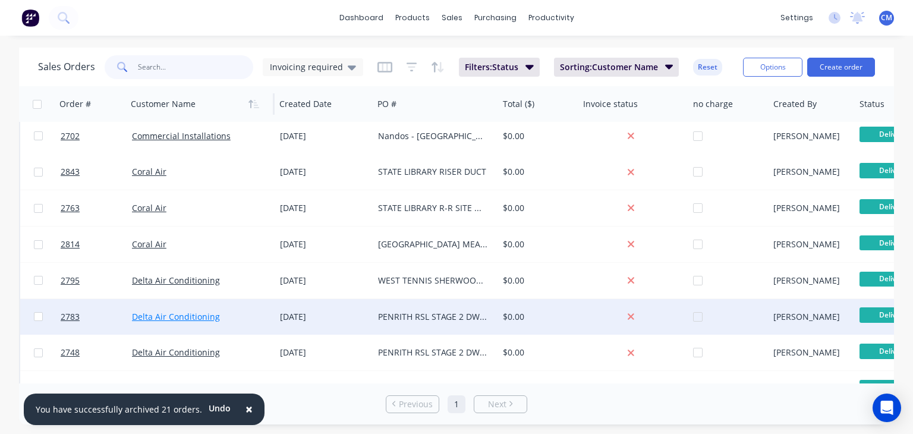
scroll to position [238, 0]
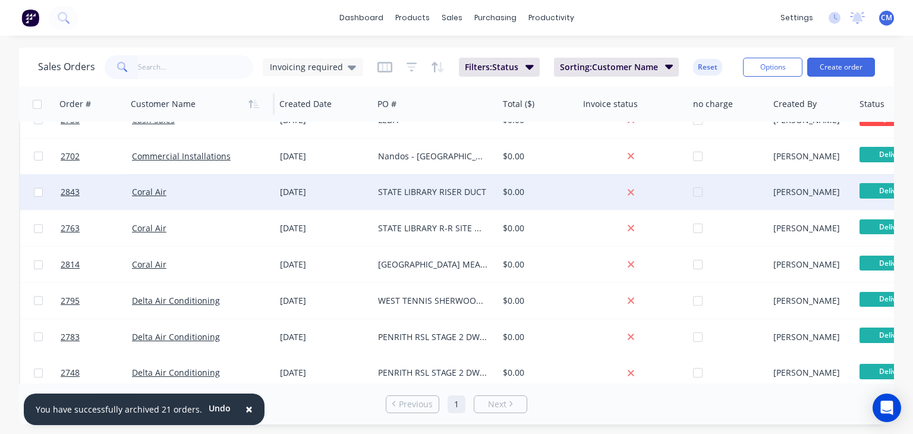
click at [37, 190] on input "checkbox" at bounding box center [38, 192] width 9 height 9
checkbox input "true"
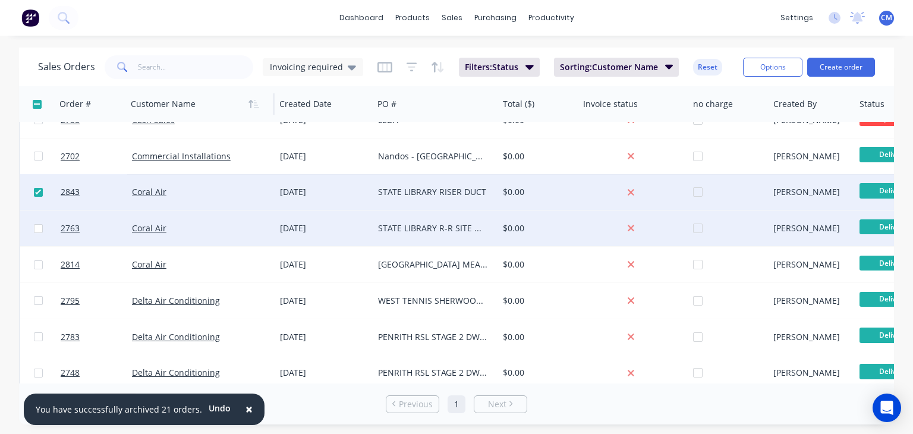
click at [38, 228] on input "checkbox" at bounding box center [38, 228] width 9 height 9
checkbox input "true"
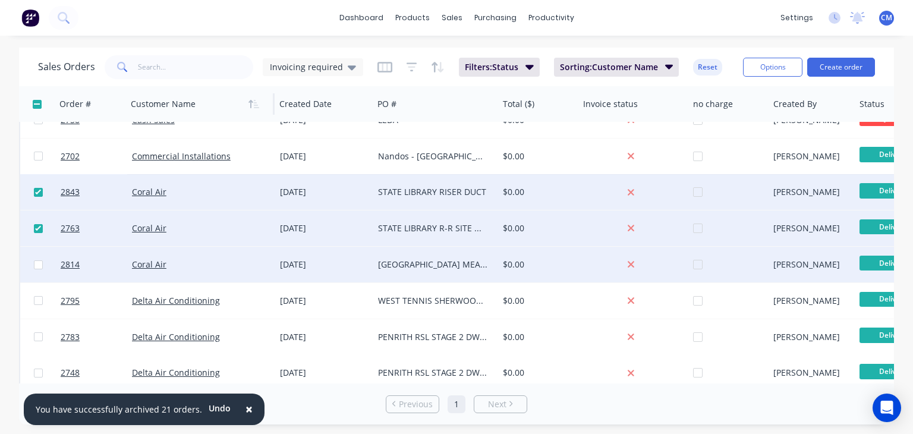
click at [40, 264] on input "checkbox" at bounding box center [38, 264] width 9 height 9
checkbox input "true"
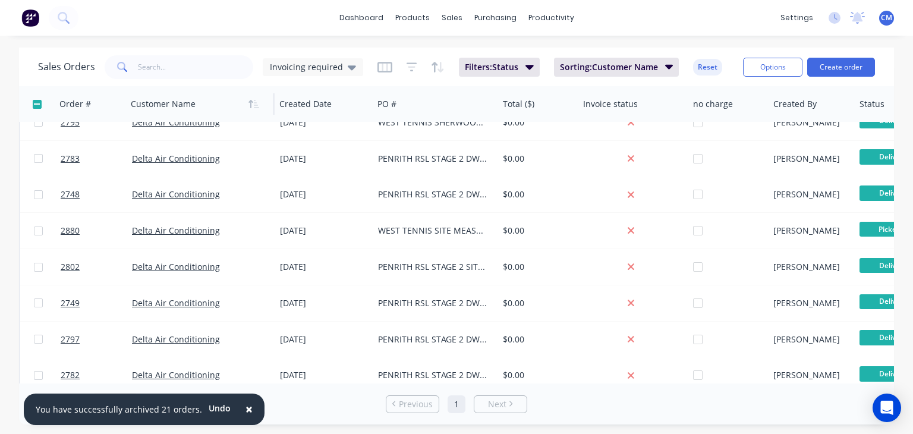
scroll to position [357, 0]
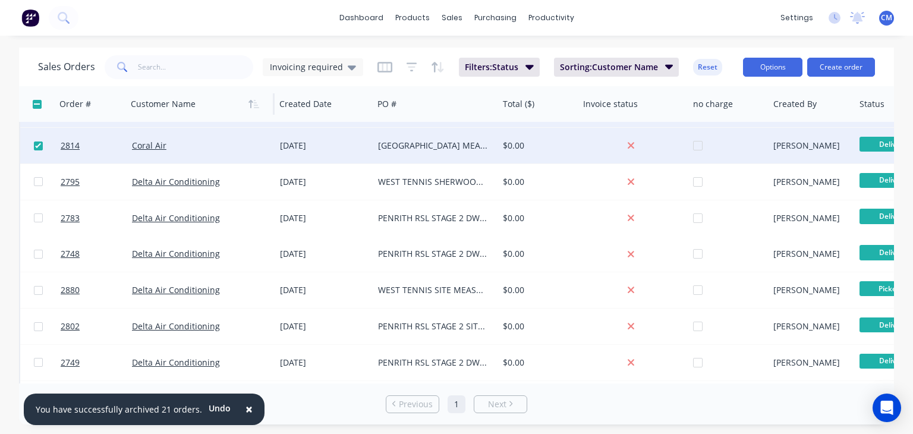
click at [780, 67] on button "Options" at bounding box center [772, 67] width 59 height 19
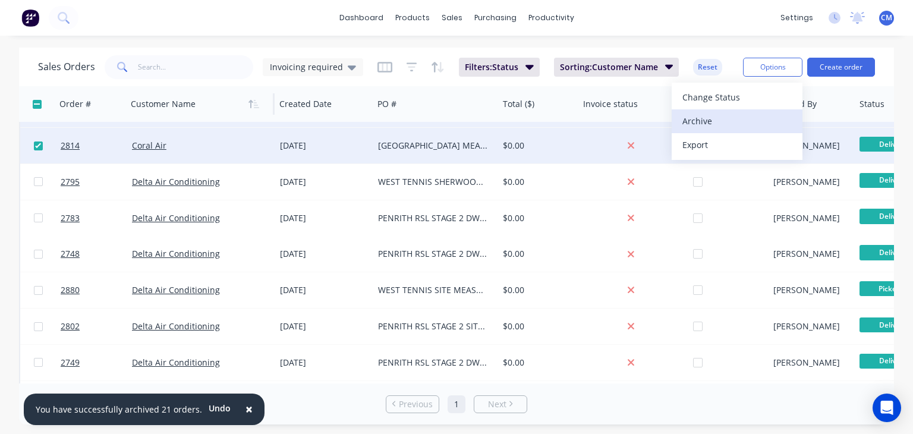
click at [706, 122] on div "Archive" at bounding box center [736, 120] width 109 height 17
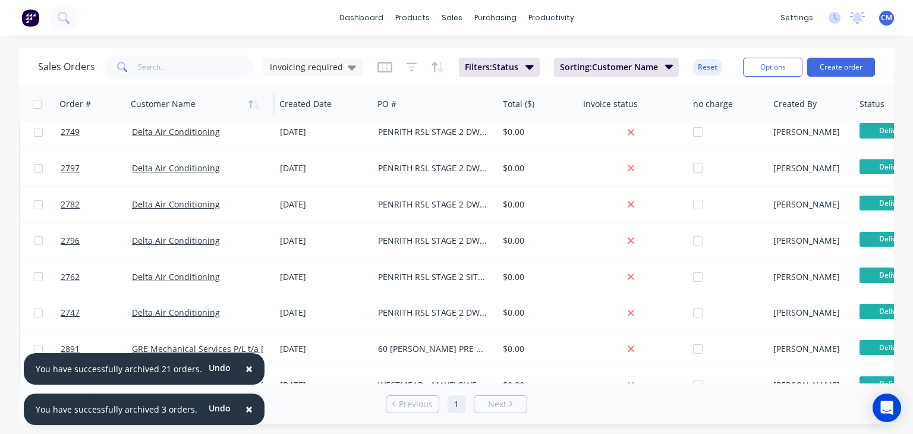
scroll to position [476, 0]
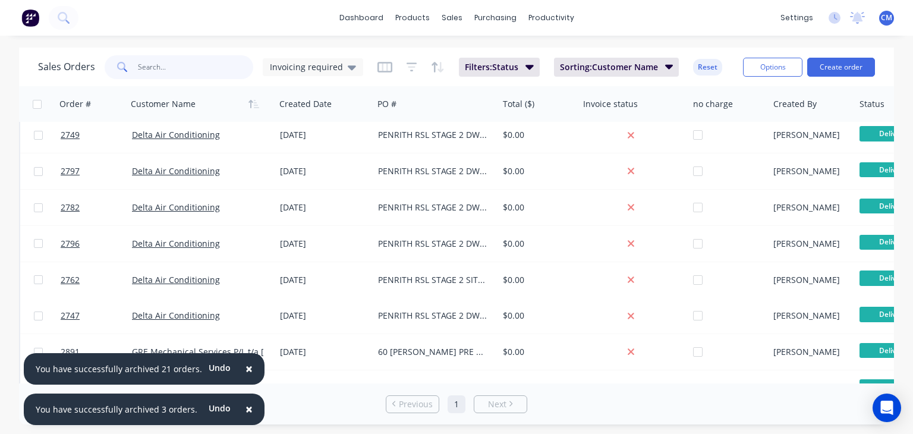
click at [161, 62] on input "text" at bounding box center [196, 67] width 116 height 24
type input "delta"
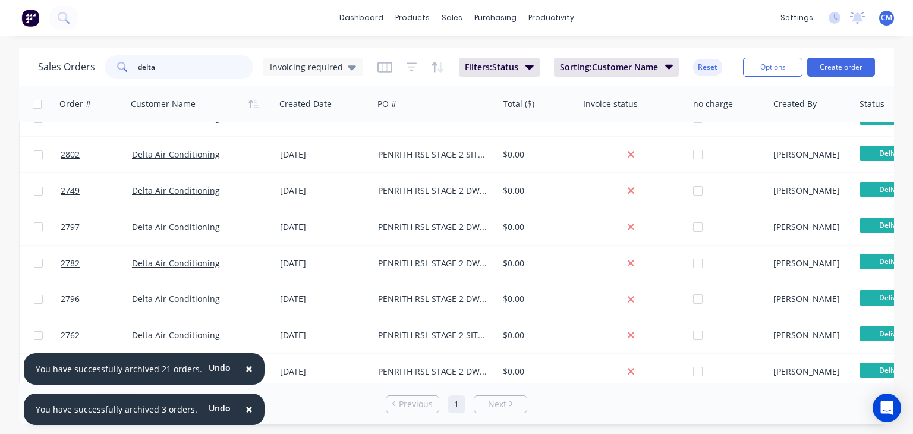
scroll to position [141, 0]
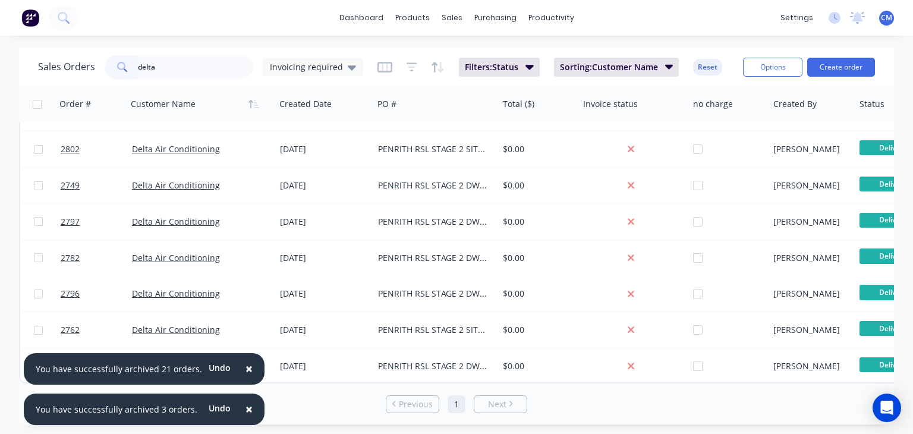
click at [40, 102] on input "checkbox" at bounding box center [37, 104] width 9 height 9
checkbox input "true"
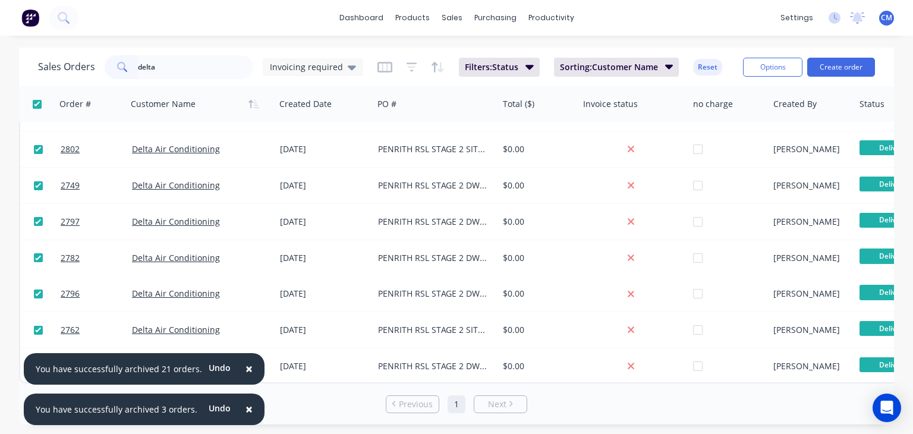
checkbox input "true"
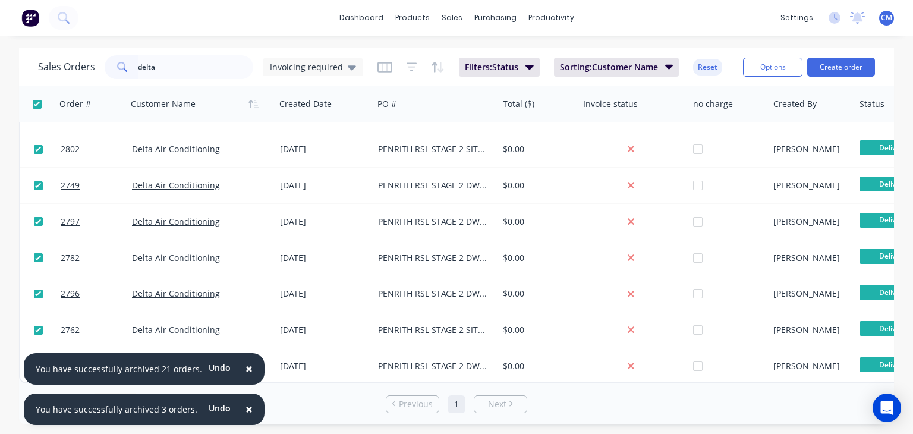
checkbox input "true"
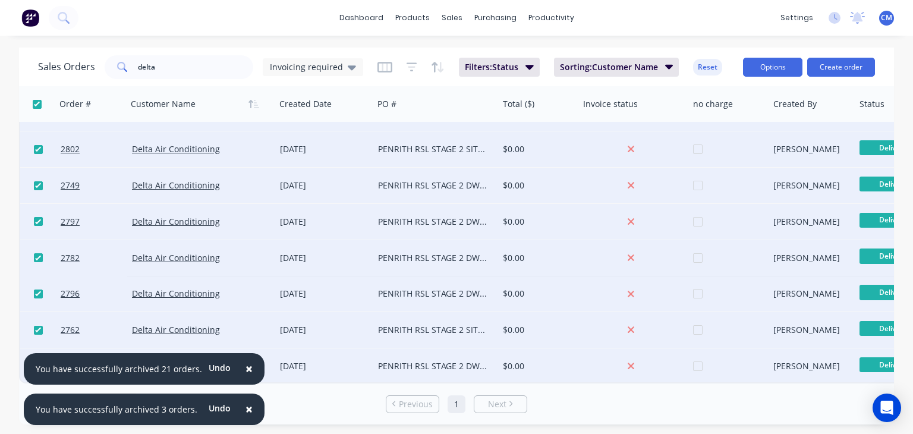
click at [773, 68] on button "Options" at bounding box center [772, 67] width 59 height 19
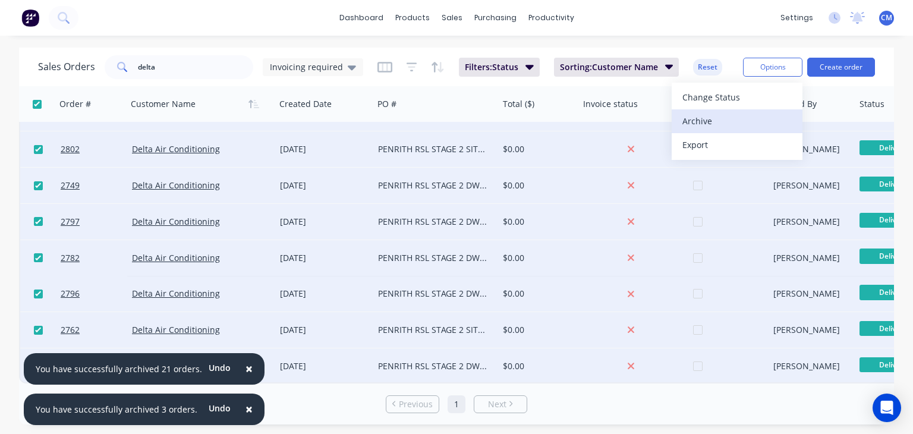
click at [706, 123] on div "Archive" at bounding box center [736, 120] width 109 height 17
checkbox input "false"
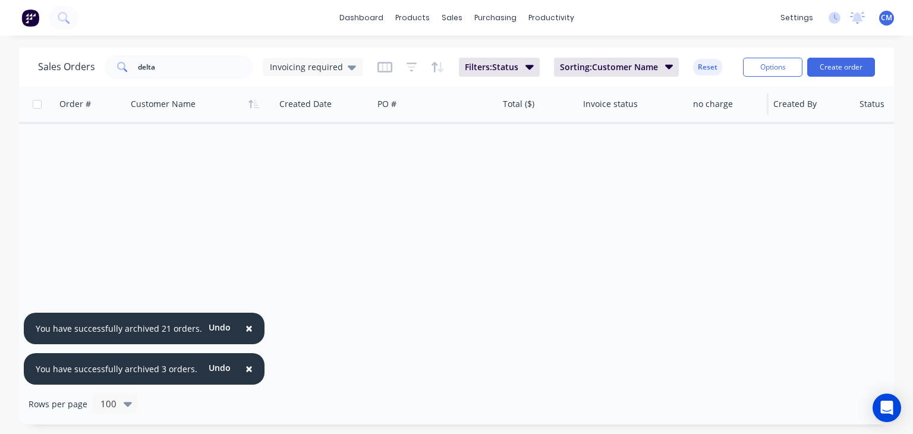
scroll to position [0, 0]
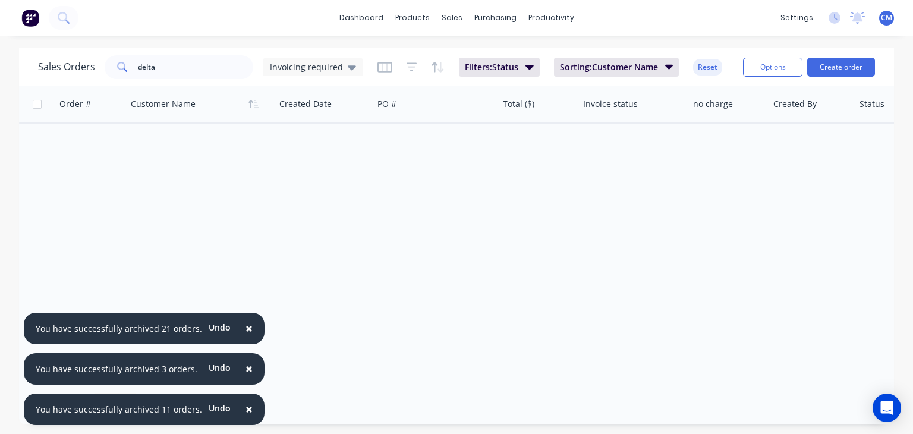
click at [245, 327] on span "×" at bounding box center [248, 328] width 7 height 17
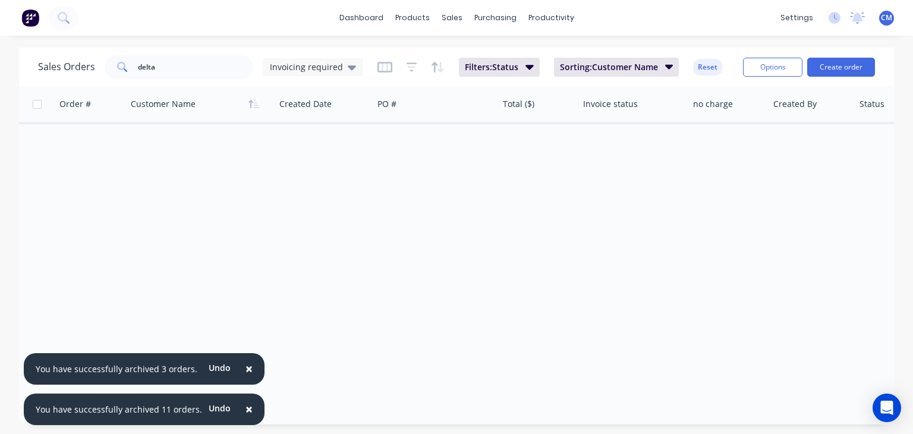
click at [245, 369] on span "×" at bounding box center [248, 368] width 7 height 17
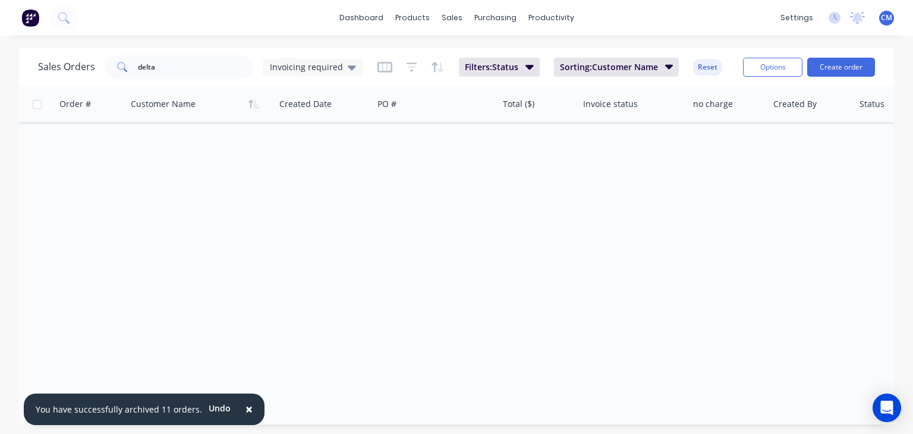
click at [245, 409] on span "×" at bounding box center [248, 409] width 7 height 17
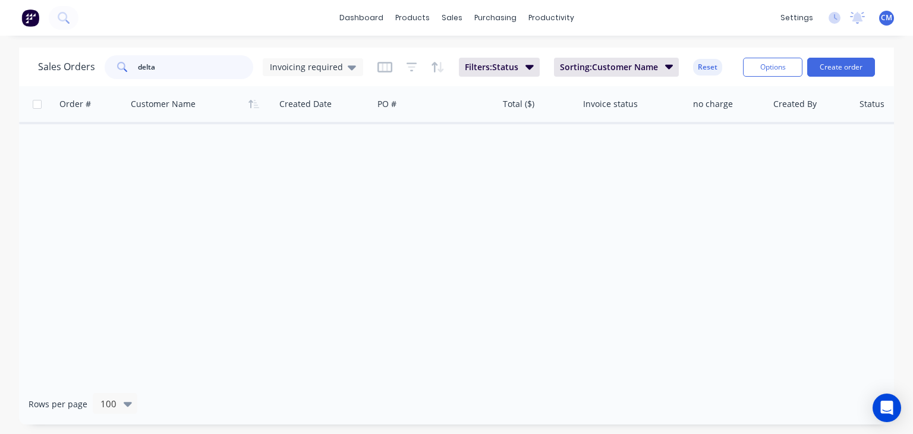
click at [152, 64] on input "delta" at bounding box center [196, 67] width 116 height 24
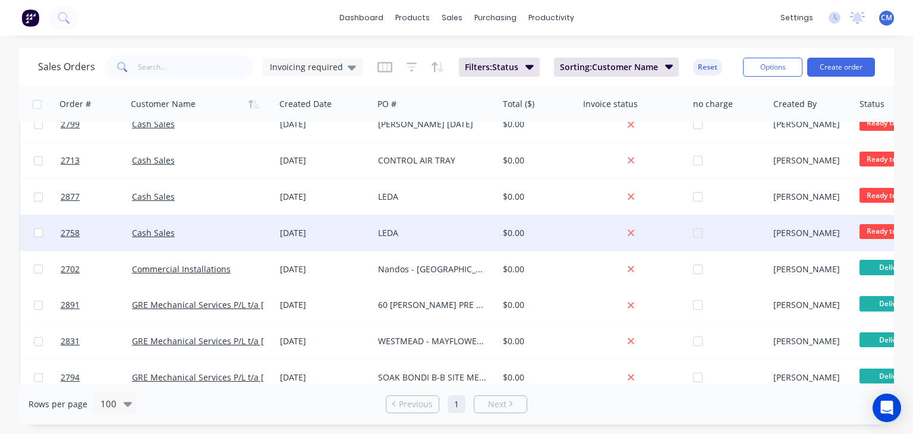
scroll to position [119, 0]
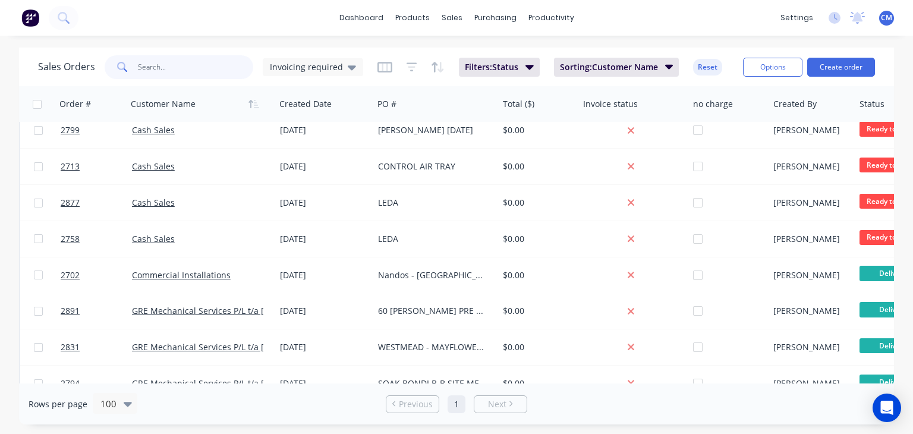
click at [164, 70] on input "text" at bounding box center [196, 67] width 116 height 24
type input "gre"
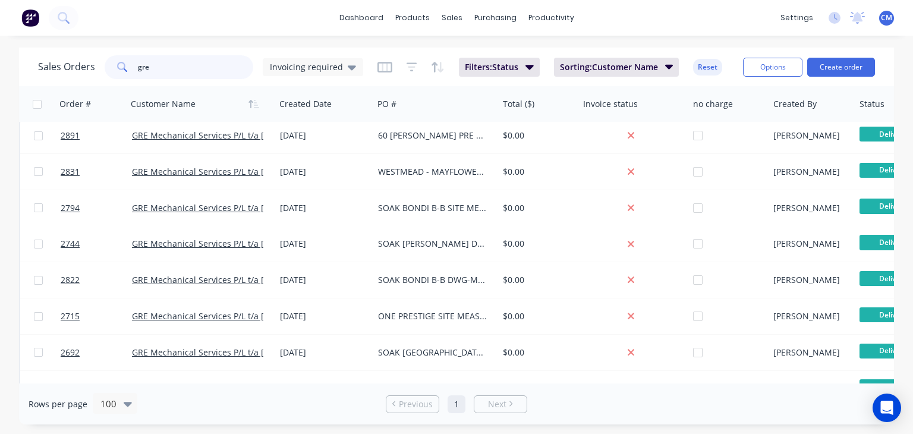
scroll to position [0, 0]
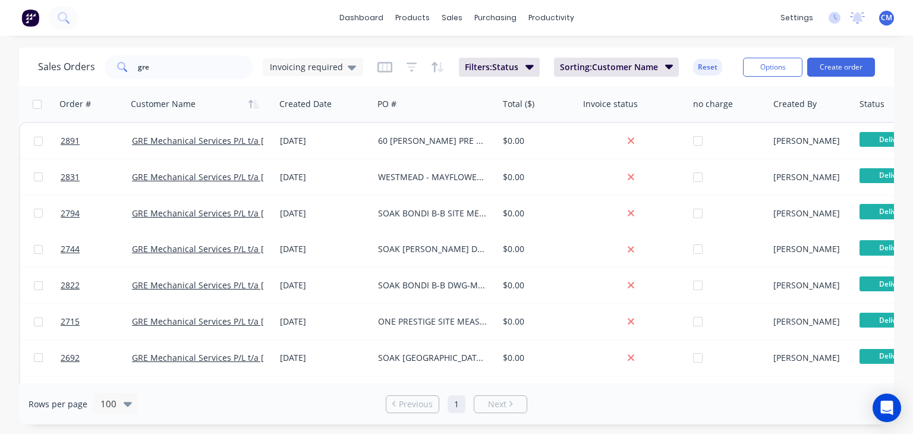
click at [36, 104] on input "checkbox" at bounding box center [37, 104] width 9 height 9
checkbox input "true"
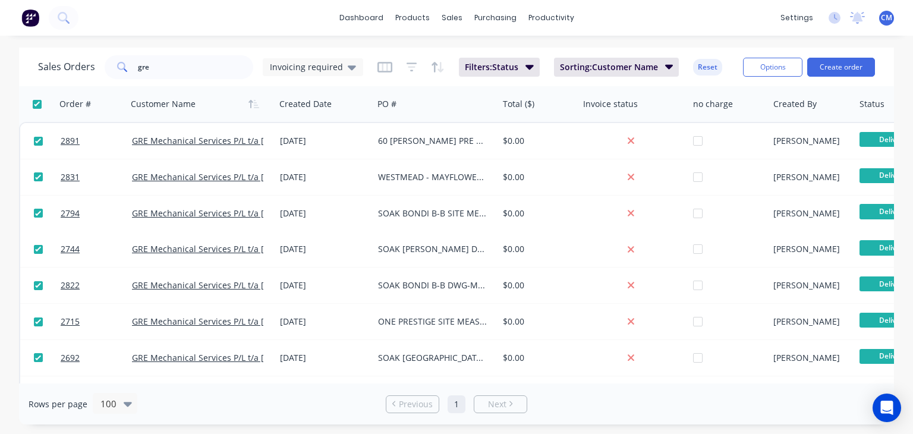
checkbox input "true"
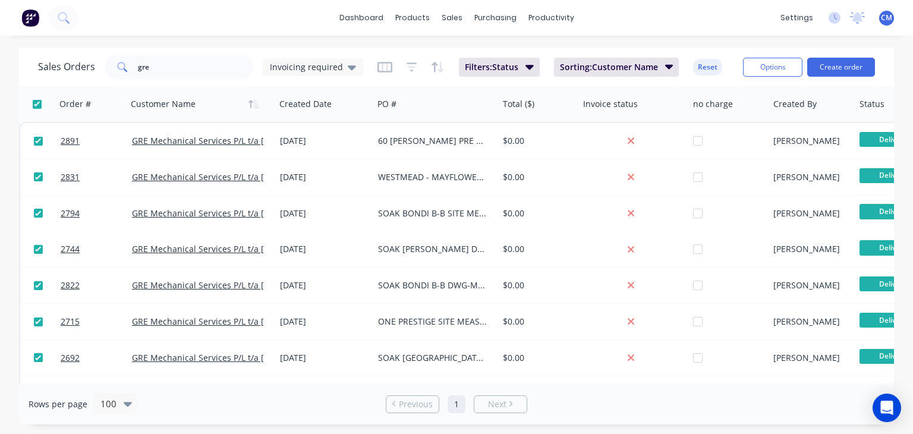
checkbox input "true"
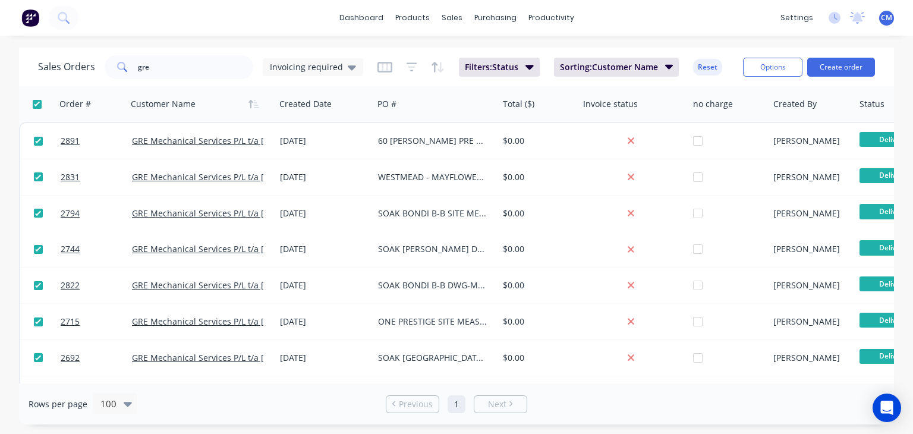
checkbox input "true"
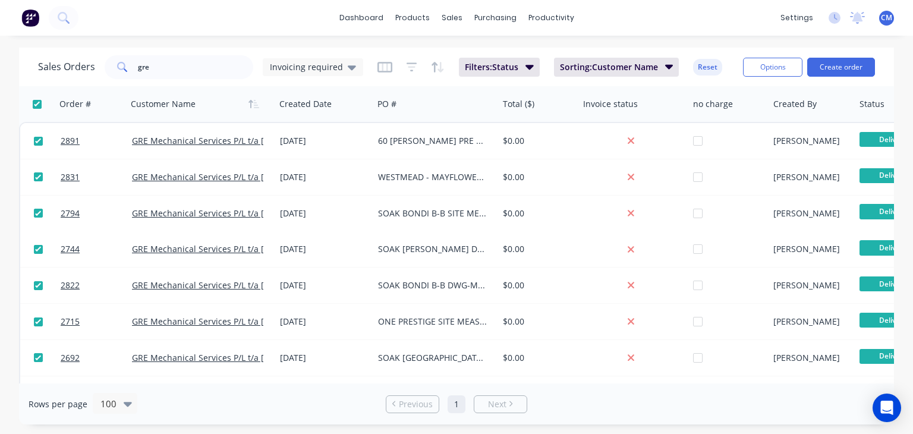
checkbox input "true"
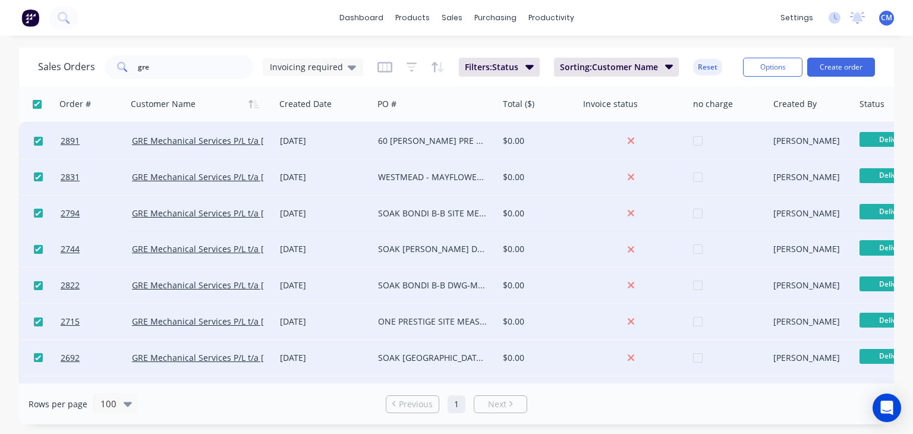
click at [37, 322] on input "checkbox" at bounding box center [38, 321] width 9 height 9
checkbox input "false"
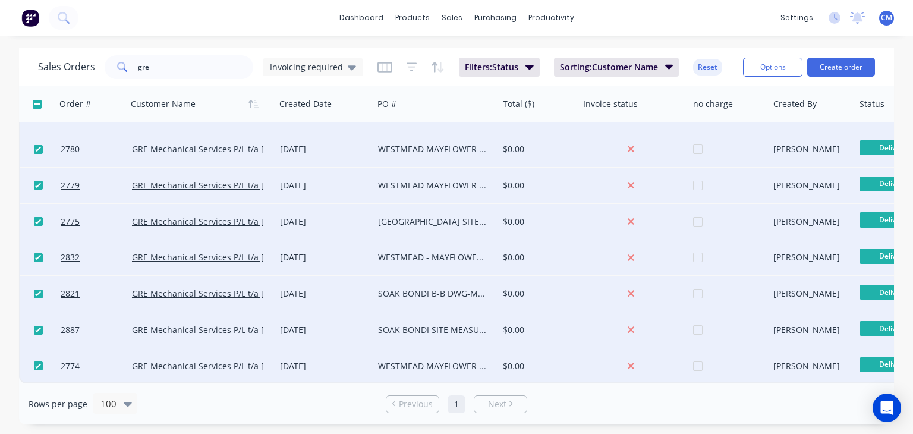
scroll to position [720, 0]
click at [758, 70] on button "Options" at bounding box center [772, 67] width 59 height 19
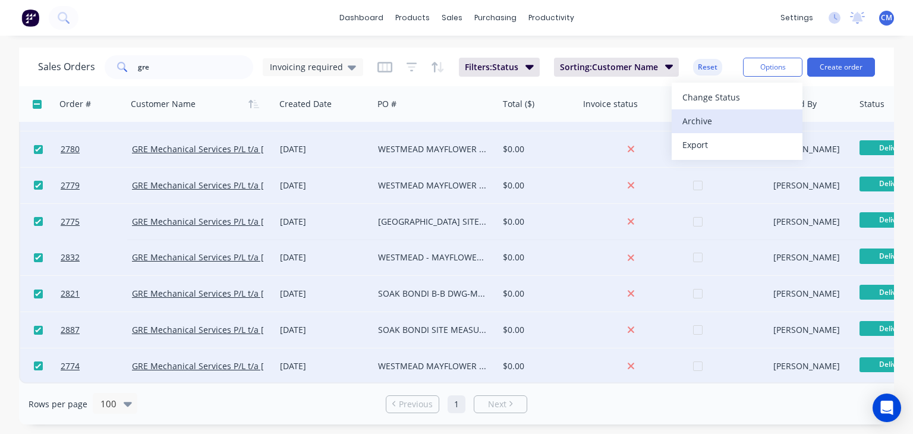
click at [705, 119] on div "Archive" at bounding box center [736, 120] width 109 height 17
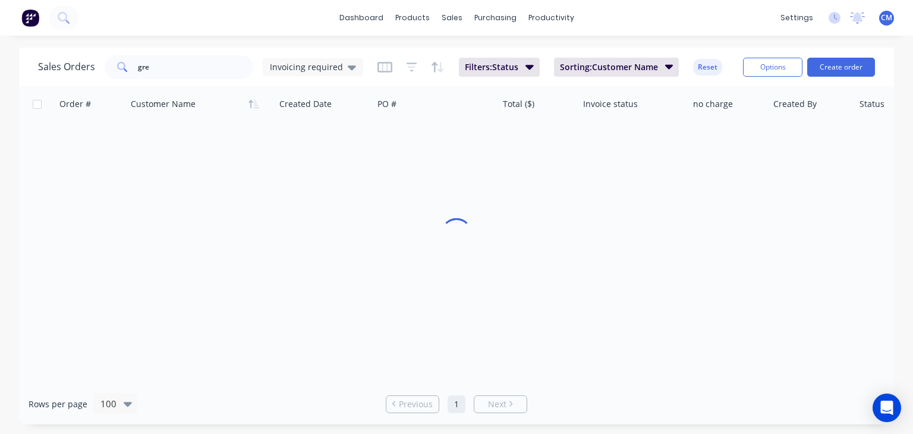
scroll to position [0, 0]
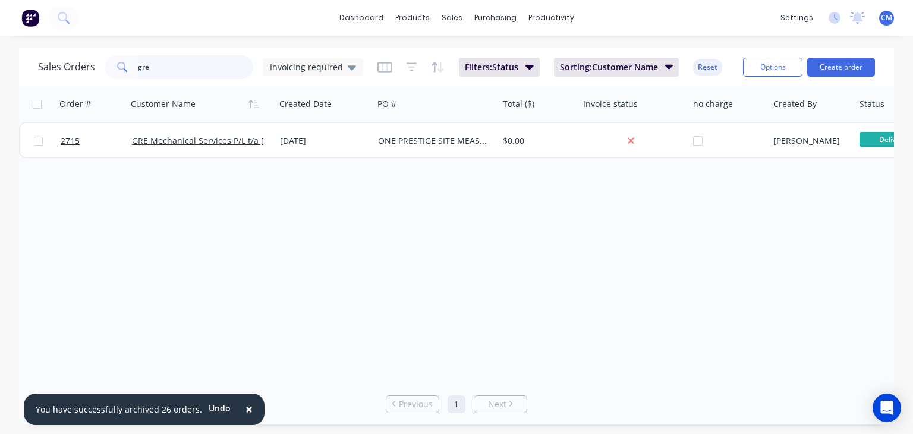
drag, startPoint x: 165, startPoint y: 73, endPoint x: 7, endPoint y: 60, distance: 158.6
click at [47, 64] on div "Sales Orders gre Invoicing required" at bounding box center [200, 67] width 325 height 24
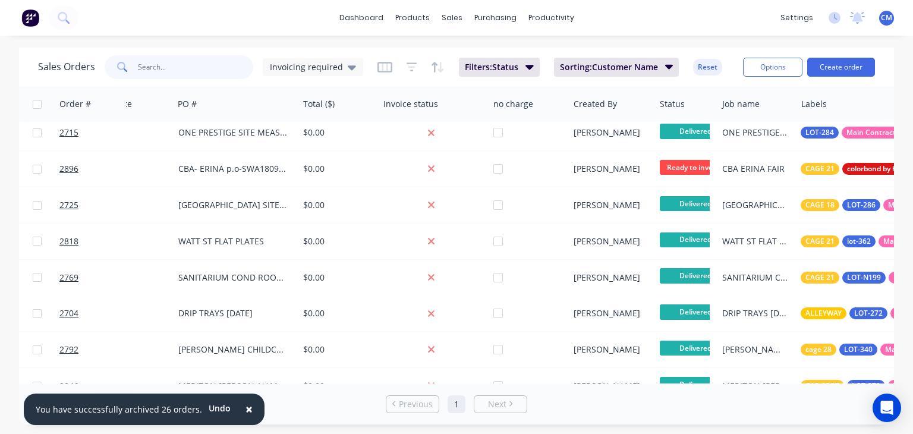
scroll to position [297, 203]
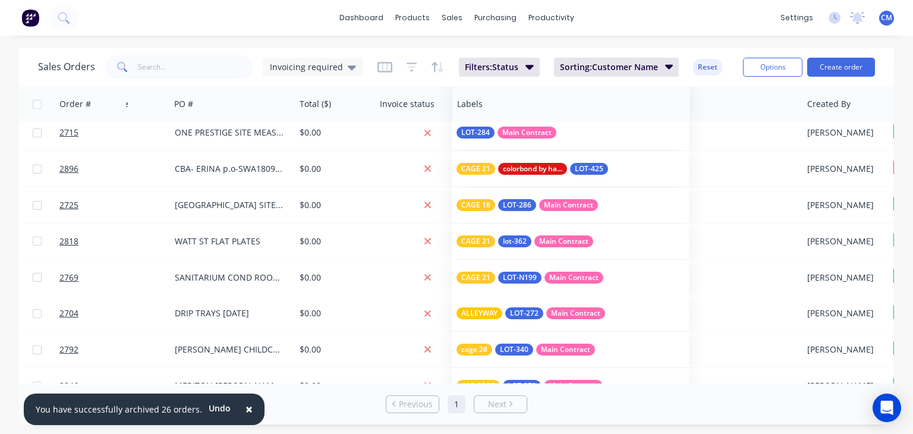
drag, startPoint x: 818, startPoint y: 108, endPoint x: 471, endPoint y: 121, distance: 347.4
click at [0, 0] on div at bounding box center [0, 0] width 0 height 0
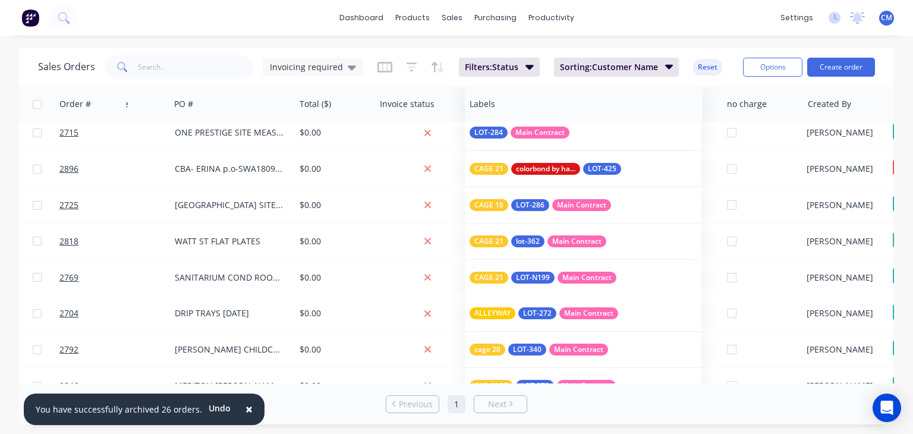
drag, startPoint x: 592, startPoint y: 110, endPoint x: 492, endPoint y: 108, distance: 100.5
click at [492, 108] on div at bounding box center [578, 104] width 217 height 24
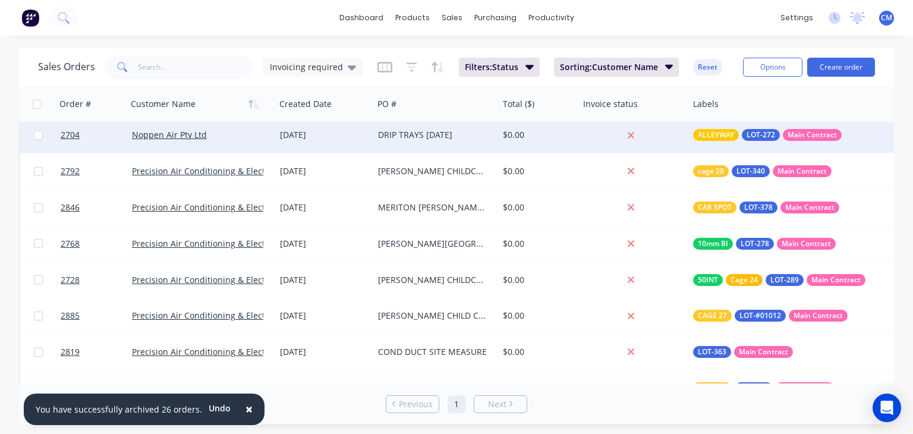
scroll to position [416, 0]
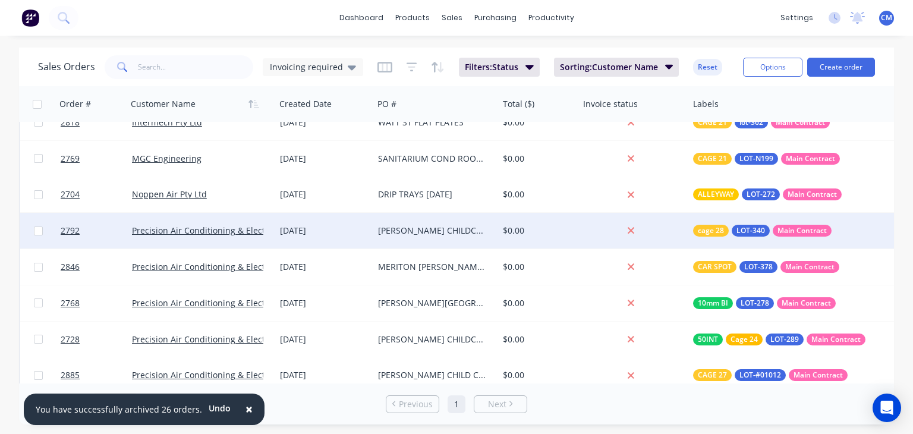
drag, startPoint x: 37, startPoint y: 228, endPoint x: 33, endPoint y: 241, distance: 14.3
click at [37, 228] on input "checkbox" at bounding box center [38, 230] width 9 height 9
click at [38, 231] on input "checkbox" at bounding box center [38, 230] width 9 height 9
checkbox input "false"
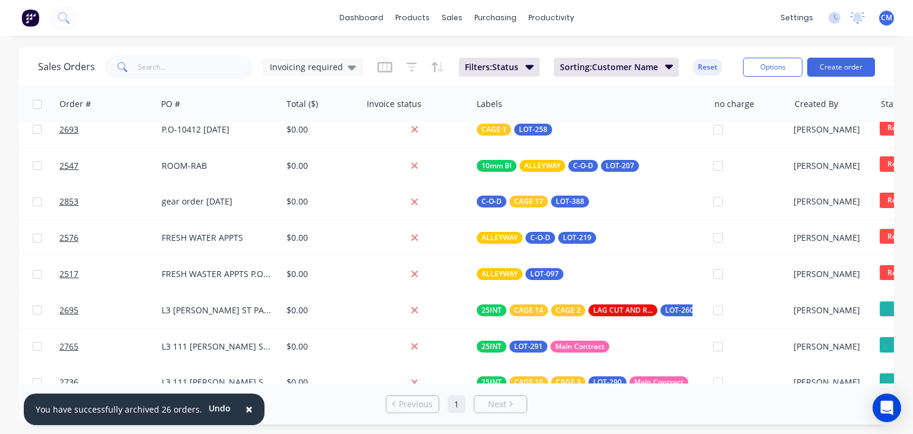
scroll to position [951, 219]
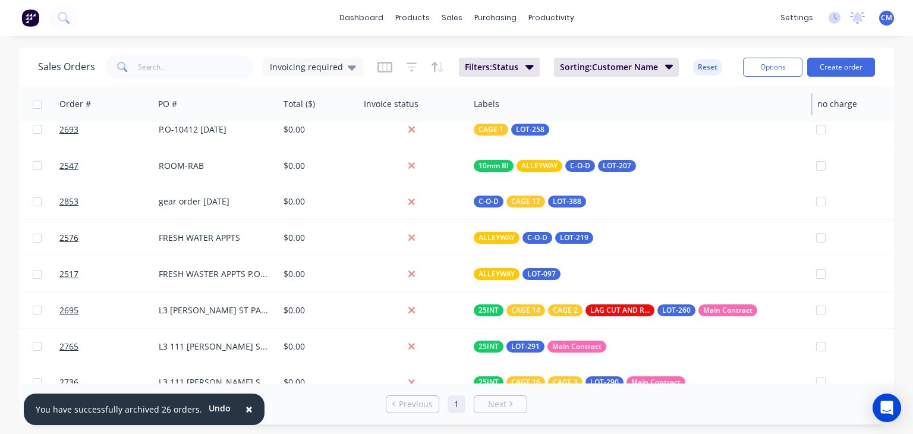
drag, startPoint x: 704, startPoint y: 100, endPoint x: 810, endPoint y: 96, distance: 105.9
click at [811, 96] on div at bounding box center [812, 103] width 2 height 21
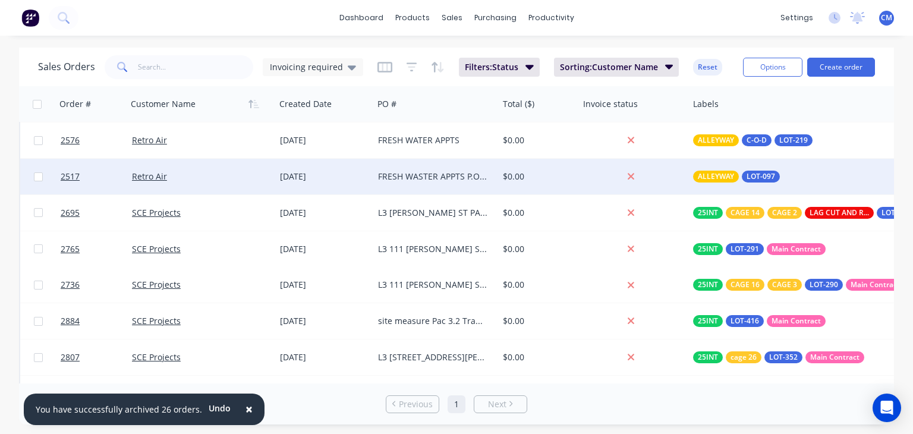
scroll to position [1070, 0]
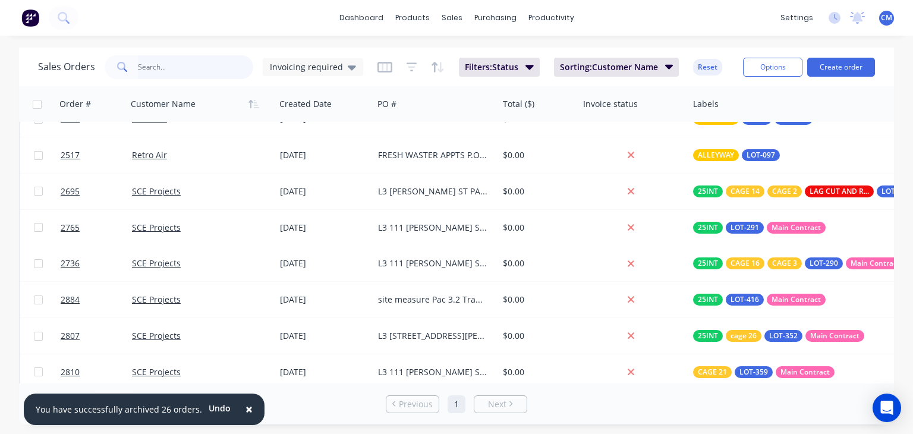
click at [164, 67] on input "text" at bounding box center [196, 67] width 116 height 24
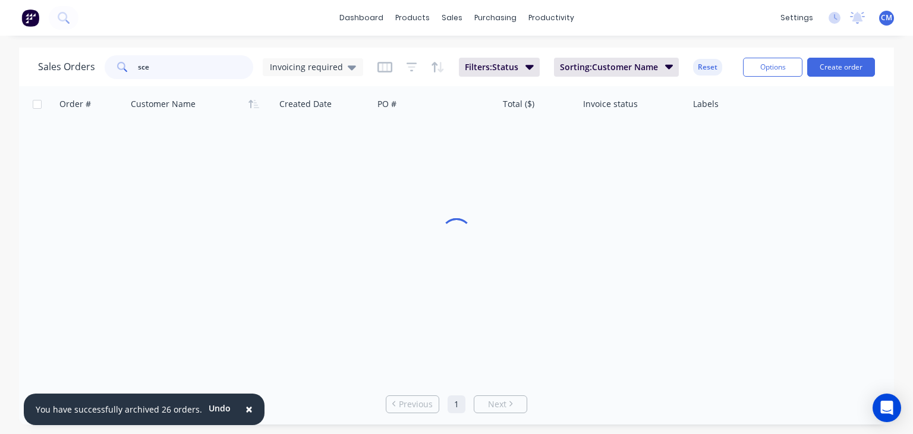
scroll to position [5, 0]
type input "sce"
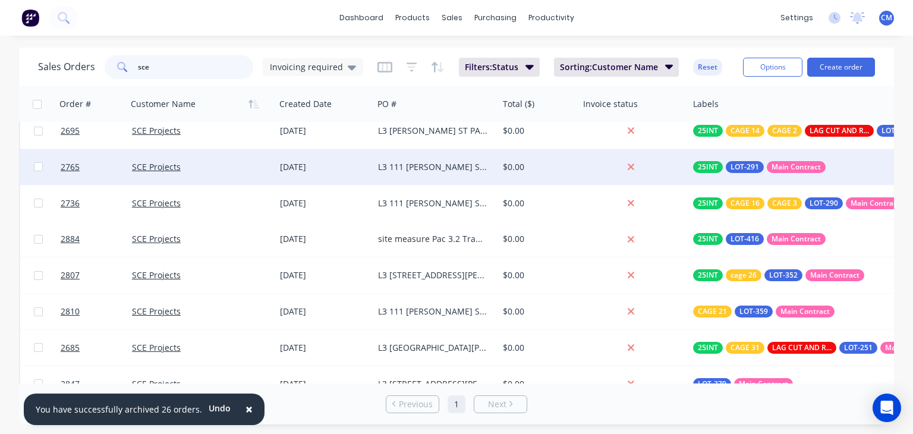
scroll to position [0, 0]
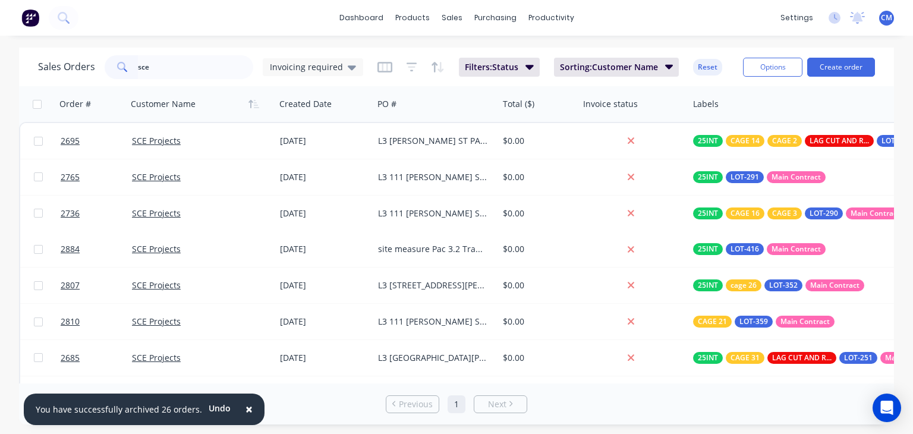
click at [36, 105] on input "checkbox" at bounding box center [37, 104] width 9 height 9
checkbox input "true"
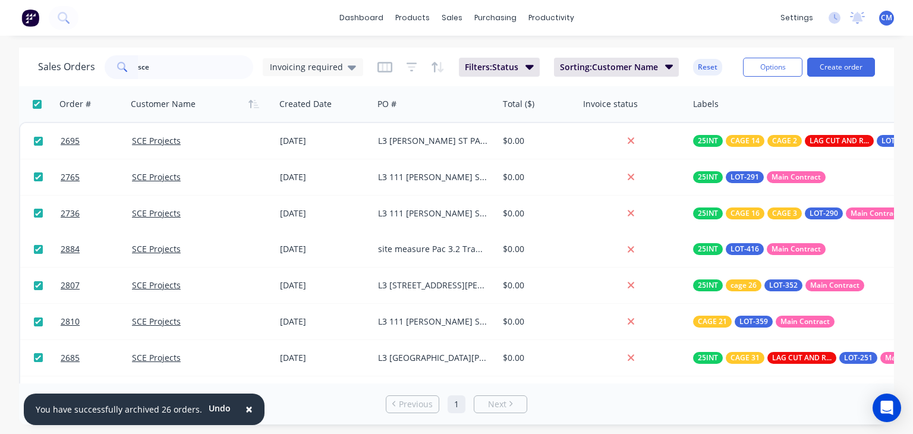
checkbox input "true"
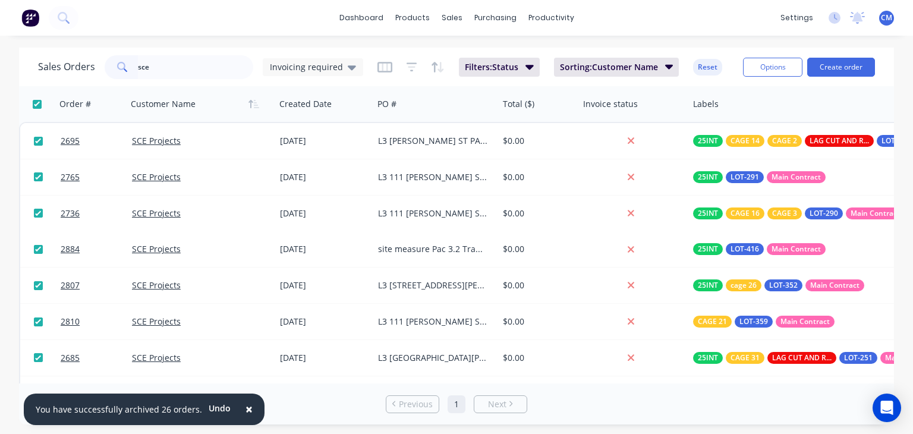
checkbox input "true"
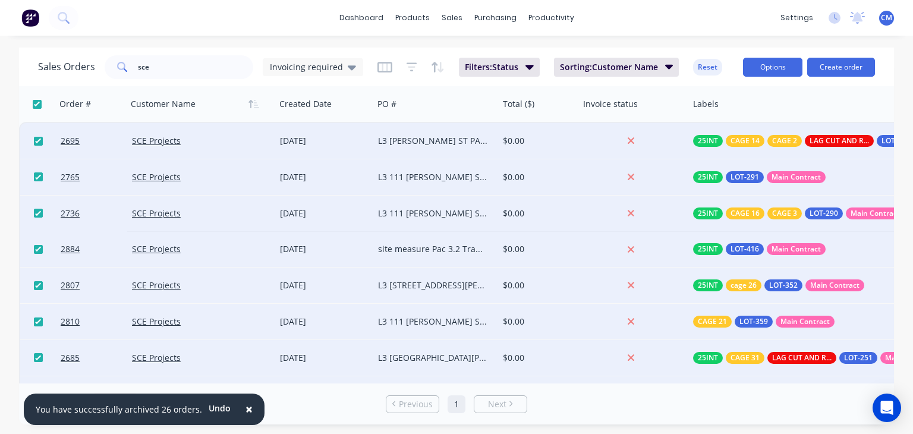
click at [769, 73] on button "Options" at bounding box center [772, 67] width 59 height 19
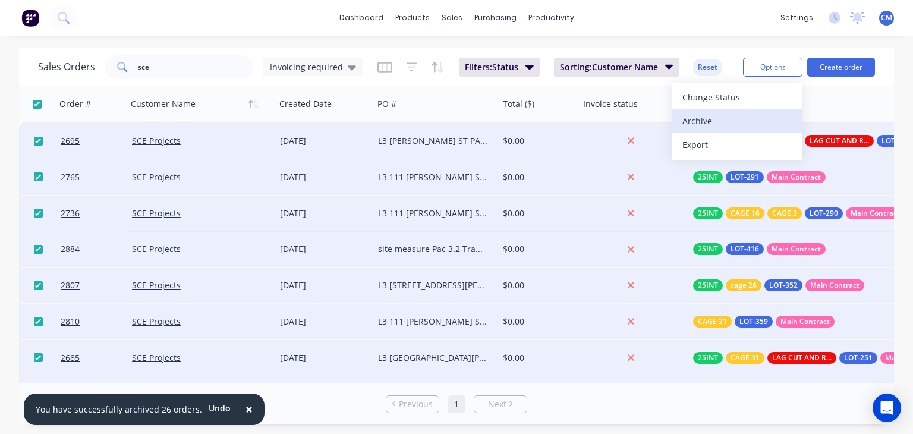
click at [714, 119] on div "Archive" at bounding box center [736, 120] width 109 height 17
checkbox input "false"
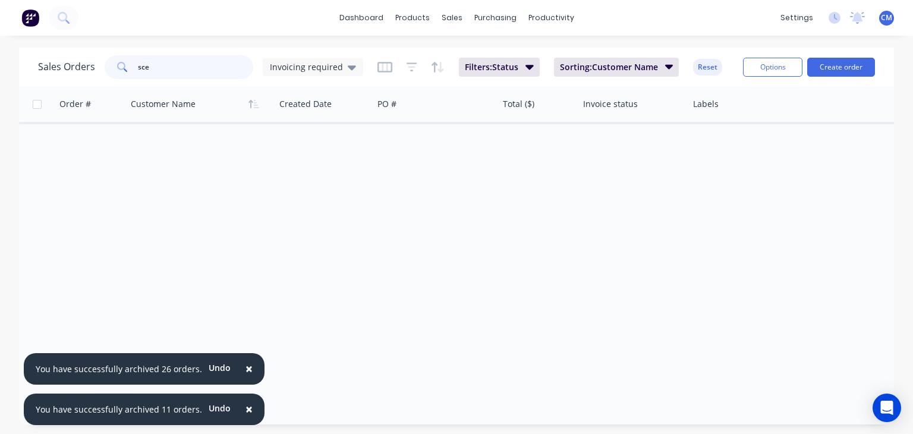
drag, startPoint x: 161, startPoint y: 67, endPoint x: 17, endPoint y: 83, distance: 145.3
click at [26, 82] on div "Sales Orders sce Invoicing required Filters: Status Sorting: Customer Name Rese…" at bounding box center [456, 67] width 875 height 39
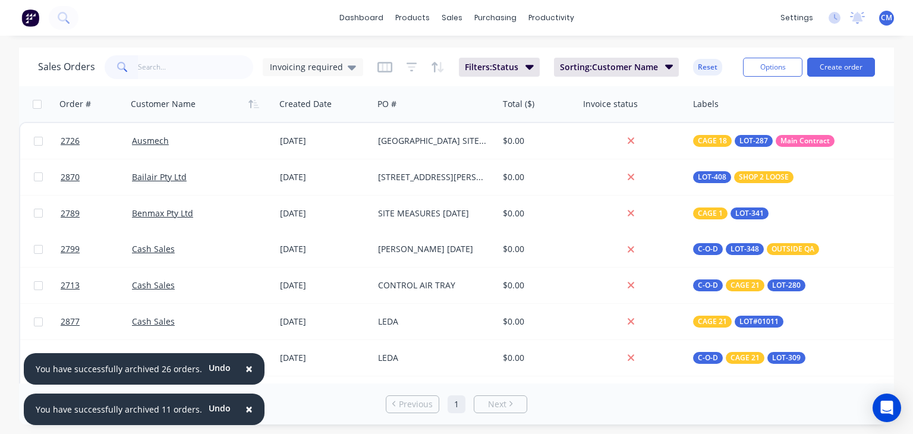
click at [245, 368] on span "×" at bounding box center [248, 368] width 7 height 17
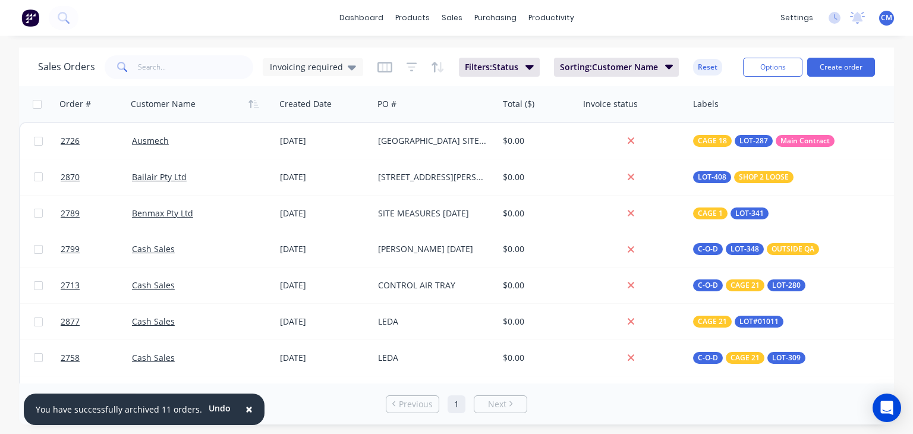
click at [245, 410] on span "×" at bounding box center [248, 409] width 7 height 17
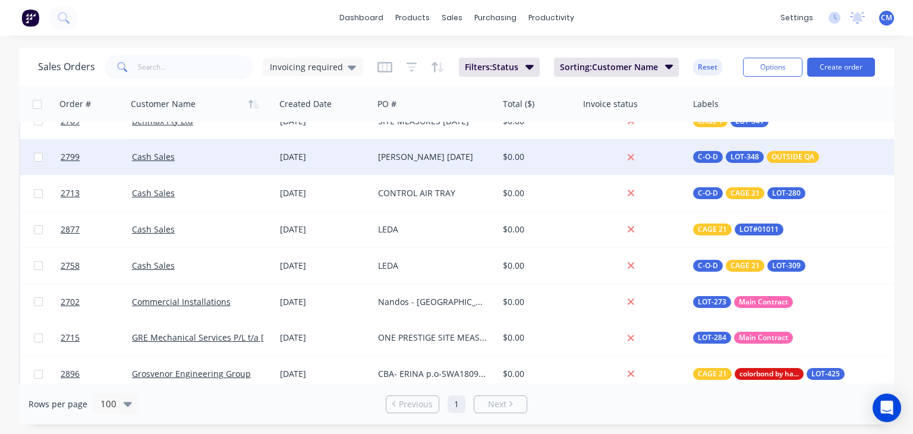
scroll to position [119, 0]
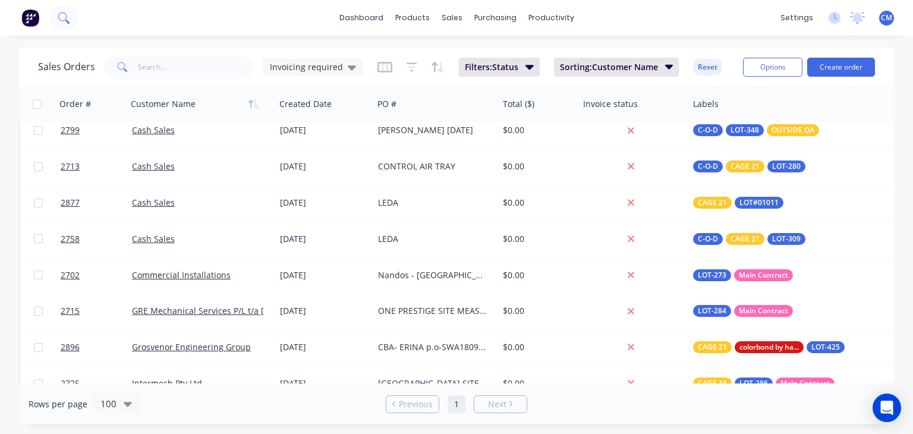
click at [62, 21] on icon at bounding box center [63, 17] width 10 height 10
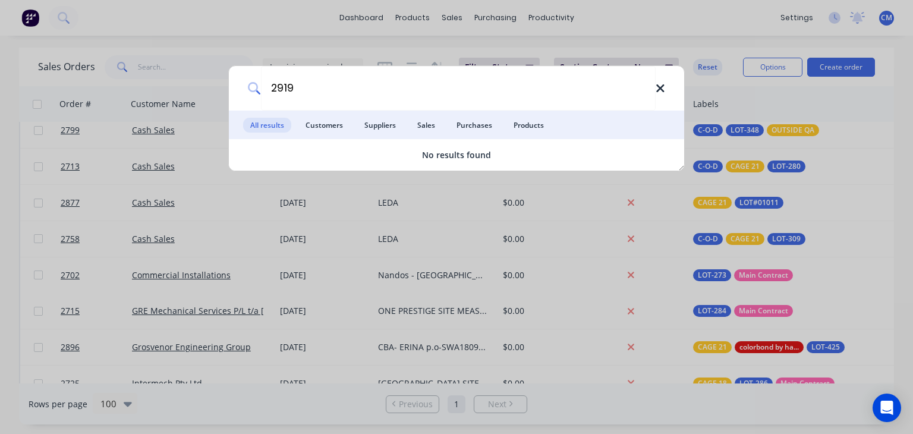
type input "2919"
click at [661, 93] on icon at bounding box center [661, 88] width 10 height 13
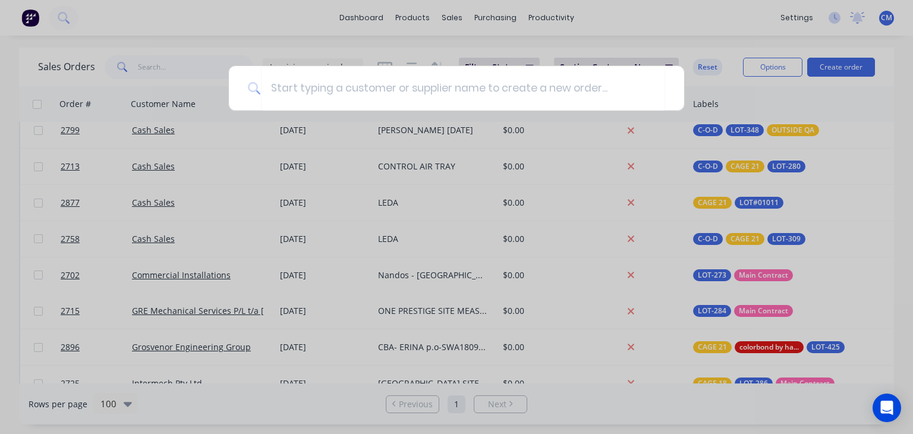
click at [257, 29] on div at bounding box center [456, 217] width 913 height 434
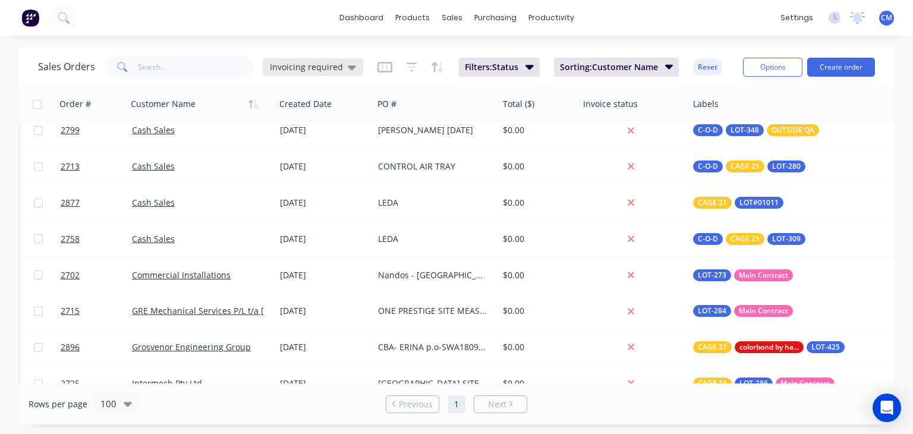
click at [328, 70] on span "Invoicing required" at bounding box center [306, 67] width 73 height 12
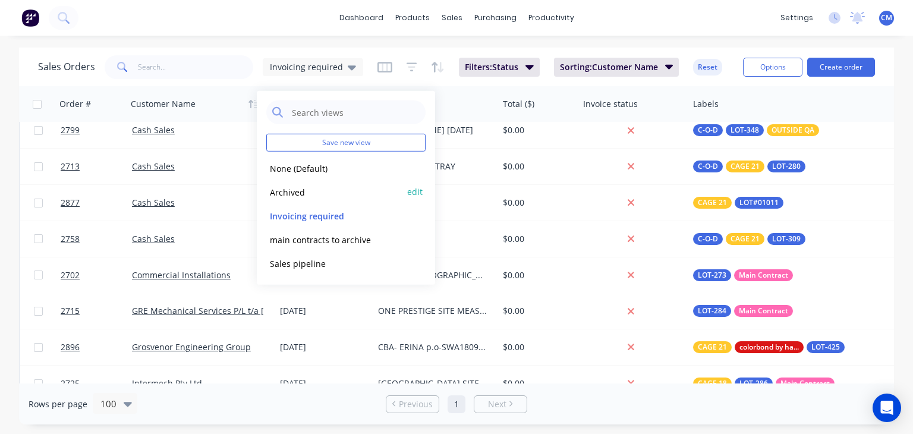
click at [295, 193] on button "Archived" at bounding box center [334, 192] width 136 height 14
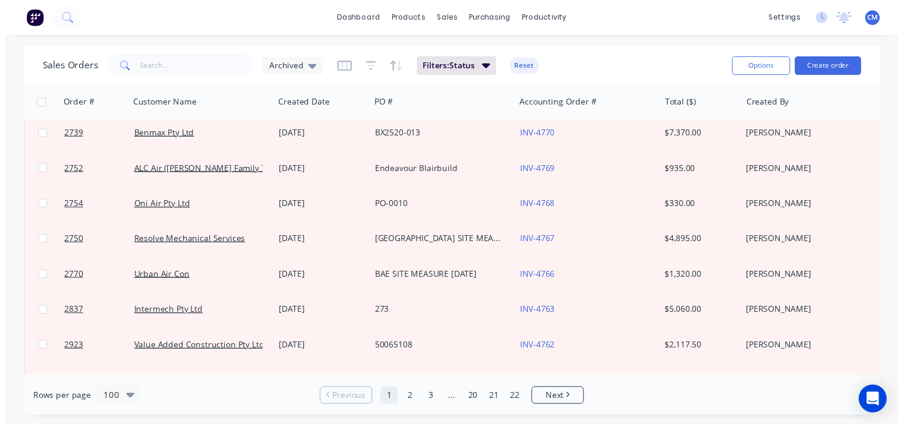
scroll to position [0, 0]
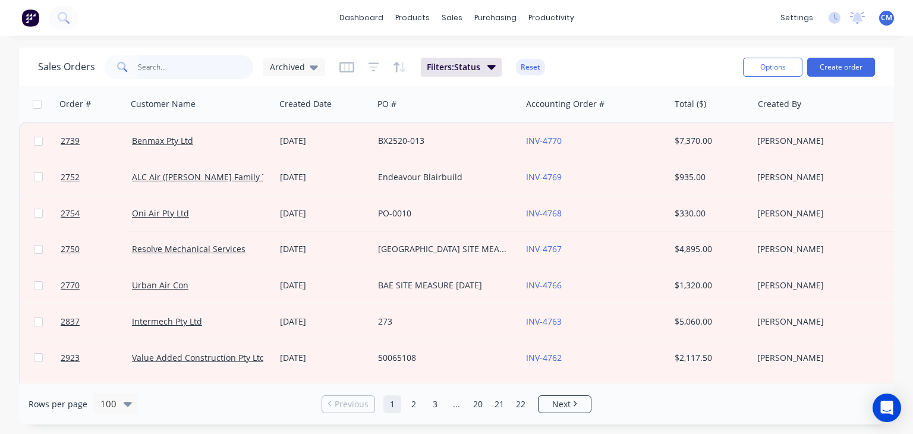
click at [166, 67] on input "text" at bounding box center [196, 67] width 116 height 24
type input "2919"
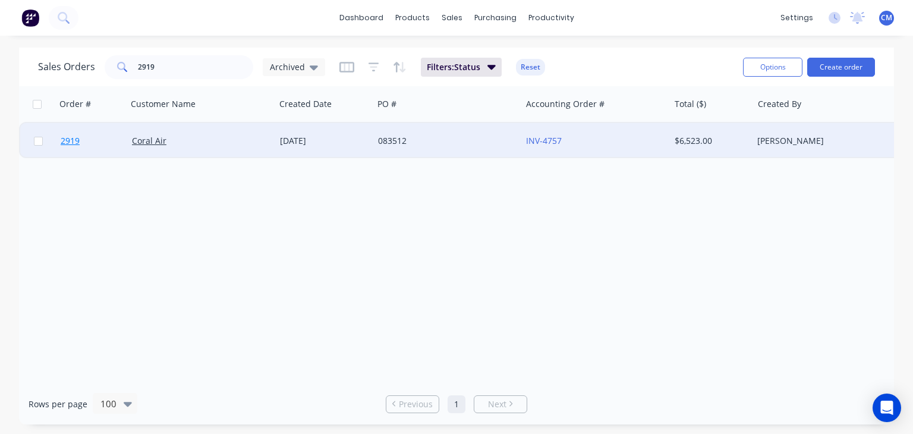
click at [69, 141] on span "2919" at bounding box center [70, 141] width 19 height 12
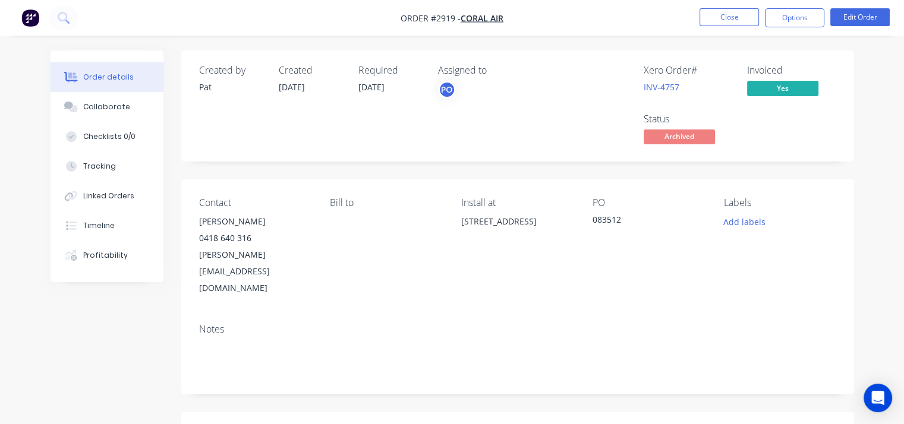
drag, startPoint x: 511, startPoint y: 239, endPoint x: 462, endPoint y: 222, distance: 51.1
click at [462, 222] on div "172 Bond Road Riverwood NSW 2210" at bounding box center [517, 221] width 112 height 17
copy div "172 Bond Road Riverwood NSW 2210"
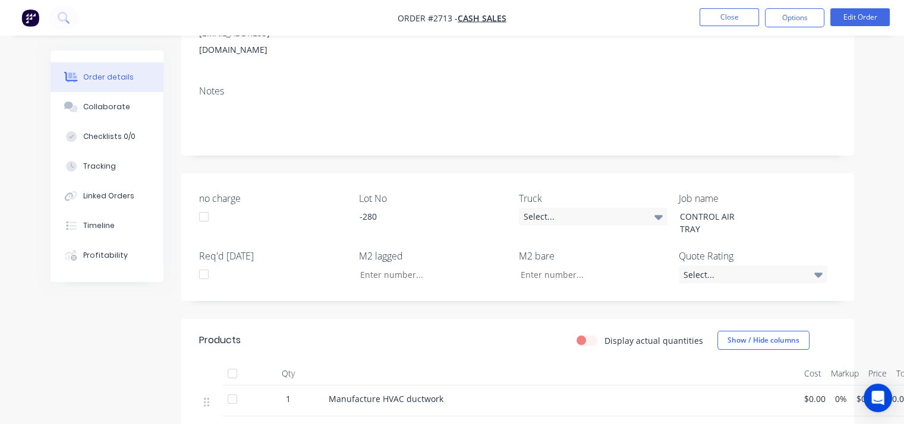
scroll to position [111, 0]
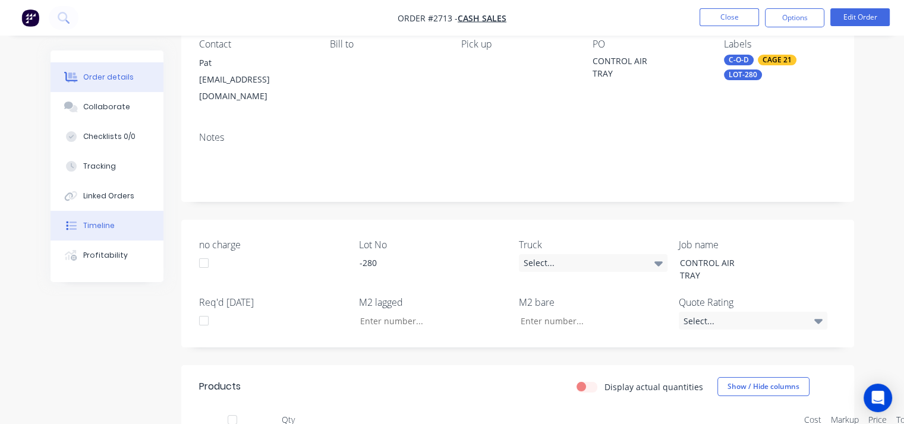
click at [100, 225] on div "Timeline" at bounding box center [99, 226] width 32 height 11
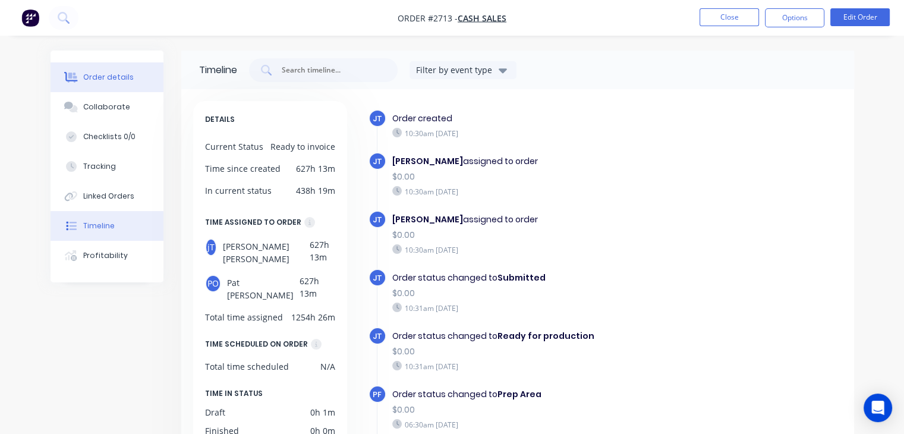
click at [134, 83] on button "Order details" at bounding box center [107, 77] width 113 height 30
